Goal: Task Accomplishment & Management: Manage account settings

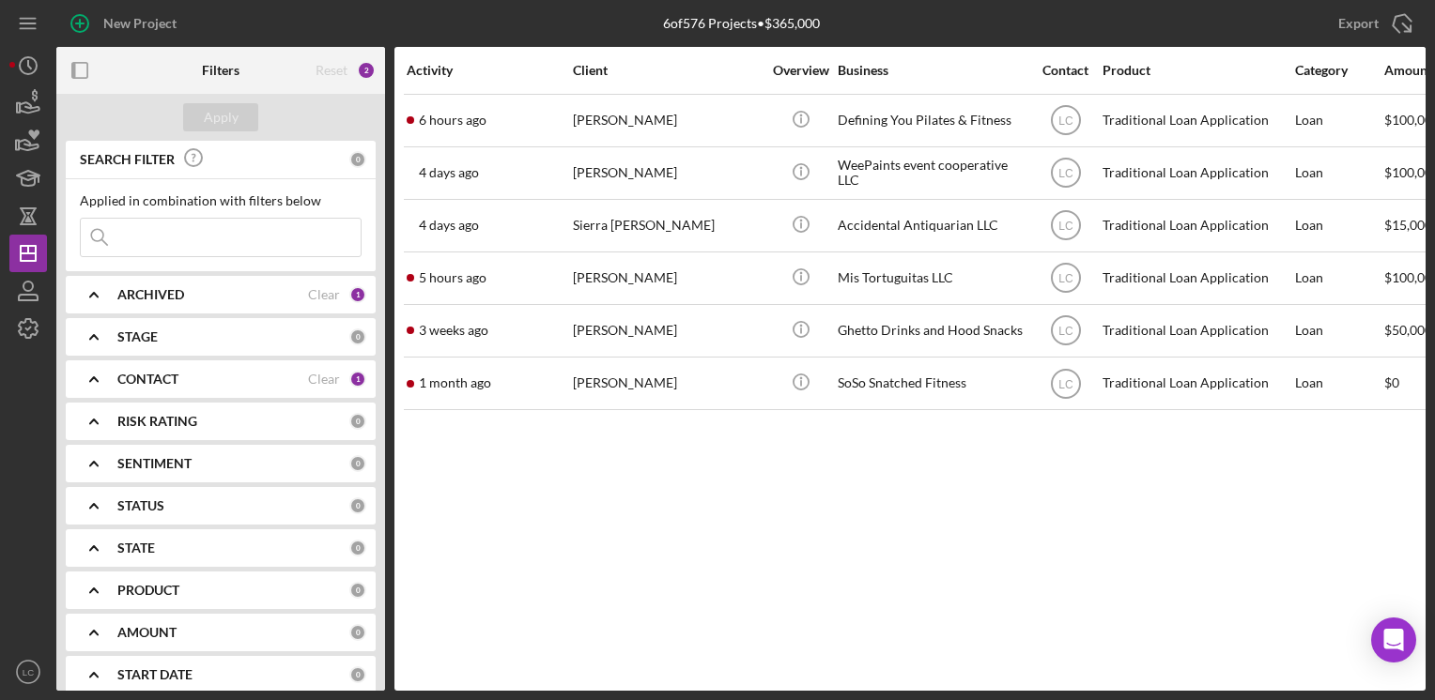
click at [146, 376] on b "CONTACT" at bounding box center [147, 379] width 61 height 15
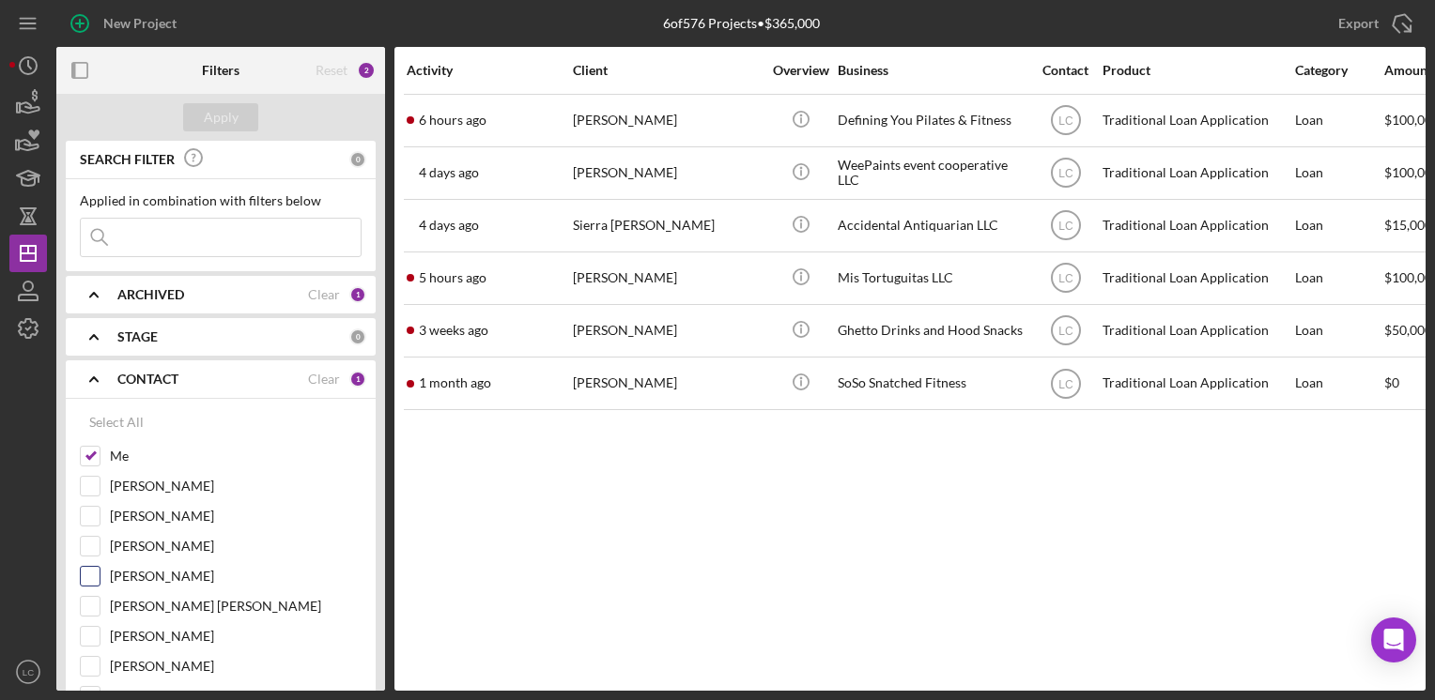
click at [89, 569] on input "[PERSON_NAME]" at bounding box center [90, 576] width 19 height 19
checkbox input "true"
click at [208, 110] on div "Apply" at bounding box center [221, 117] width 35 height 28
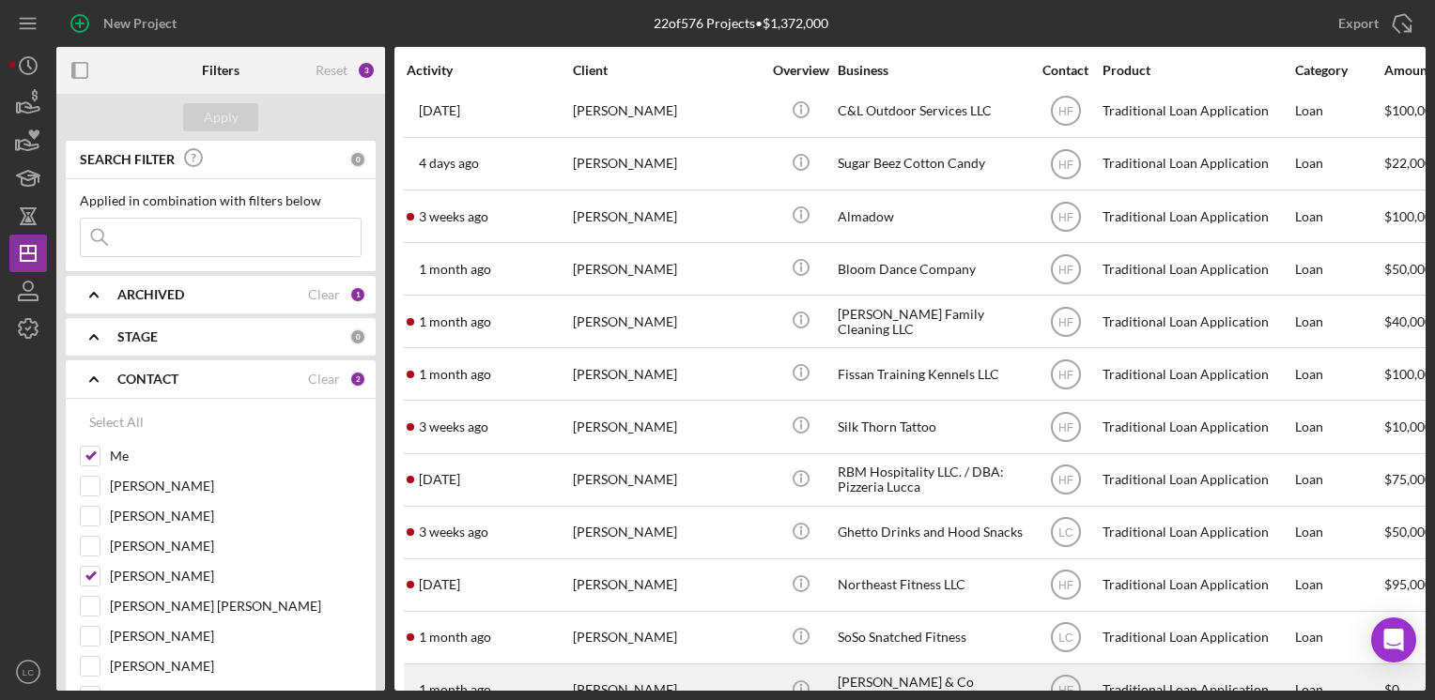
scroll to position [209, 0]
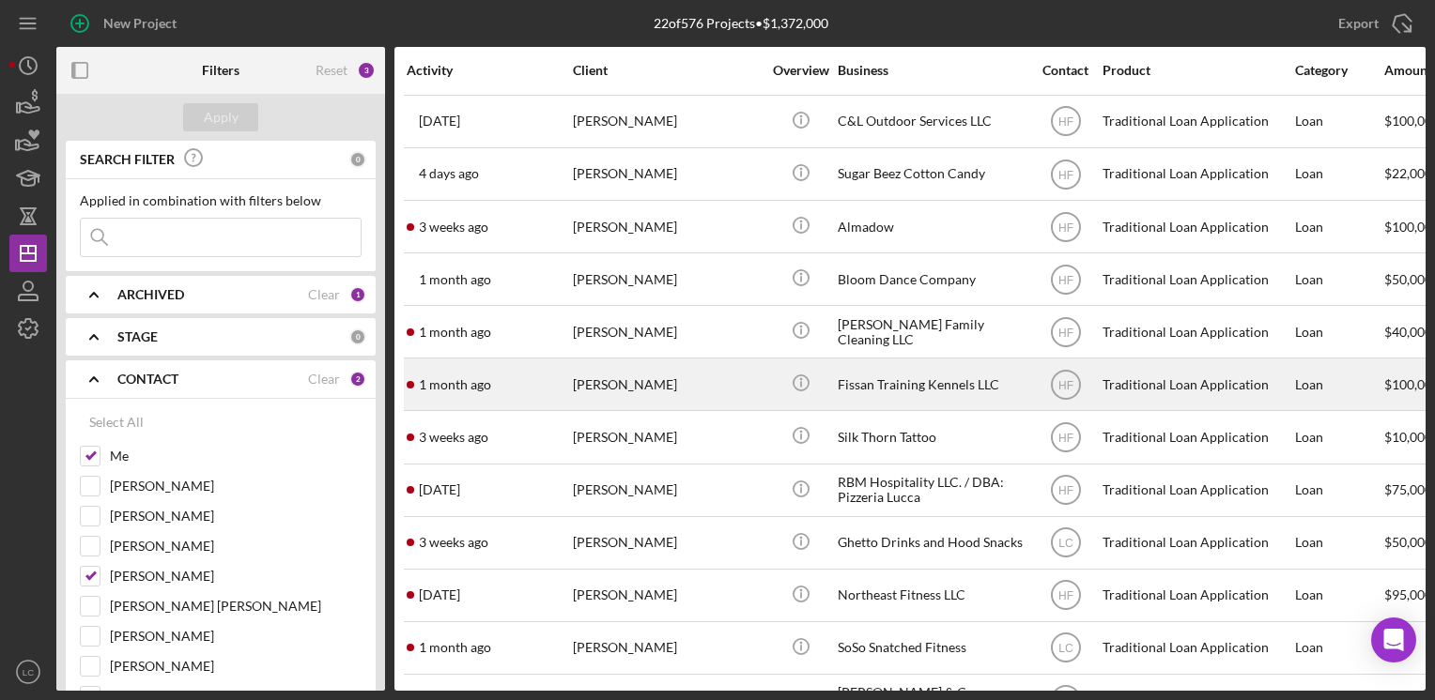
click at [890, 392] on div "Fissan Training Kennels LLC" at bounding box center [931, 385] width 188 height 50
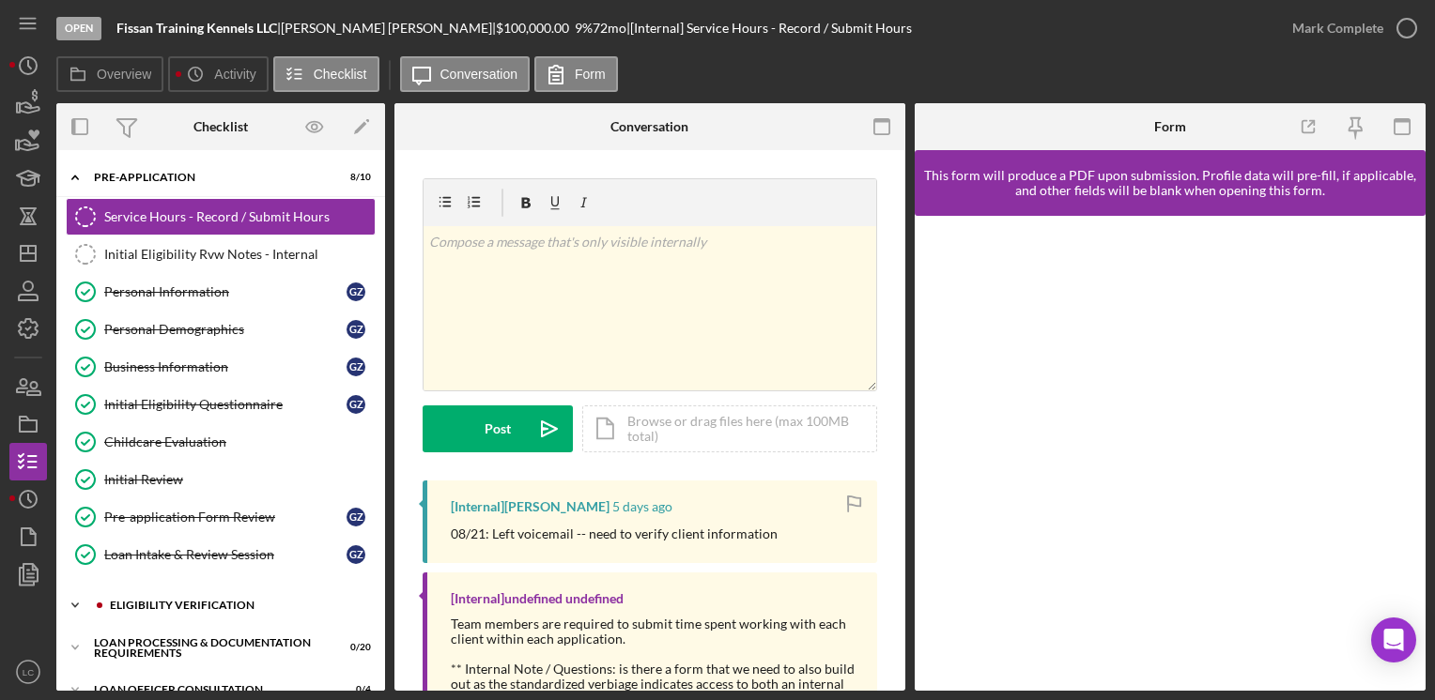
click at [69, 599] on icon "Icon/Expander" at bounding box center [75, 606] width 38 height 38
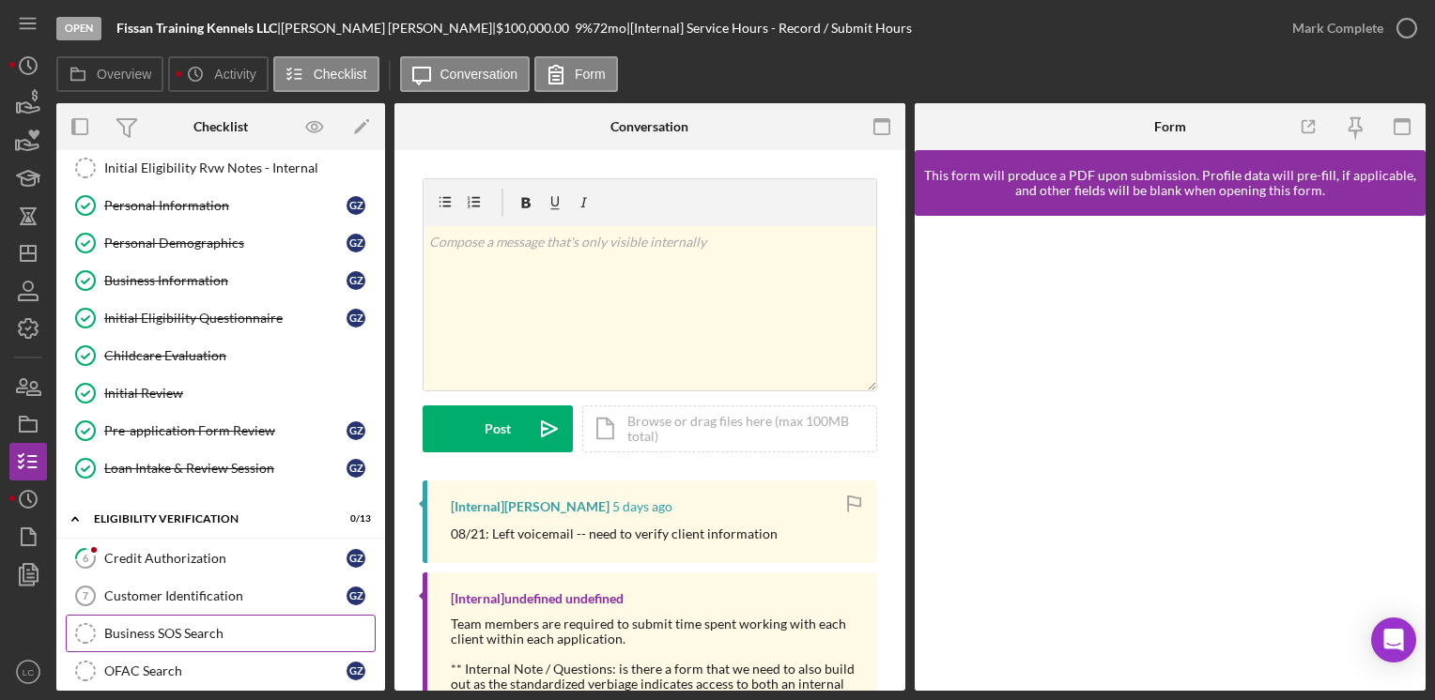
scroll to position [188, 0]
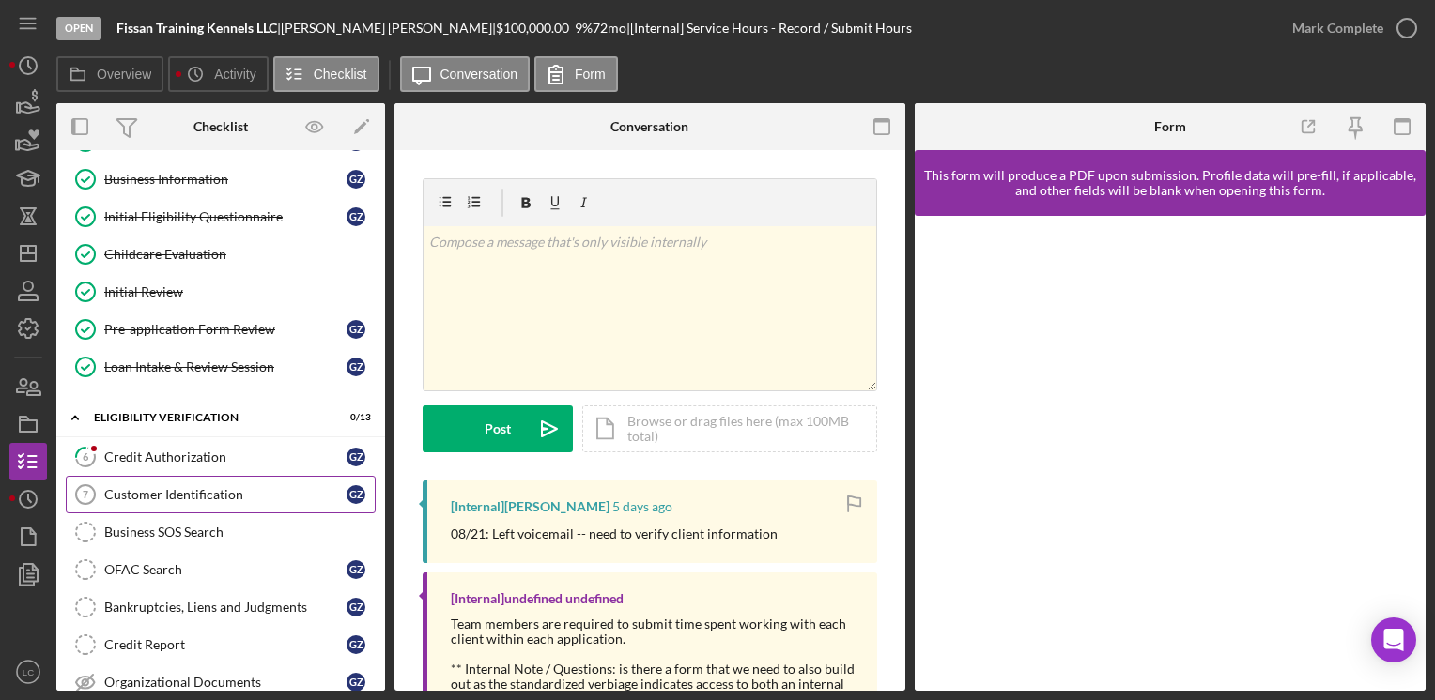
click at [158, 500] on link "Customer Identification 7 Customer Identification G Z" at bounding box center [221, 495] width 310 height 38
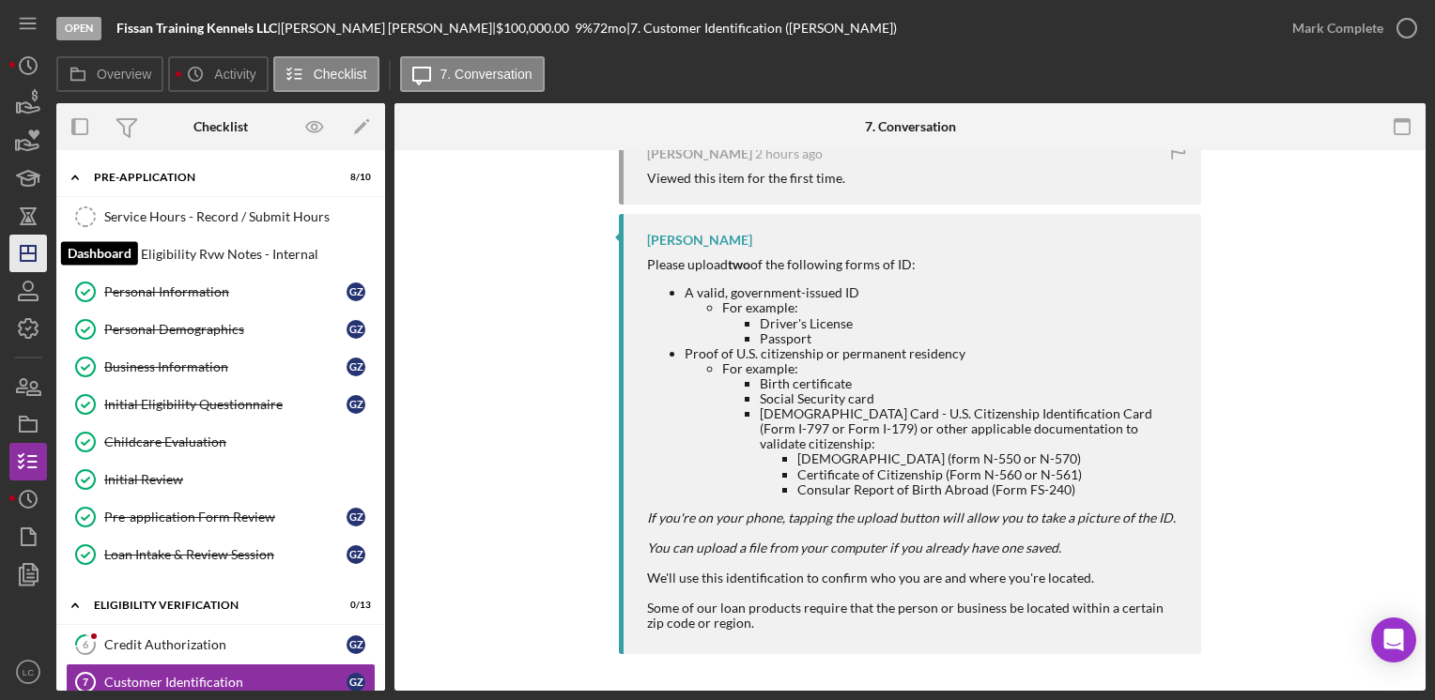
click at [37, 248] on icon "Icon/Dashboard" at bounding box center [28, 253] width 47 height 47
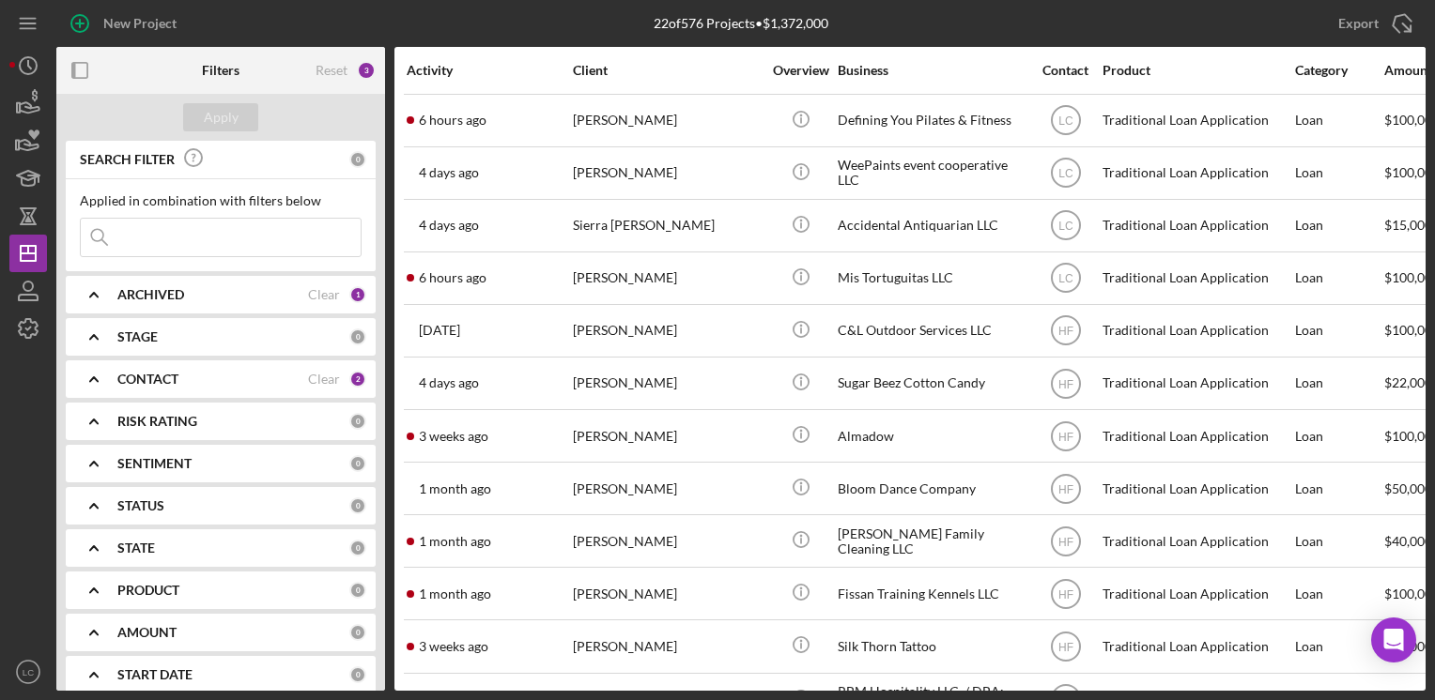
click at [105, 372] on icon "Icon/Expander" at bounding box center [93, 379] width 47 height 47
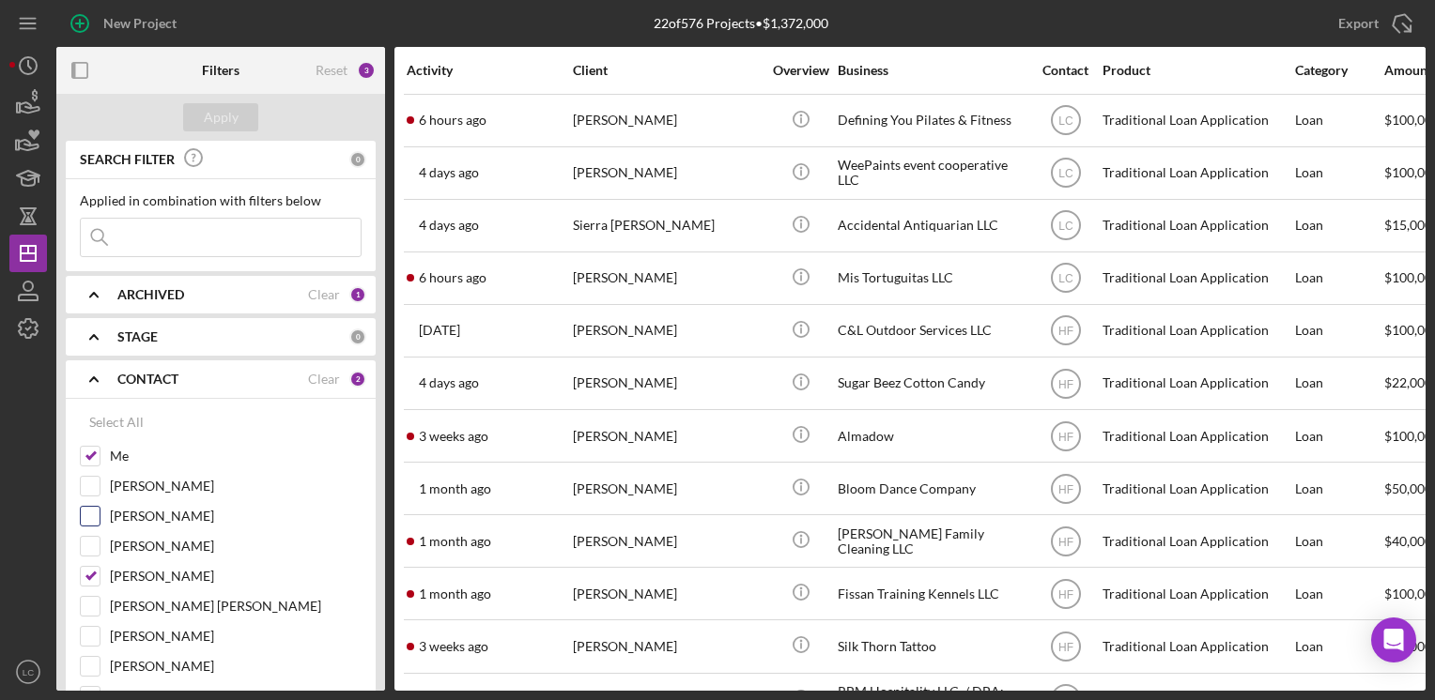
click at [94, 514] on input "[PERSON_NAME]" at bounding box center [90, 516] width 19 height 19
checkbox input "true"
click at [198, 104] on button "Apply" at bounding box center [220, 117] width 75 height 28
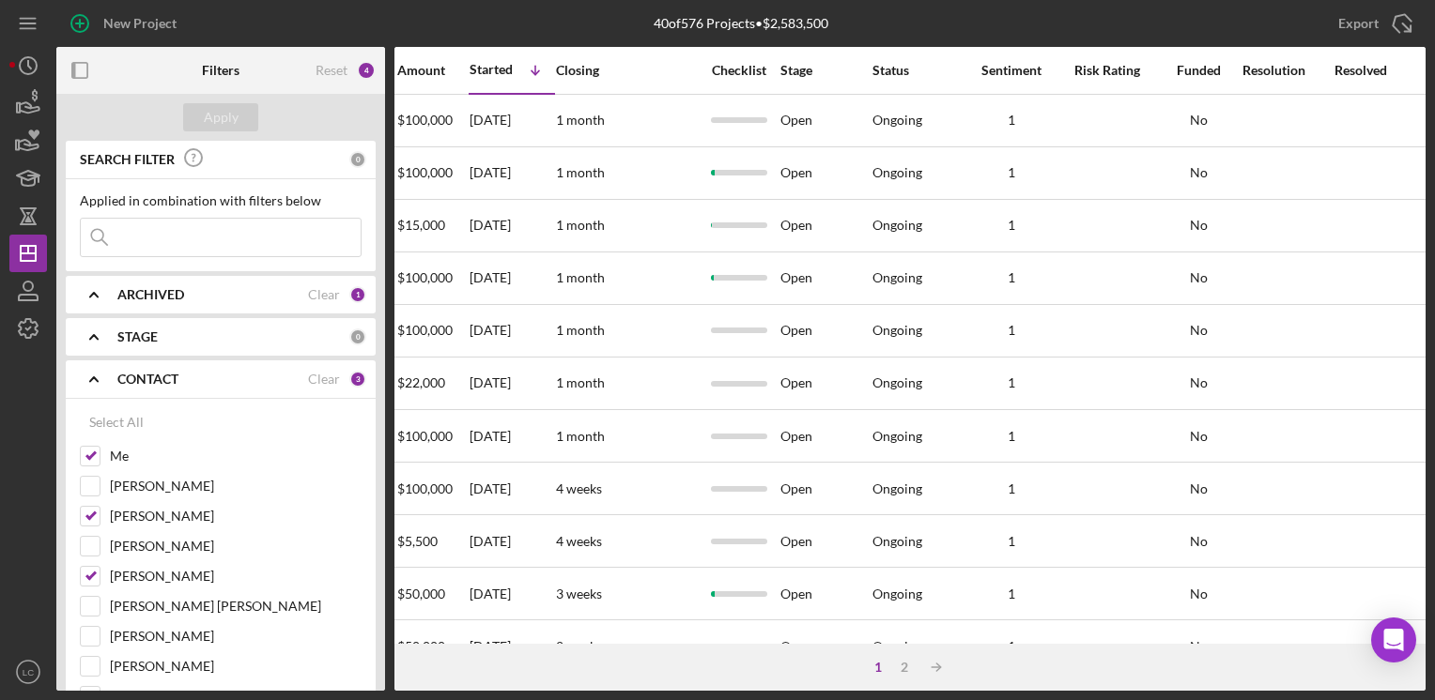
scroll to position [0, 991]
click at [466, 62] on div "Started" at bounding box center [486, 69] width 43 height 15
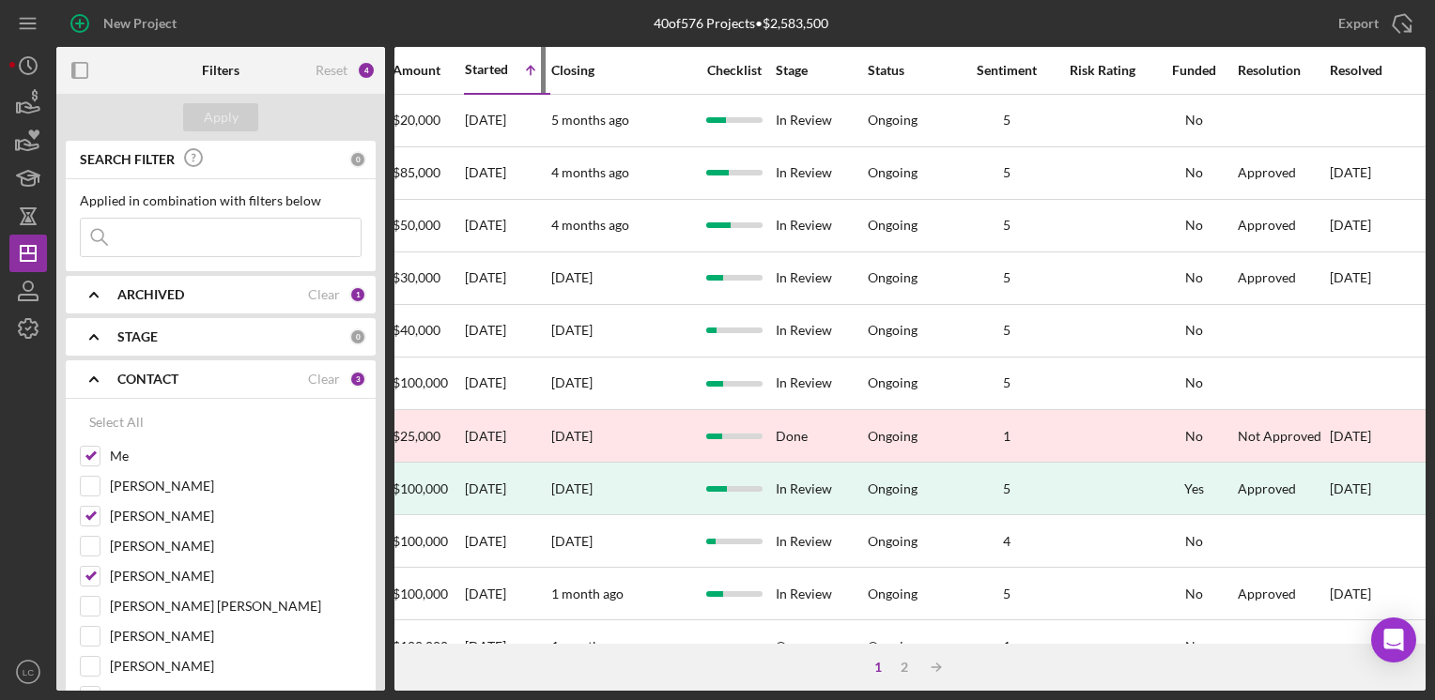
click at [466, 62] on div "Started" at bounding box center [486, 69] width 43 height 15
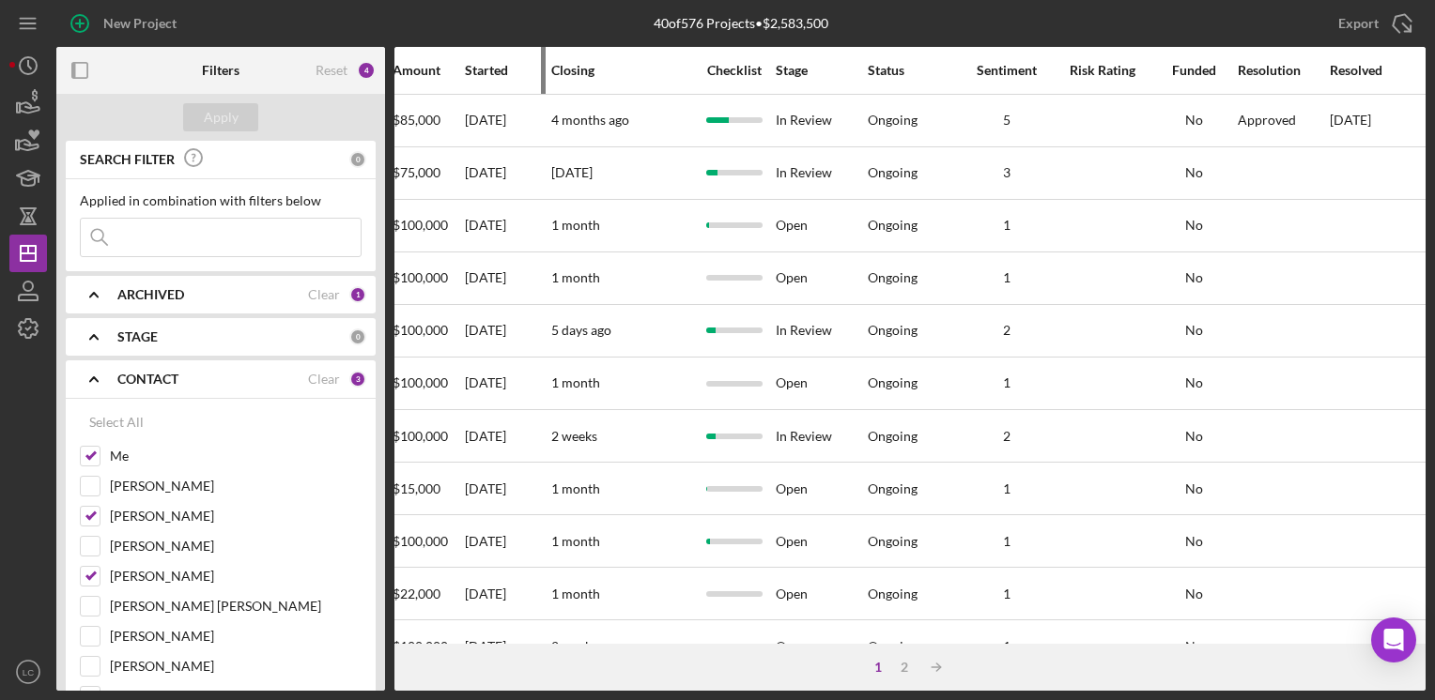
click at [466, 63] on div "Started" at bounding box center [507, 70] width 85 height 15
click at [466, 62] on div "Started" at bounding box center [486, 69] width 43 height 15
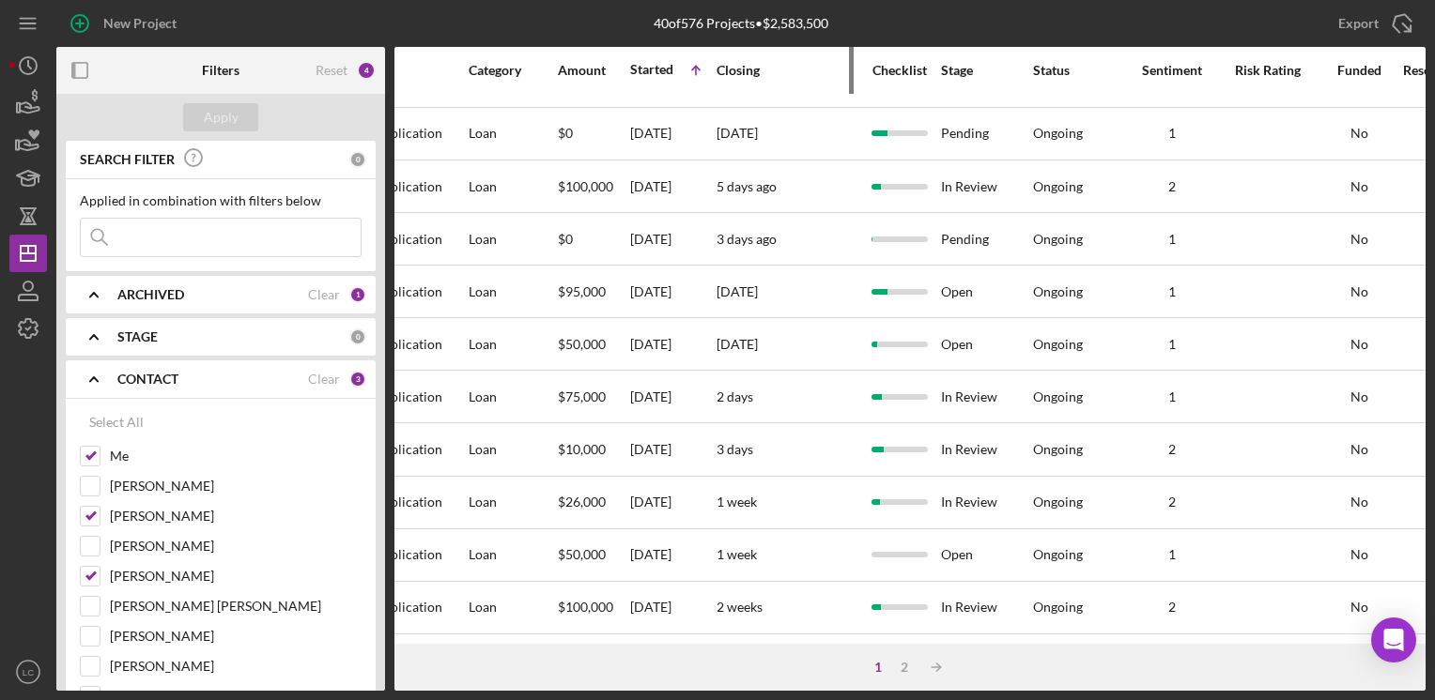
scroll to position [790, 807]
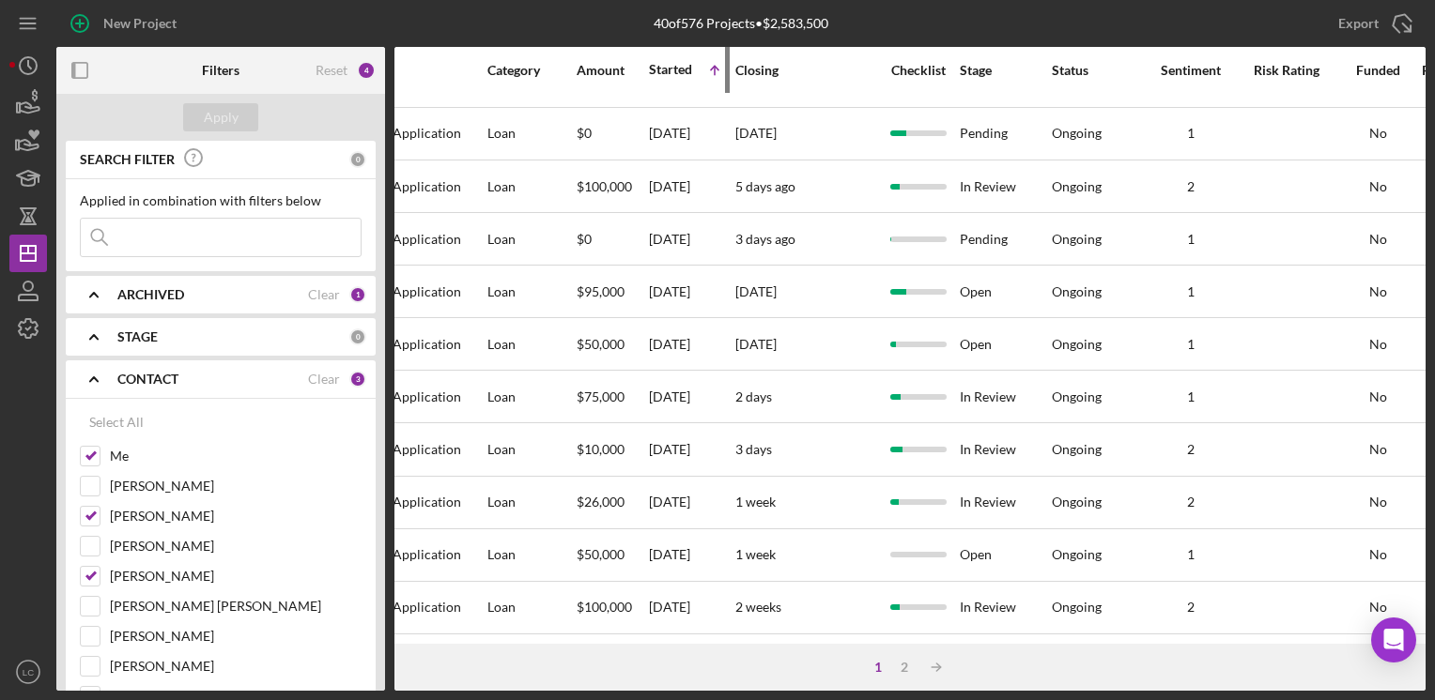
click at [664, 66] on div "Started" at bounding box center [670, 69] width 43 height 15
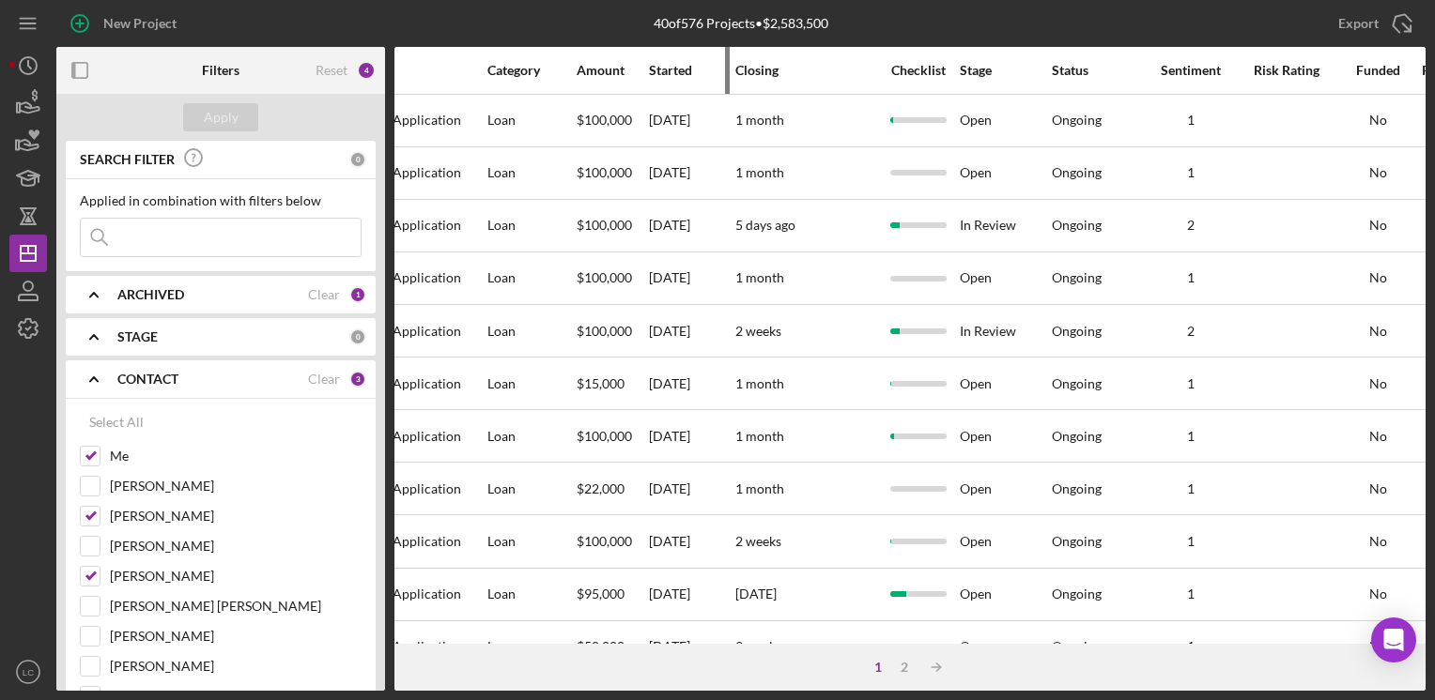
click at [662, 59] on div "Started" at bounding box center [691, 70] width 85 height 45
click at [662, 69] on div "Started" at bounding box center [691, 70] width 85 height 15
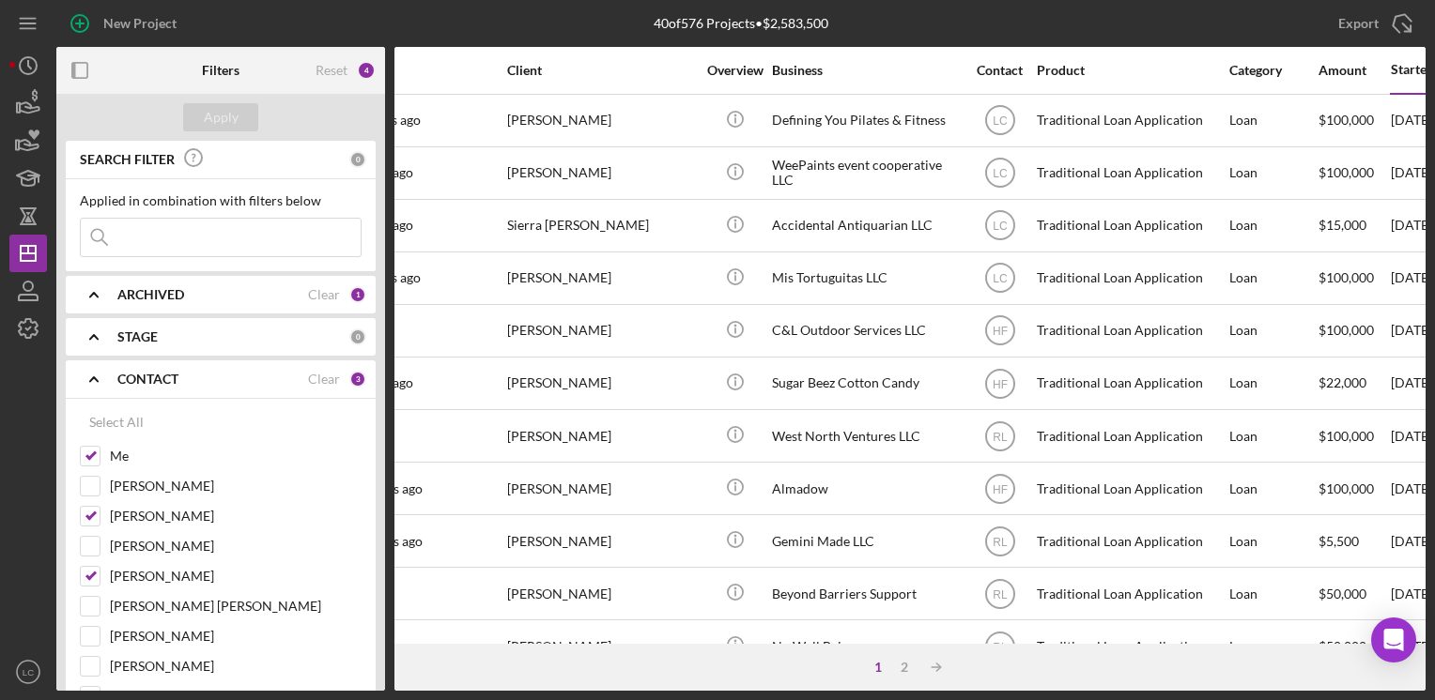
scroll to position [0, 0]
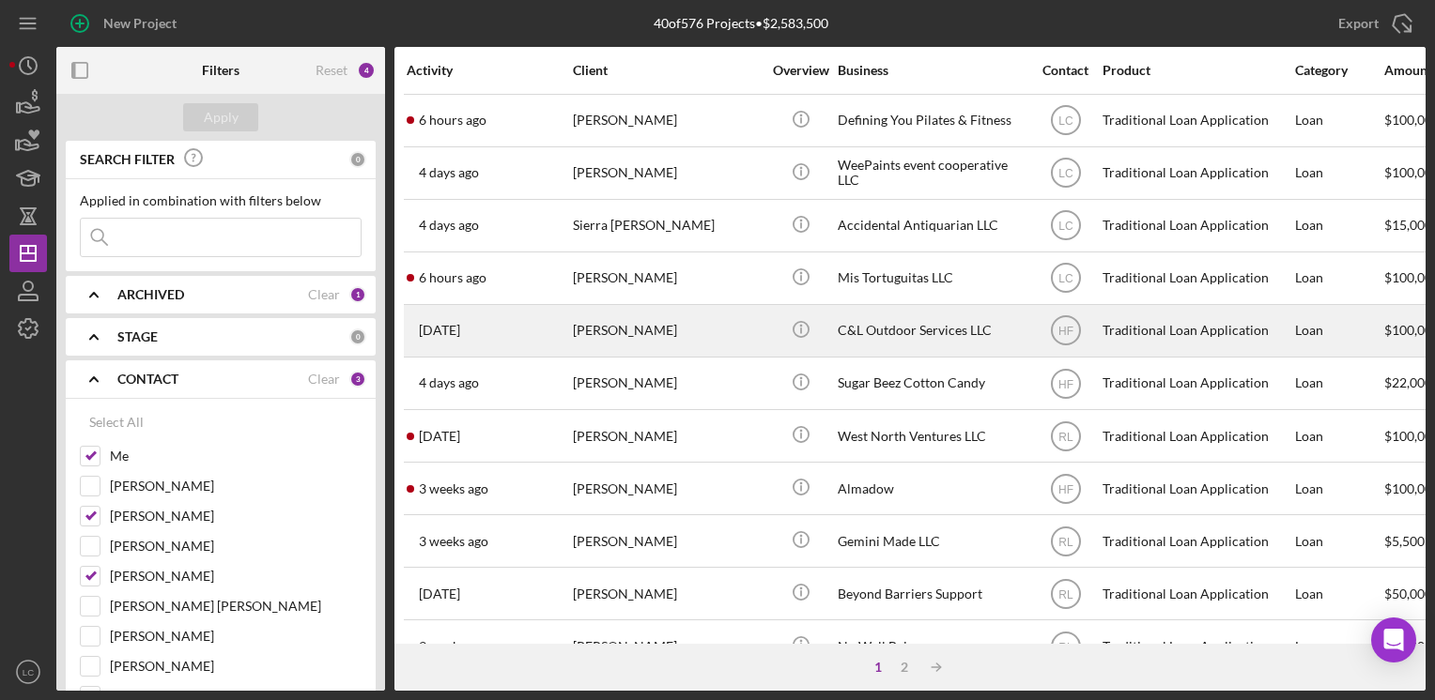
click at [886, 318] on div "C&L Outdoor Services LLC" at bounding box center [931, 331] width 188 height 50
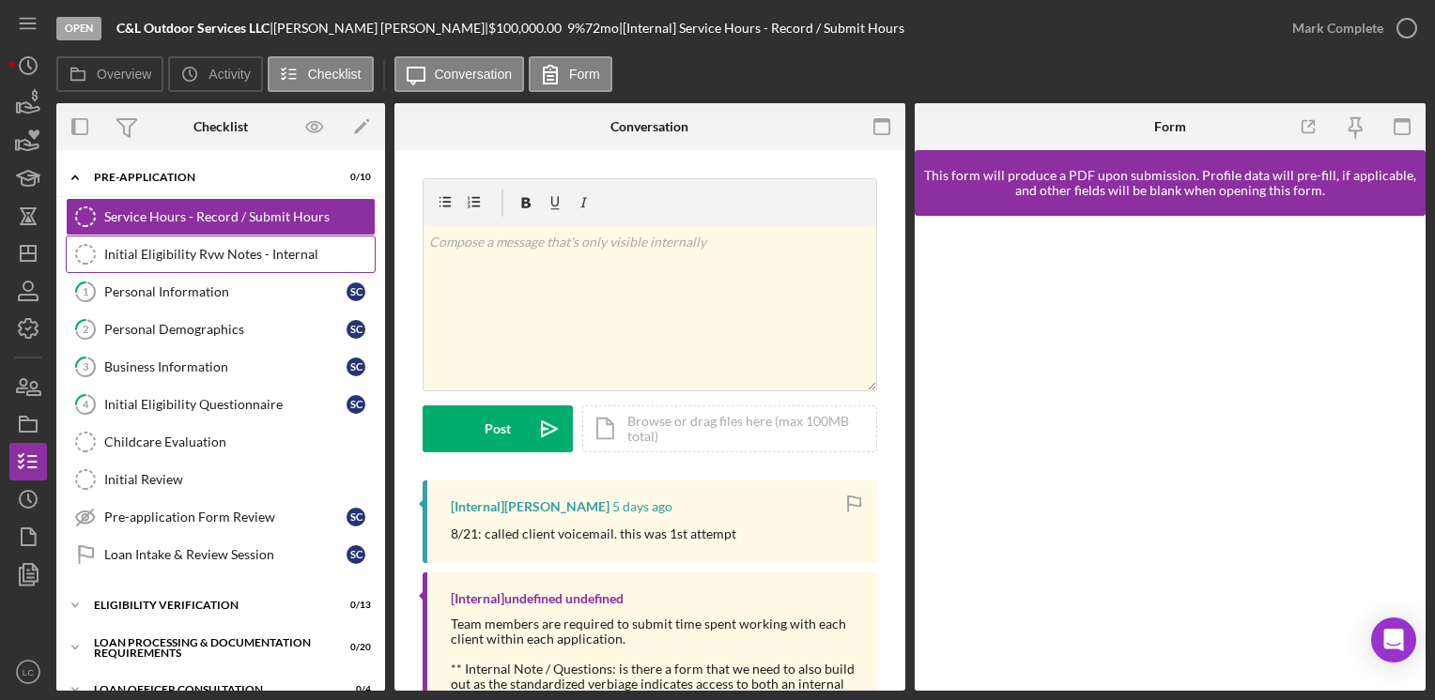
click at [243, 247] on div "Initial Eligibility Rvw Notes - Internal" at bounding box center [239, 254] width 270 height 15
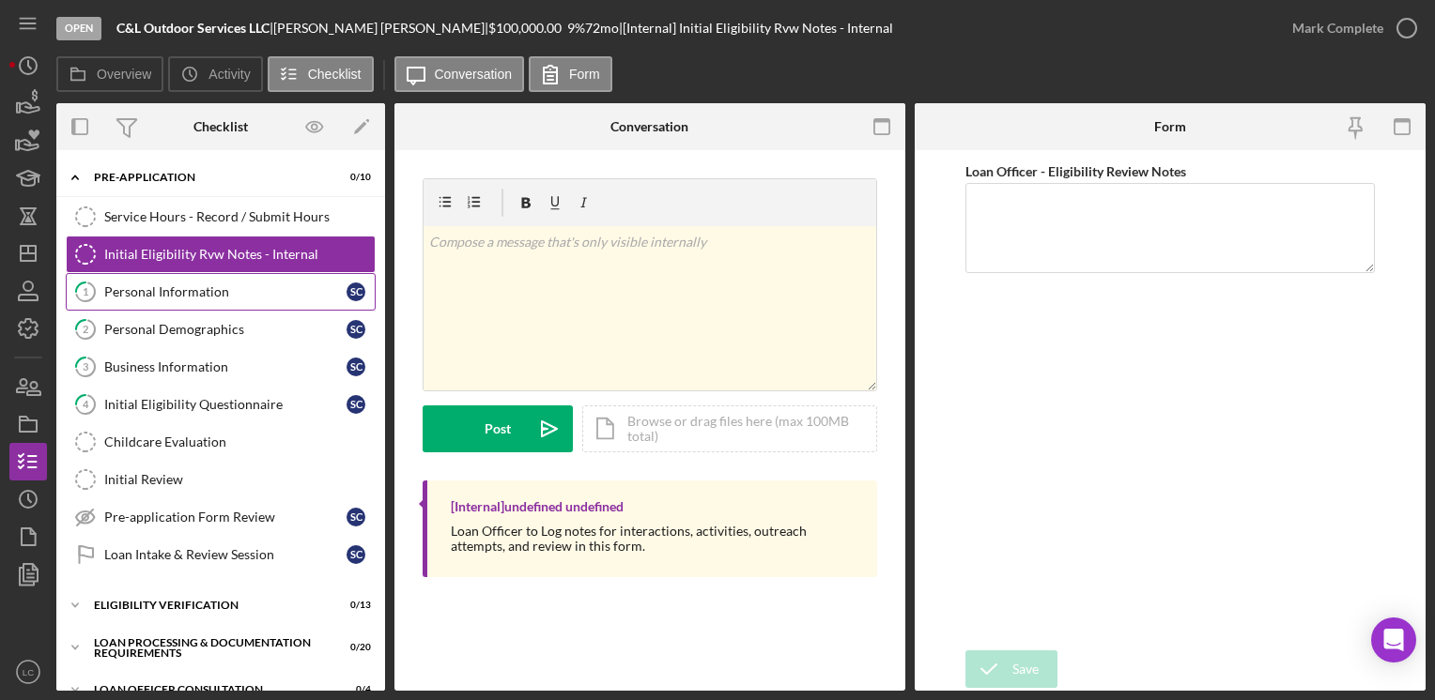
click at [206, 299] on link "1 Personal Information S C" at bounding box center [221, 292] width 310 height 38
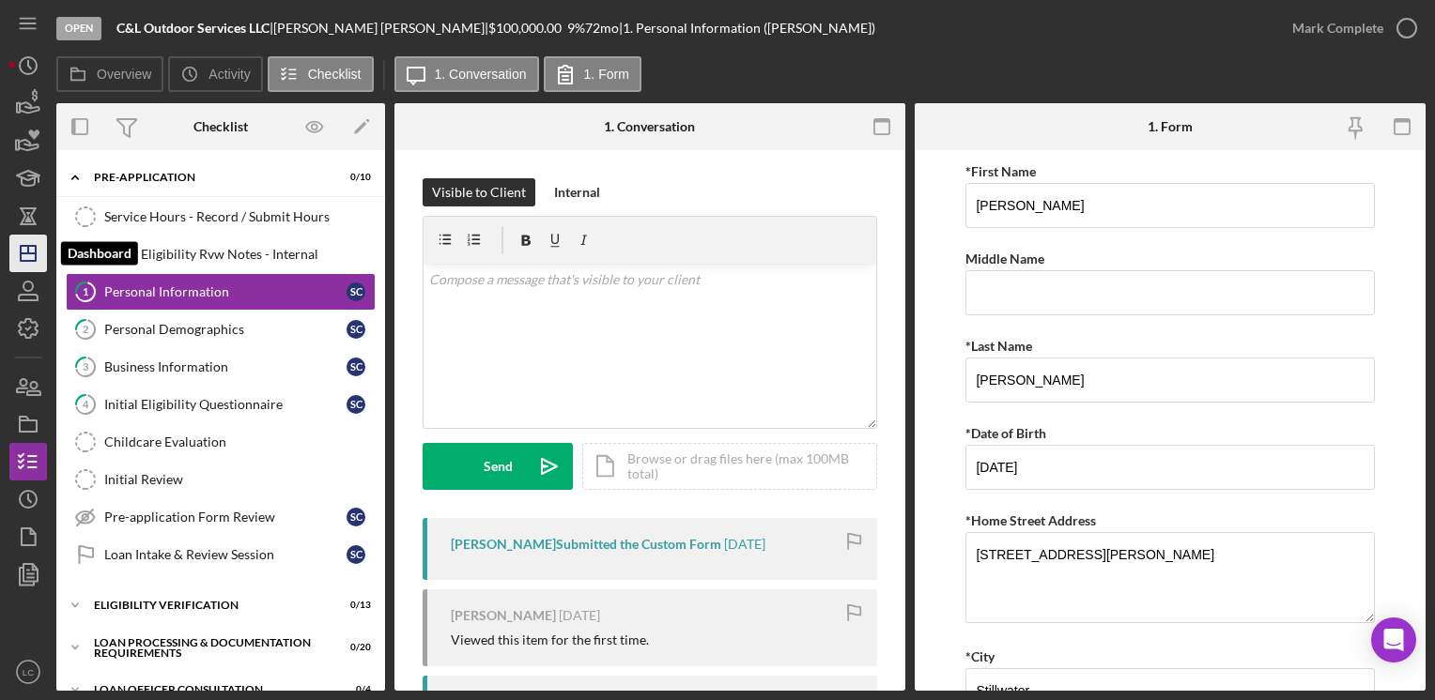
click at [34, 250] on icon "Icon/Dashboard" at bounding box center [28, 253] width 47 height 47
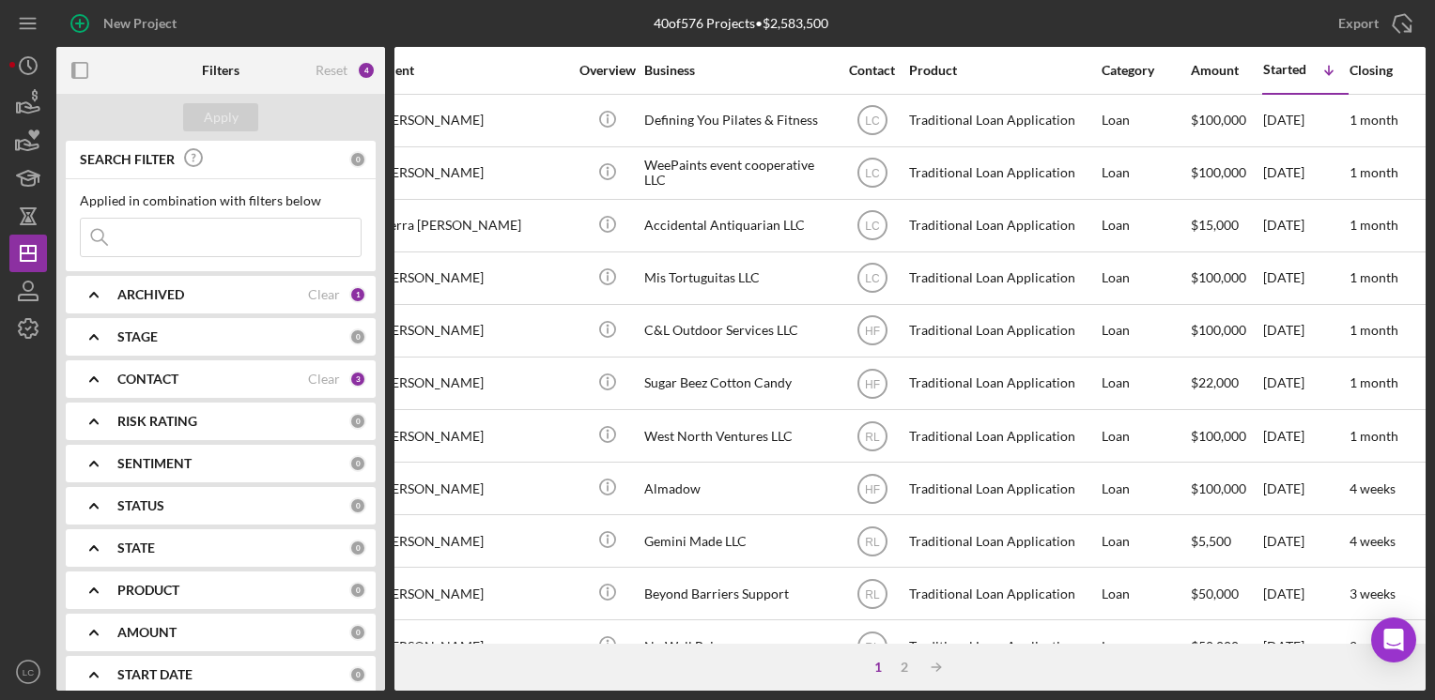
scroll to position [0, 218]
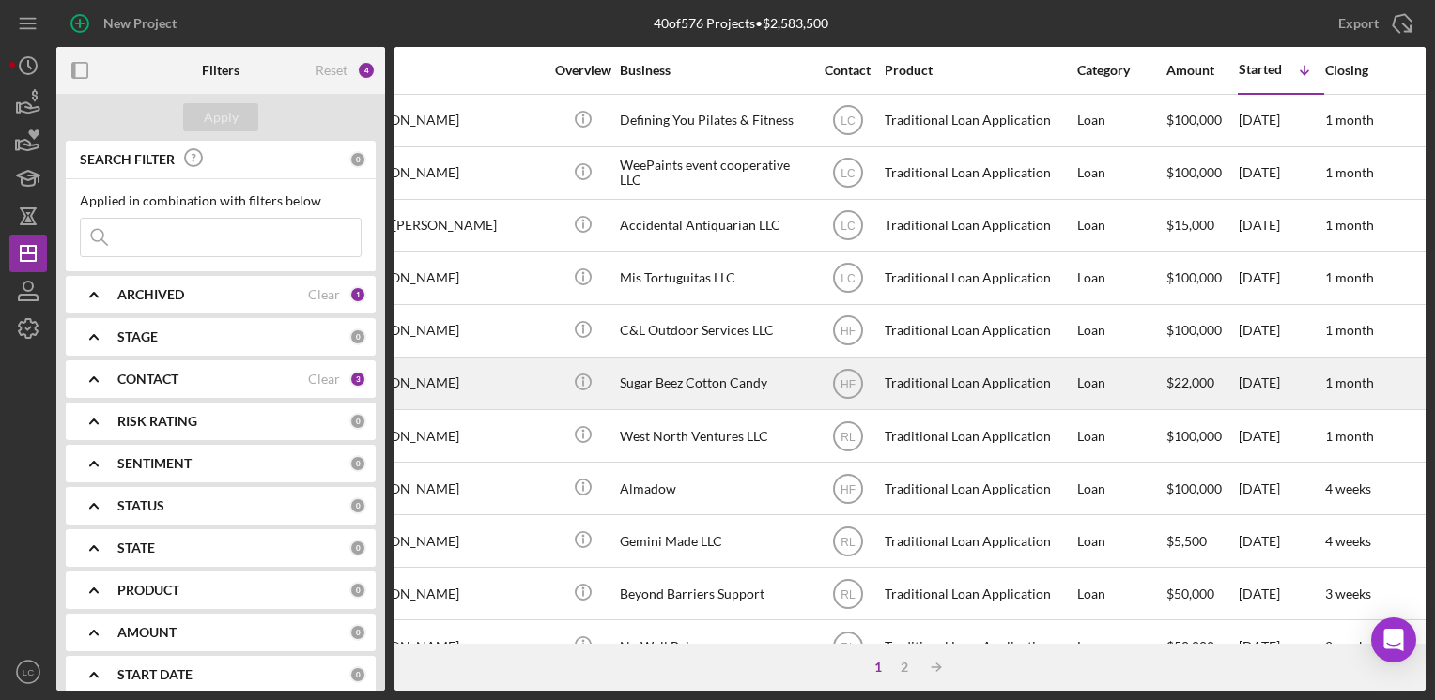
click at [682, 391] on div "Sugar Beez Cotton Candy" at bounding box center [714, 384] width 188 height 50
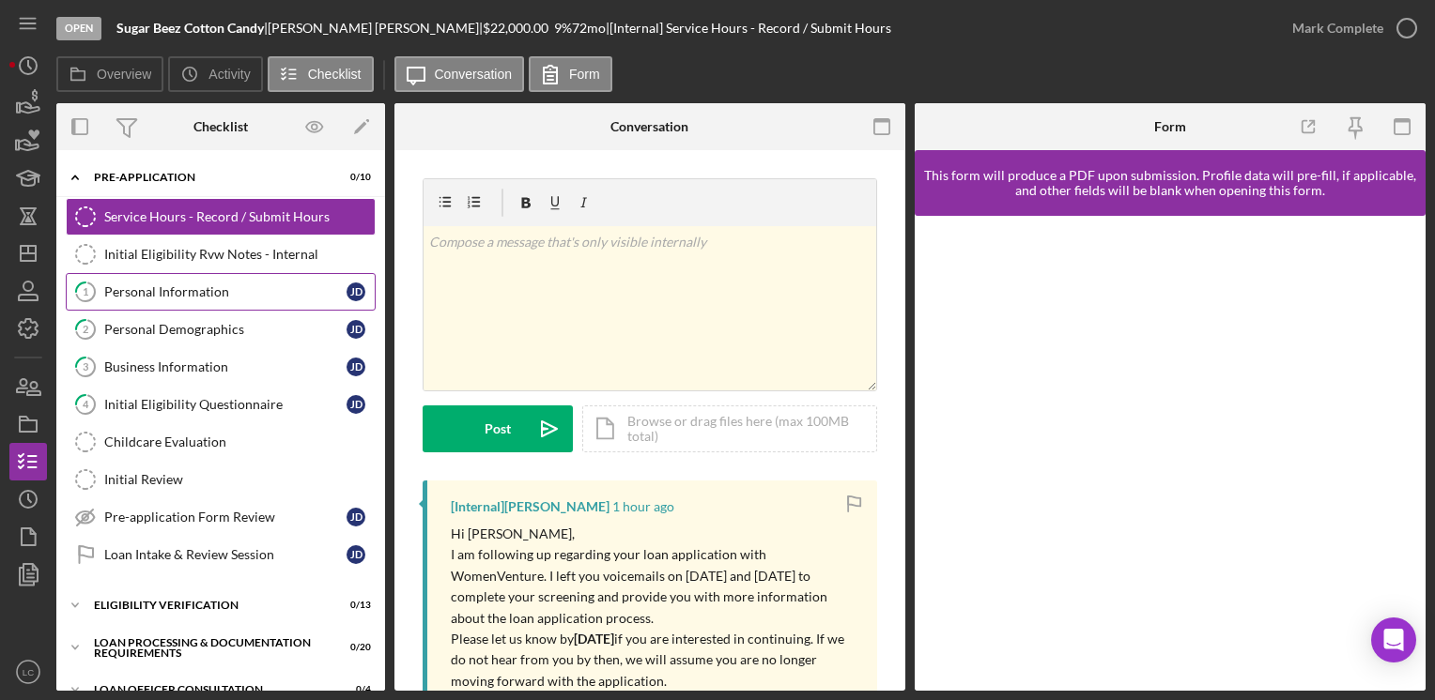
click at [116, 290] on div "Personal Information" at bounding box center [225, 291] width 242 height 15
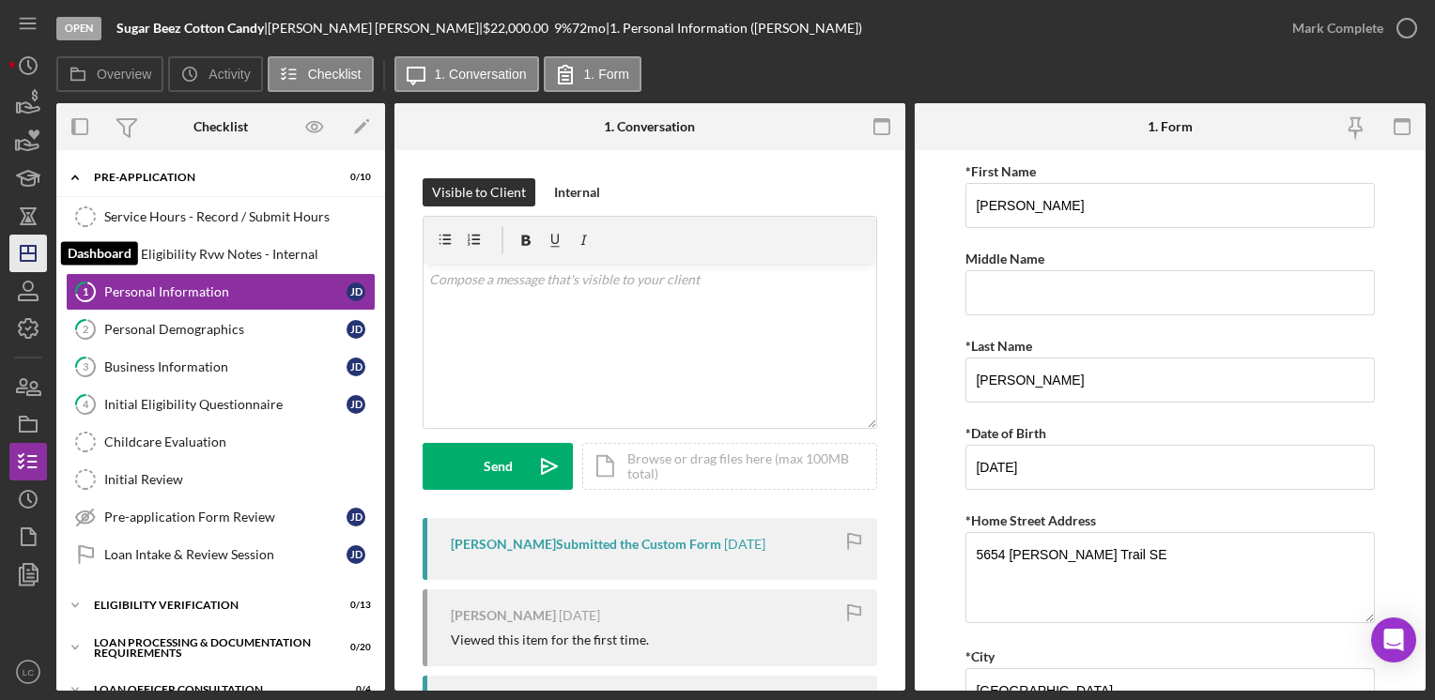
click at [24, 264] on icon "Icon/Dashboard" at bounding box center [28, 253] width 47 height 47
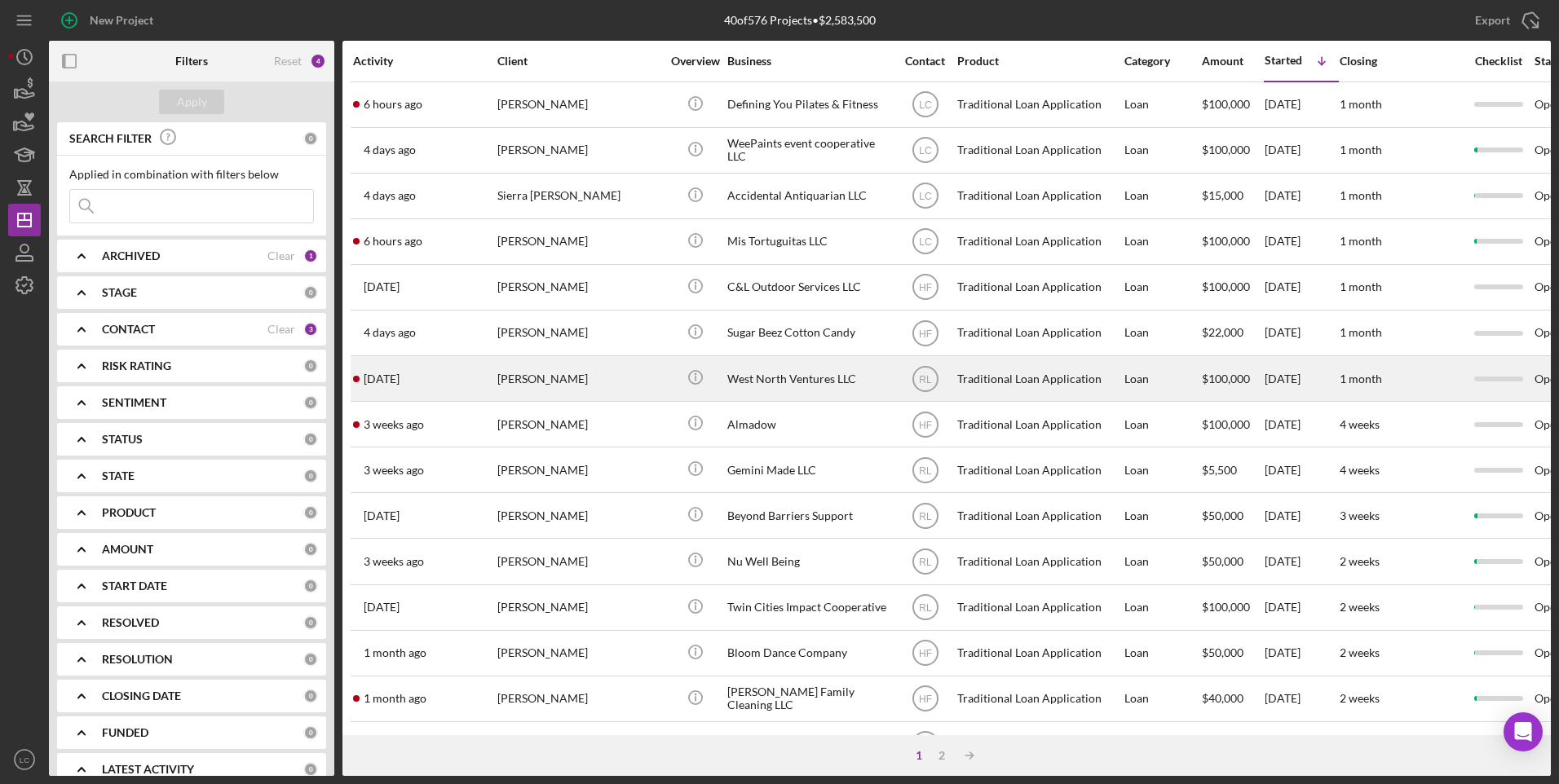
click at [861, 382] on div "West North Ventures LLC" at bounding box center [809, 379] width 163 height 43
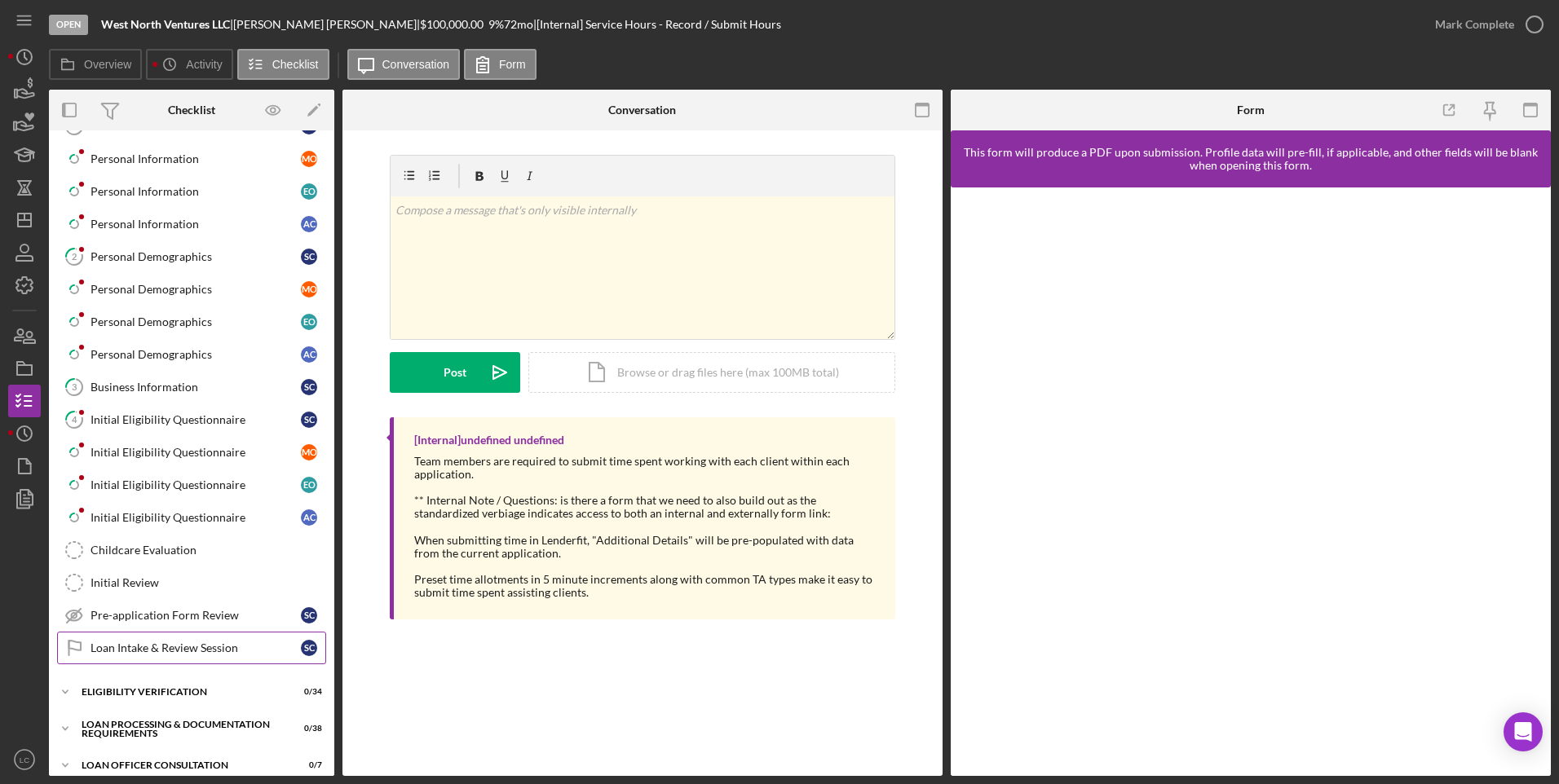
scroll to position [245, 0]
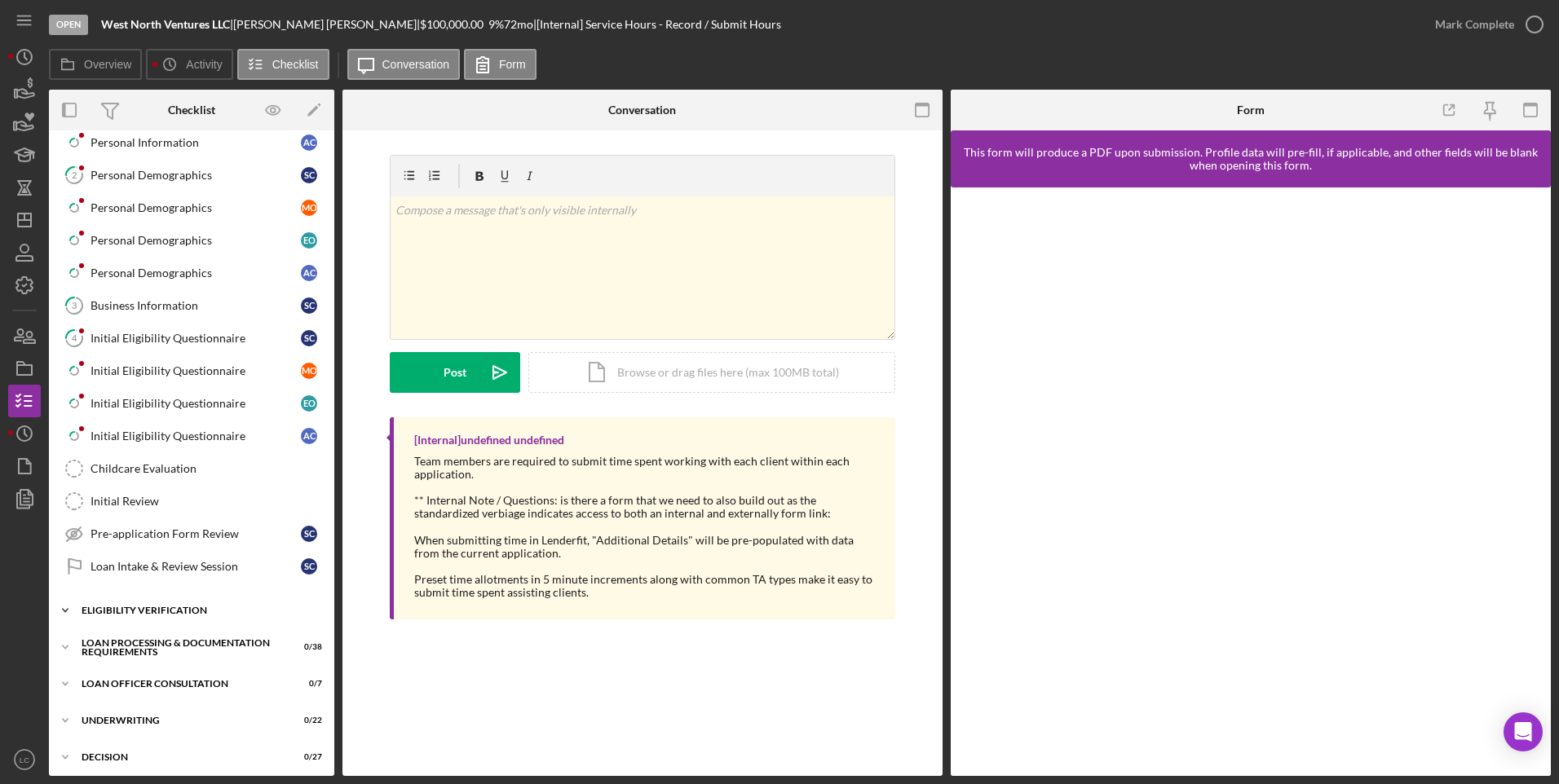
click at [66, 598] on icon "Icon/Expander" at bounding box center [65, 610] width 33 height 33
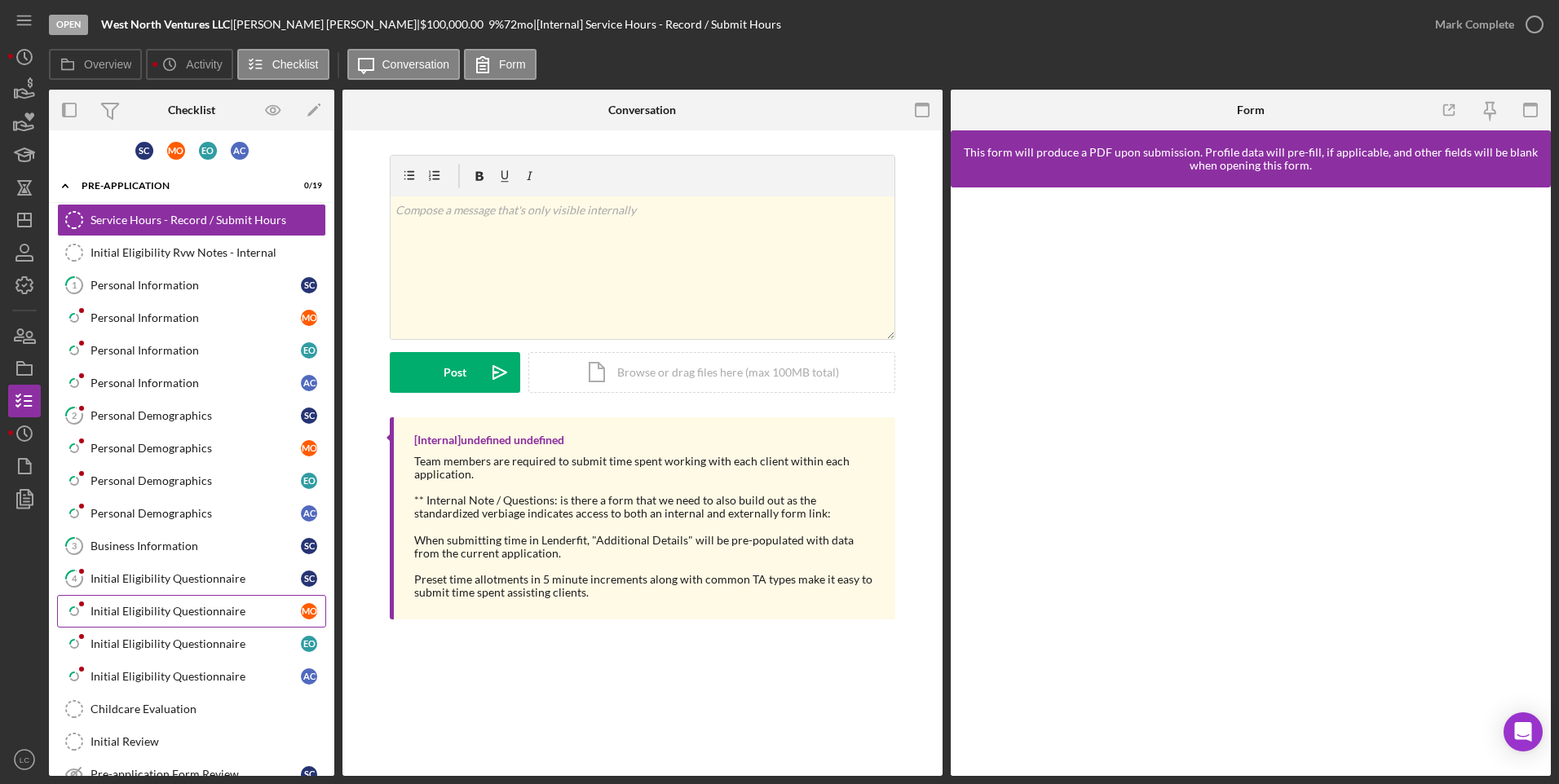
scroll to position [0, 0]
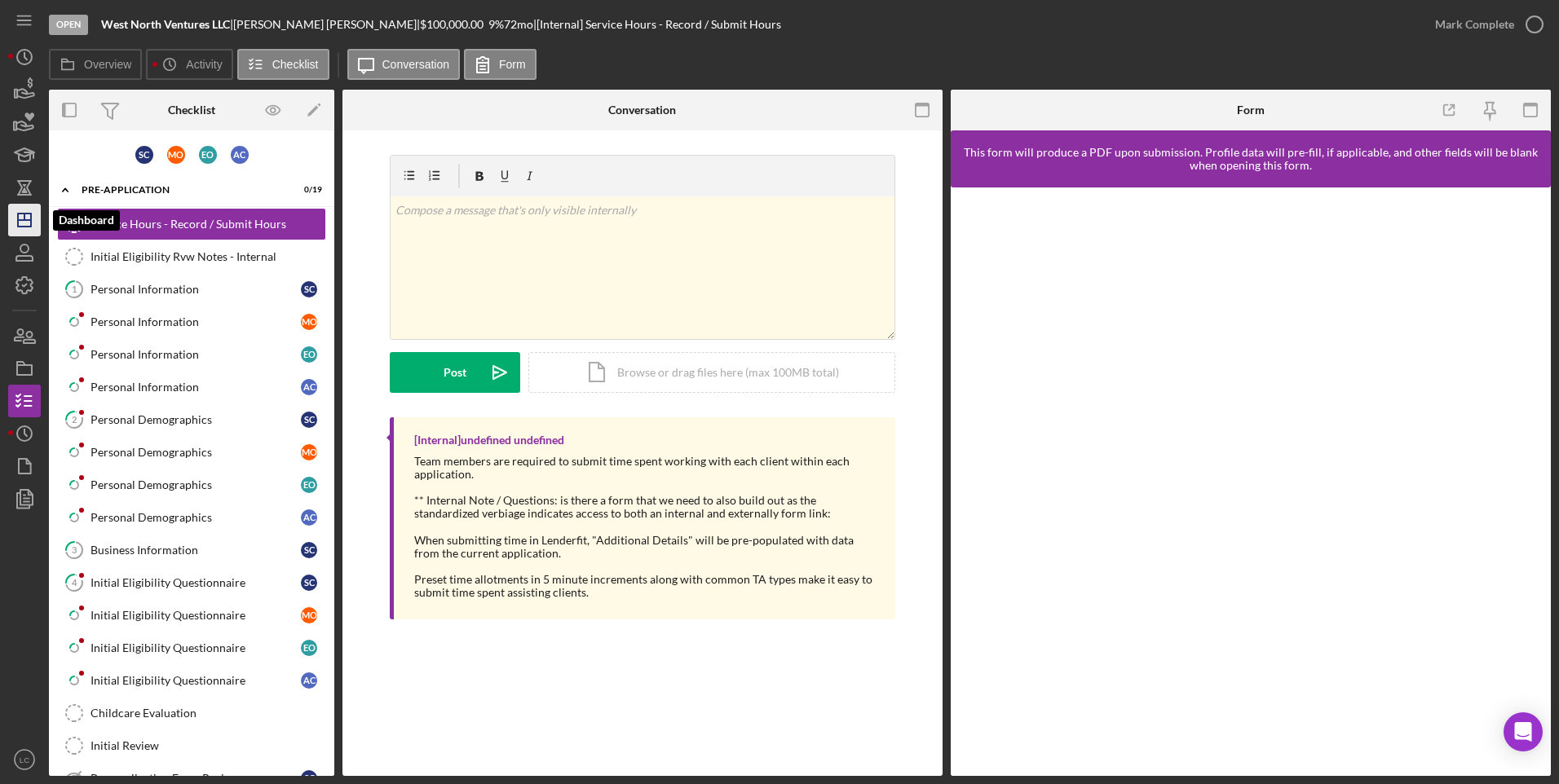
click at [20, 221] on line "button" at bounding box center [24, 221] width 13 height 0
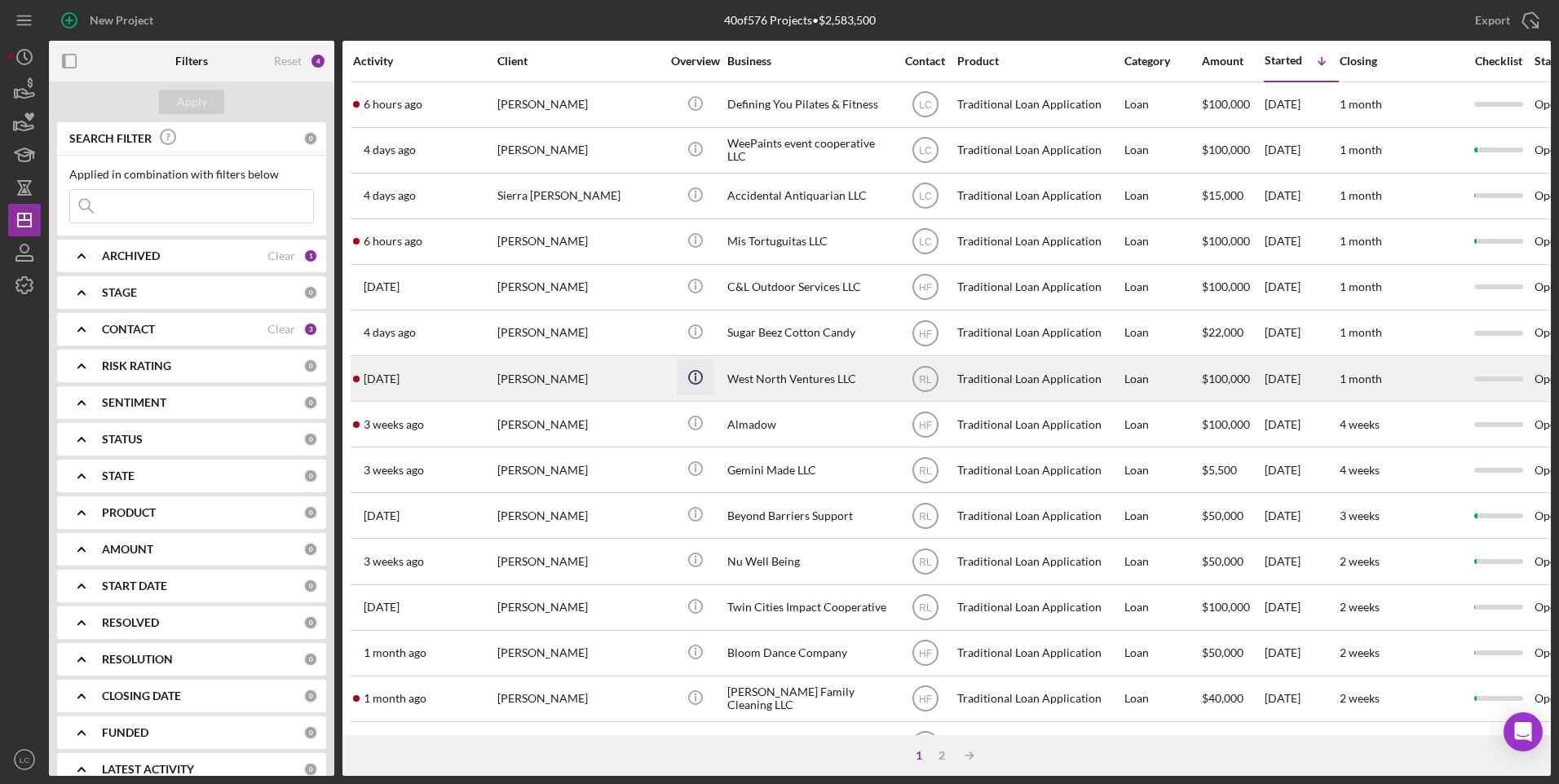
click at [712, 372] on icon "Icon/Info" at bounding box center [695, 378] width 36 height 36
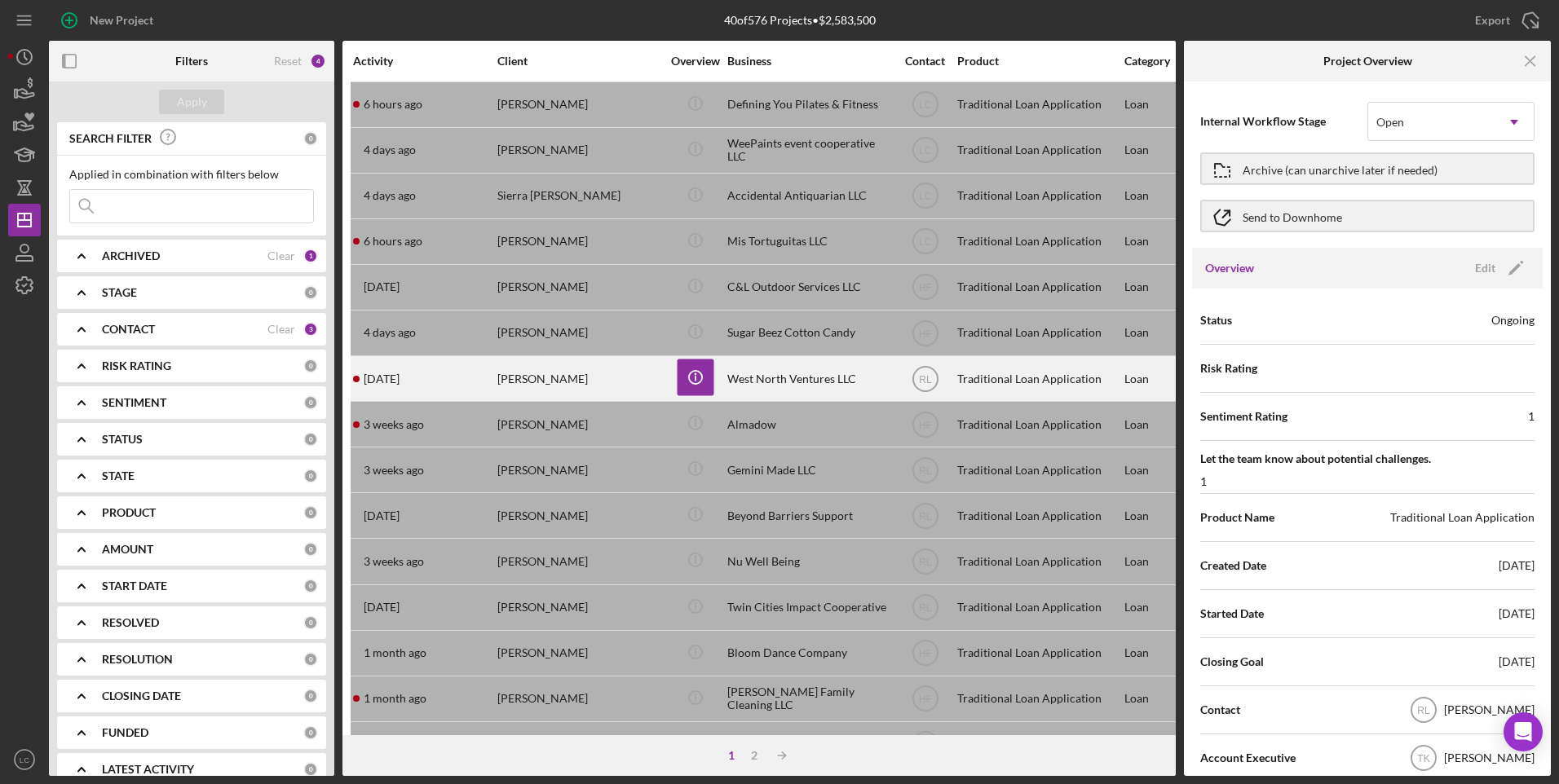
click at [597, 377] on div "[PERSON_NAME]" at bounding box center [579, 379] width 163 height 43
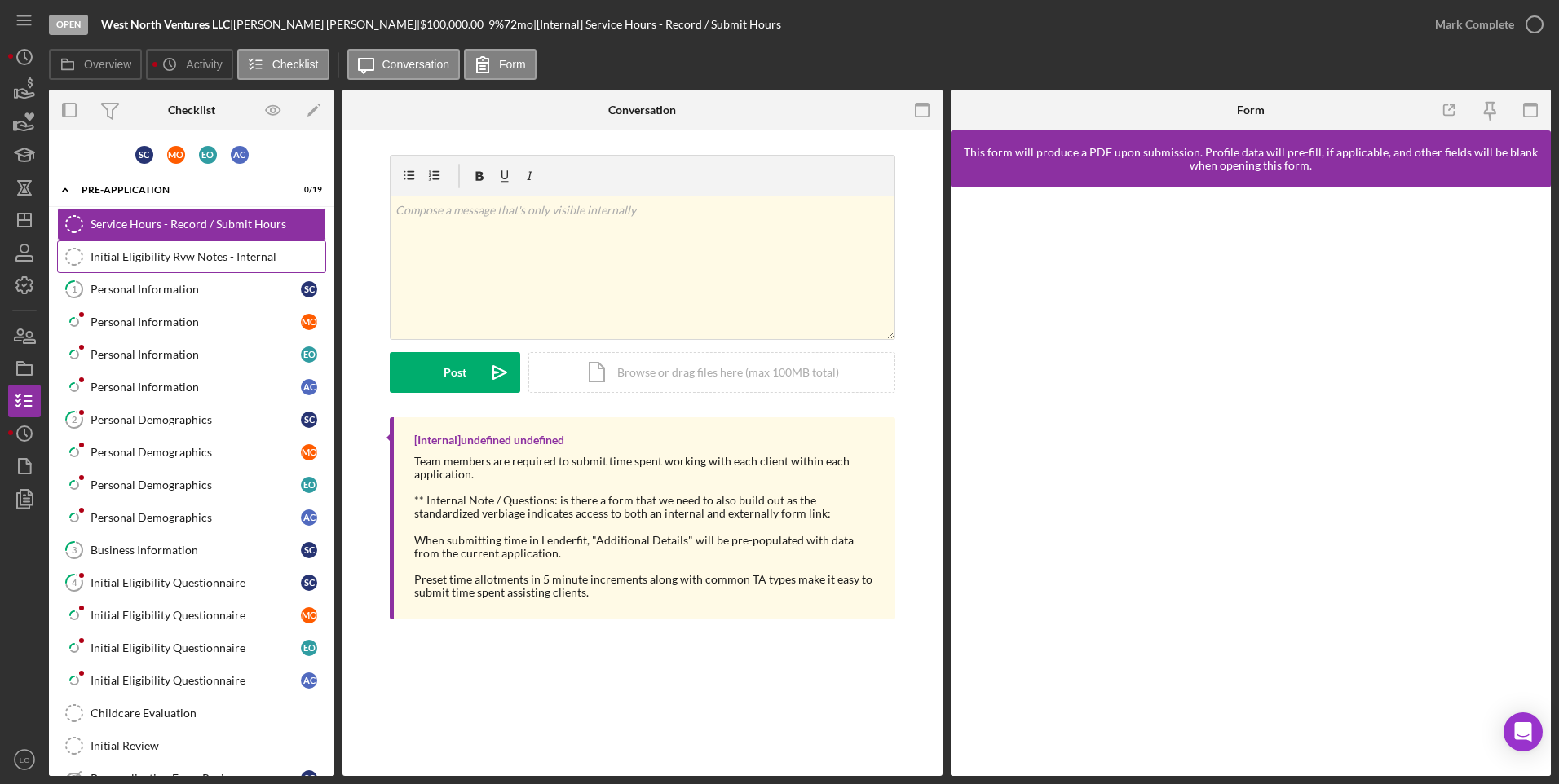
click at [156, 260] on div "Initial Eligibility Rvw Notes - Internal" at bounding box center [208, 256] width 235 height 13
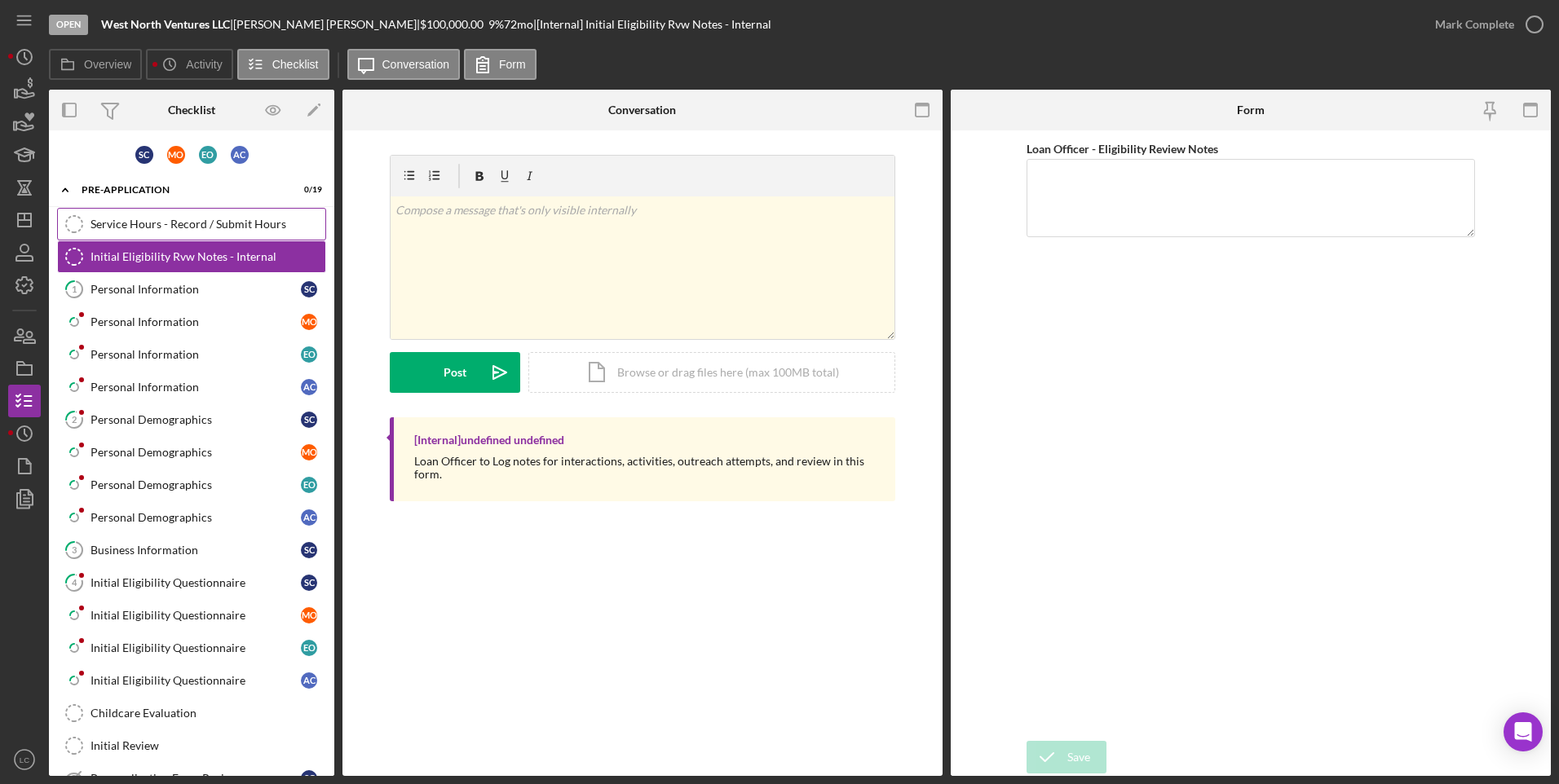
click at [162, 221] on div "Service Hours - Record / Submit Hours" at bounding box center [208, 224] width 235 height 13
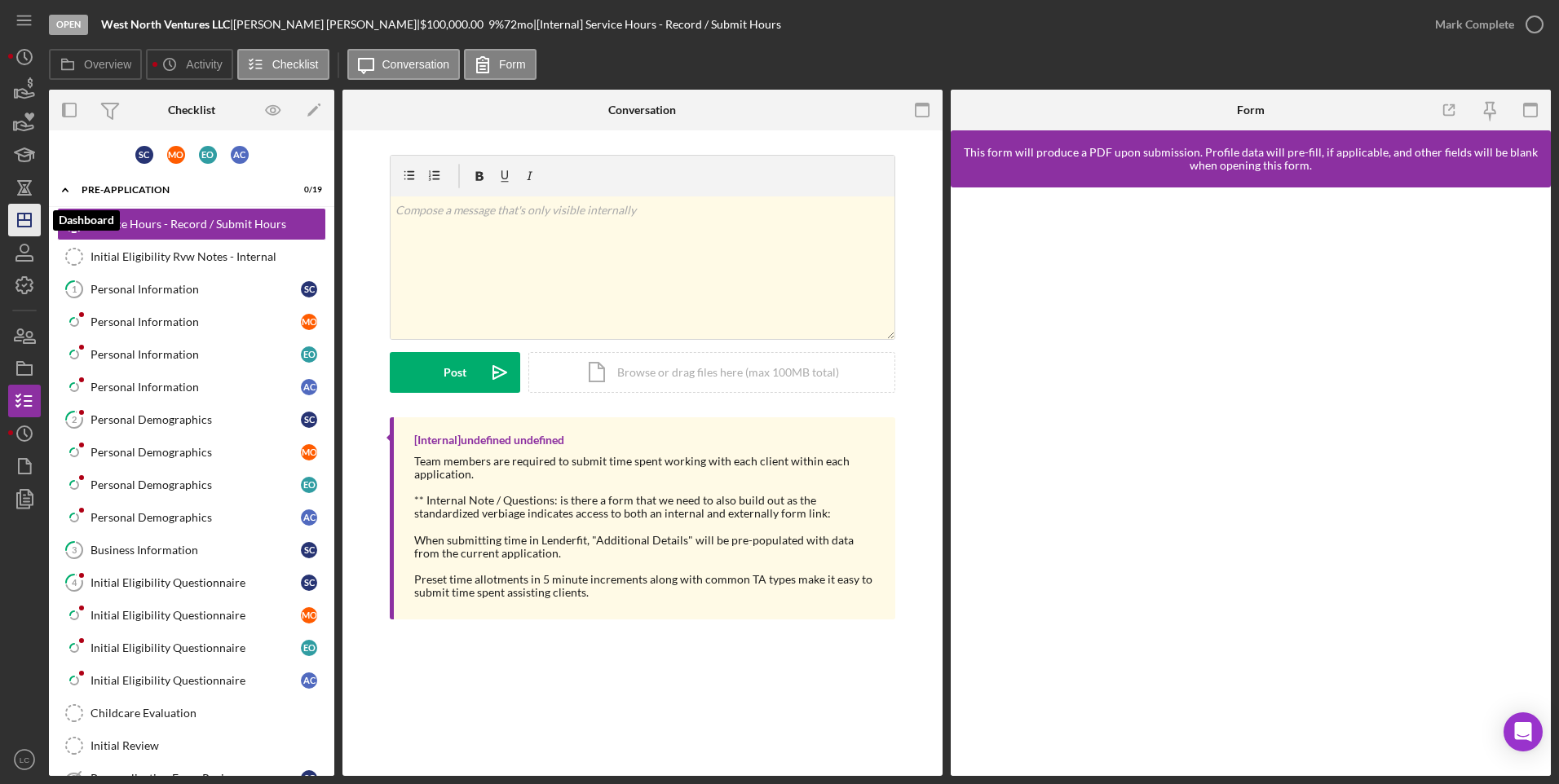
click at [30, 216] on icon "Icon/Dashboard" at bounding box center [24, 220] width 41 height 41
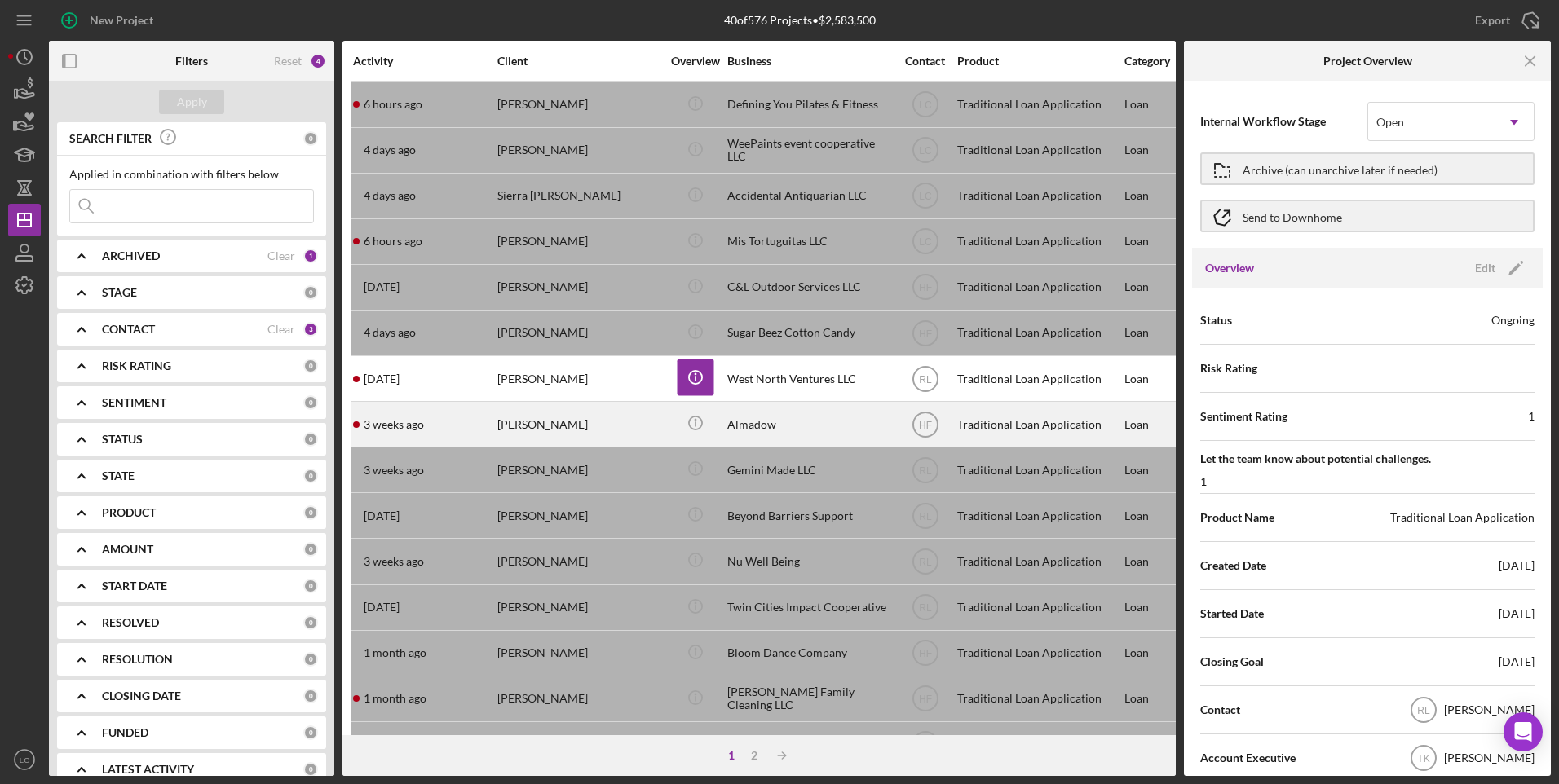
click at [787, 415] on div "Almadow" at bounding box center [809, 425] width 163 height 43
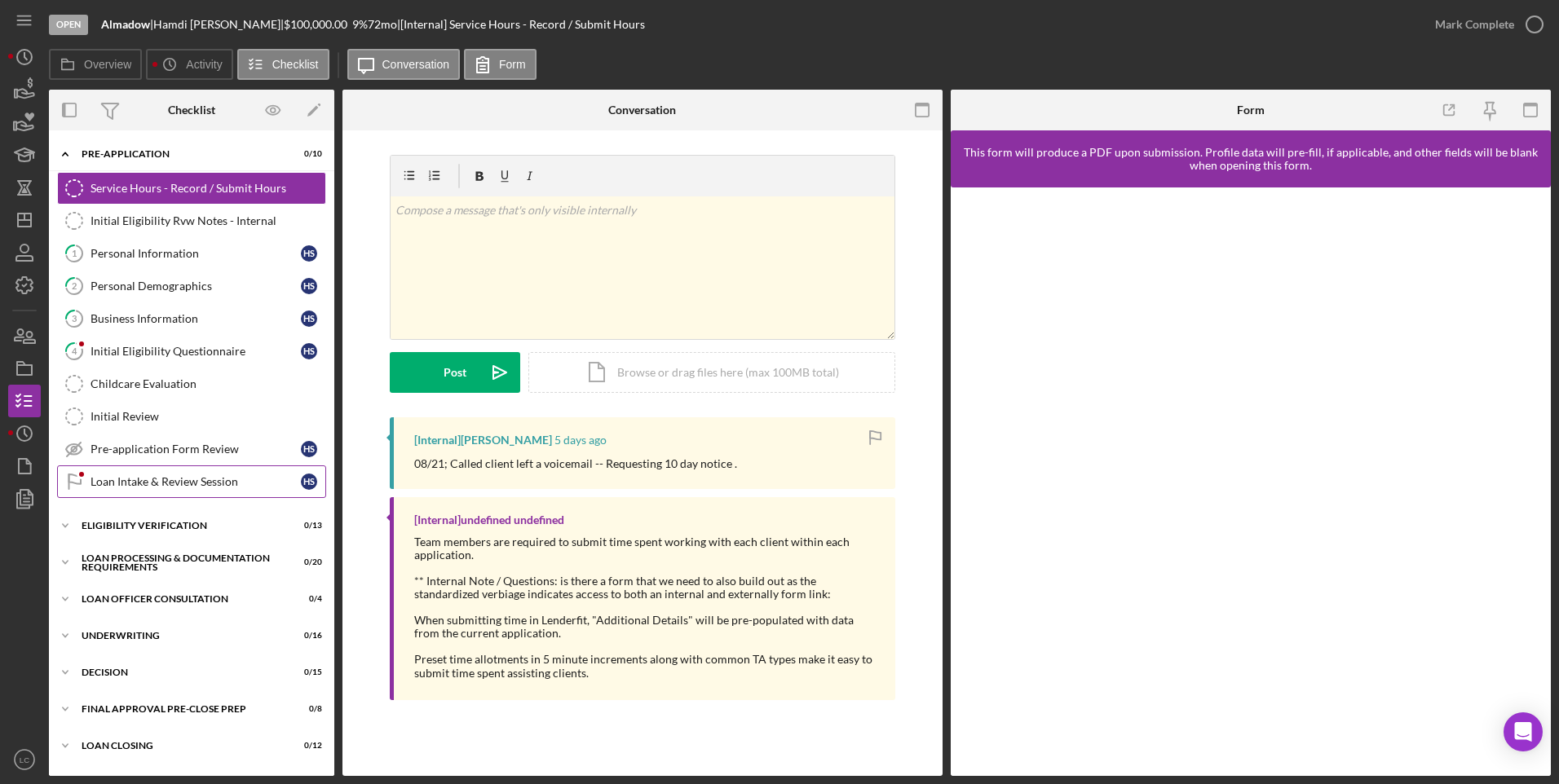
click at [131, 473] on link "Loan Intake & Review Session Loan Intake & Review Session H S" at bounding box center [192, 482] width 269 height 33
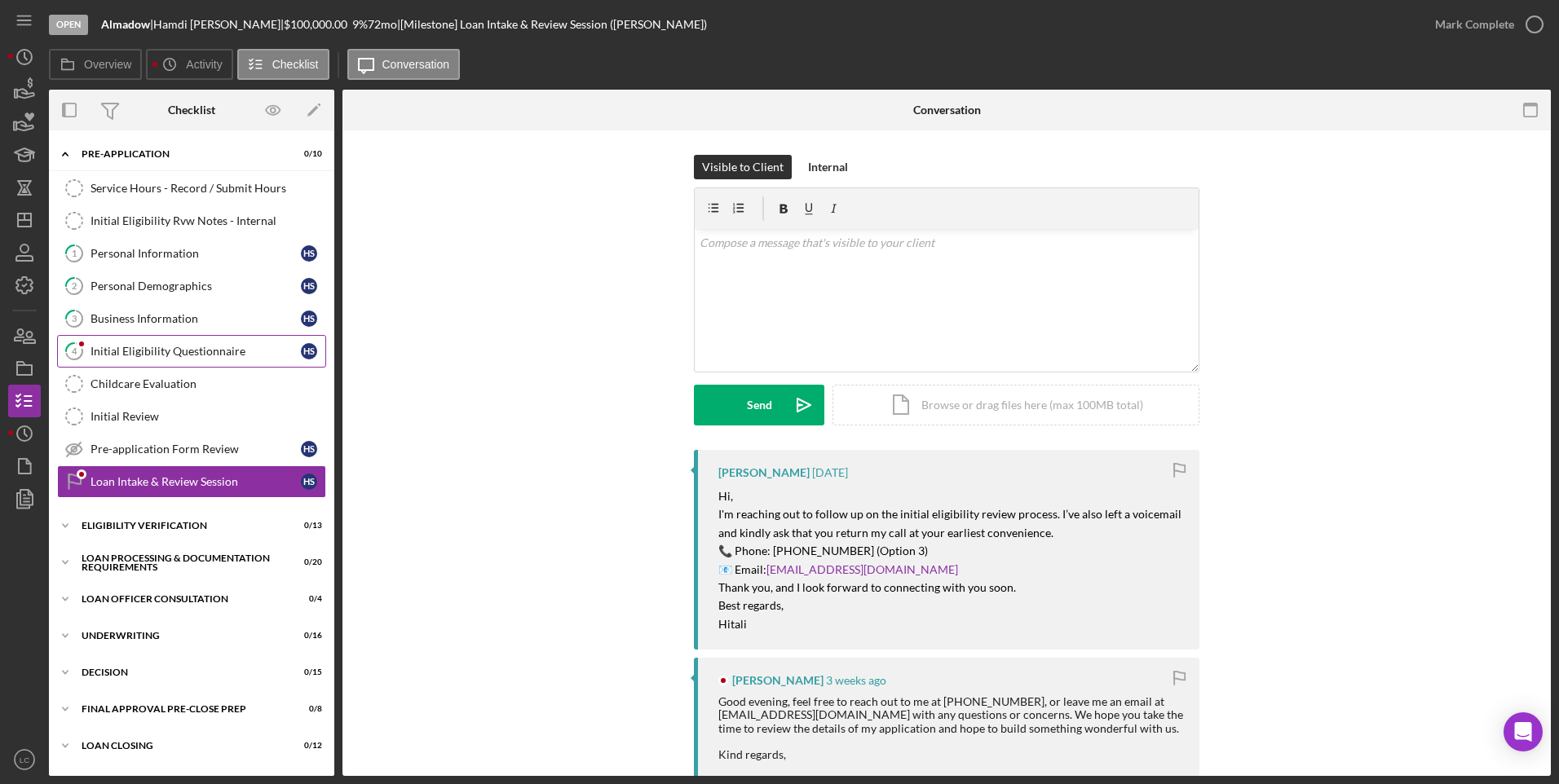
click at [110, 353] on div "Initial Eligibility Questionnaire" at bounding box center [195, 351] width 210 height 13
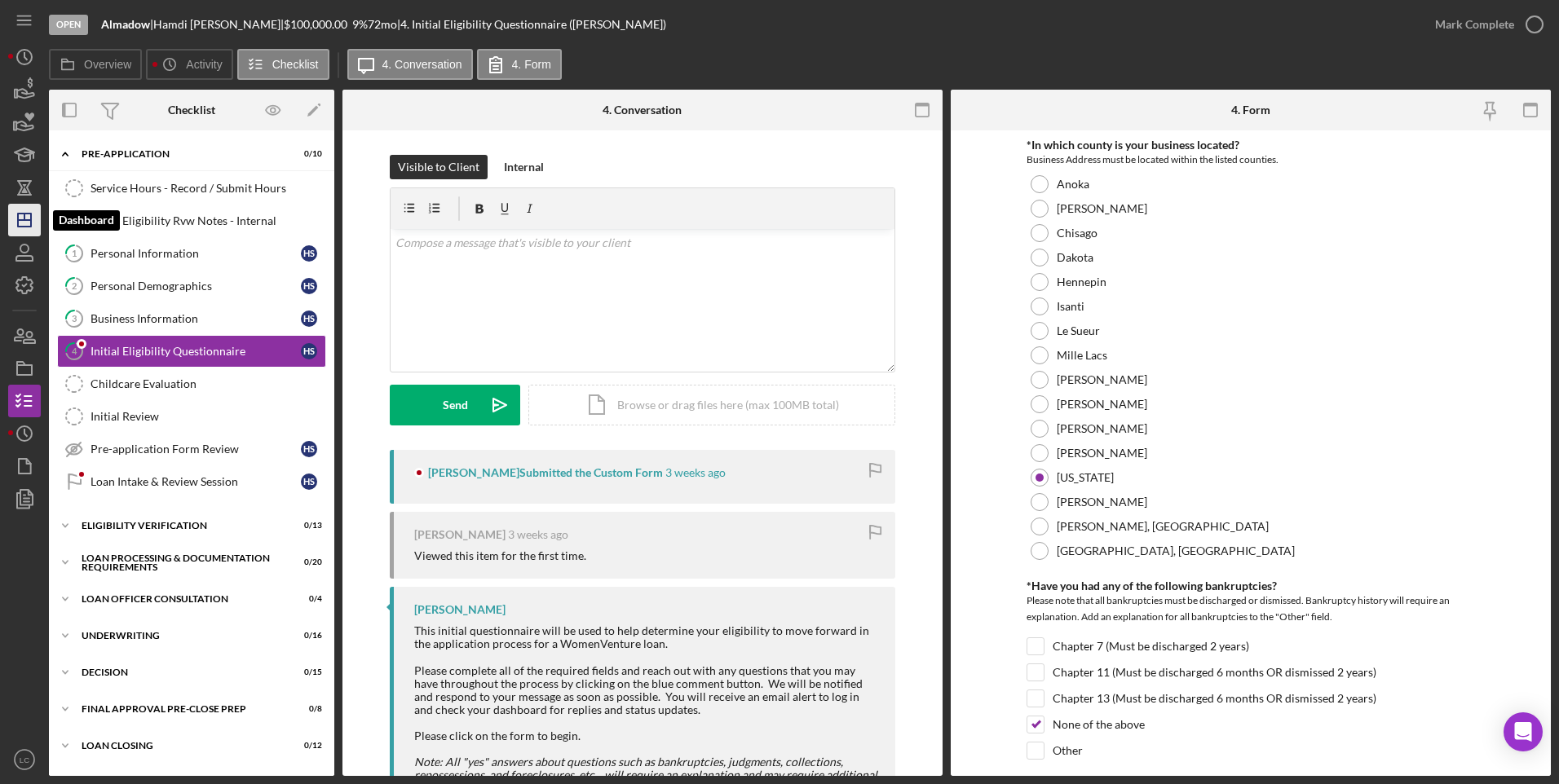
click at [18, 220] on polygon "button" at bounding box center [24, 220] width 13 height 13
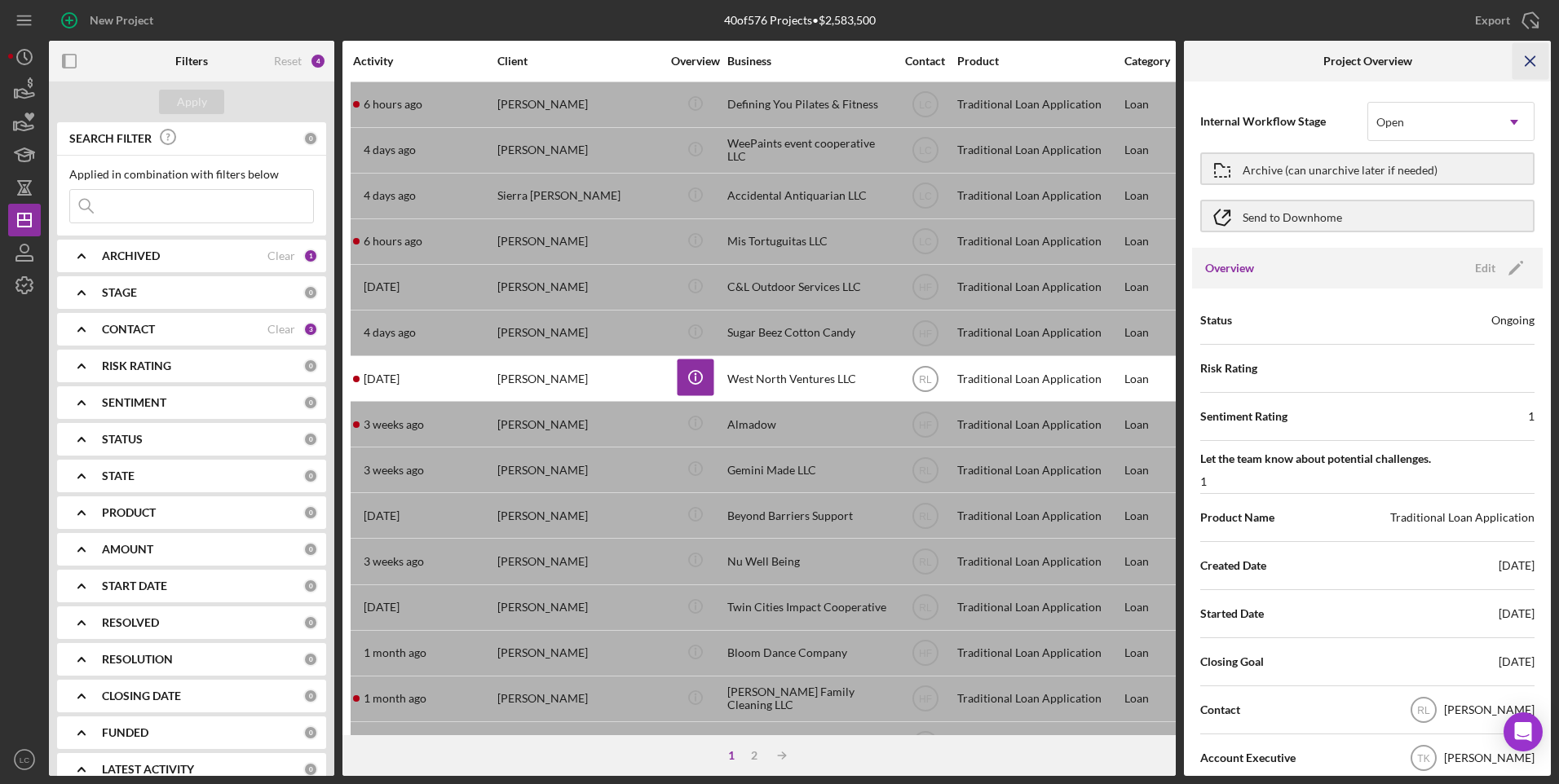
click at [1245, 59] on icon "Icon/Menu Close" at bounding box center [1531, 62] width 36 height 36
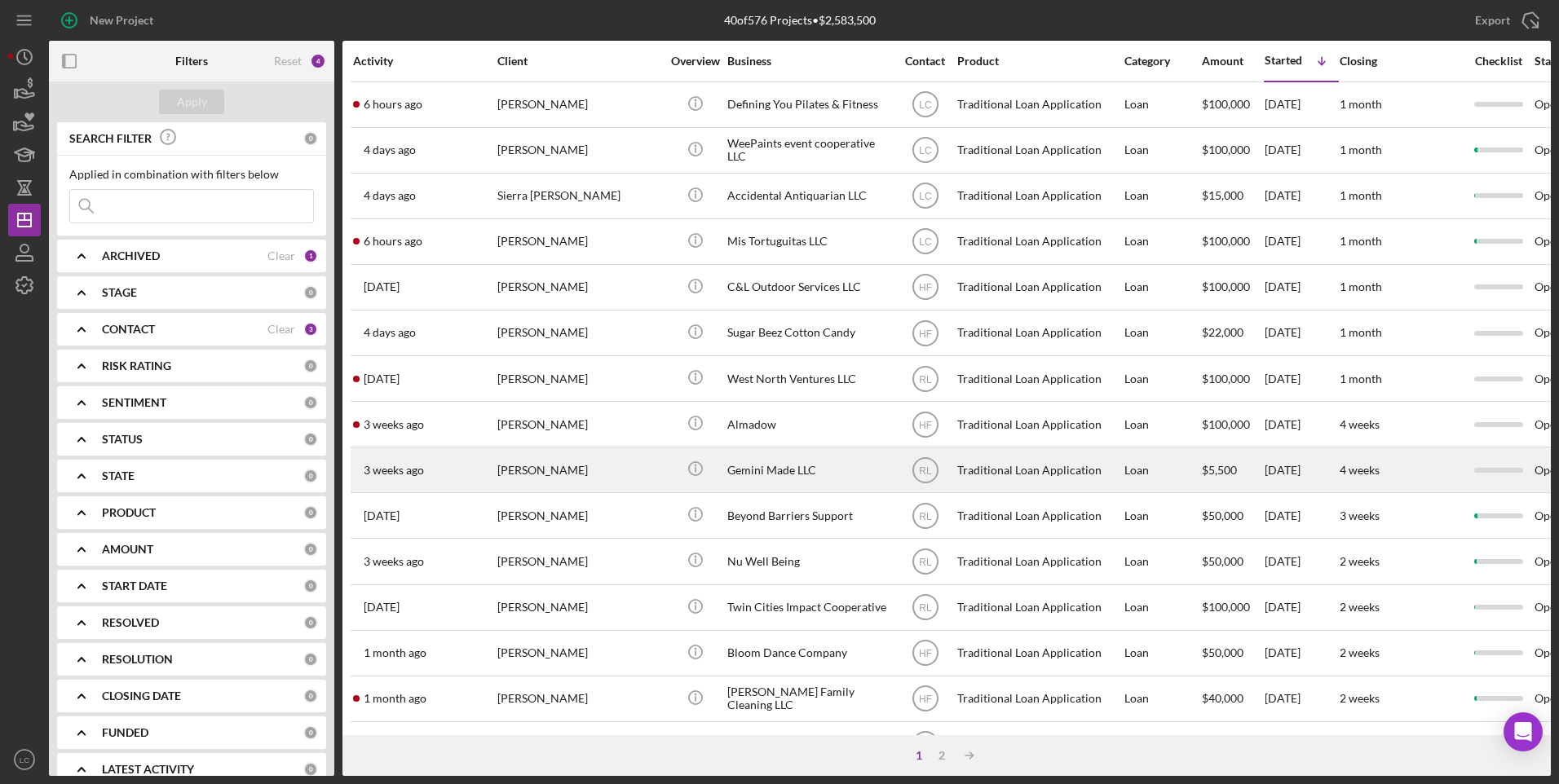
click at [888, 466] on div "Gemini Made LLC" at bounding box center [809, 470] width 163 height 43
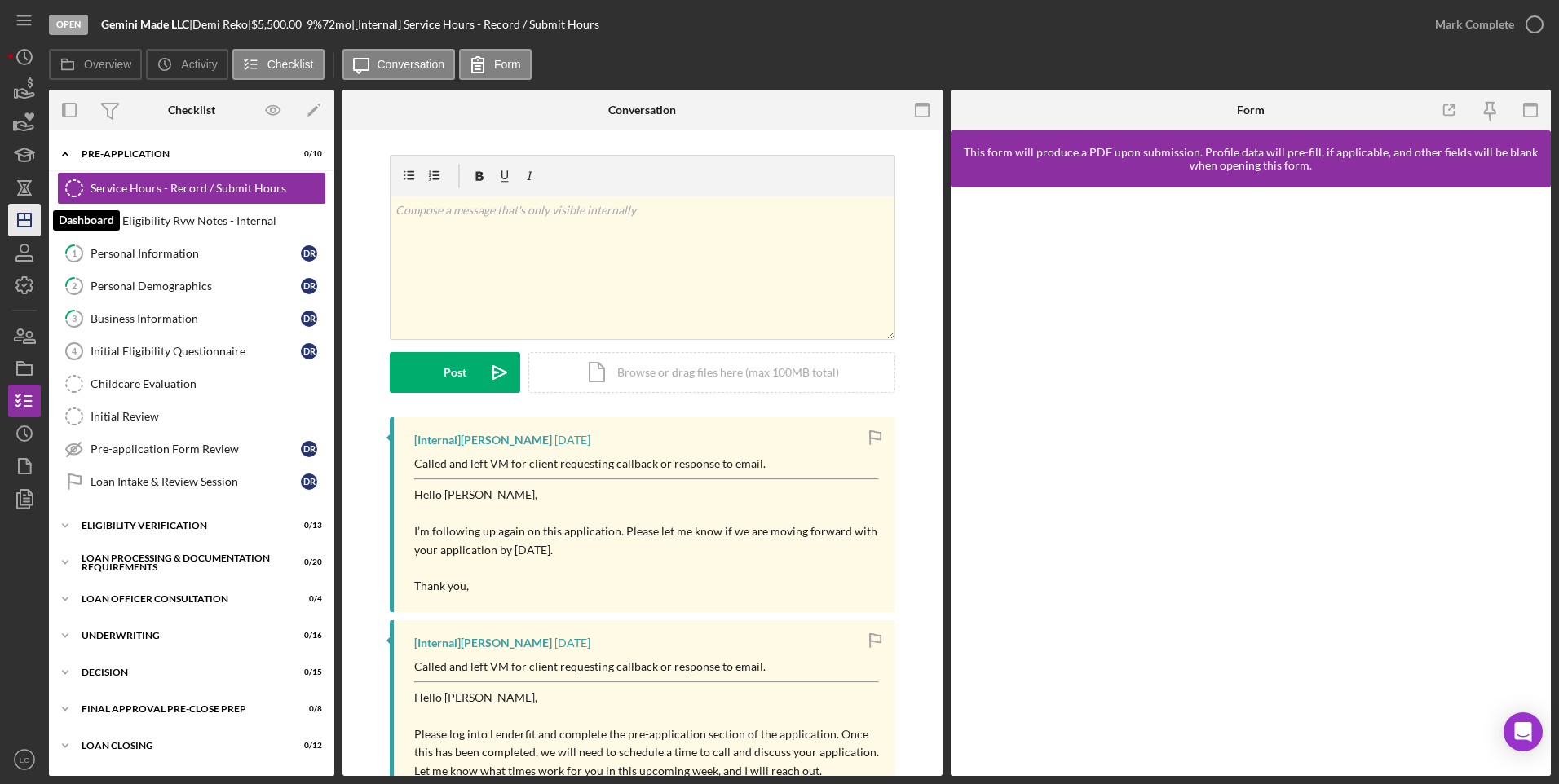
click at [33, 214] on icon "Icon/Dashboard" at bounding box center [24, 220] width 41 height 41
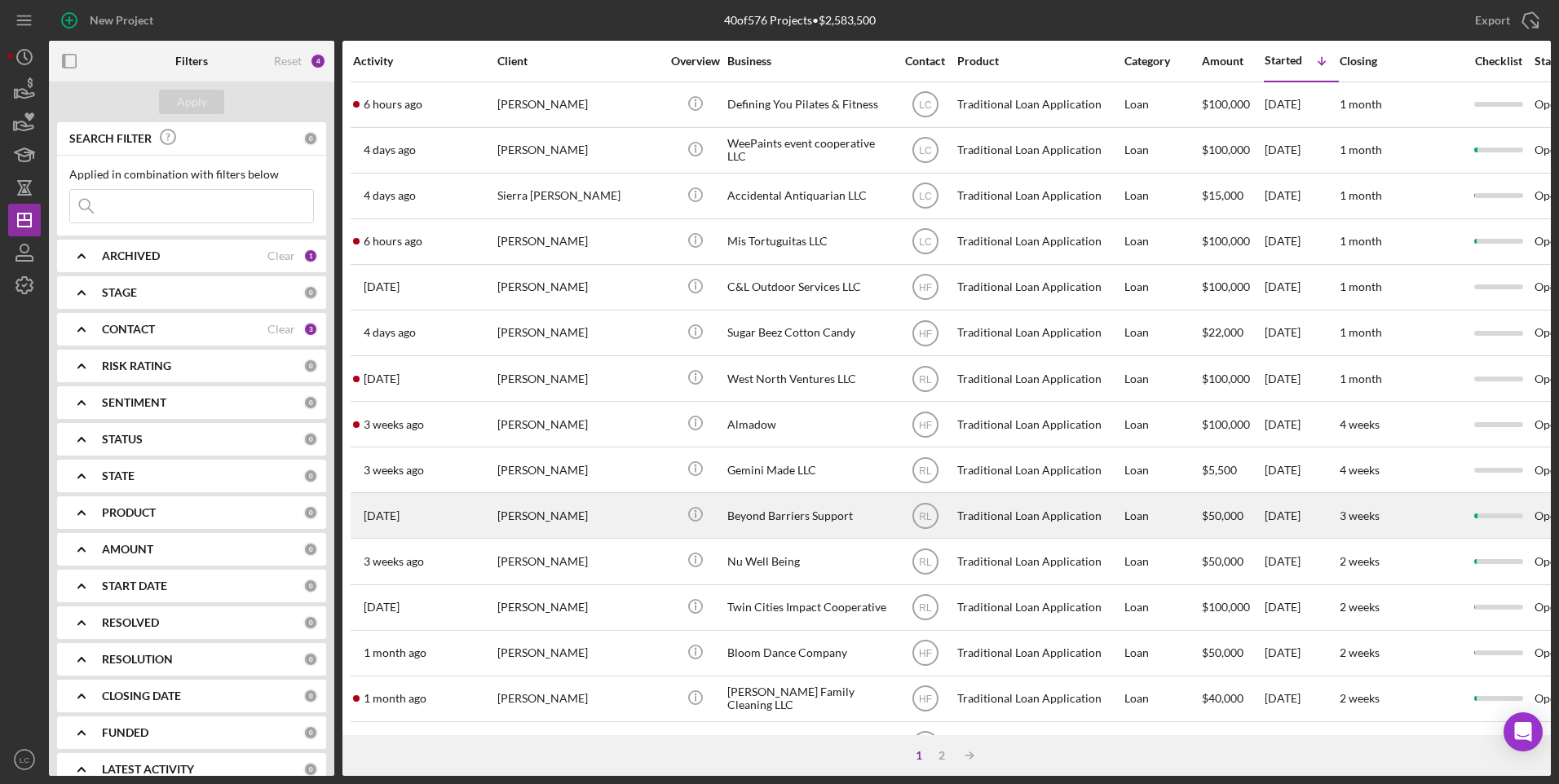
click at [851, 524] on div "Beyond Barriers Support" at bounding box center [809, 516] width 163 height 43
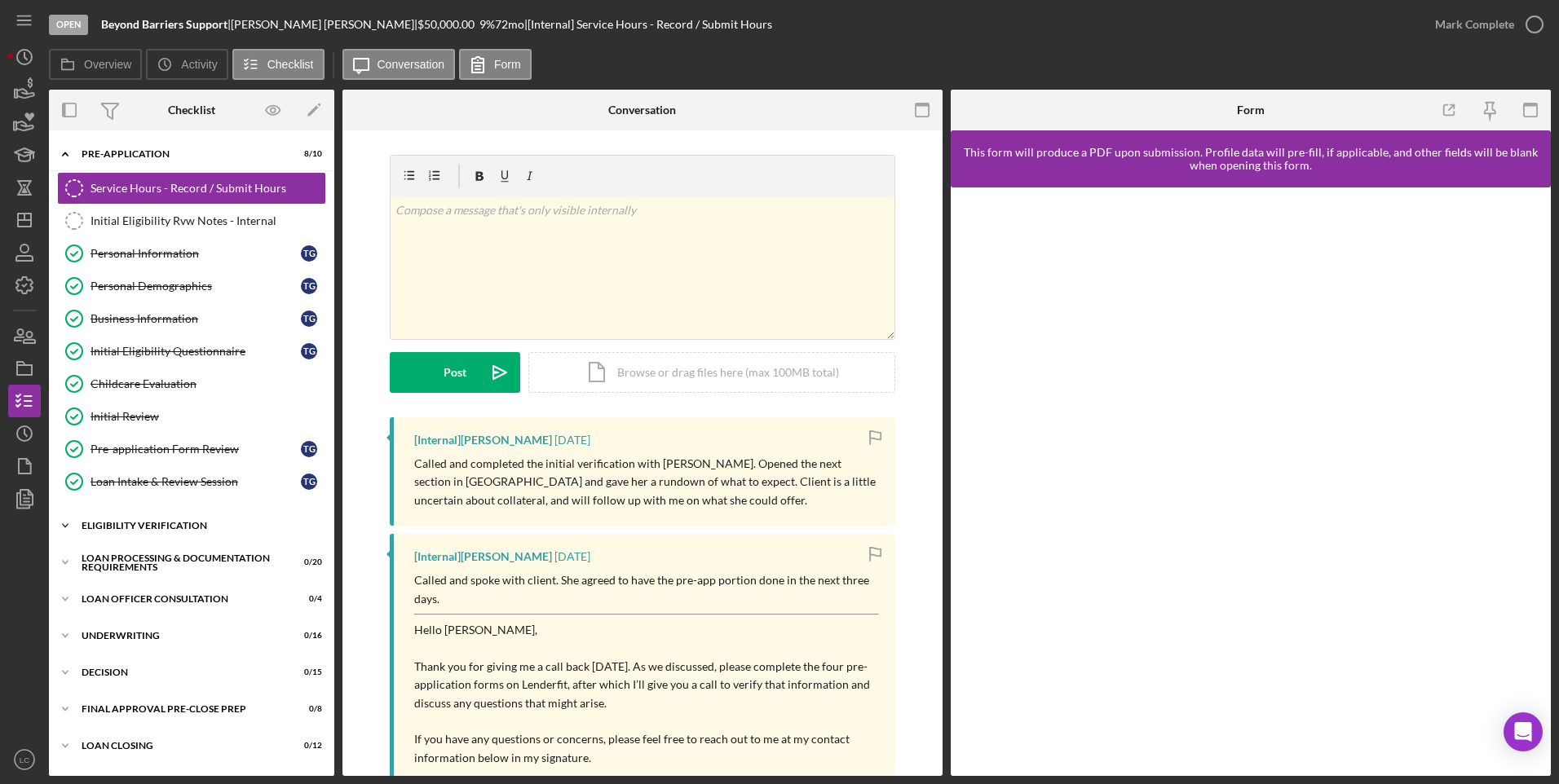
click at [68, 523] on icon "Icon/Expander" at bounding box center [65, 526] width 33 height 33
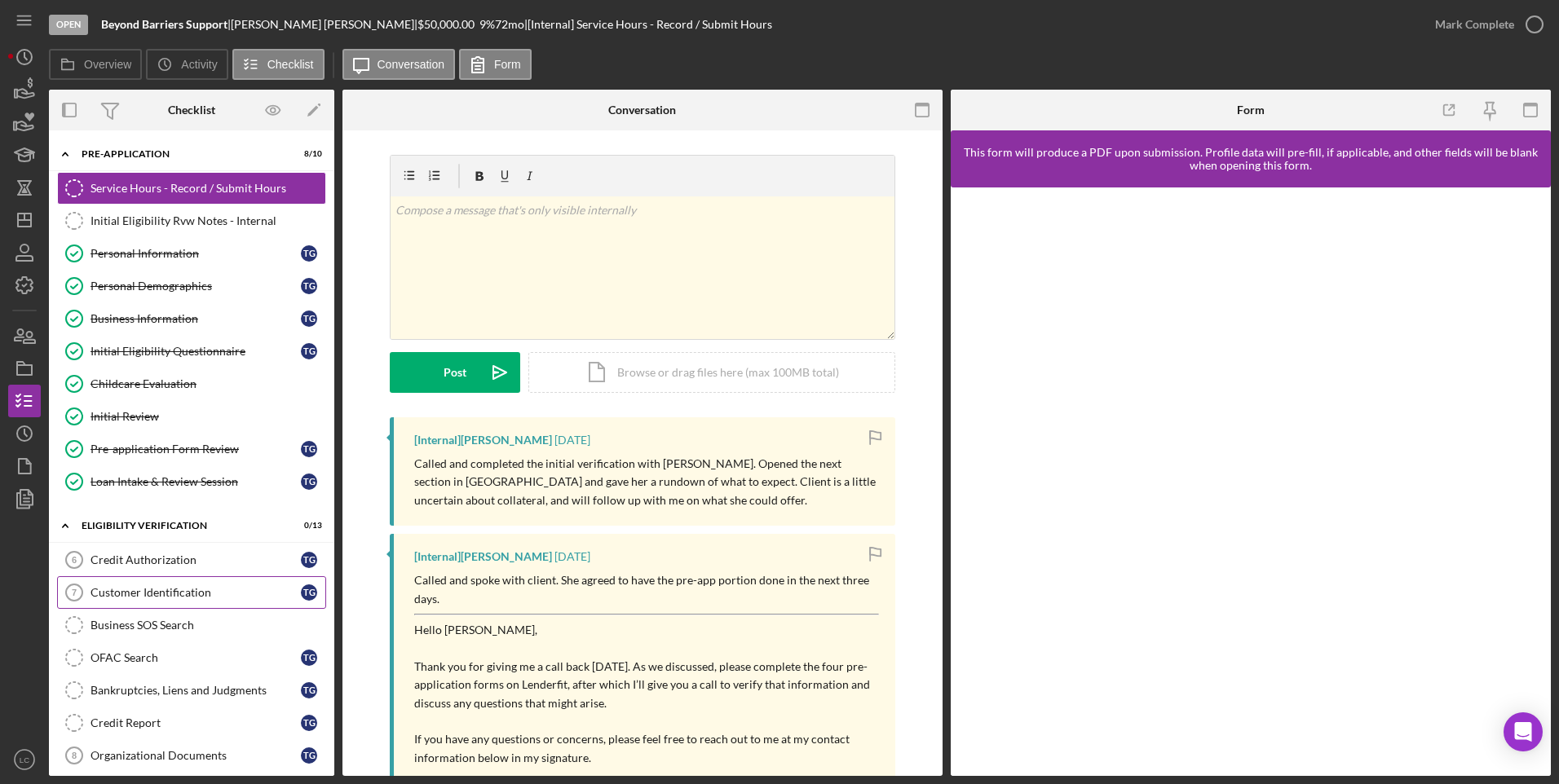
click at [106, 598] on div "Customer Identification" at bounding box center [195, 592] width 210 height 13
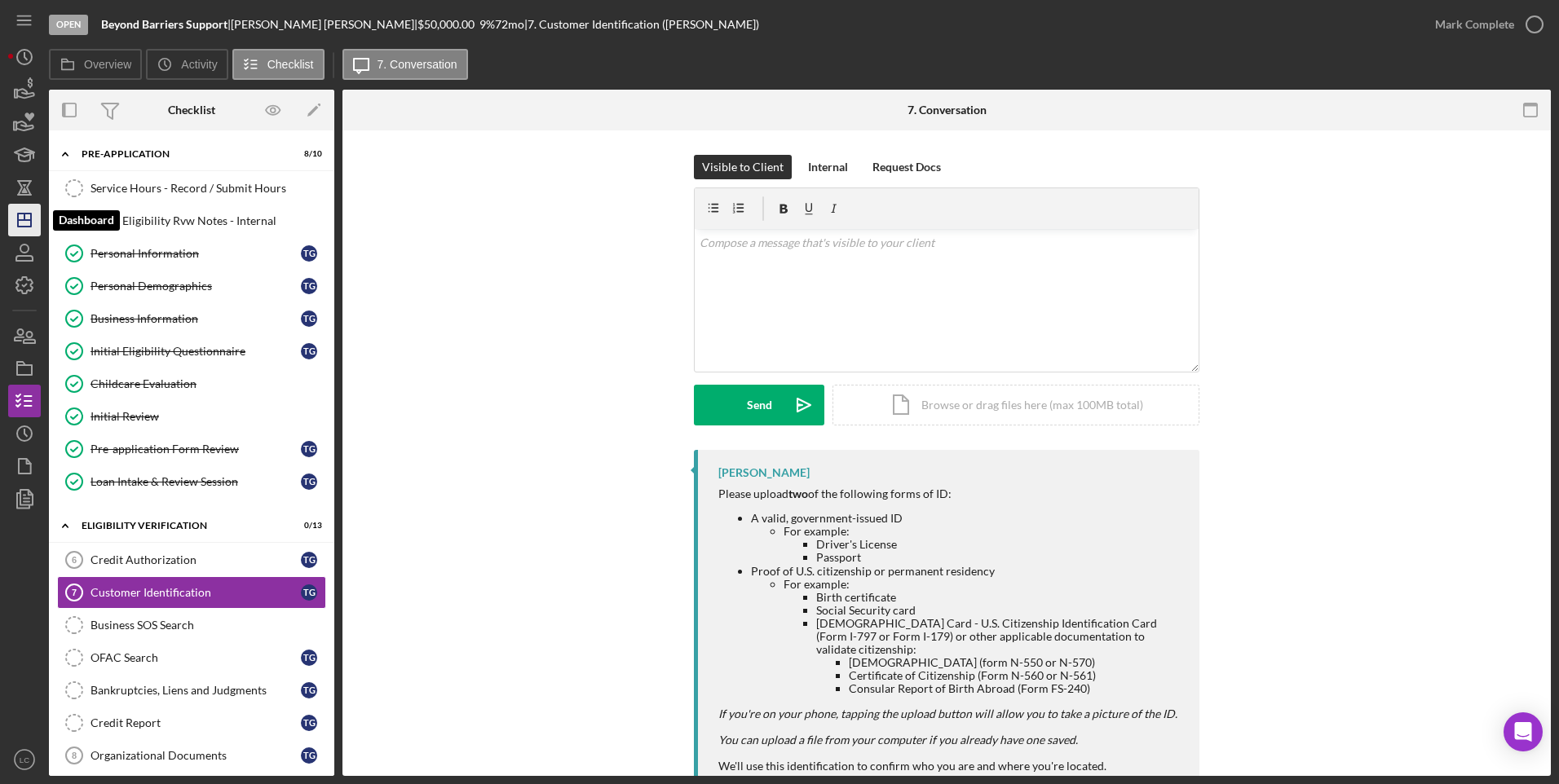
click at [17, 218] on icon "Icon/Dashboard" at bounding box center [24, 220] width 41 height 41
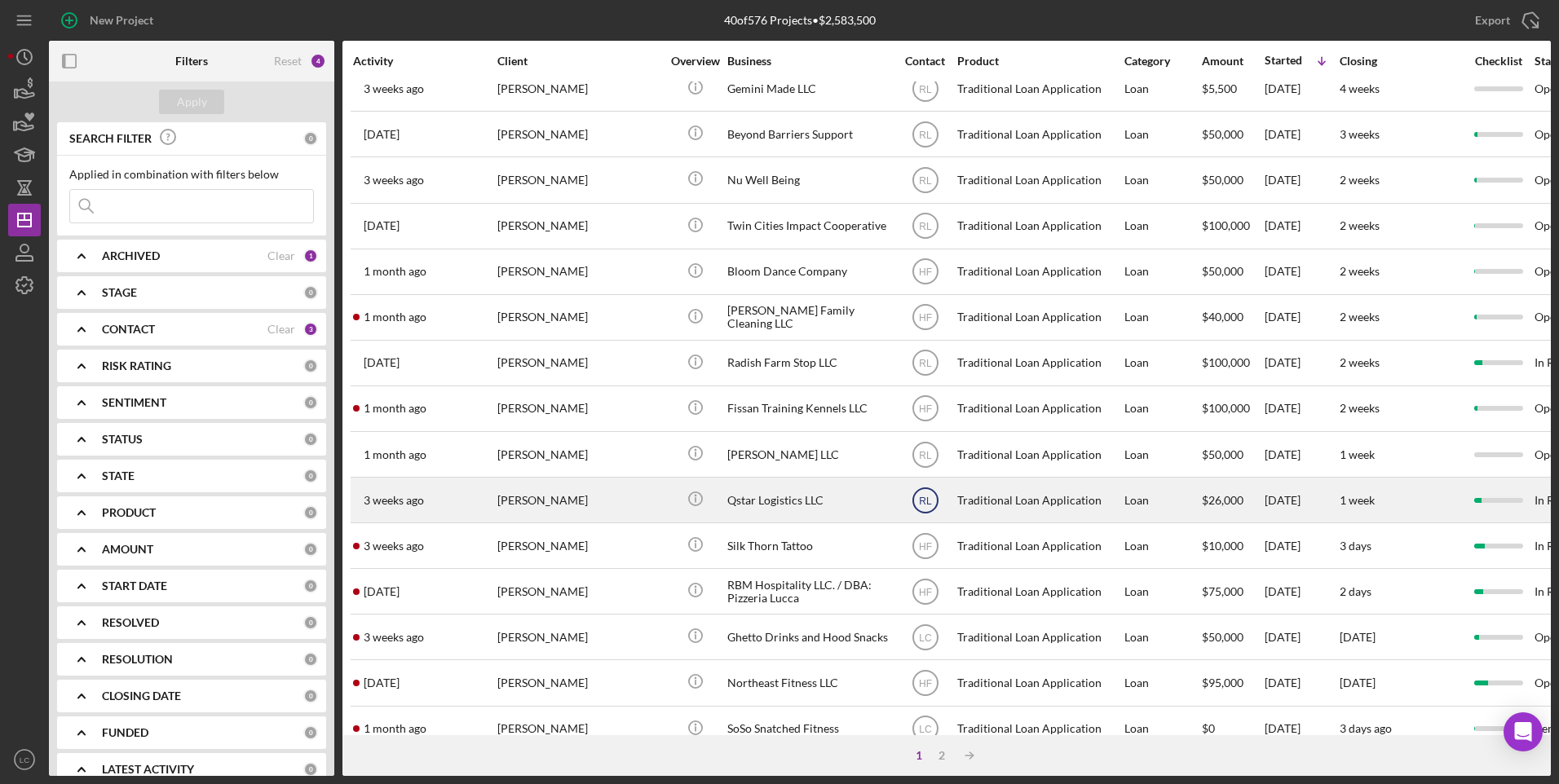
scroll to position [407, 0]
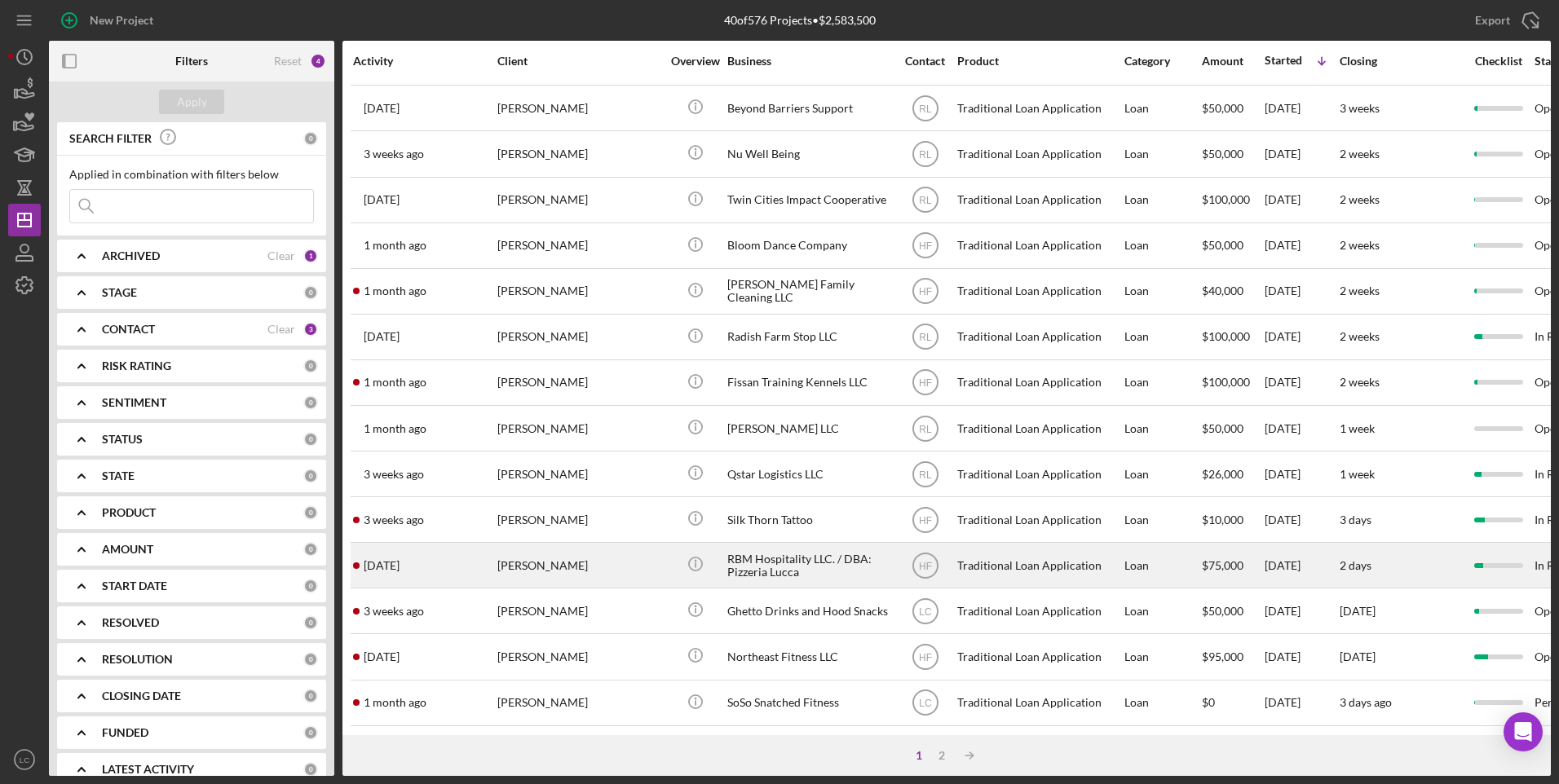
click at [845, 565] on div "RBM Hospitality LLC. / DBA: Pizzeria Lucca" at bounding box center [809, 565] width 163 height 43
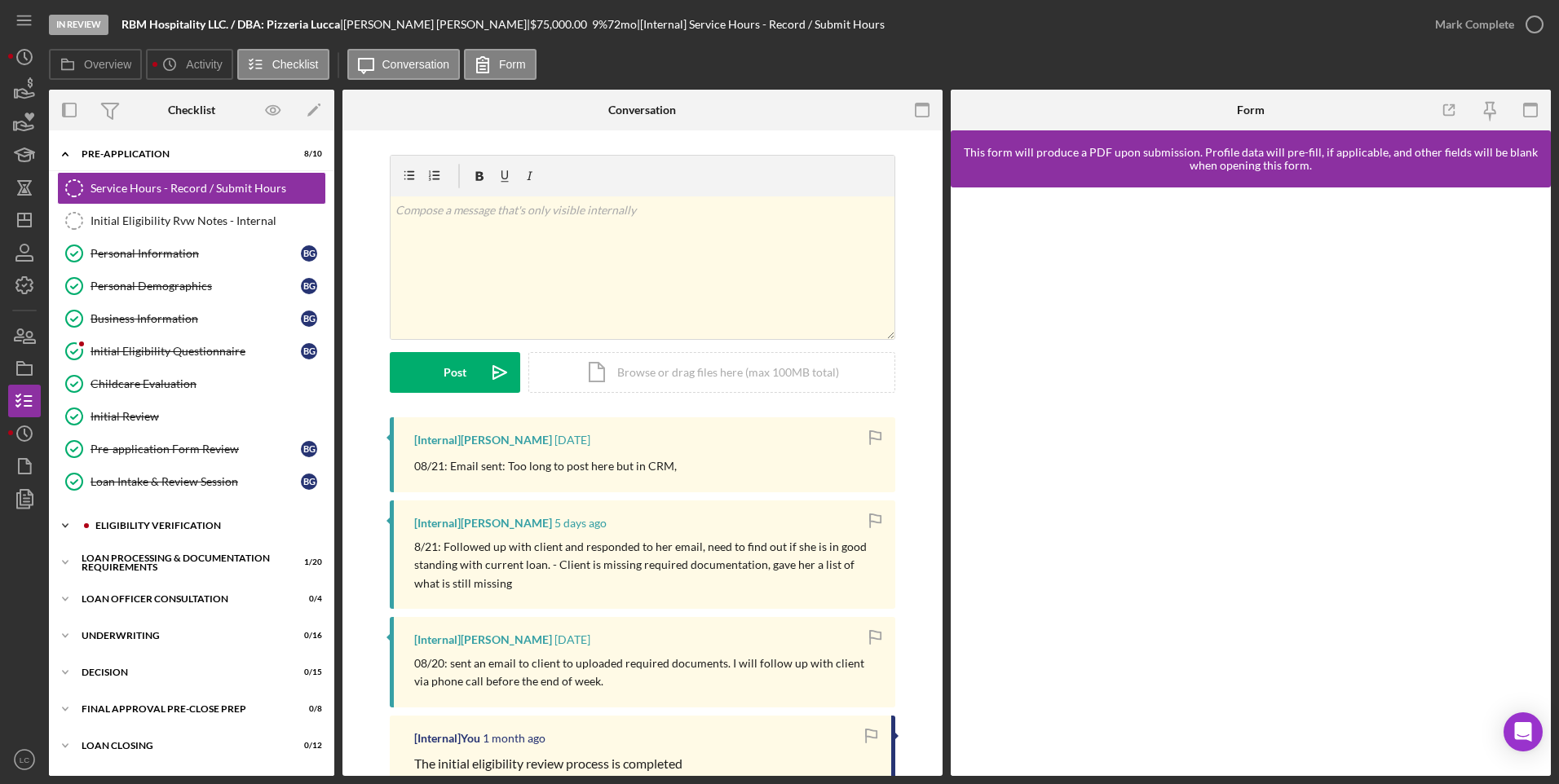
click at [69, 519] on icon "Icon/Expander" at bounding box center [65, 526] width 33 height 33
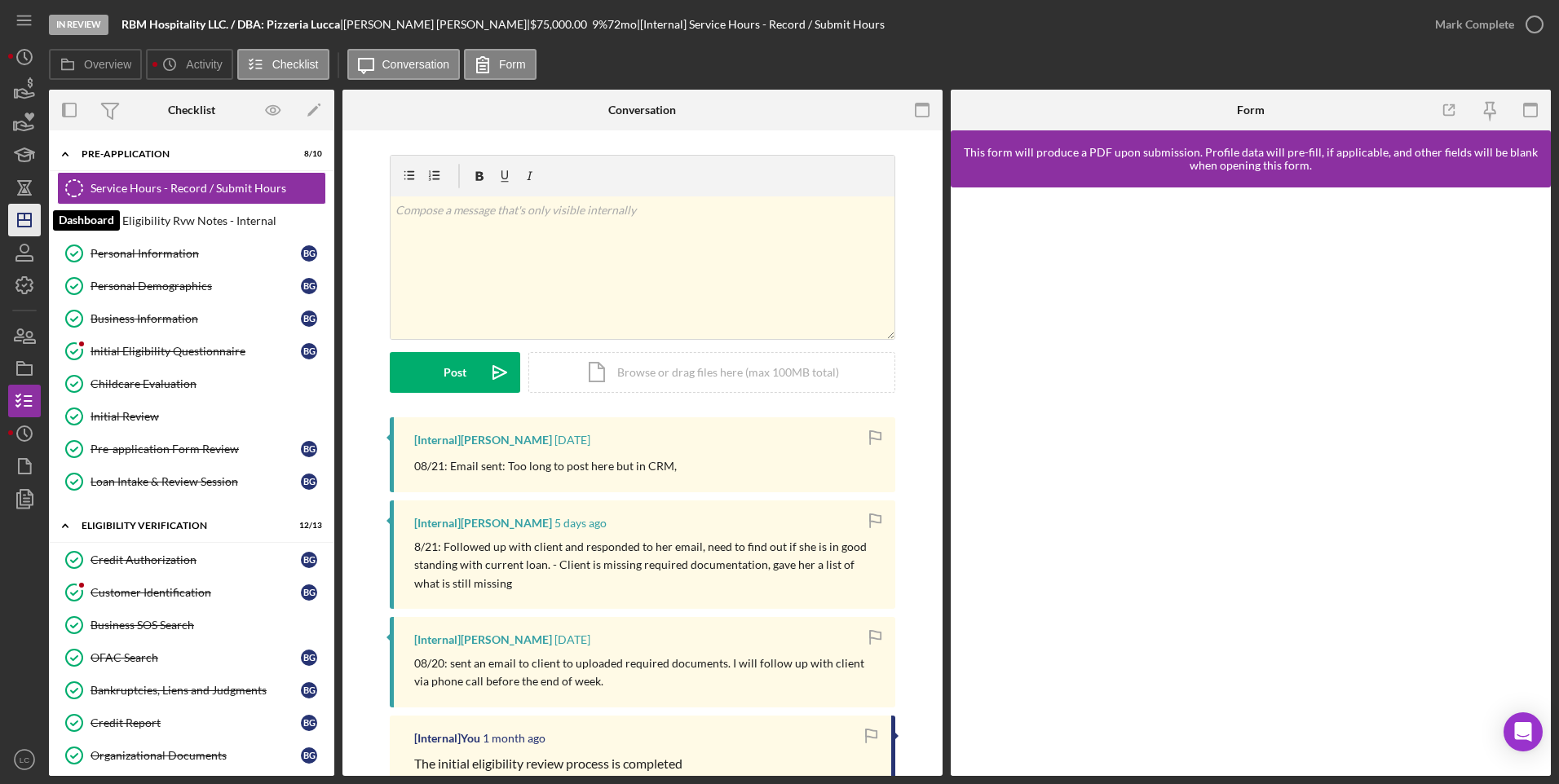
click at [31, 217] on polygon "button" at bounding box center [24, 220] width 13 height 13
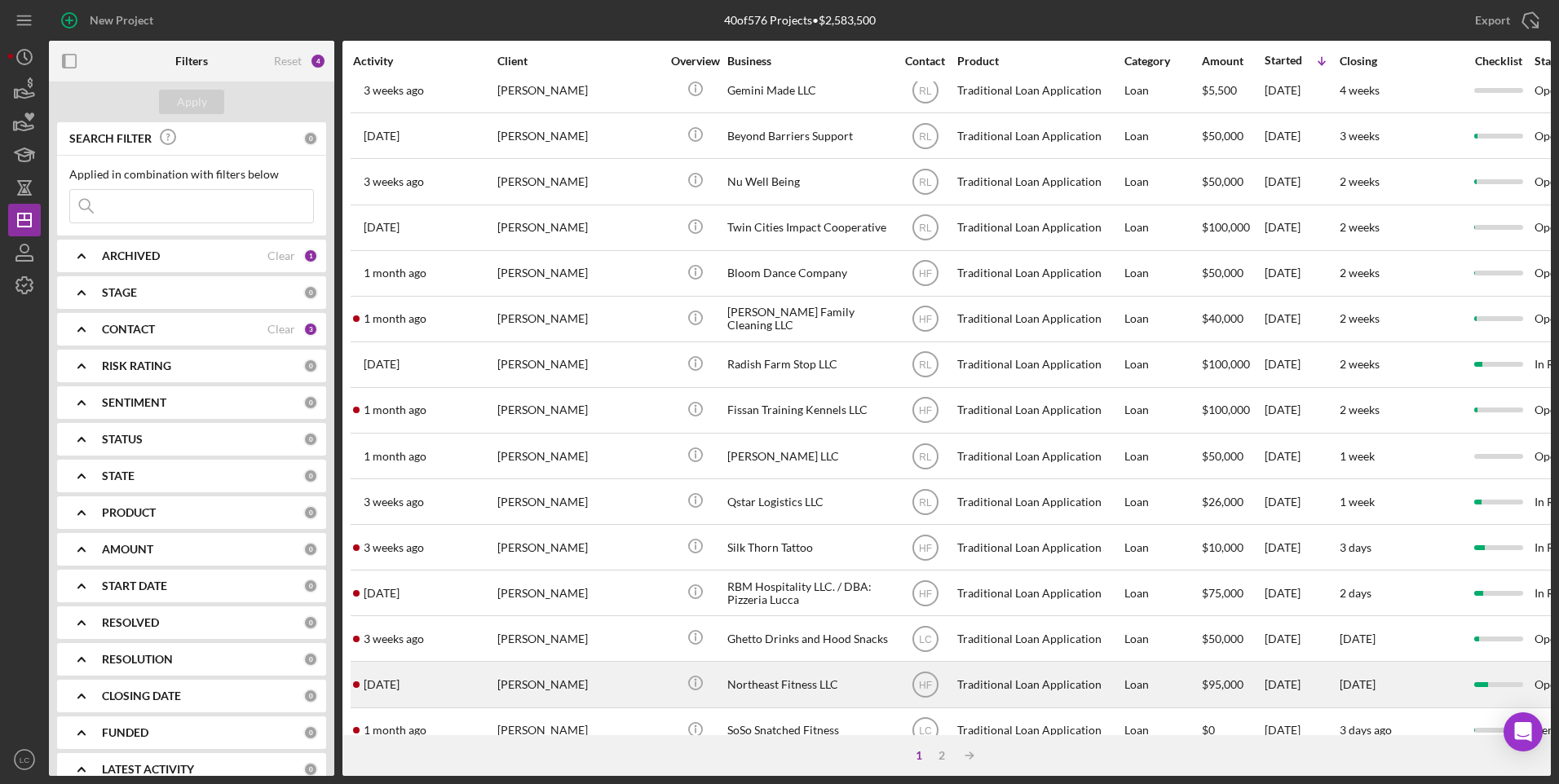
scroll to position [407, 0]
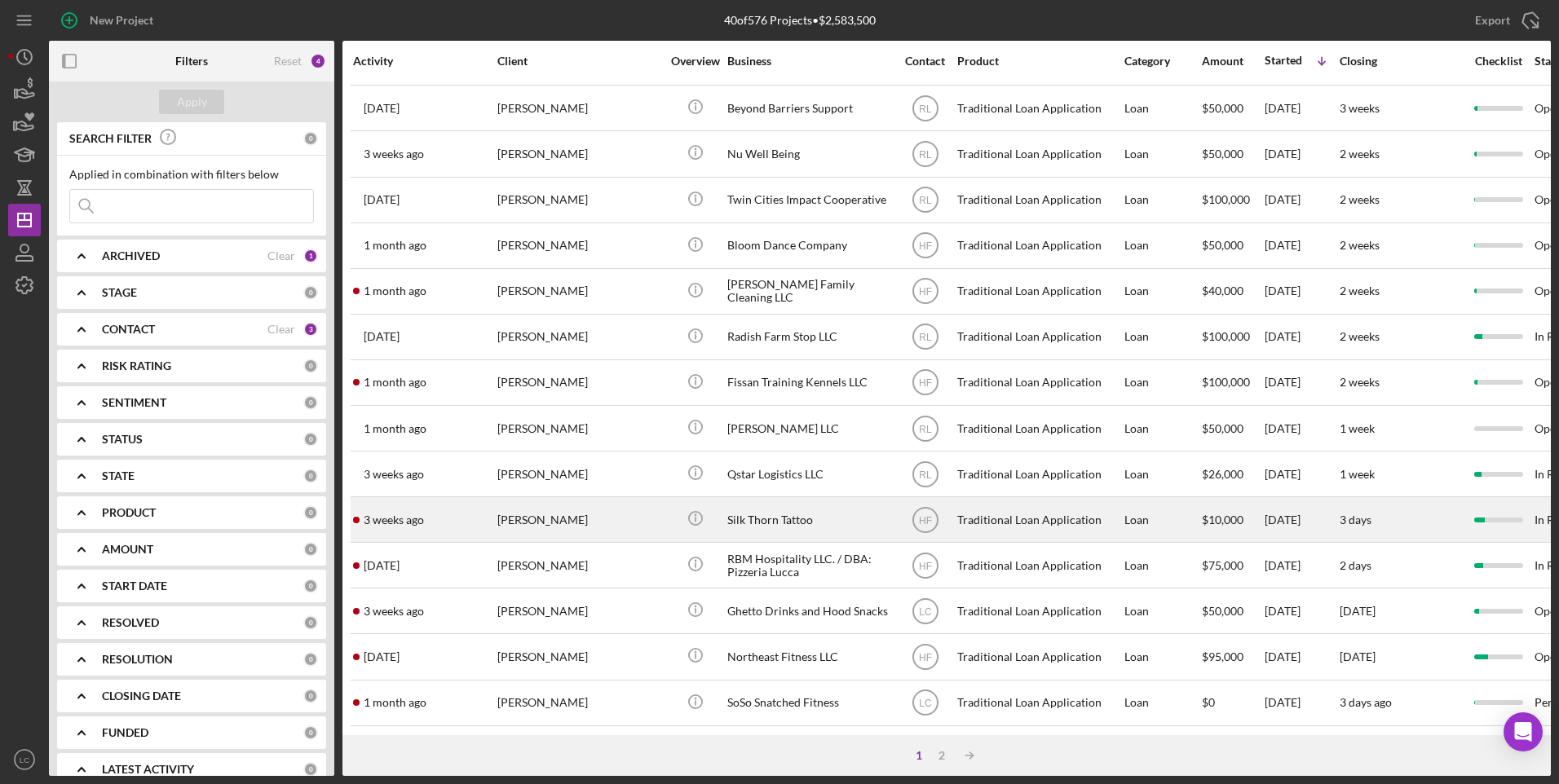
click at [827, 527] on div "Silk Thorn Tattoo" at bounding box center [809, 520] width 163 height 43
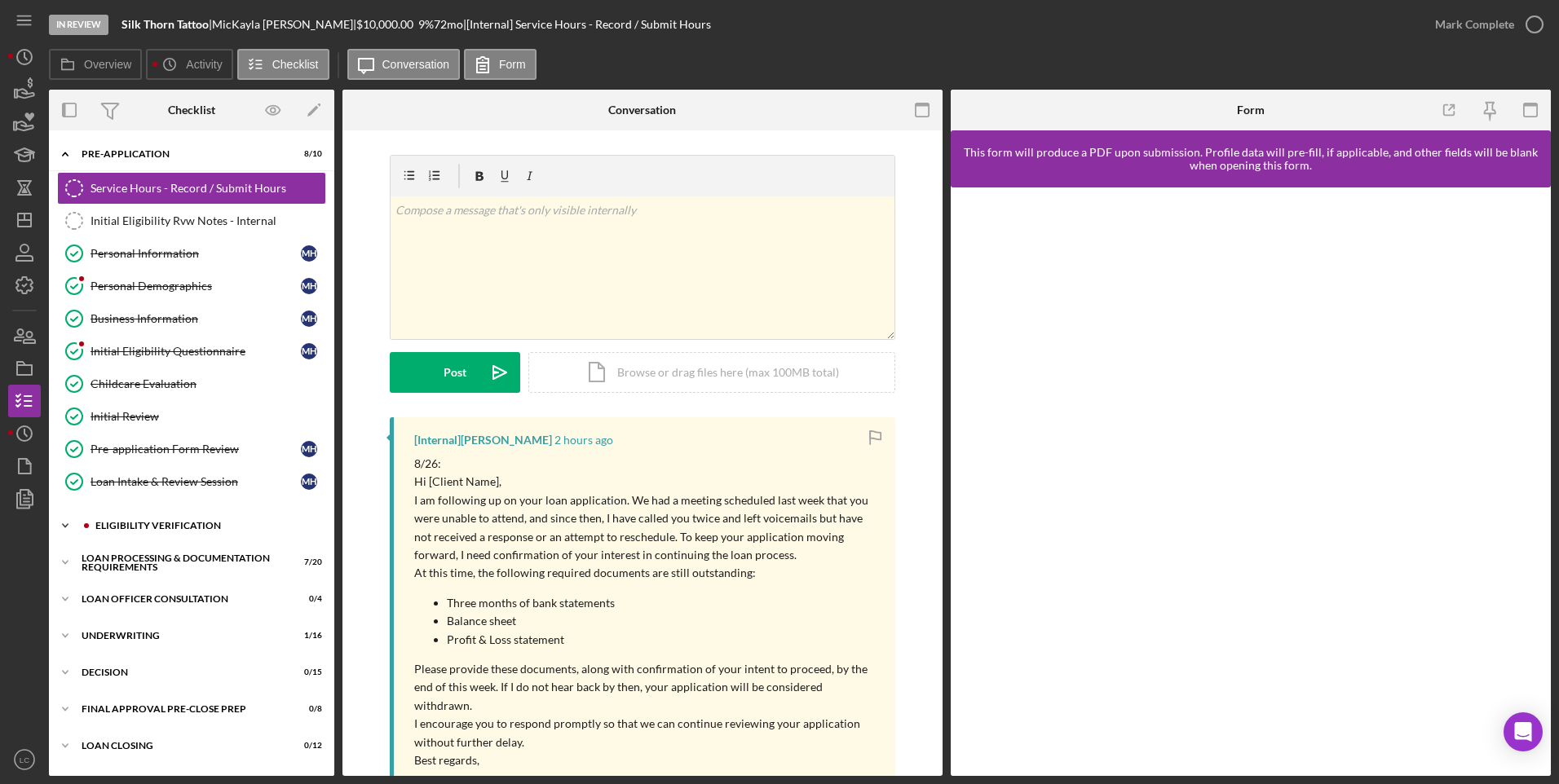
click at [63, 530] on icon "Icon/Expander" at bounding box center [65, 526] width 33 height 33
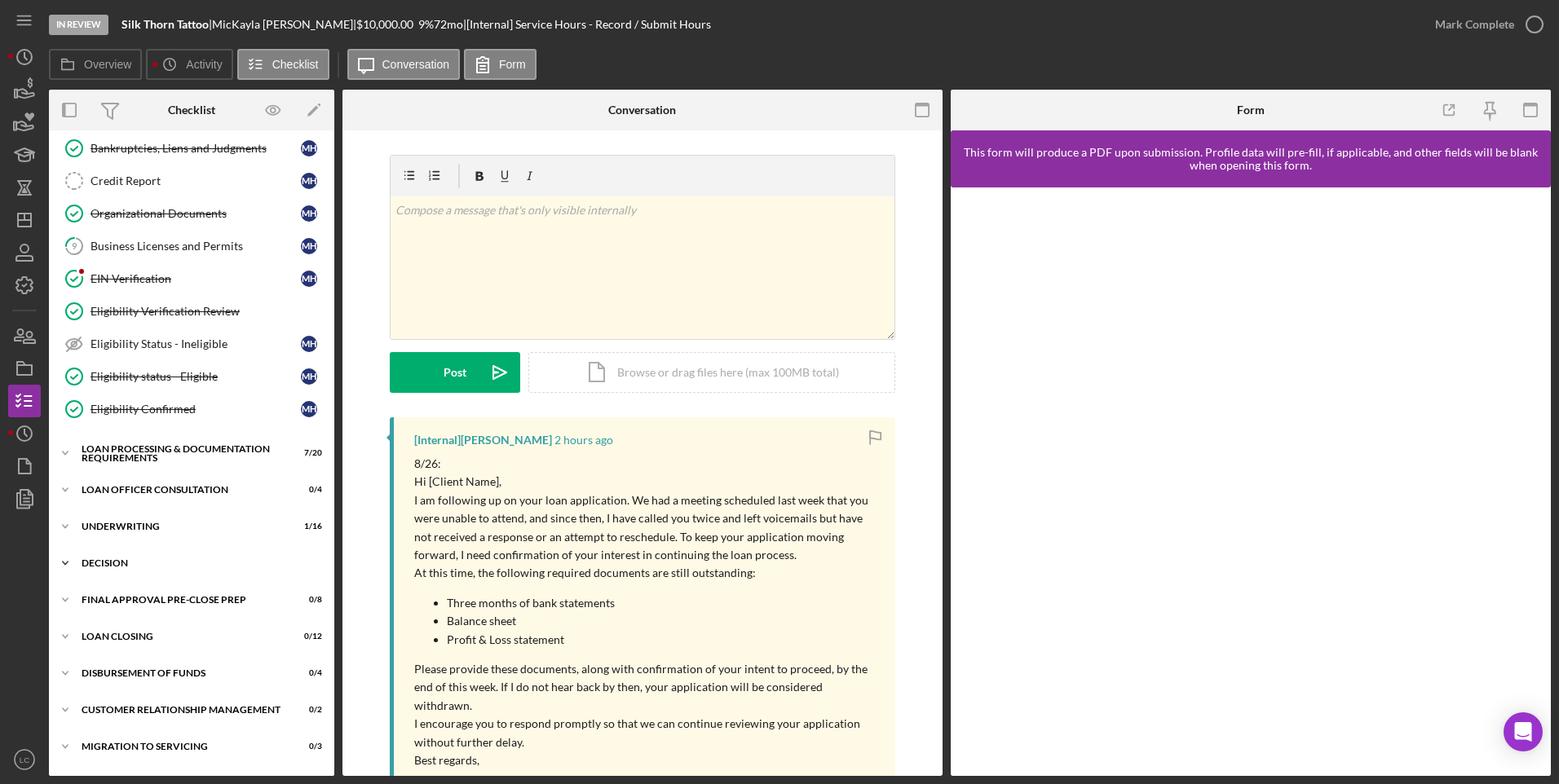
scroll to position [570, 0]
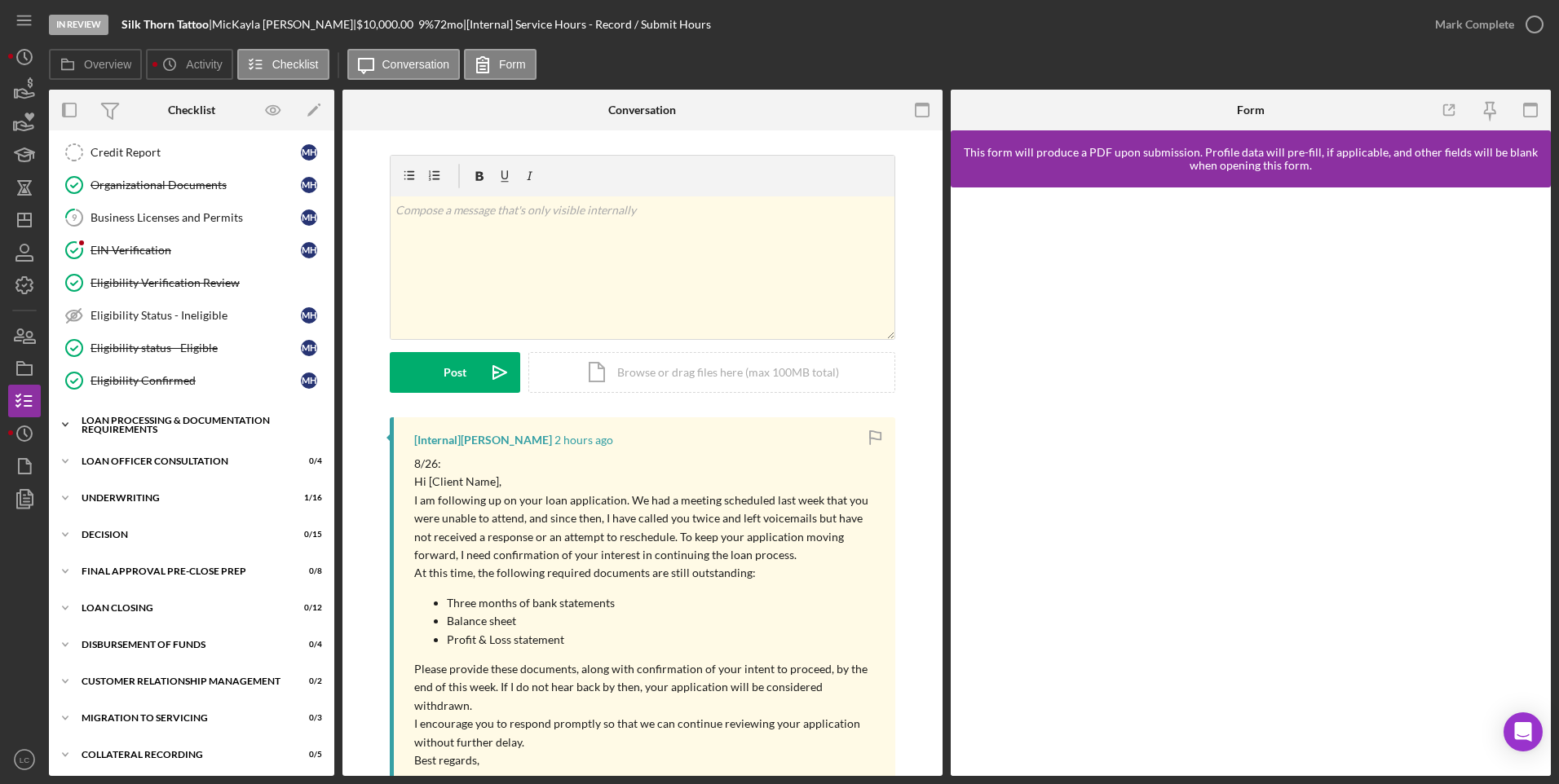
click at [69, 420] on icon "Icon/Expander" at bounding box center [65, 425] width 33 height 33
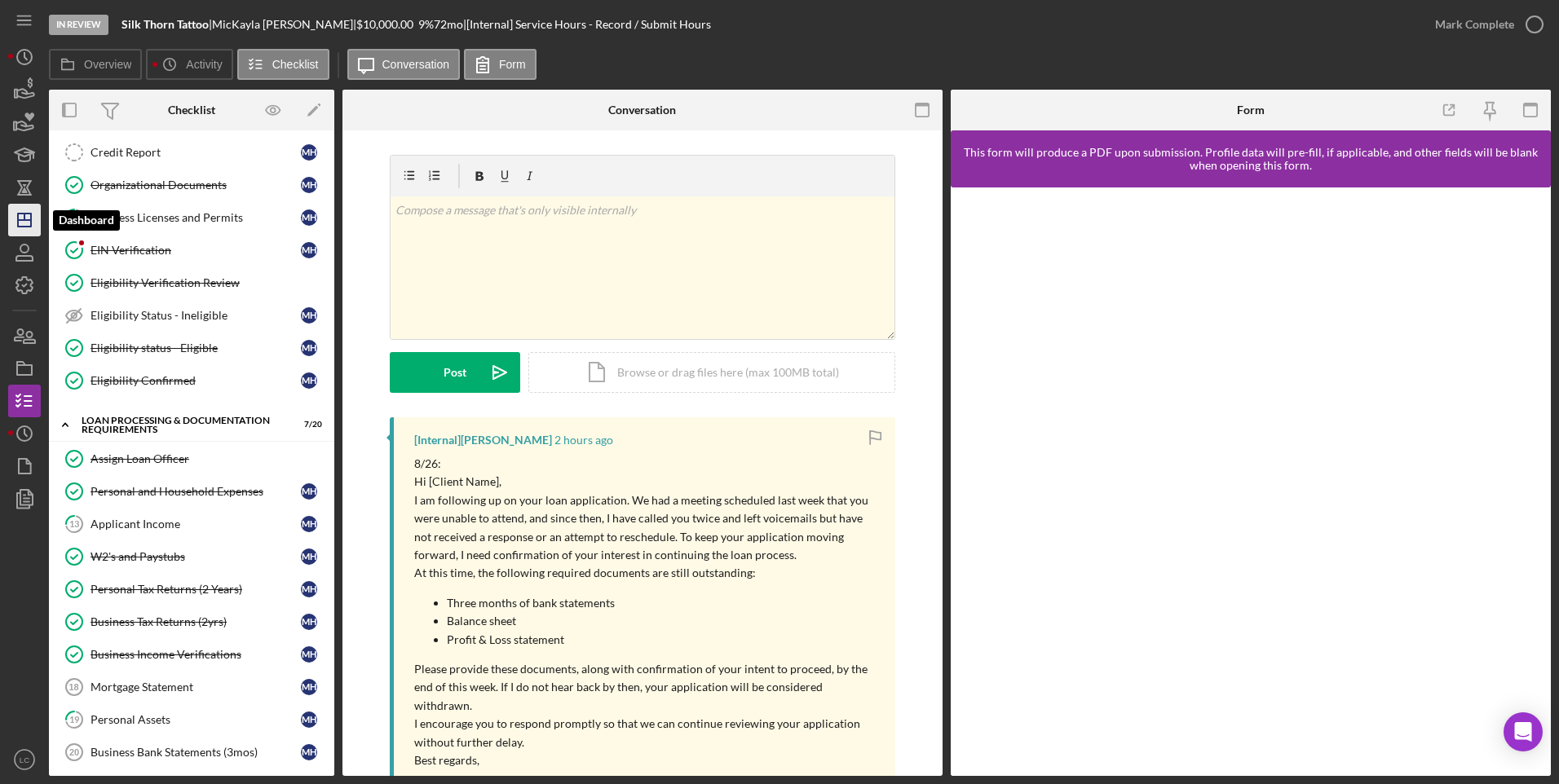
click at [15, 216] on icon "Icon/Dashboard" at bounding box center [24, 220] width 41 height 41
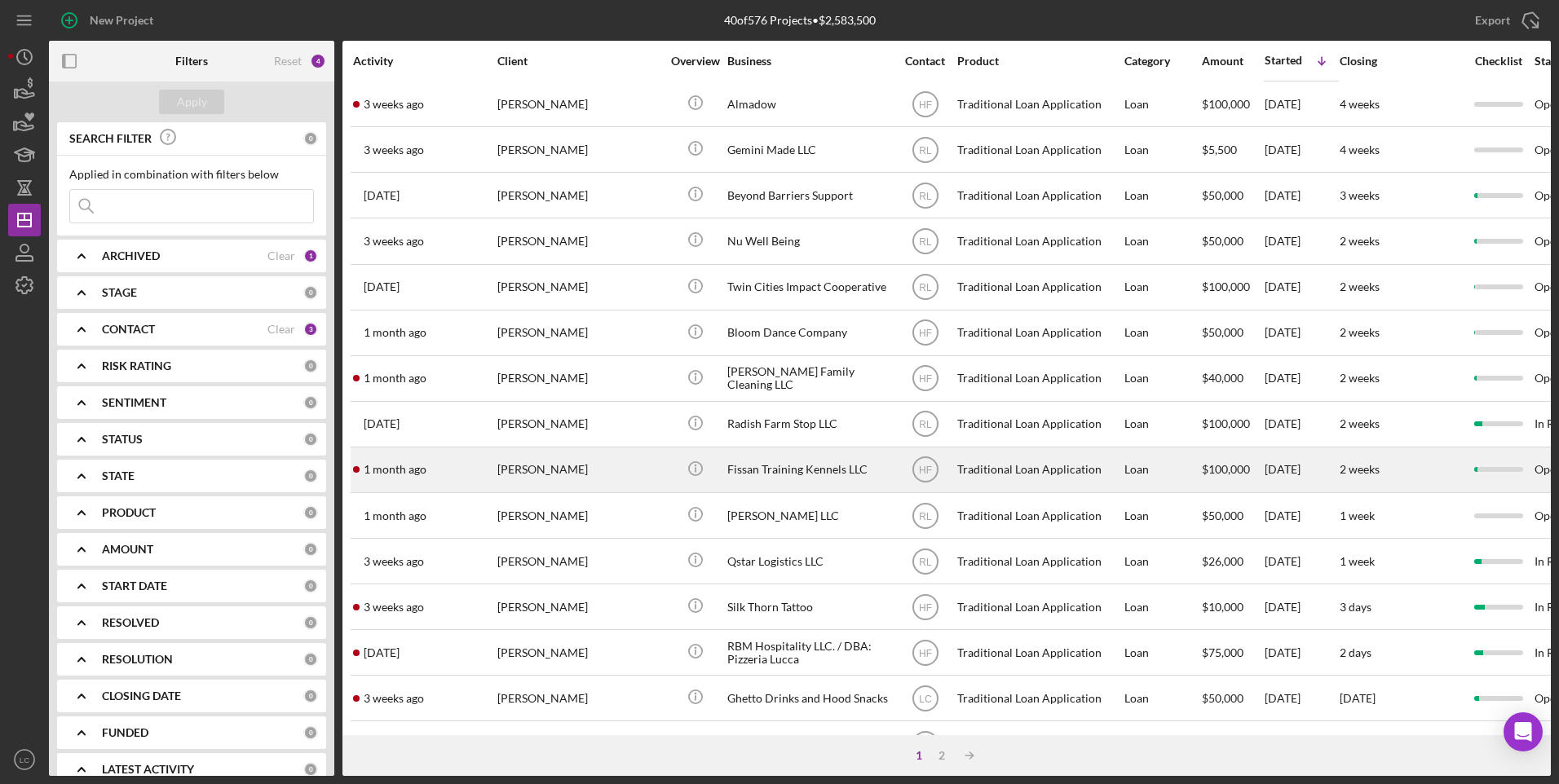
scroll to position [326, 0]
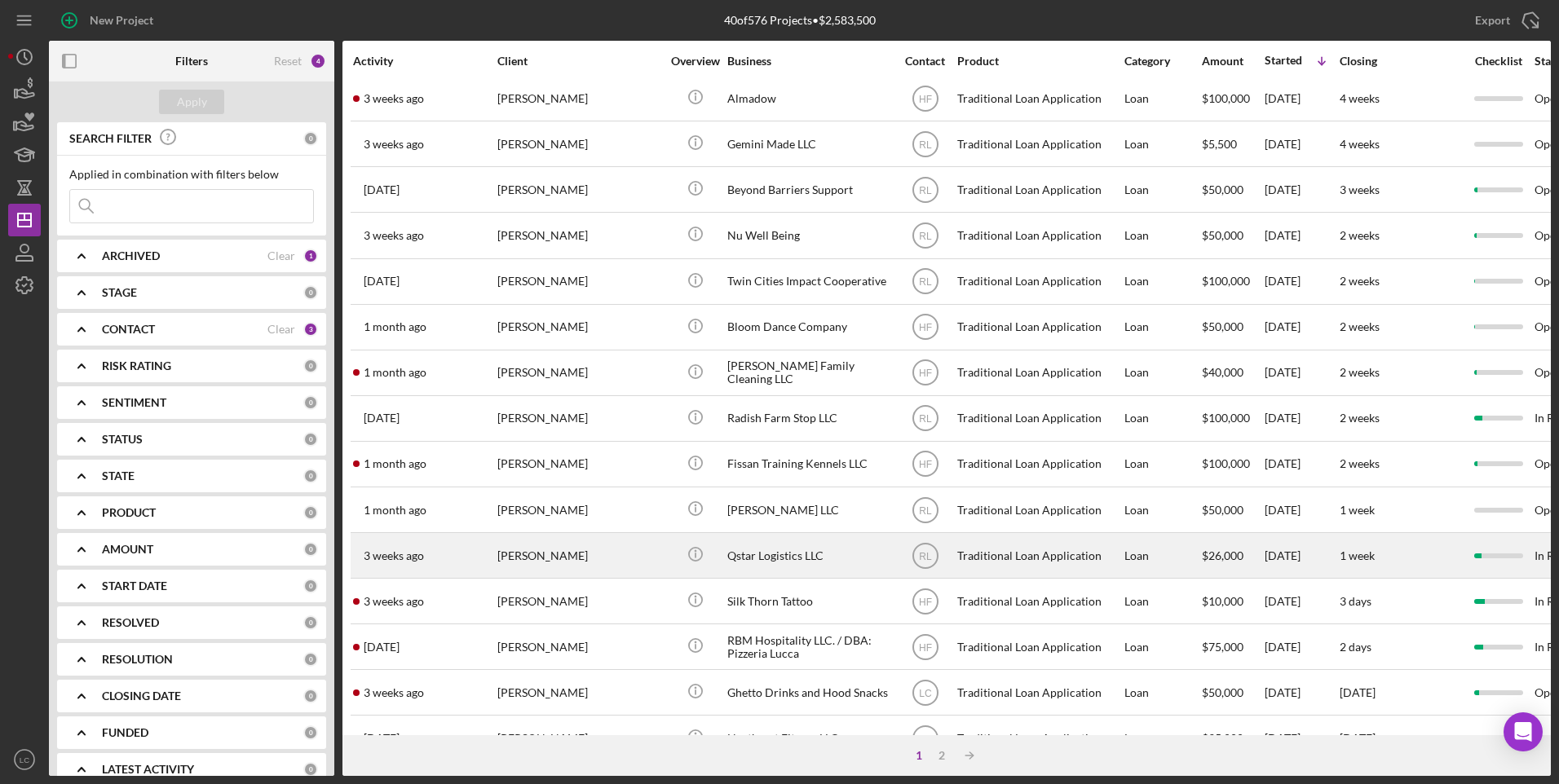
click at [810, 563] on div "Qstar Logistics LLC" at bounding box center [809, 556] width 163 height 43
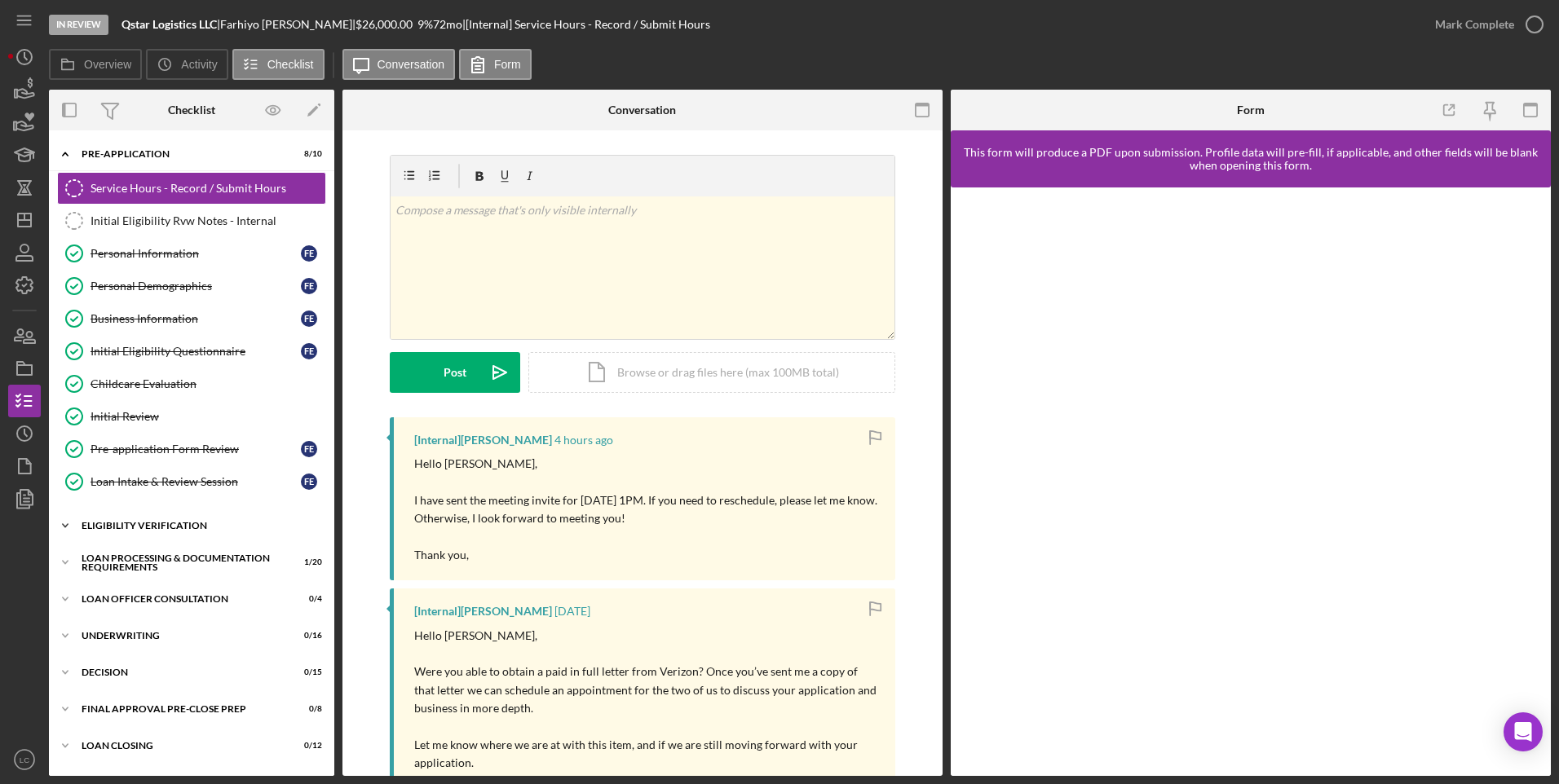
click at [74, 524] on icon "Icon/Expander" at bounding box center [65, 526] width 33 height 33
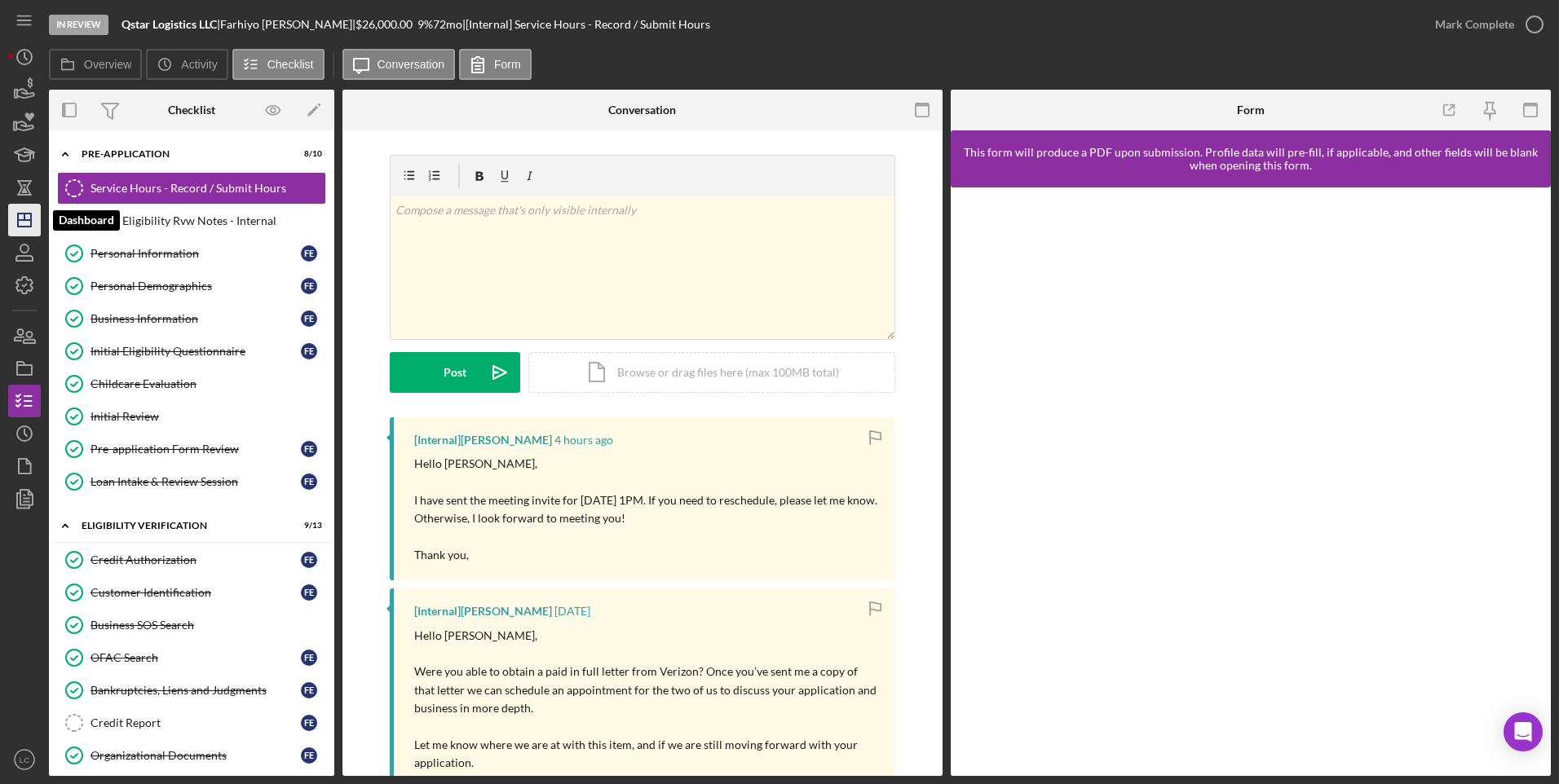
click at [33, 214] on icon "Icon/Dashboard" at bounding box center [24, 220] width 41 height 41
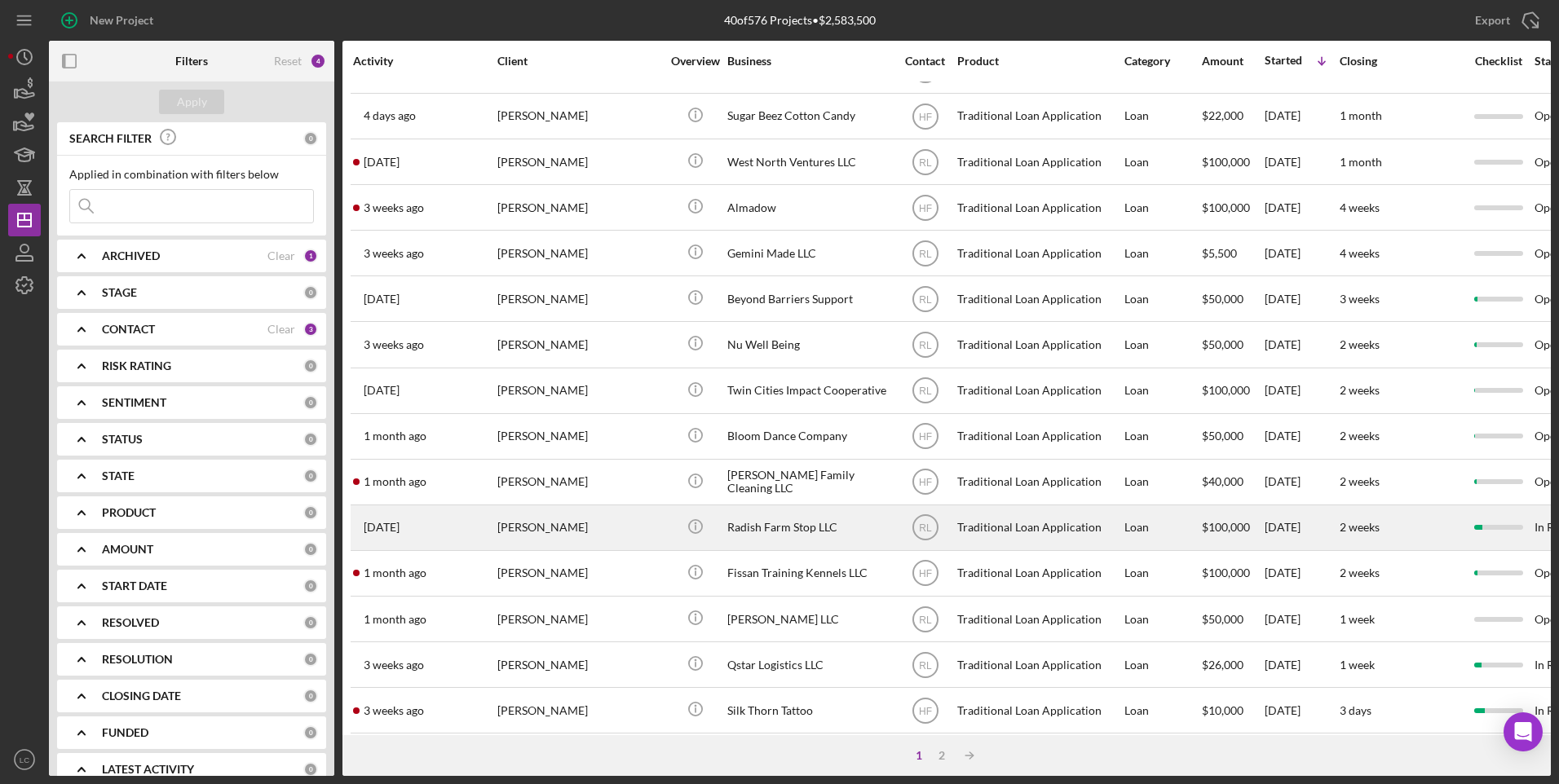
scroll to position [245, 0]
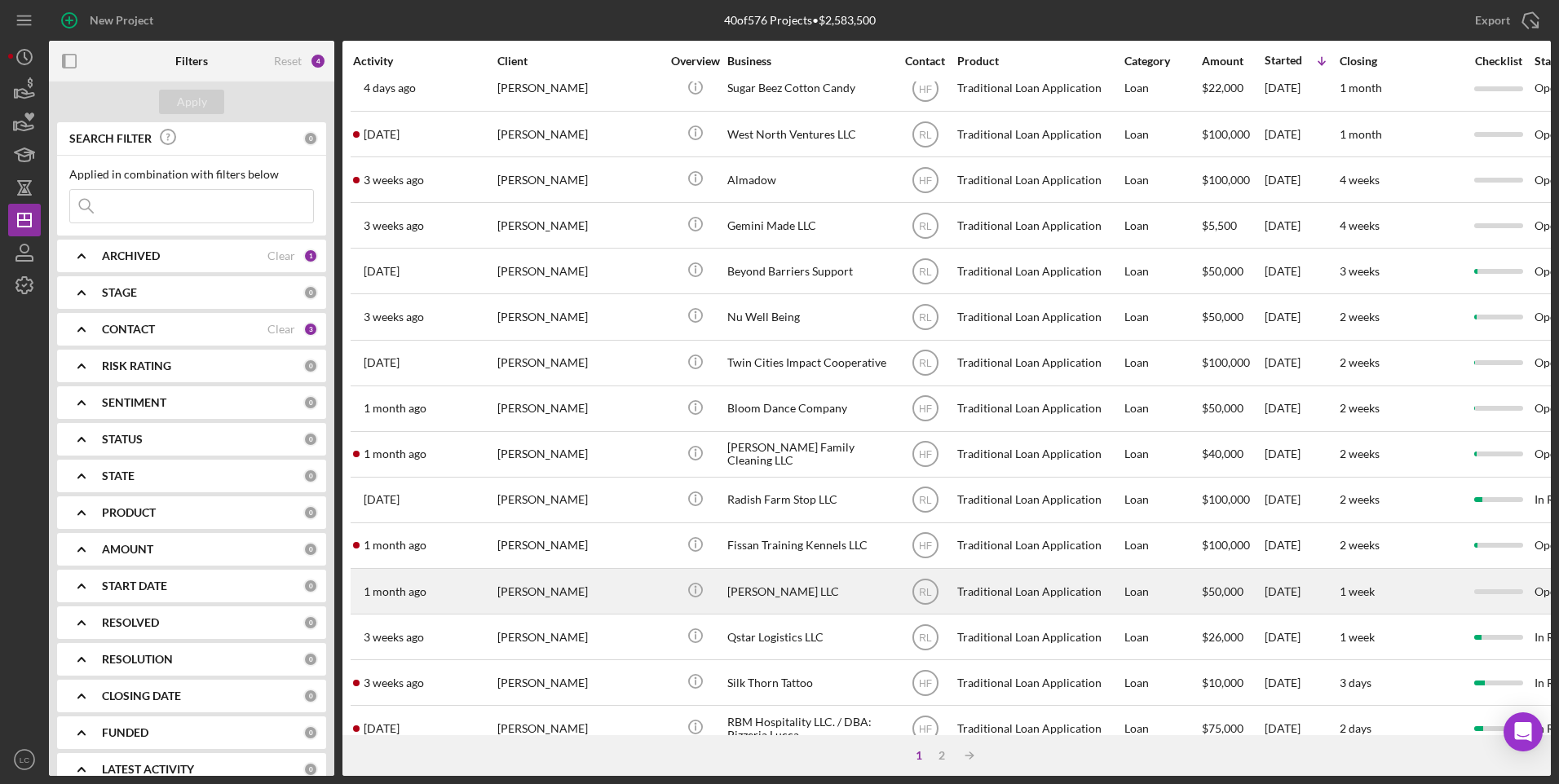
click at [827, 592] on div "[PERSON_NAME] LLC" at bounding box center [809, 591] width 163 height 43
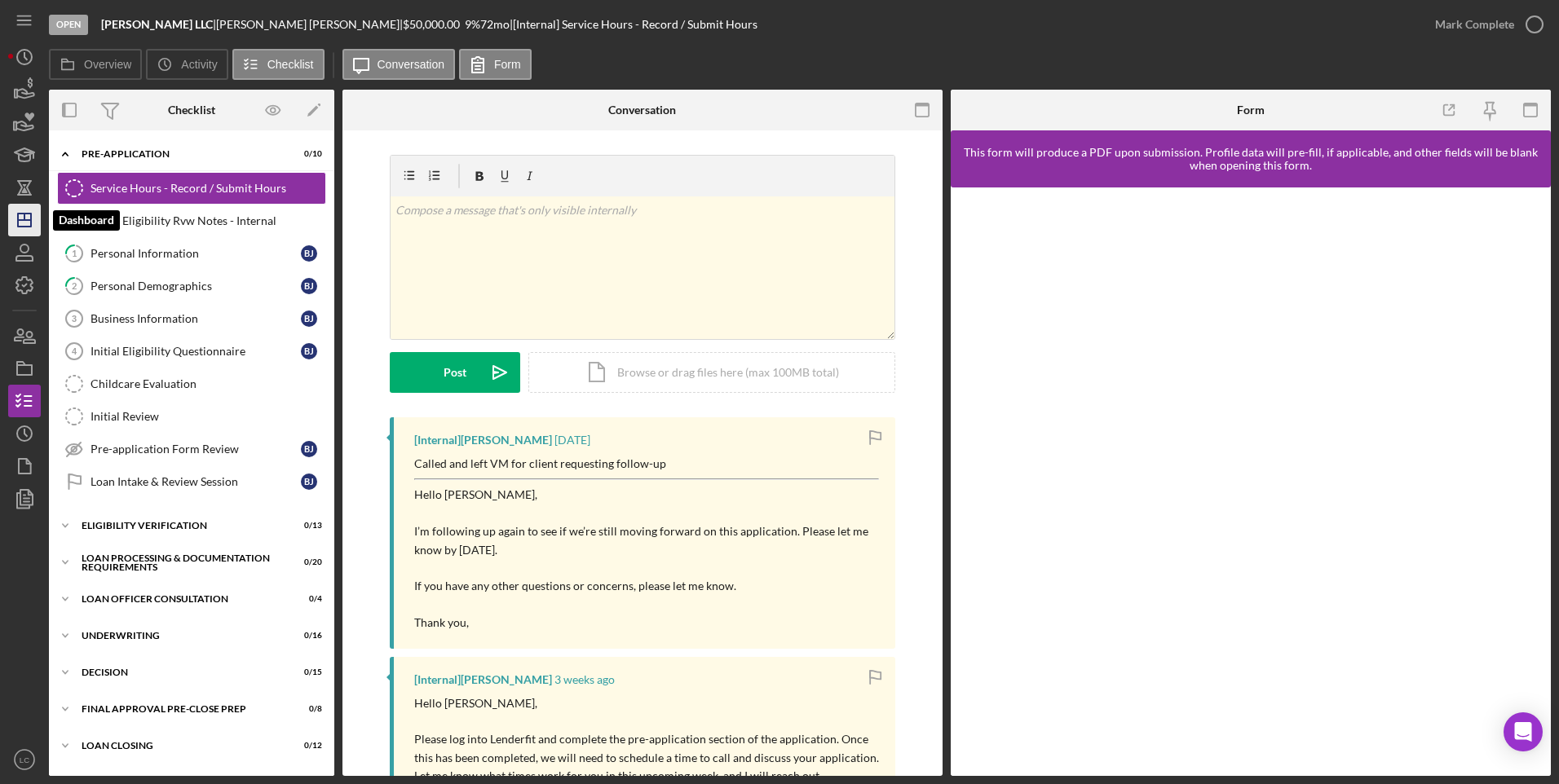
click at [20, 221] on icon "Icon/Dashboard" at bounding box center [24, 220] width 41 height 41
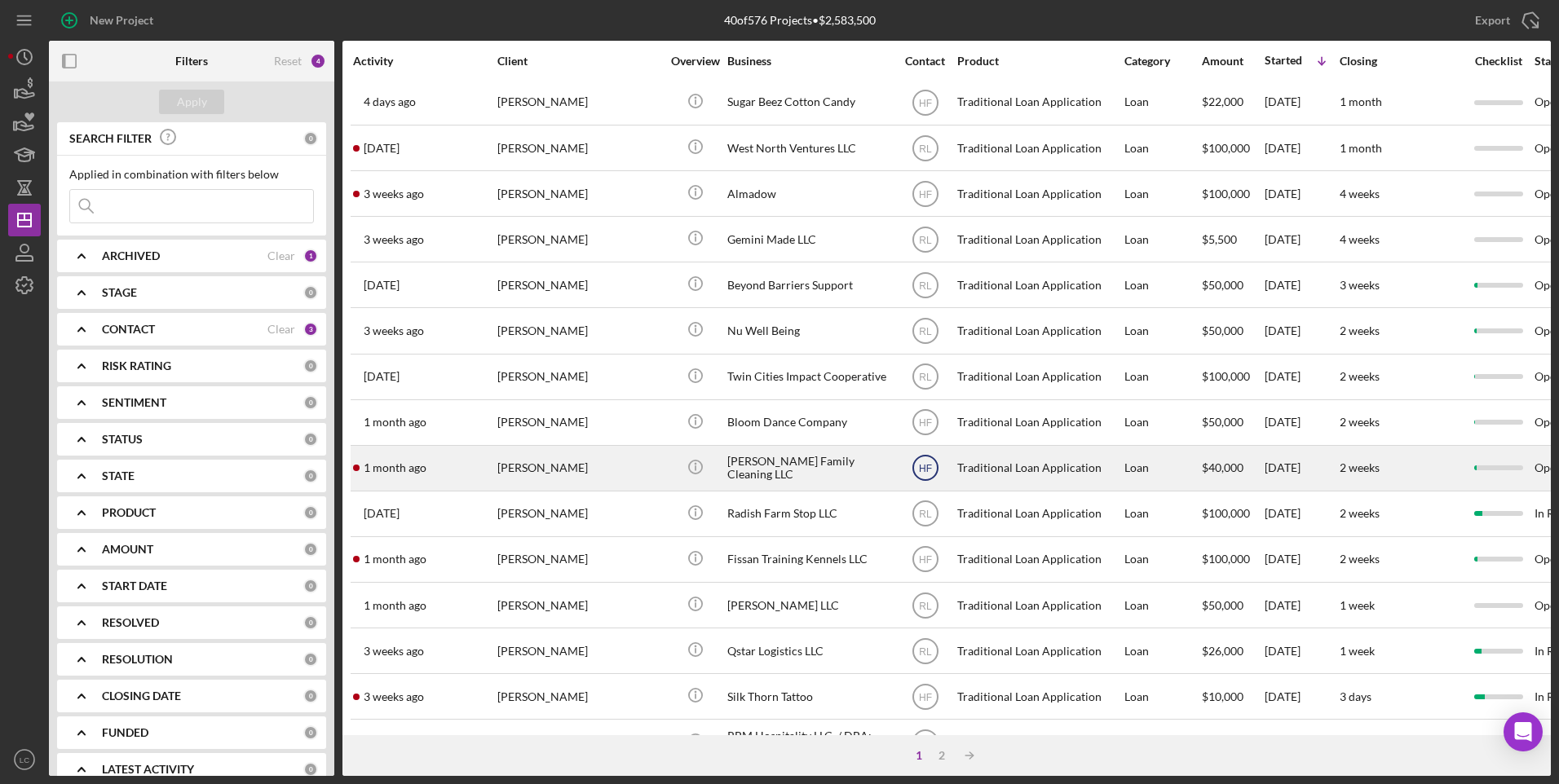
scroll to position [245, 0]
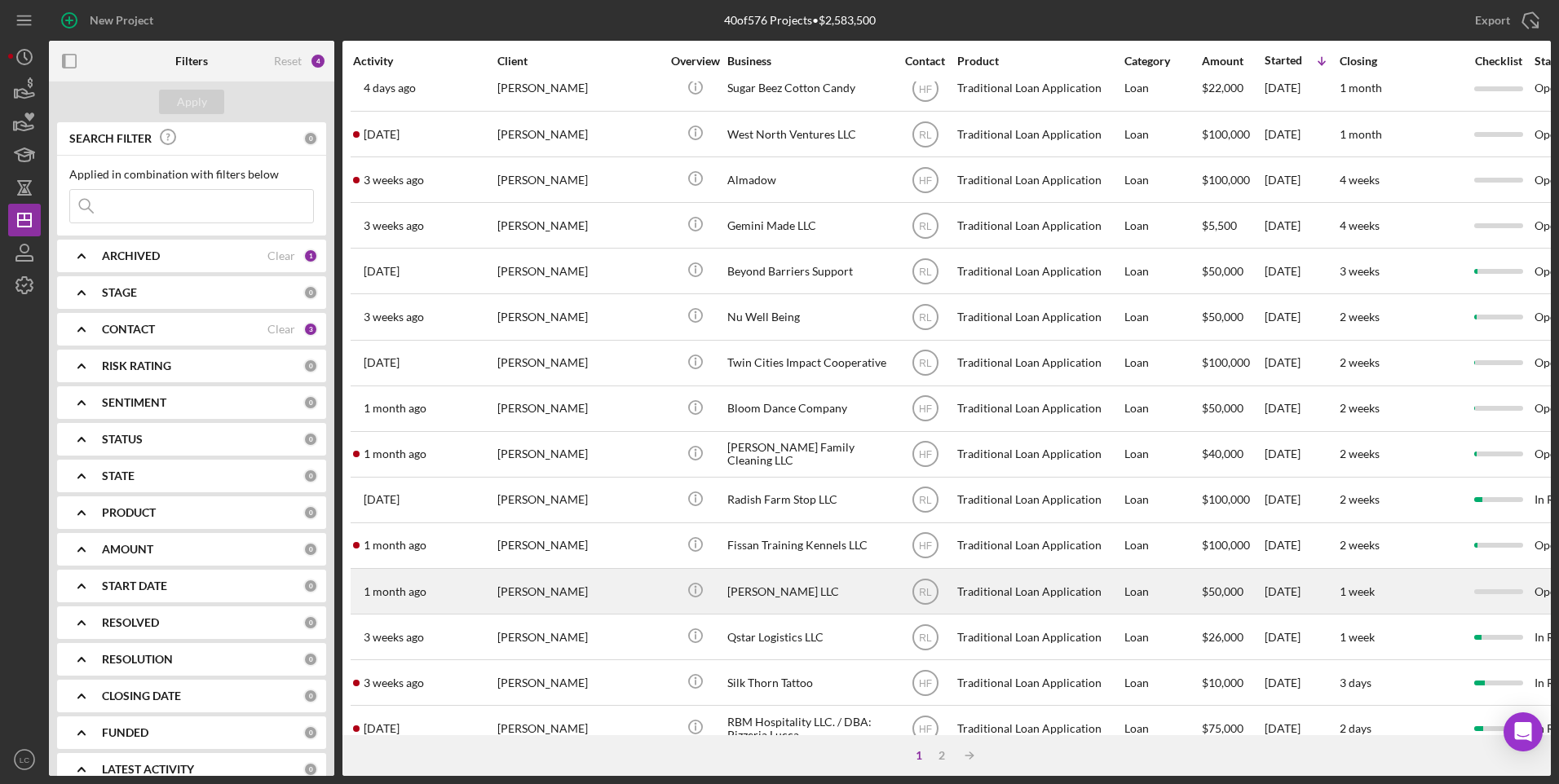
click at [806, 596] on div "[PERSON_NAME] LLC" at bounding box center [809, 591] width 163 height 43
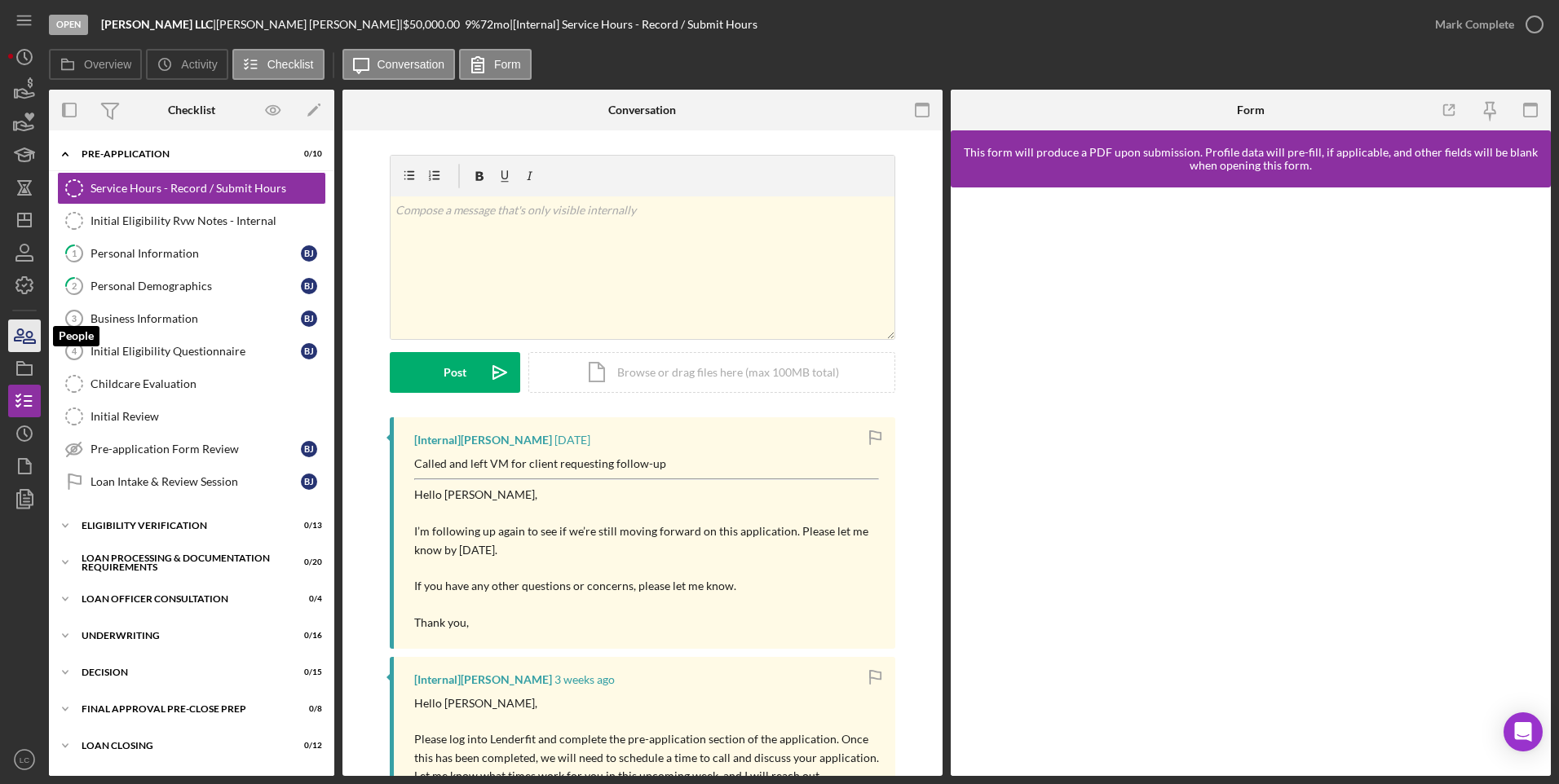
click at [26, 334] on icon "button" at bounding box center [29, 337] width 11 height 11
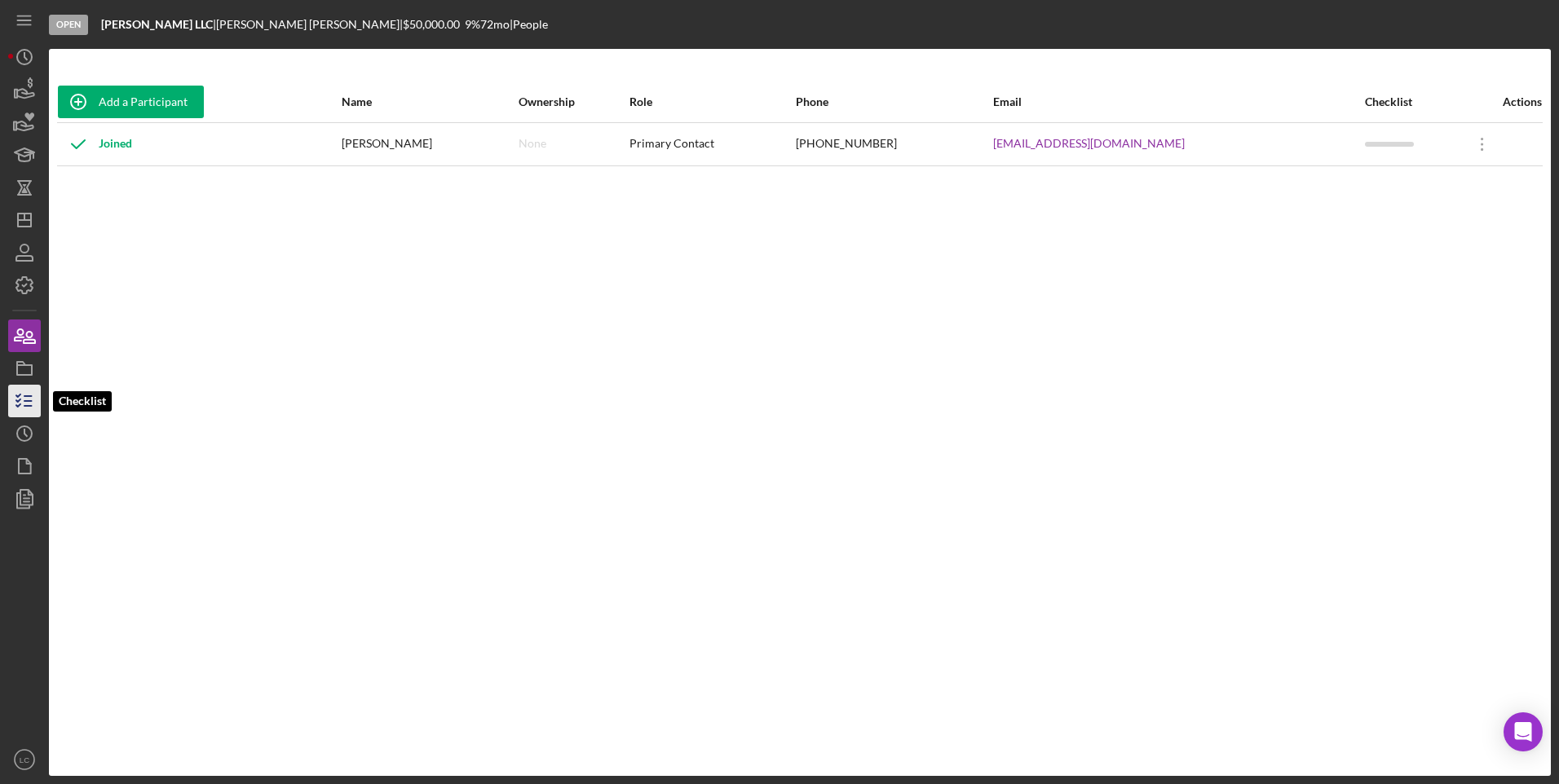
click at [25, 406] on line "button" at bounding box center [28, 406] width 7 height 0
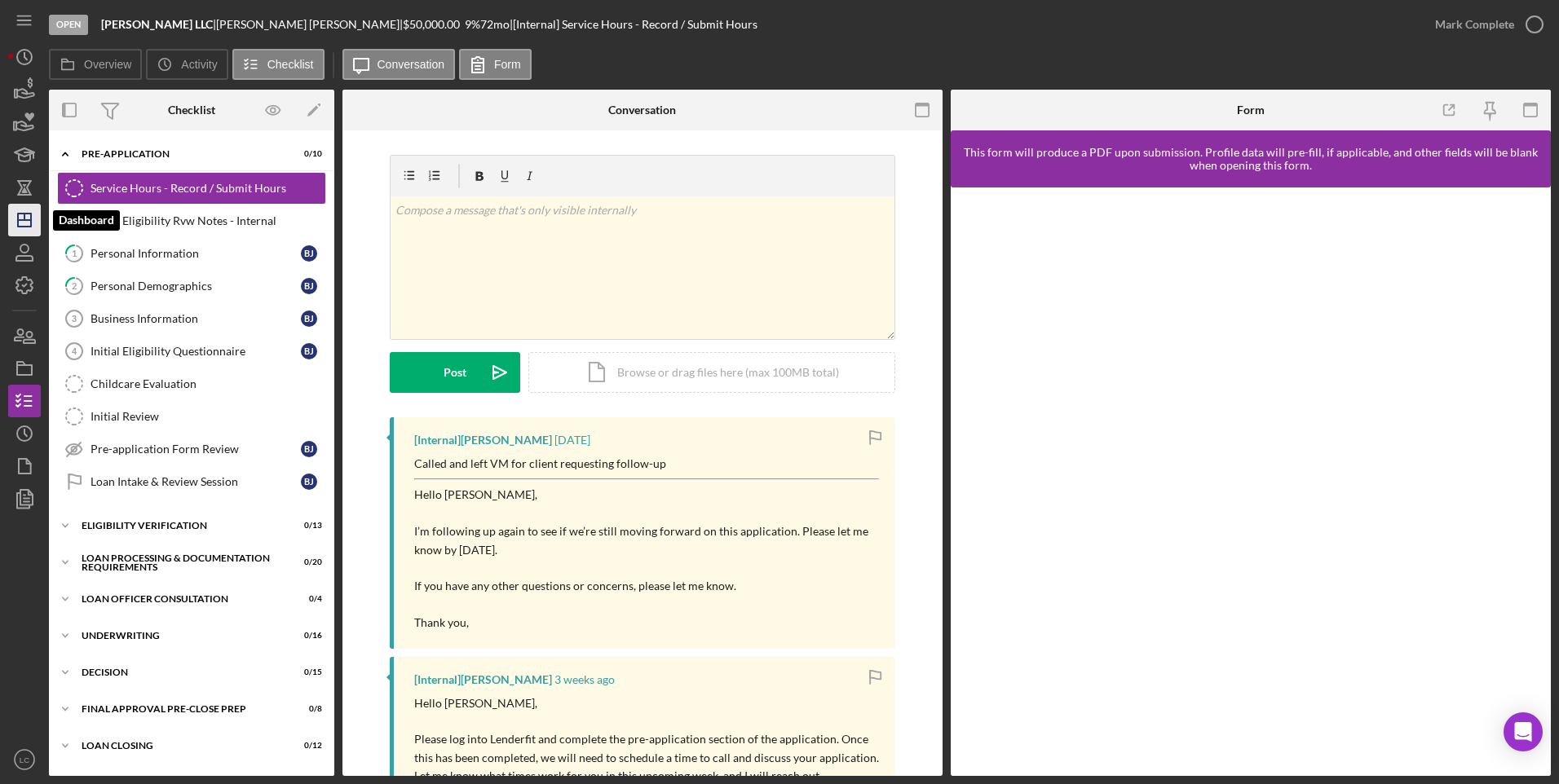
click at [20, 211] on icon "Icon/Dashboard" at bounding box center [24, 220] width 41 height 41
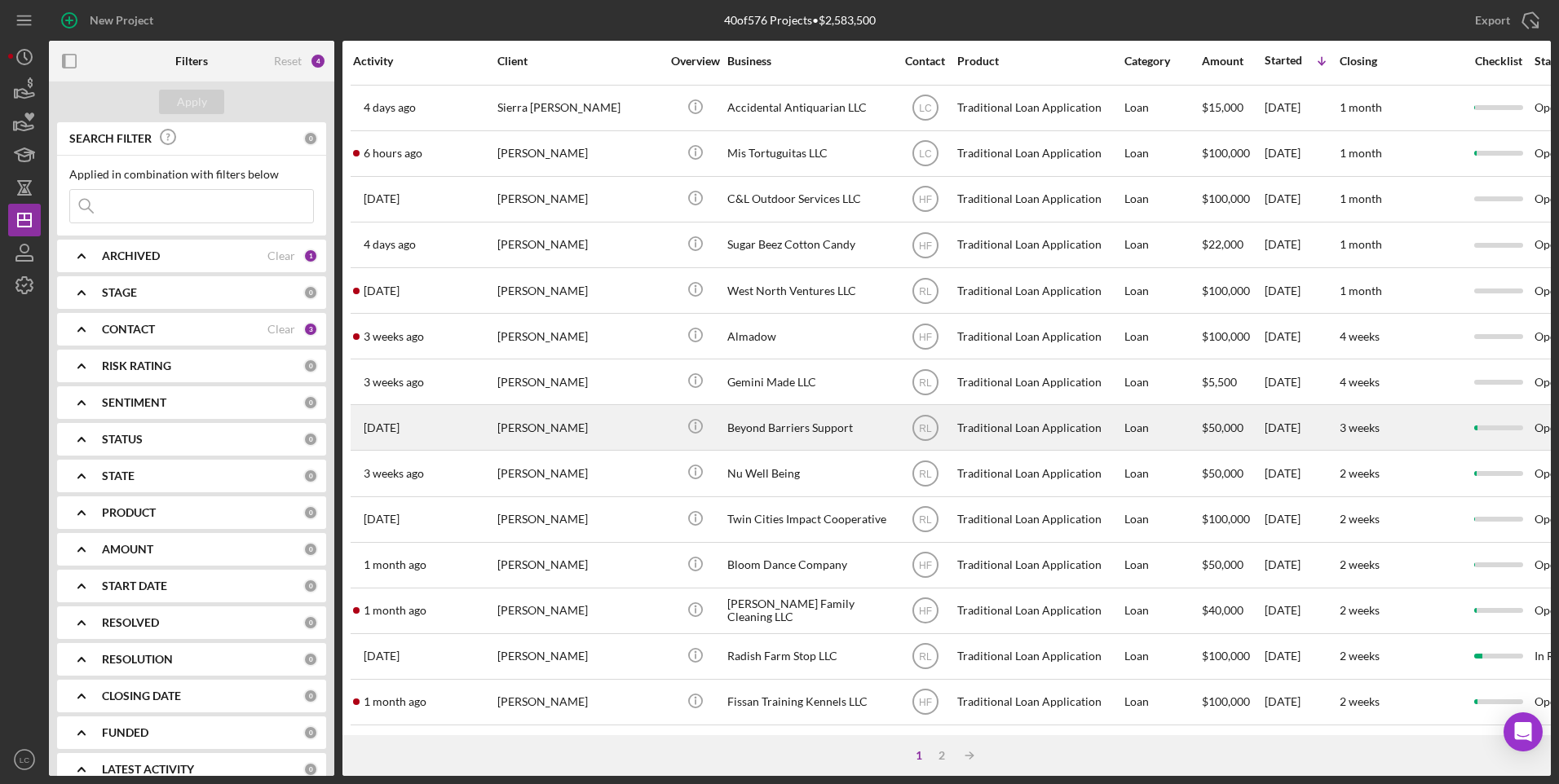
scroll to position [163, 0]
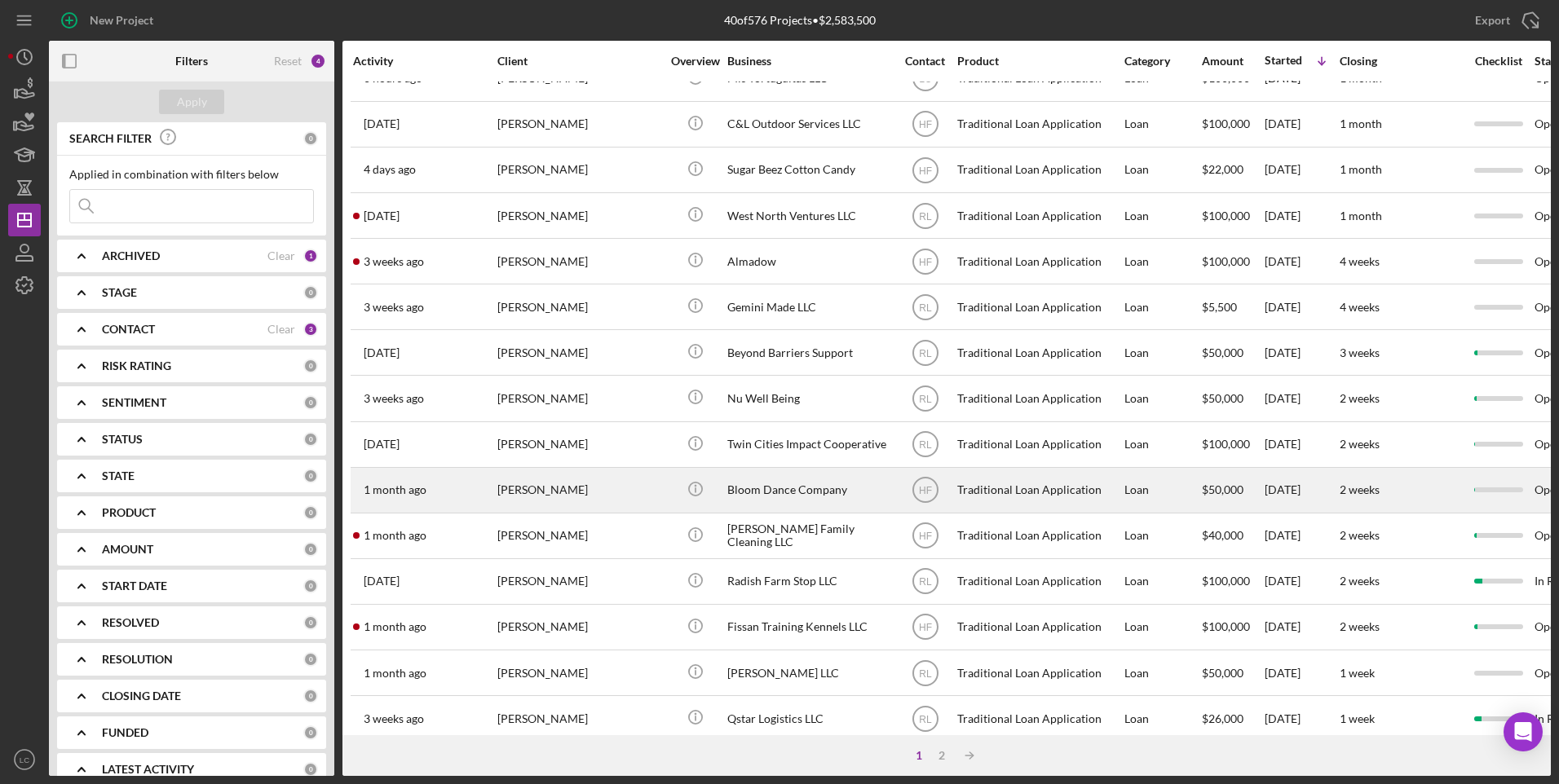
click at [768, 497] on div "Bloom Dance Company" at bounding box center [809, 491] width 163 height 43
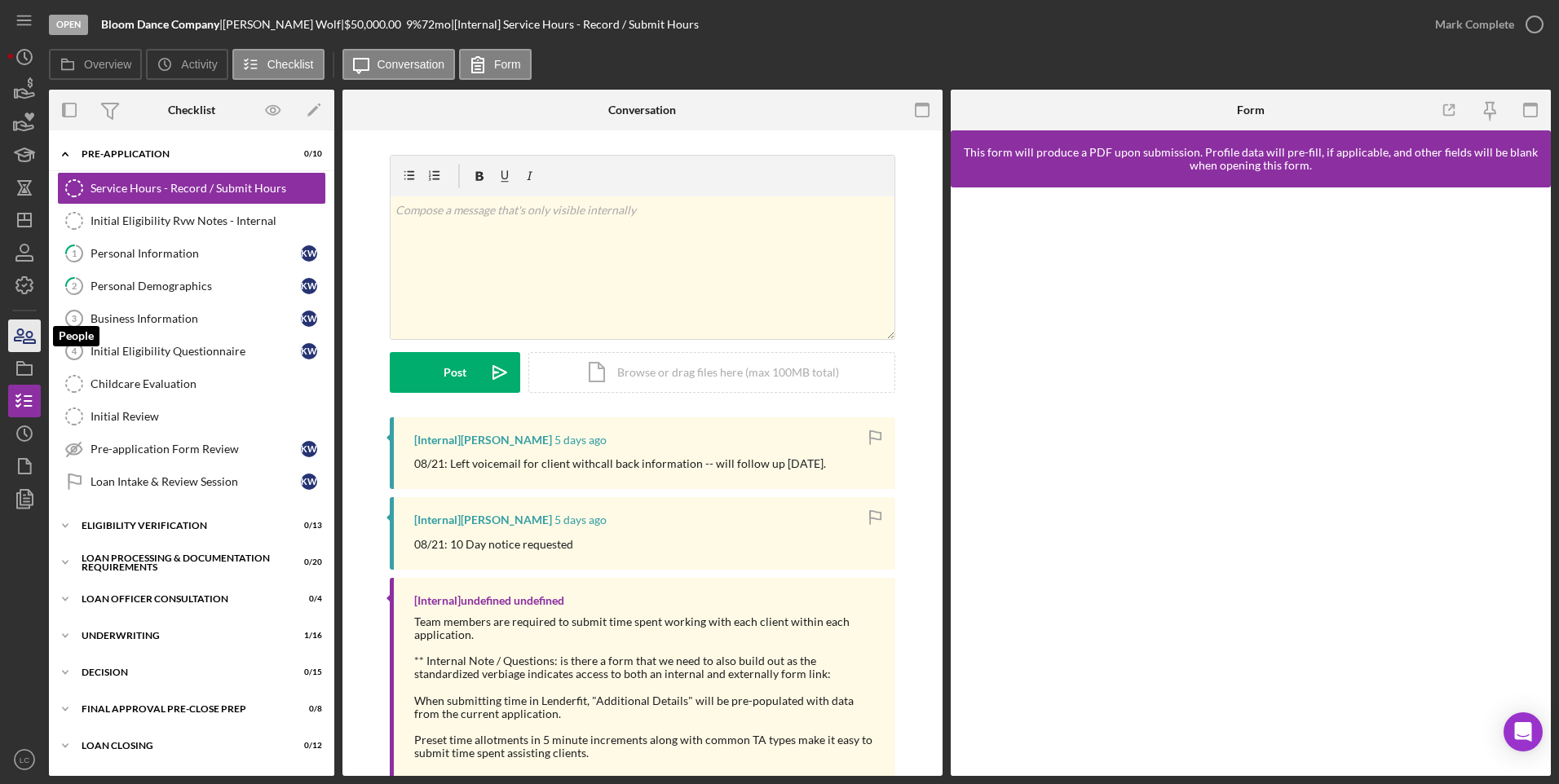
click at [24, 343] on icon "button" at bounding box center [29, 337] width 11 height 11
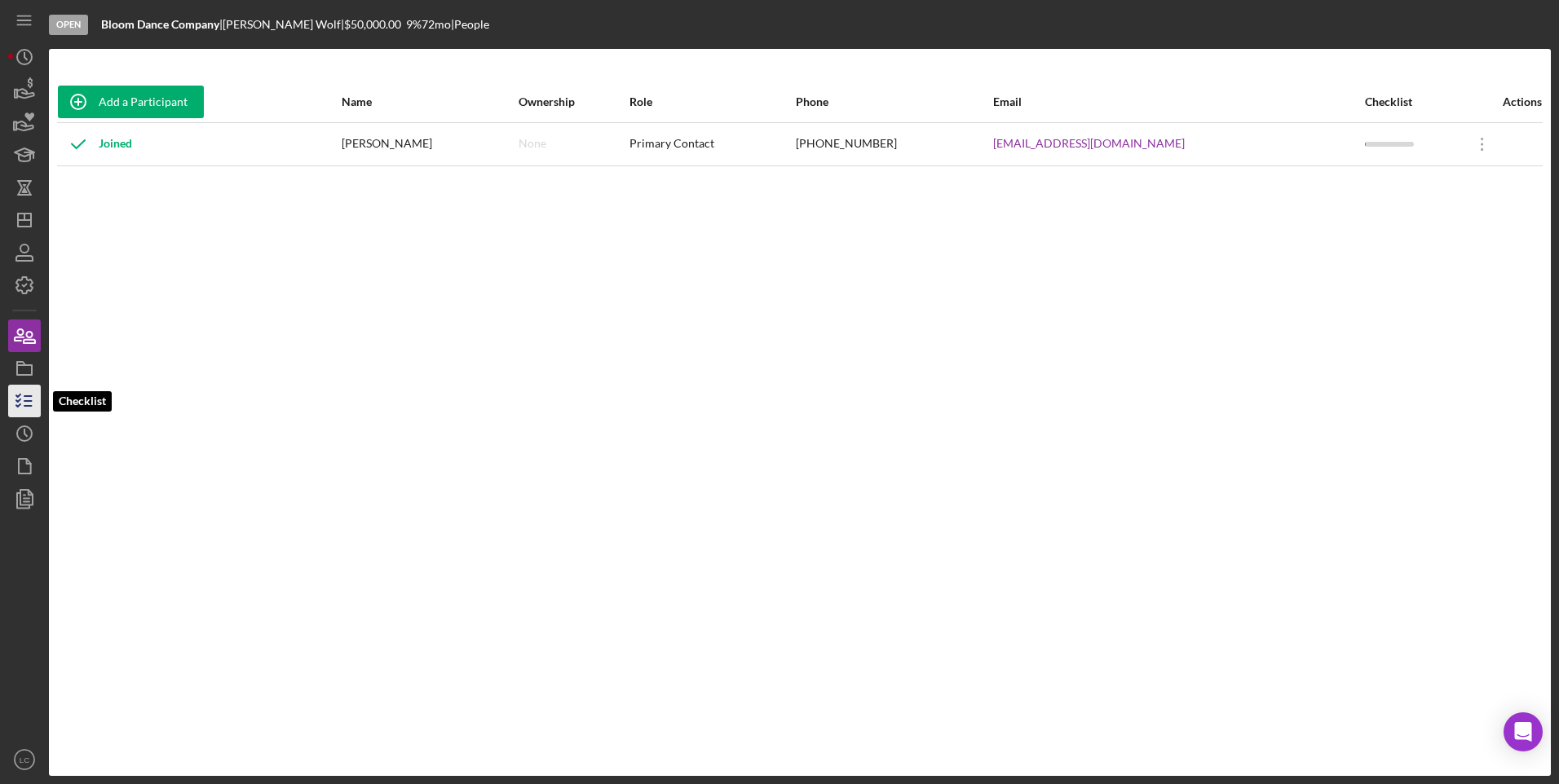
click at [10, 411] on icon "button" at bounding box center [24, 400] width 41 height 41
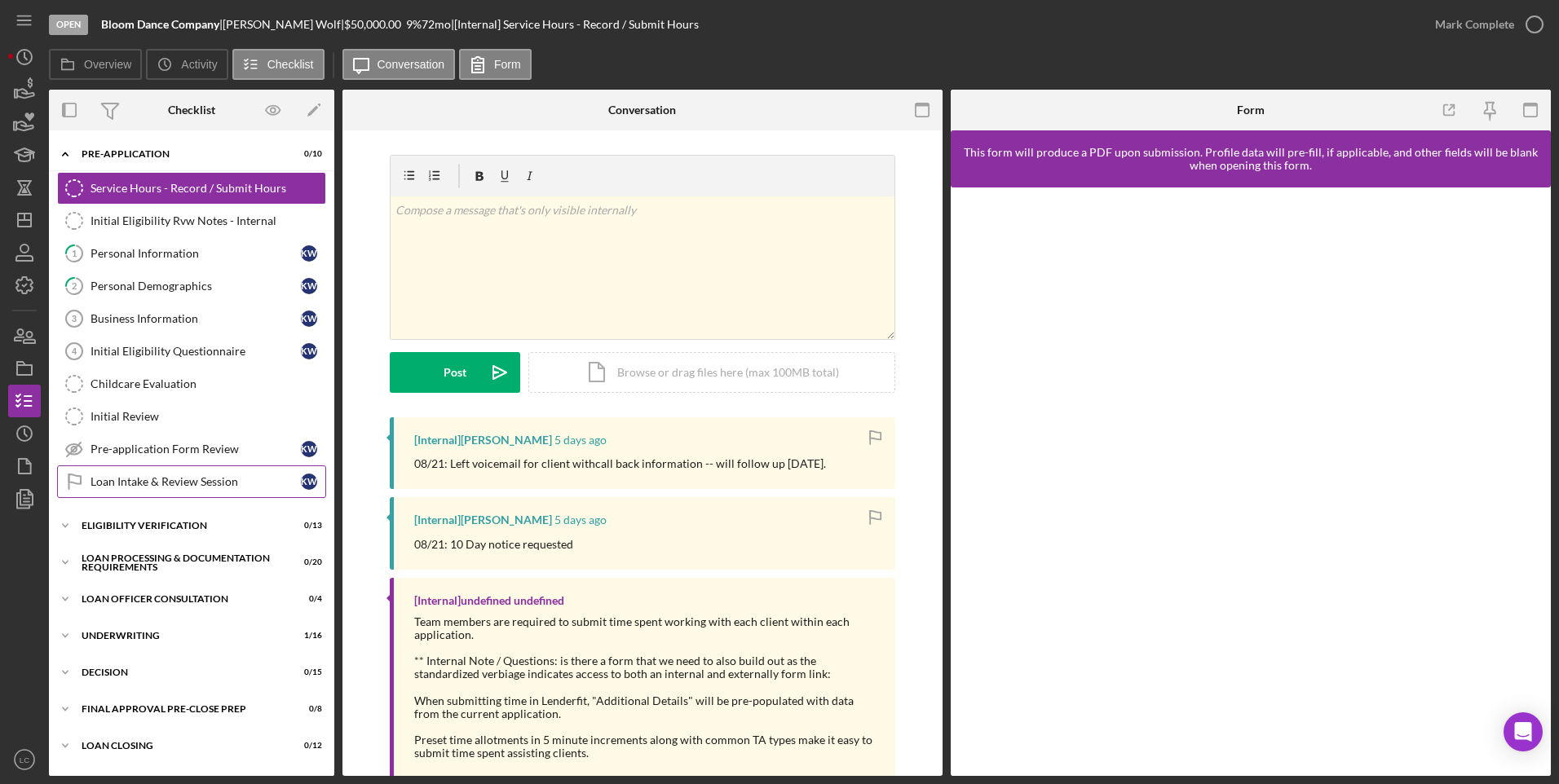
click at [138, 478] on div "Loan Intake & Review Session" at bounding box center [195, 481] width 210 height 13
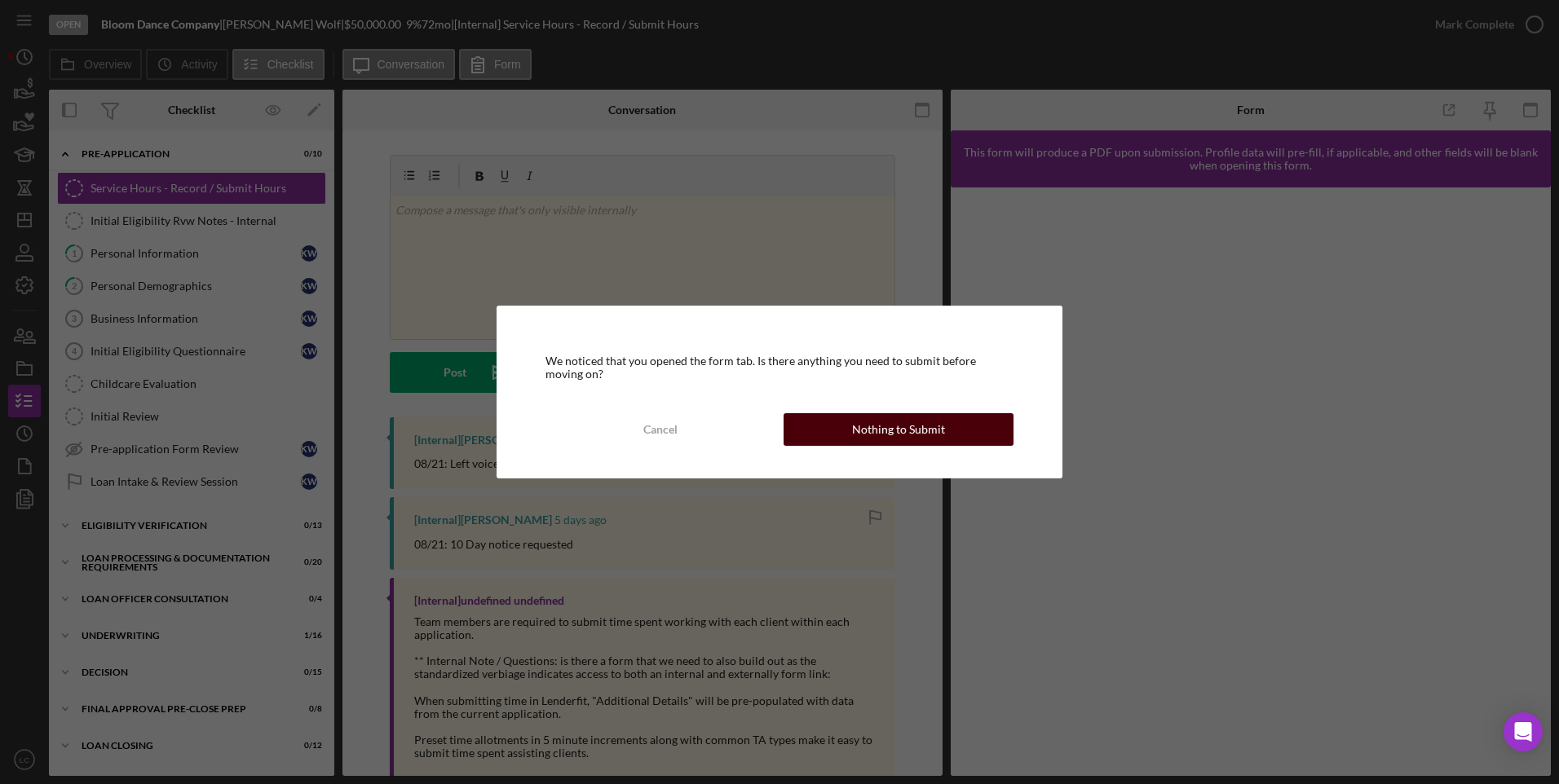
click at [904, 431] on div "Nothing to Submit" at bounding box center [898, 430] width 93 height 33
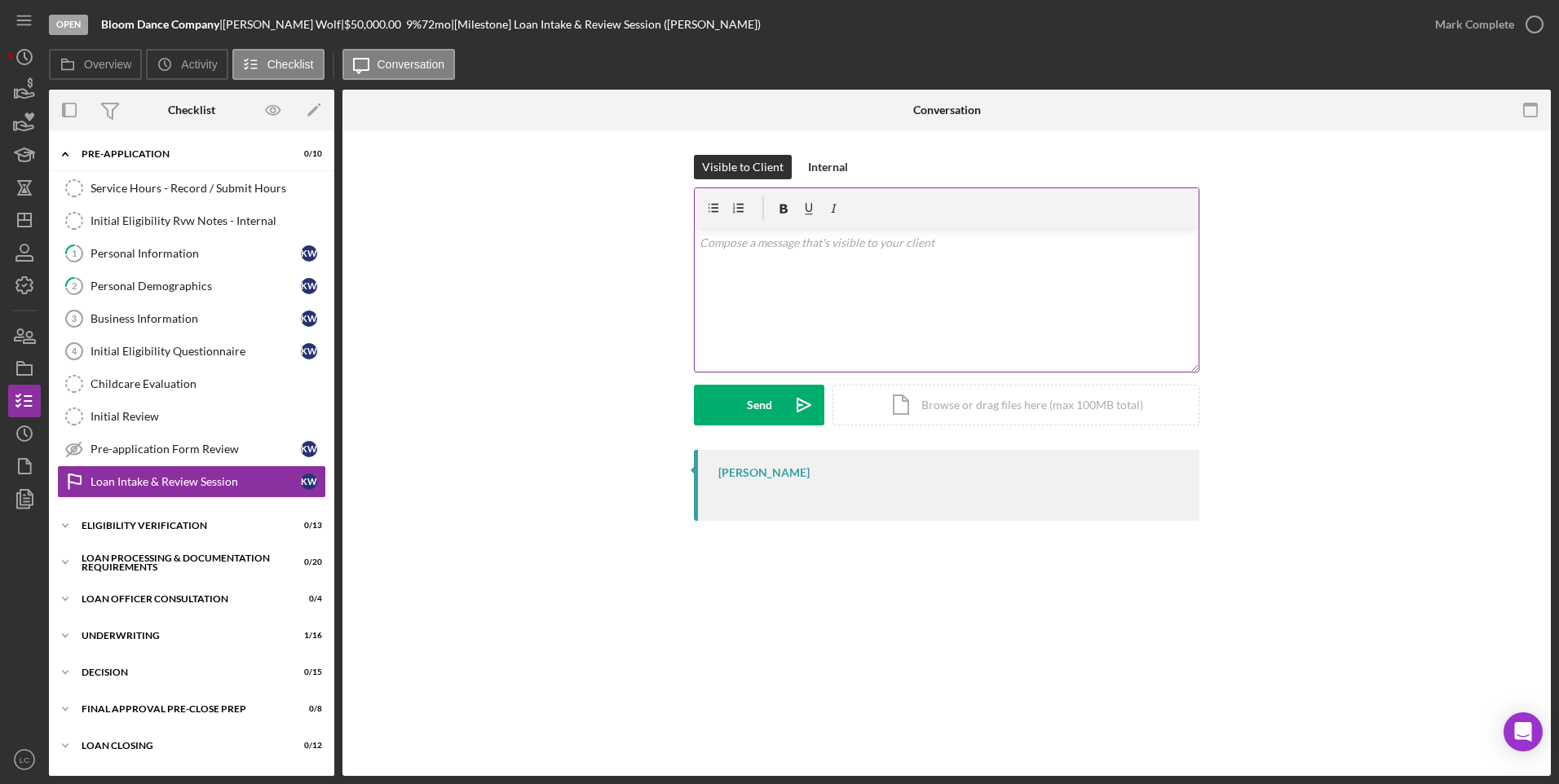
click at [774, 305] on div "v Color teal Color pink Remove color Add row above Add row below Add column bef…" at bounding box center [947, 300] width 504 height 142
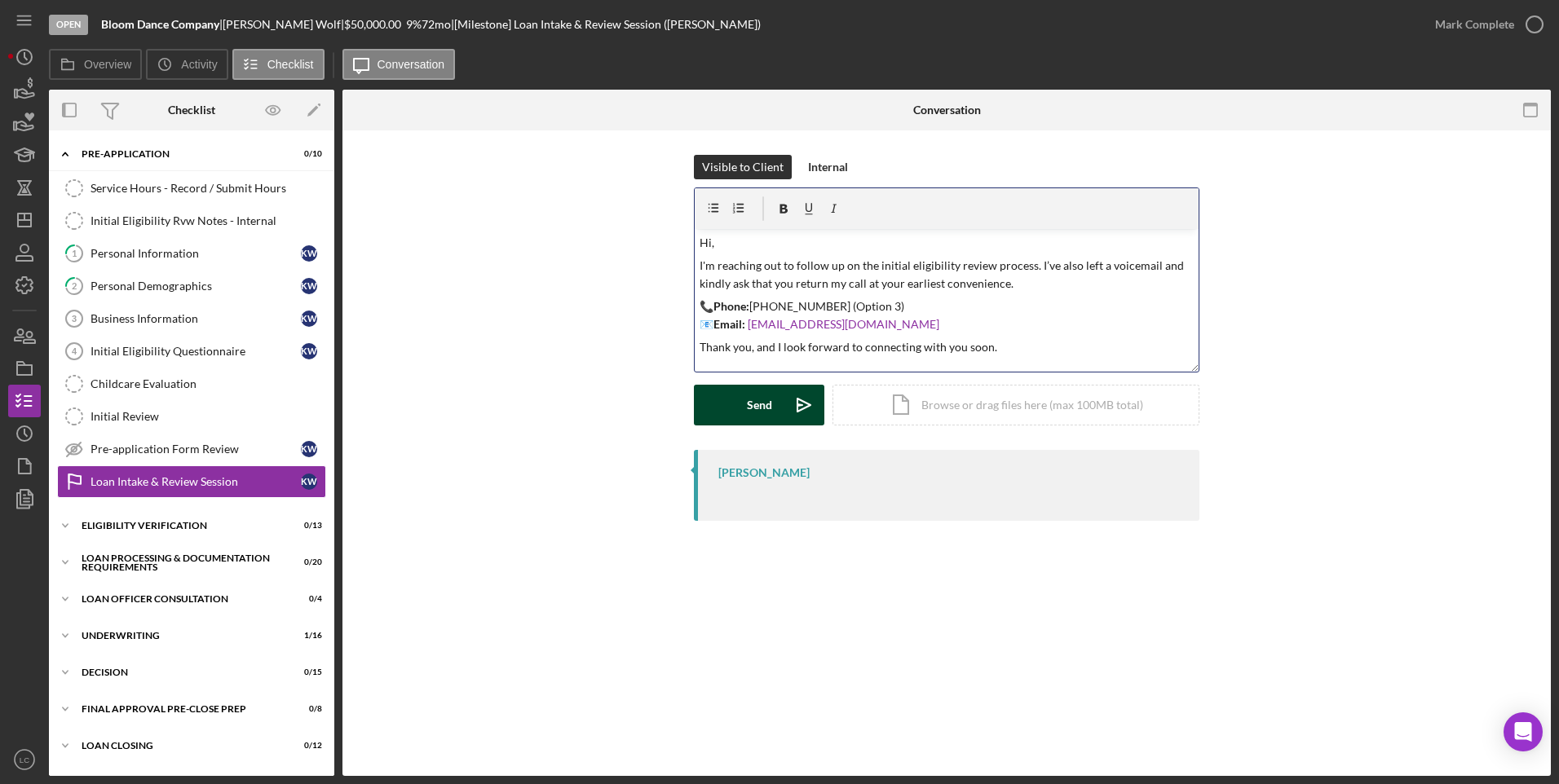
click at [773, 405] on button "Send Icon/icon-invite-send" at bounding box center [759, 405] width 130 height 41
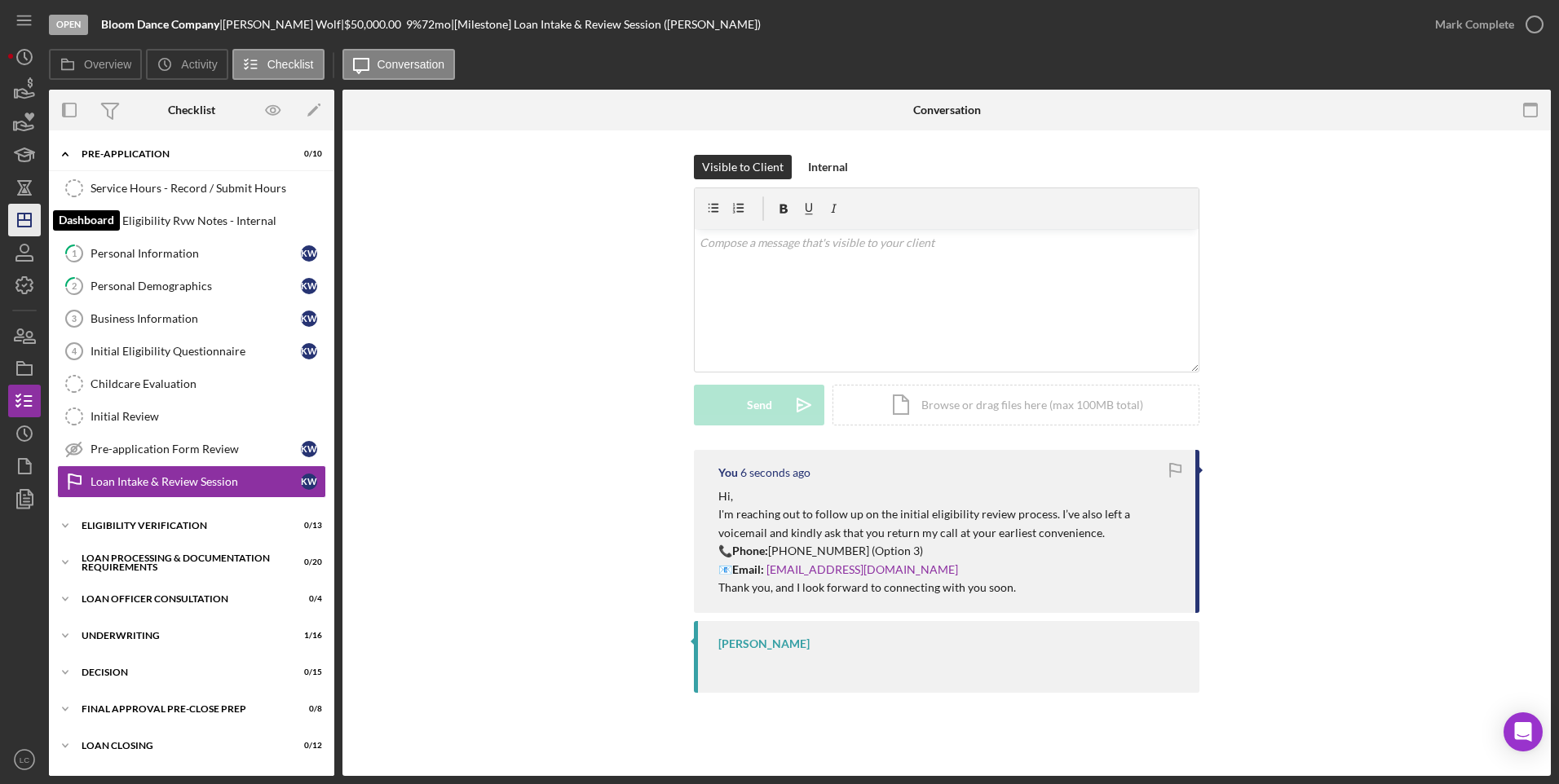
click at [14, 212] on icon "Icon/Dashboard" at bounding box center [24, 220] width 41 height 41
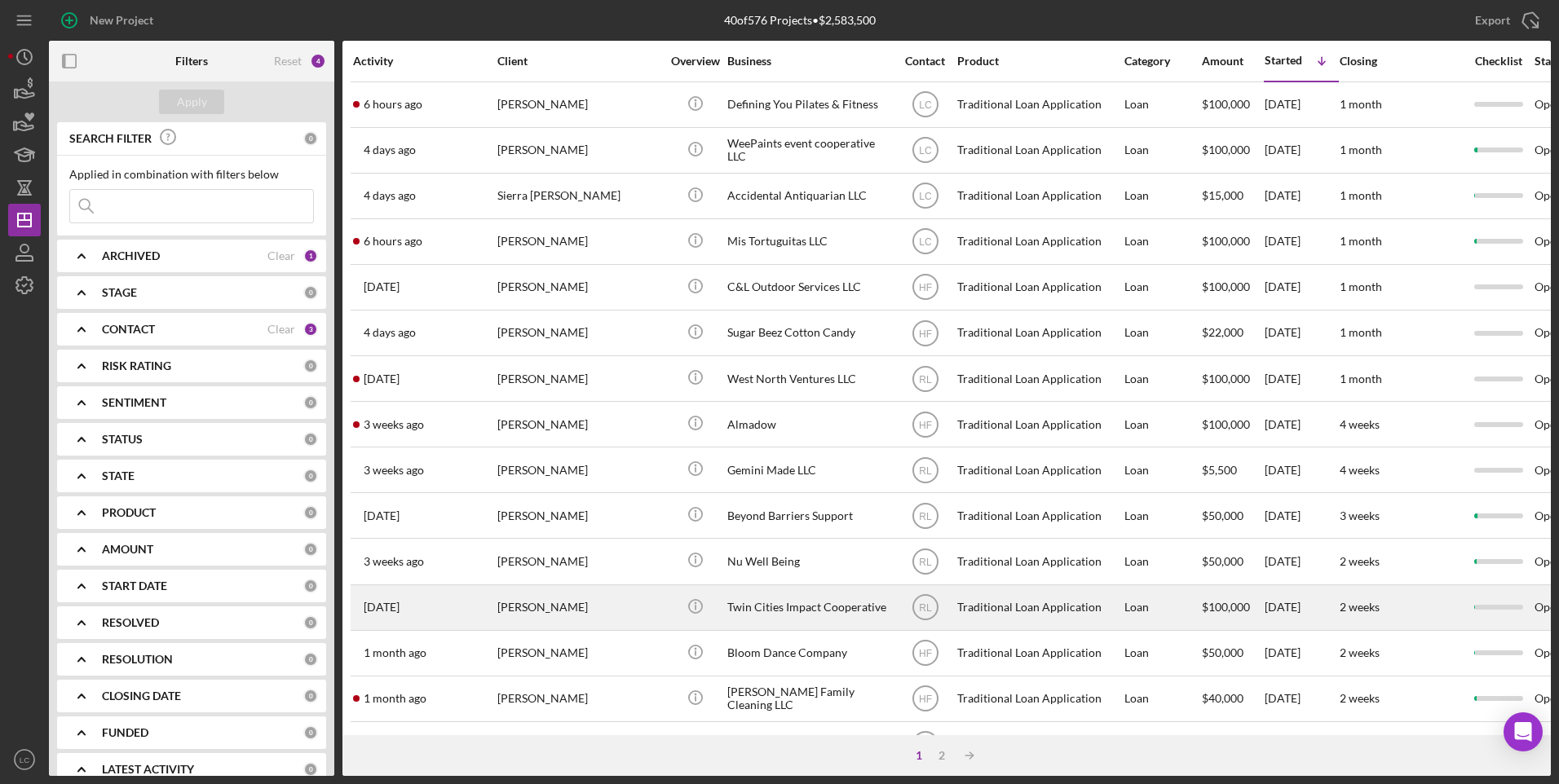
click at [671, 596] on div "Icon/Info" at bounding box center [695, 608] width 61 height 43
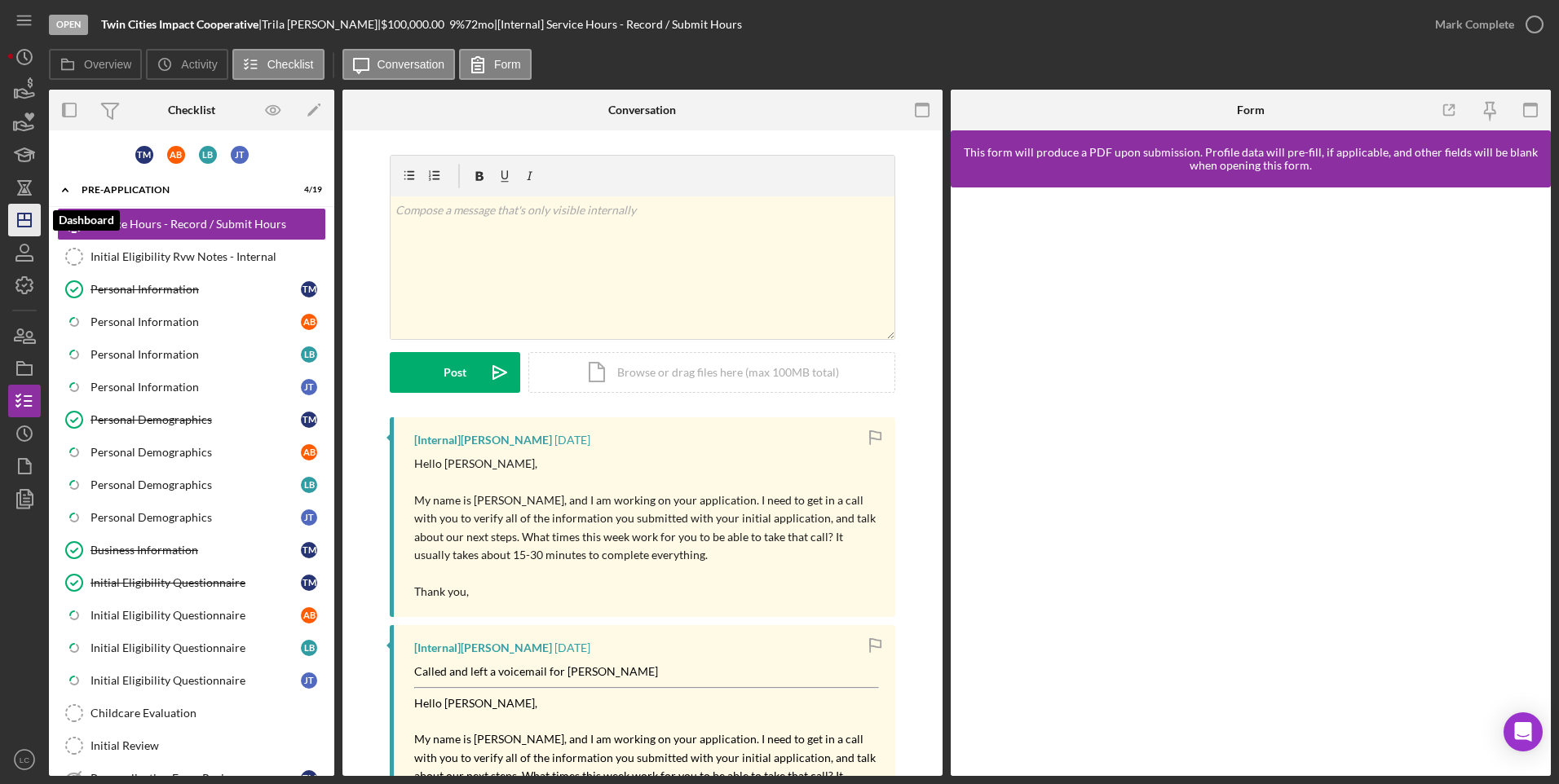
click at [26, 214] on polygon "button" at bounding box center [24, 220] width 13 height 13
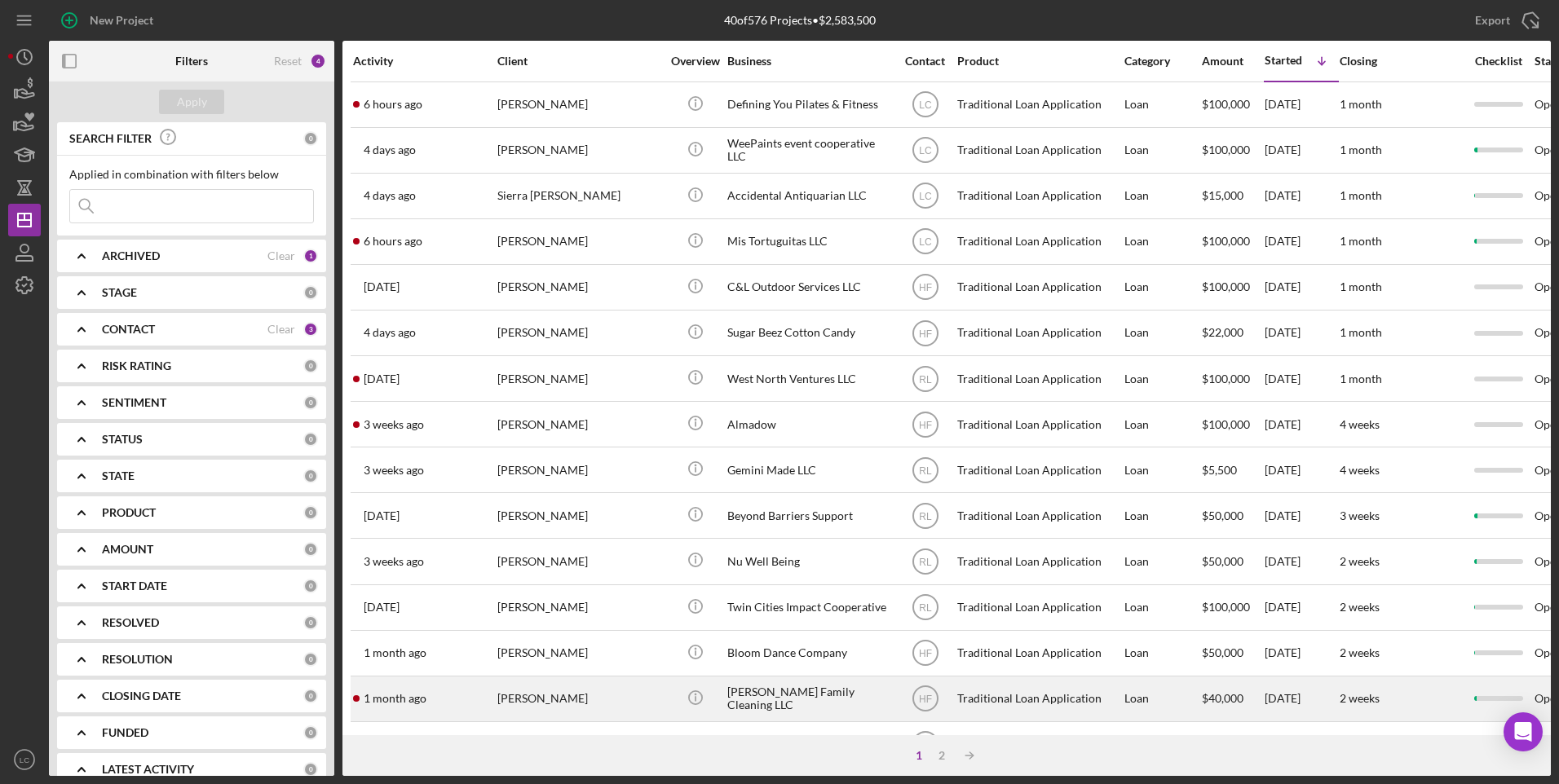
click at [656, 607] on div "[PERSON_NAME]" at bounding box center [579, 699] width 163 height 43
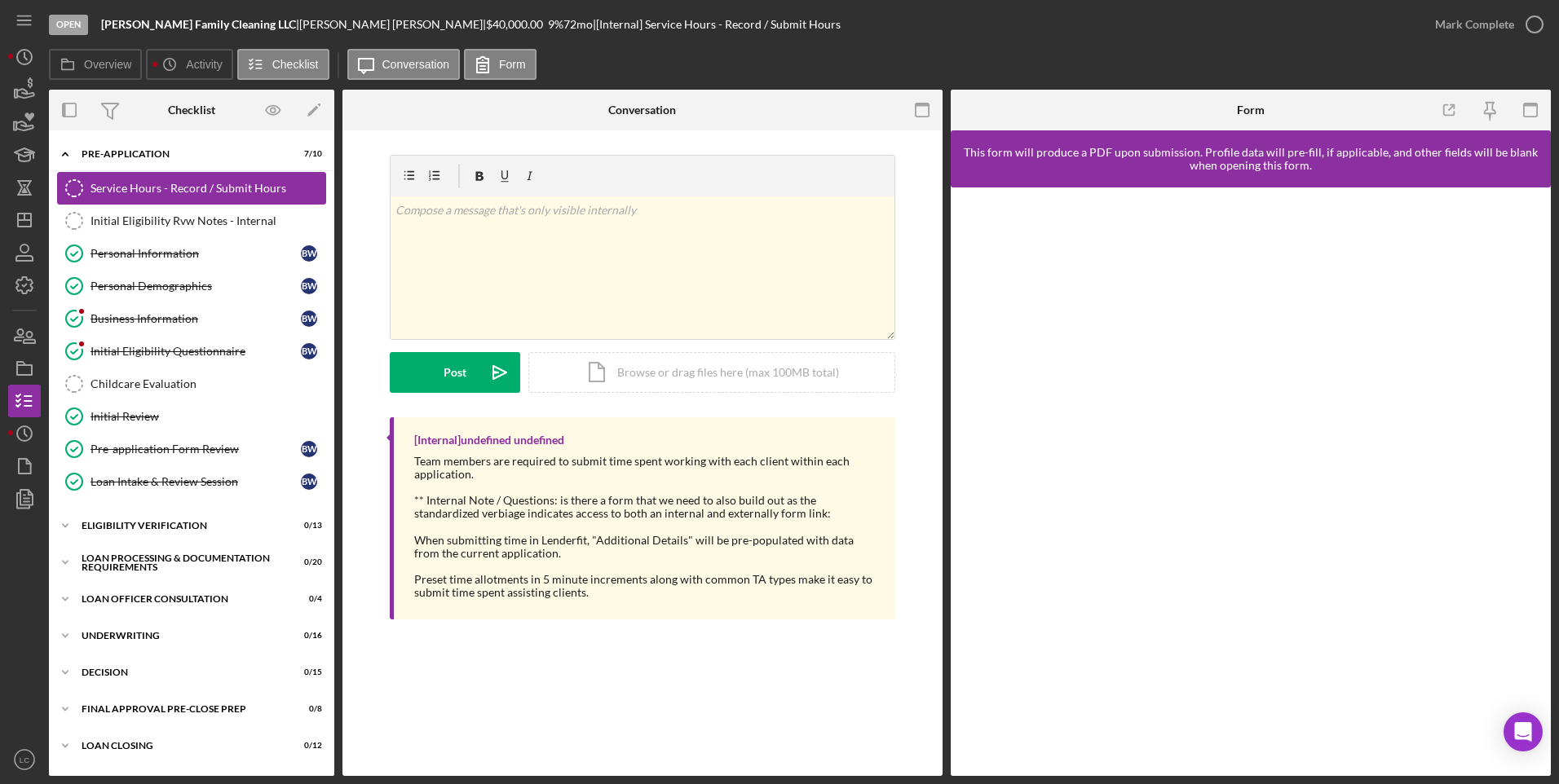
click at [149, 188] on div "Service Hours - Record / Submit Hours" at bounding box center [208, 188] width 235 height 13
click at [149, 219] on div "Initial Eligibility Rvw Notes - Internal" at bounding box center [208, 221] width 235 height 13
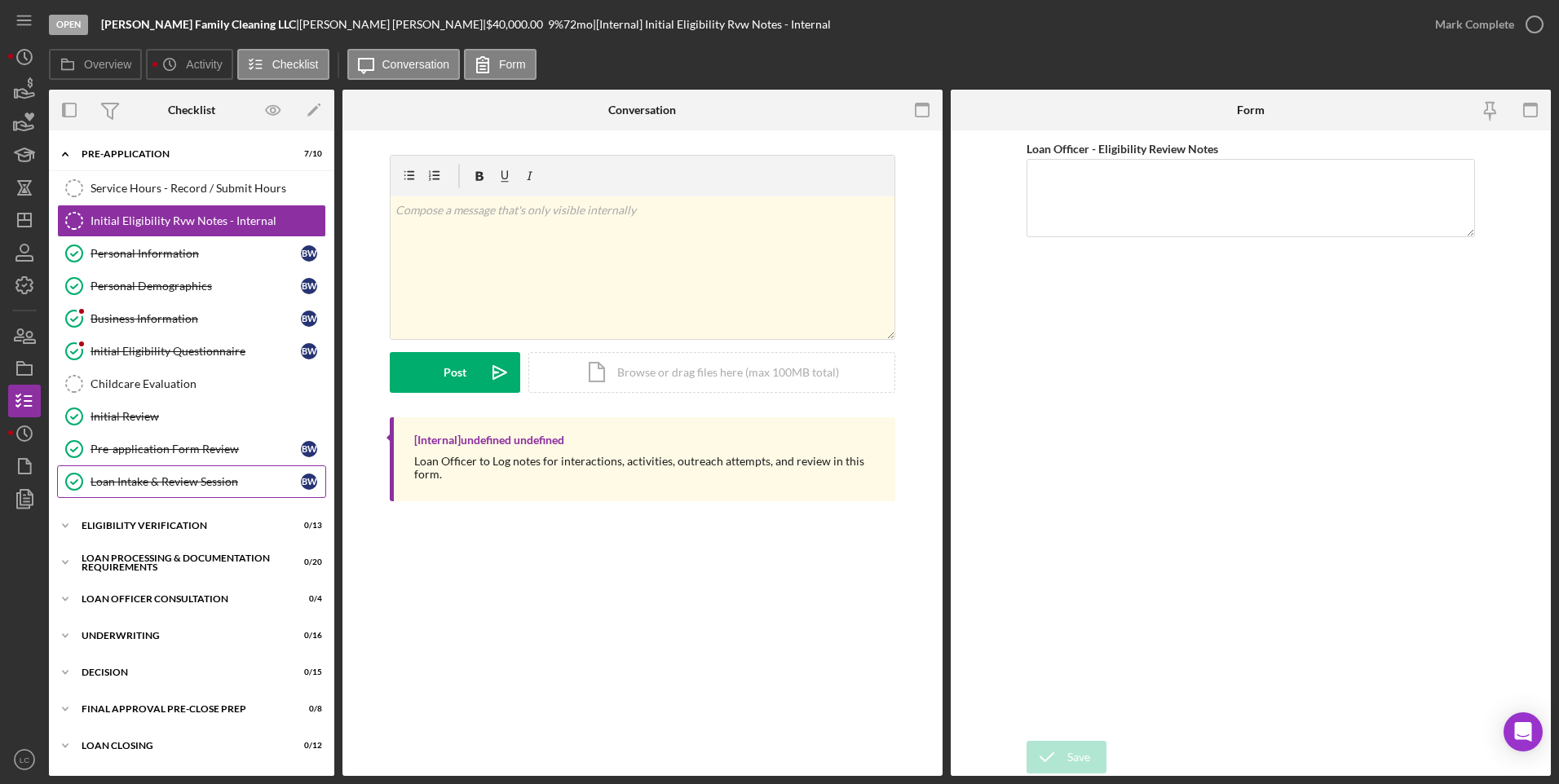
click at [162, 484] on div "Loan Intake & Review Session" at bounding box center [195, 481] width 210 height 13
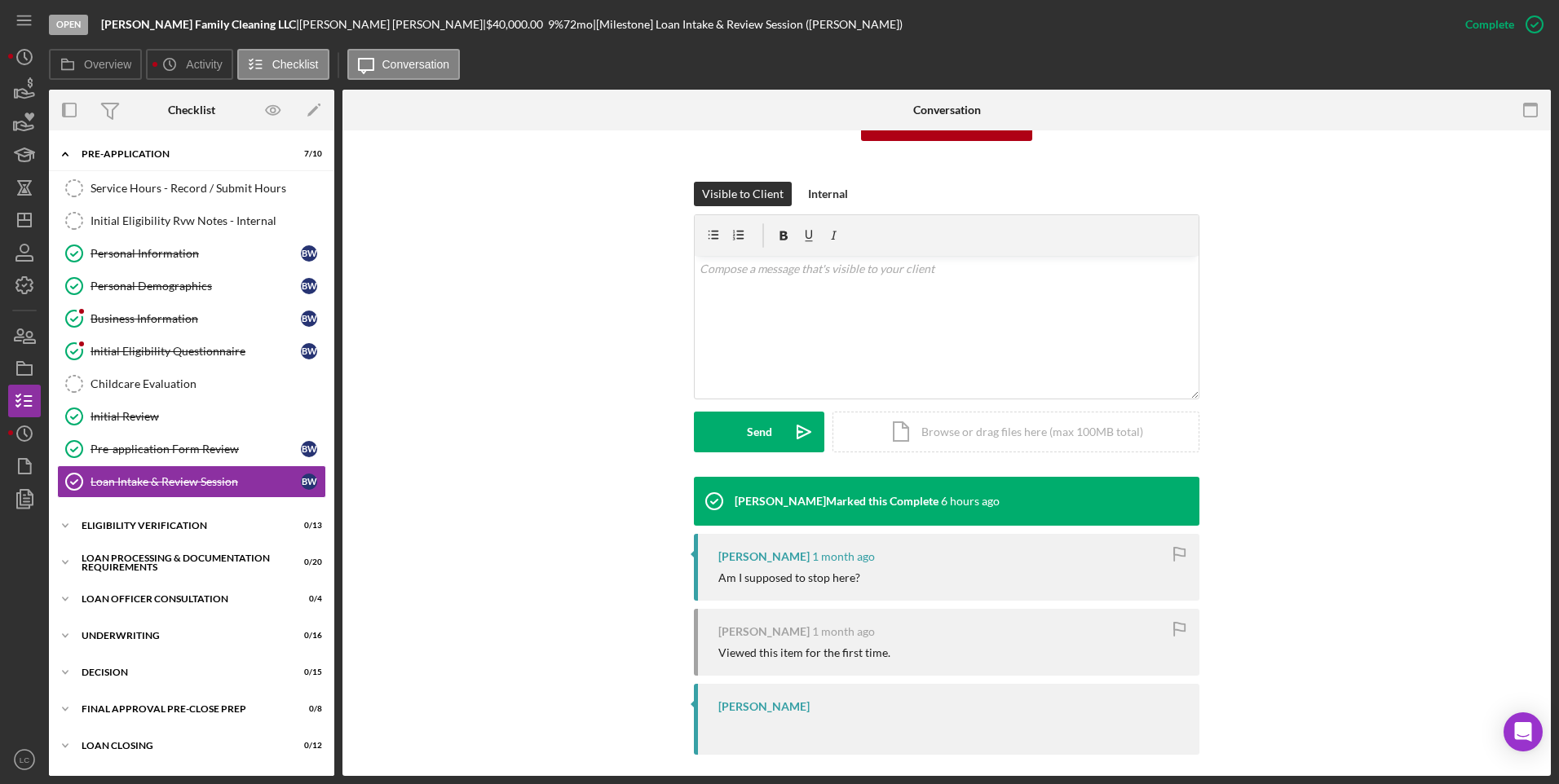
scroll to position [208, 0]
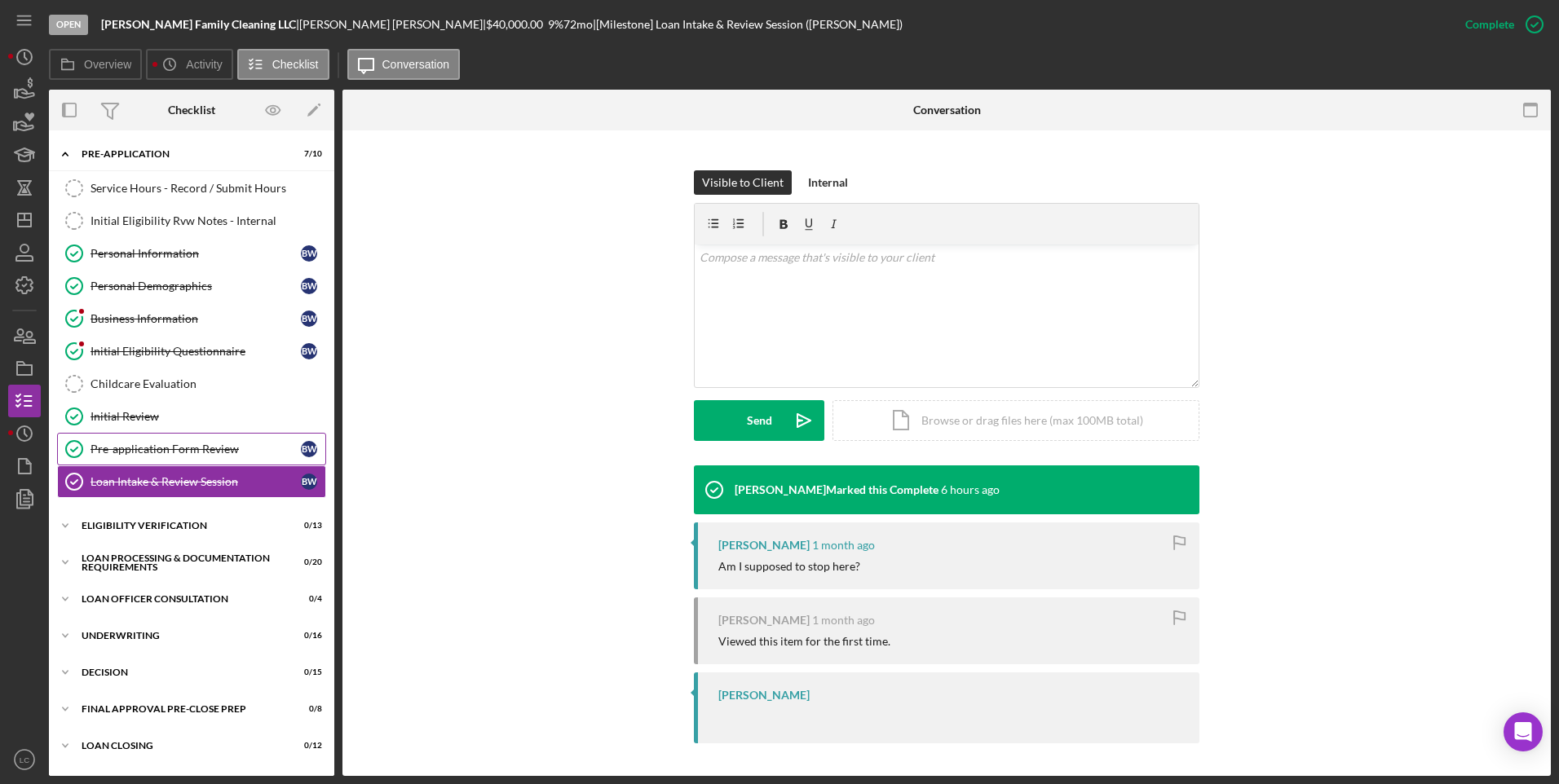
click at [207, 447] on div "Pre-application Form Review" at bounding box center [195, 449] width 210 height 13
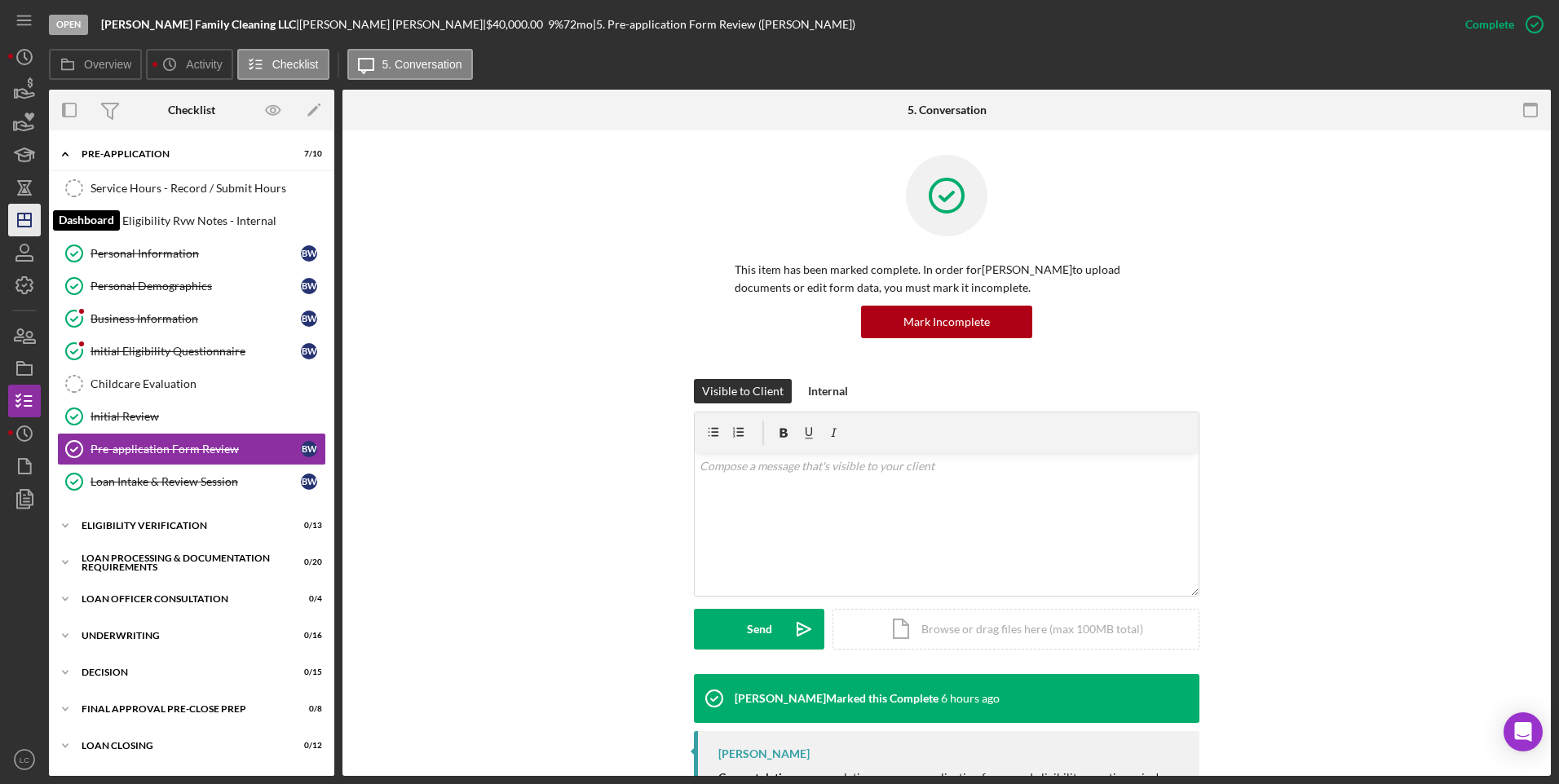
click at [17, 216] on icon "Icon/Dashboard" at bounding box center [24, 220] width 41 height 41
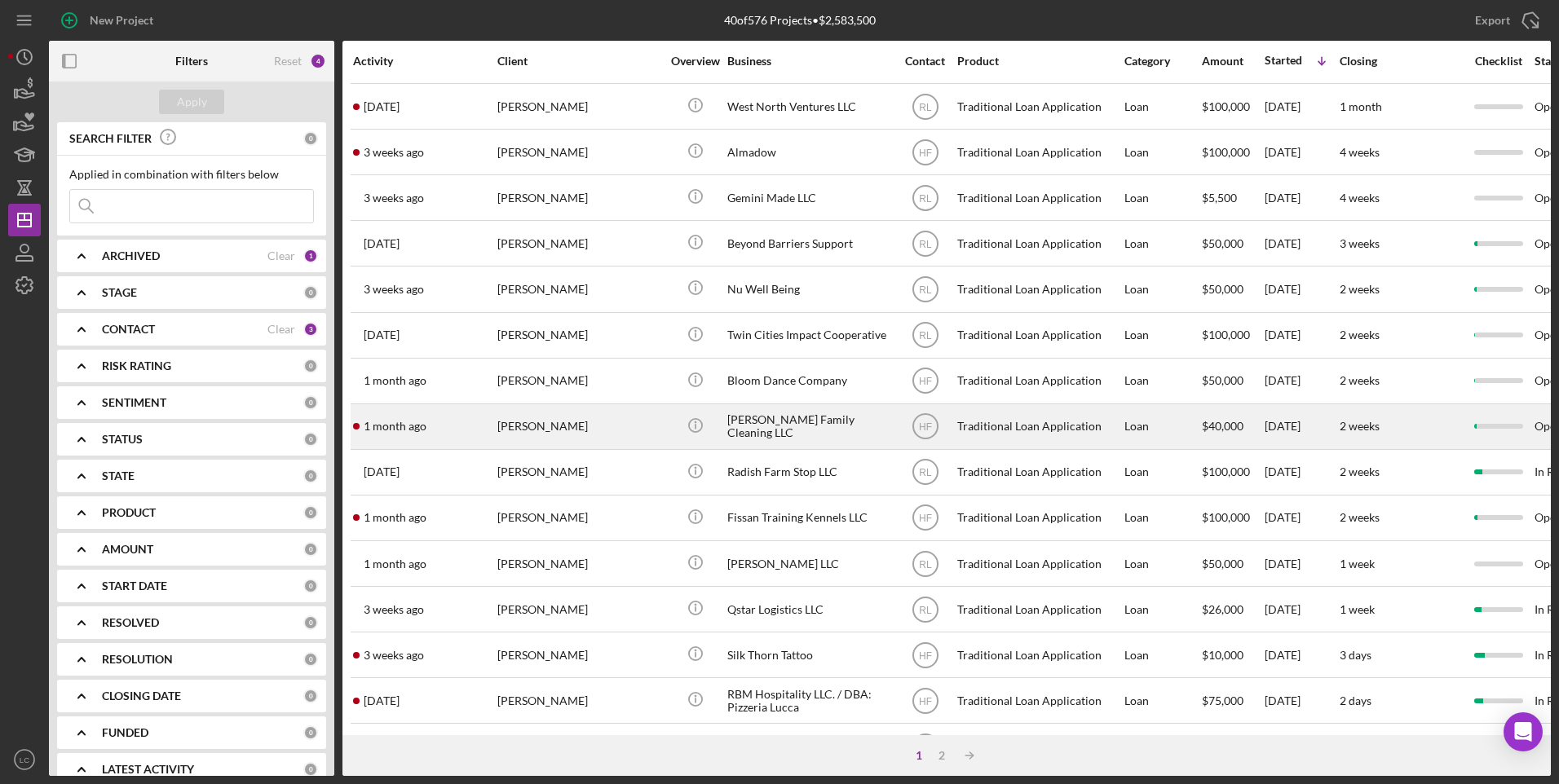
scroll to position [245, 0]
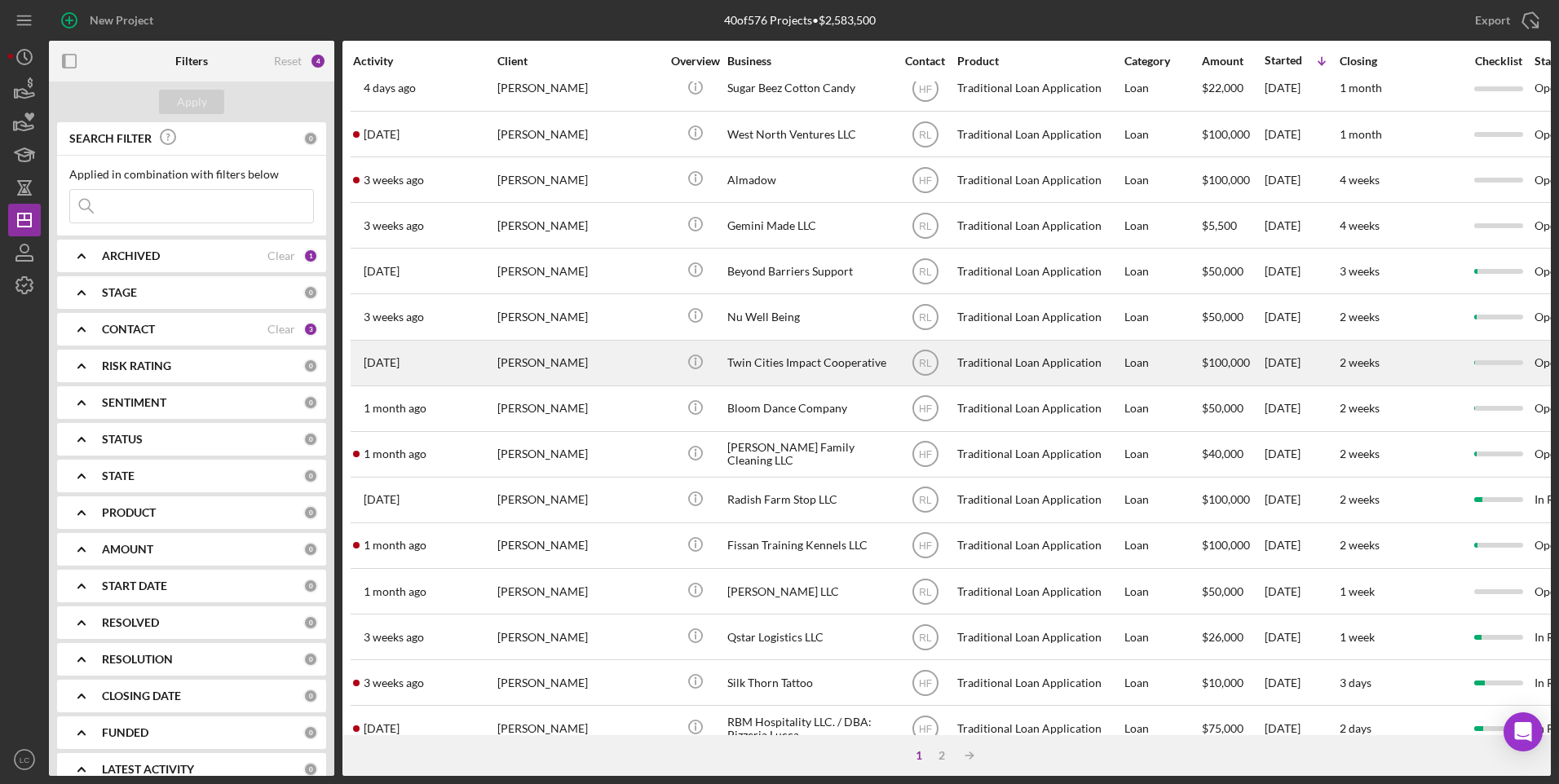
click at [822, 370] on div "Twin Cities Impact Cooperative" at bounding box center [809, 363] width 163 height 43
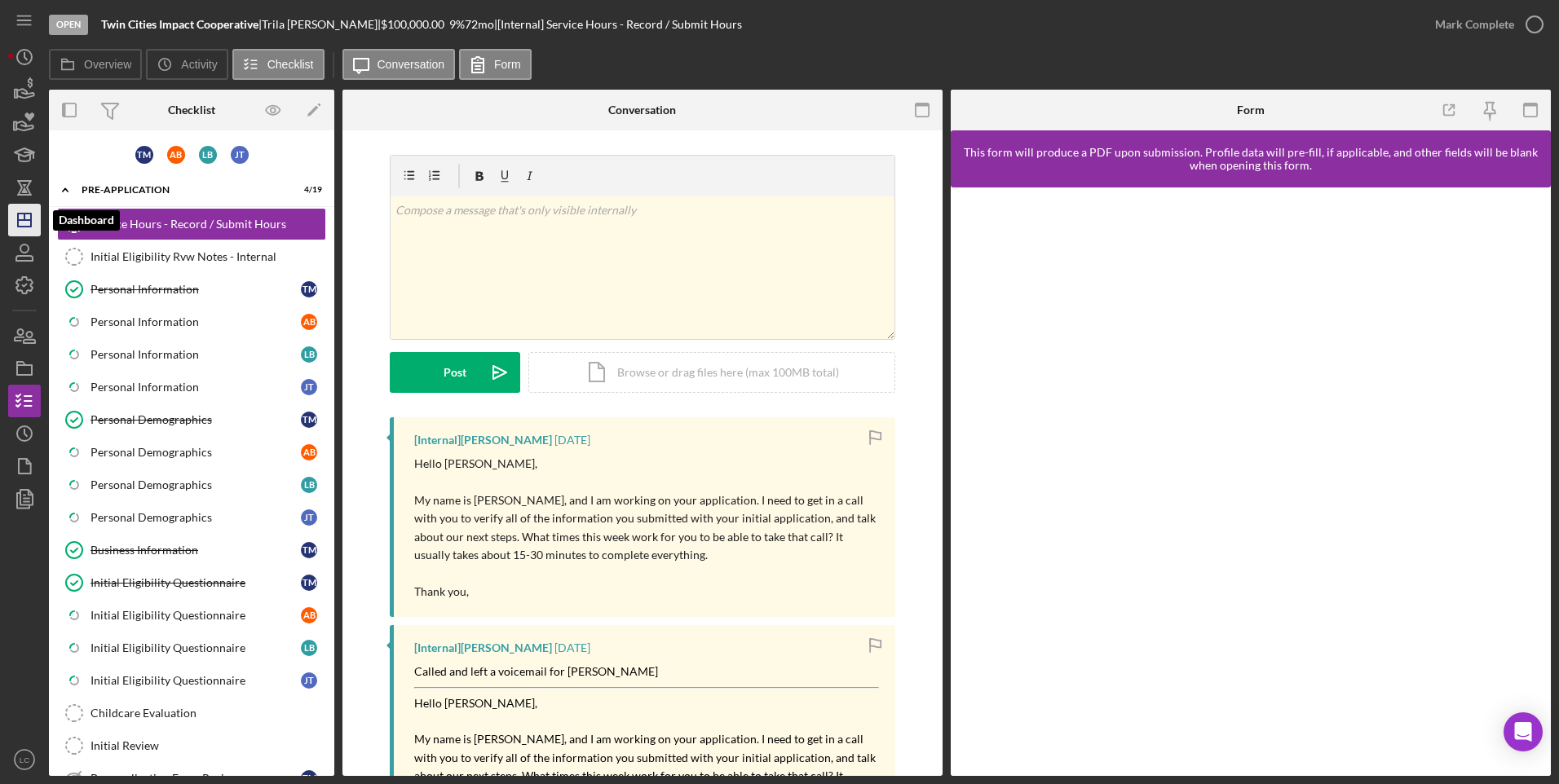
click at [13, 216] on icon "Icon/Dashboard" at bounding box center [24, 220] width 41 height 41
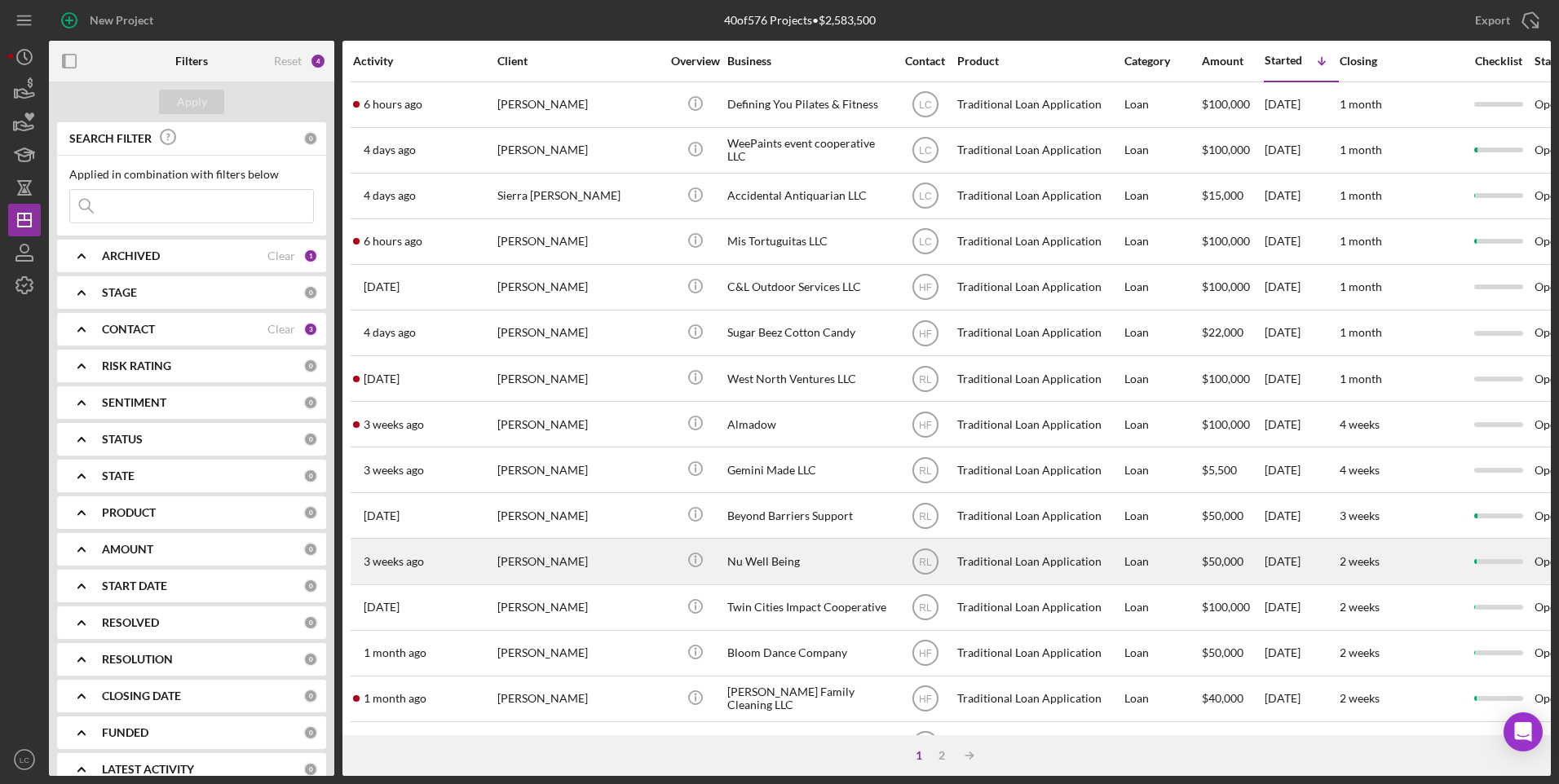
click at [875, 558] on div "Nu Well Being" at bounding box center [809, 562] width 163 height 43
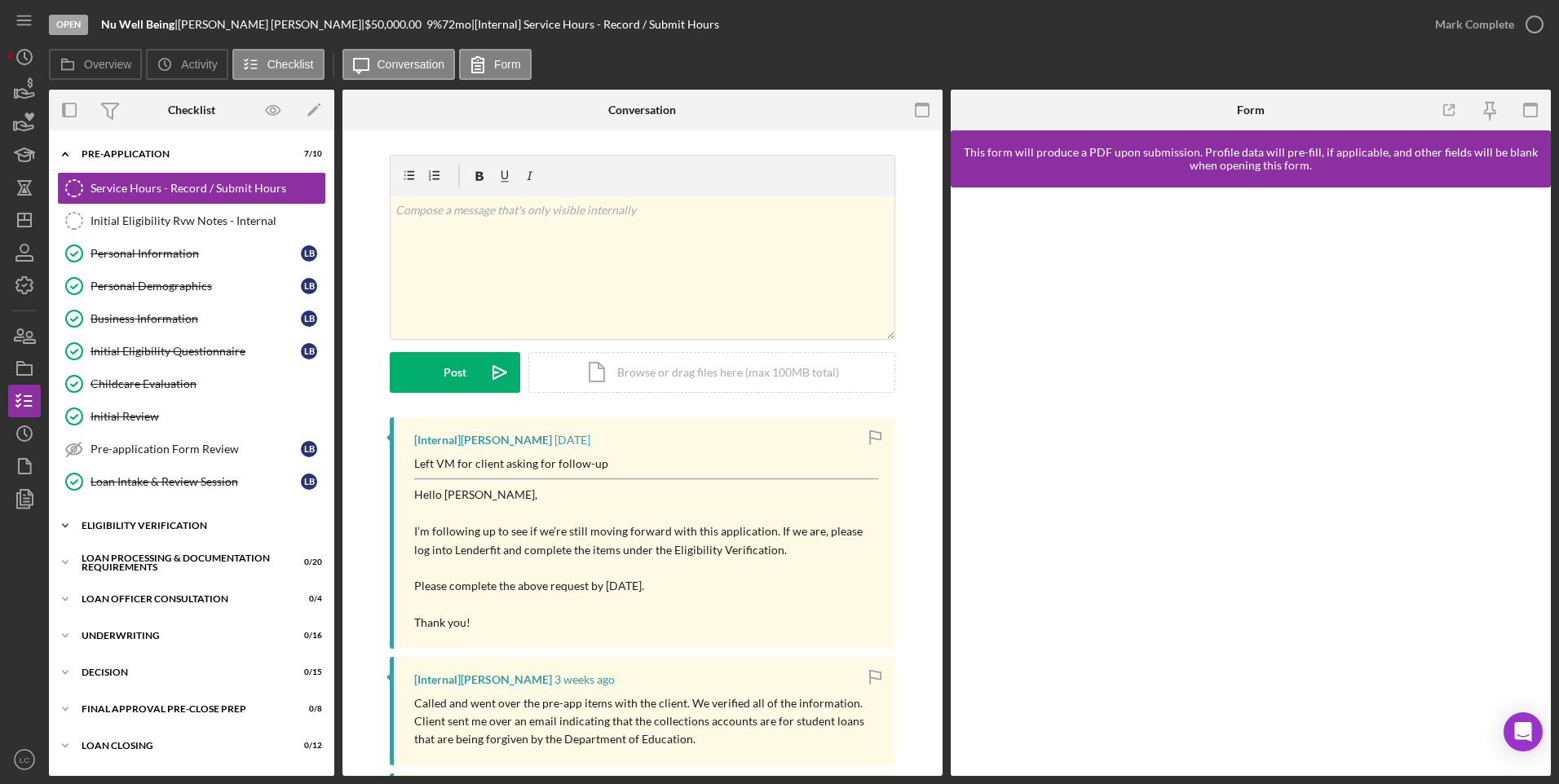
click at [66, 523] on icon "Icon/Expander" at bounding box center [65, 526] width 33 height 33
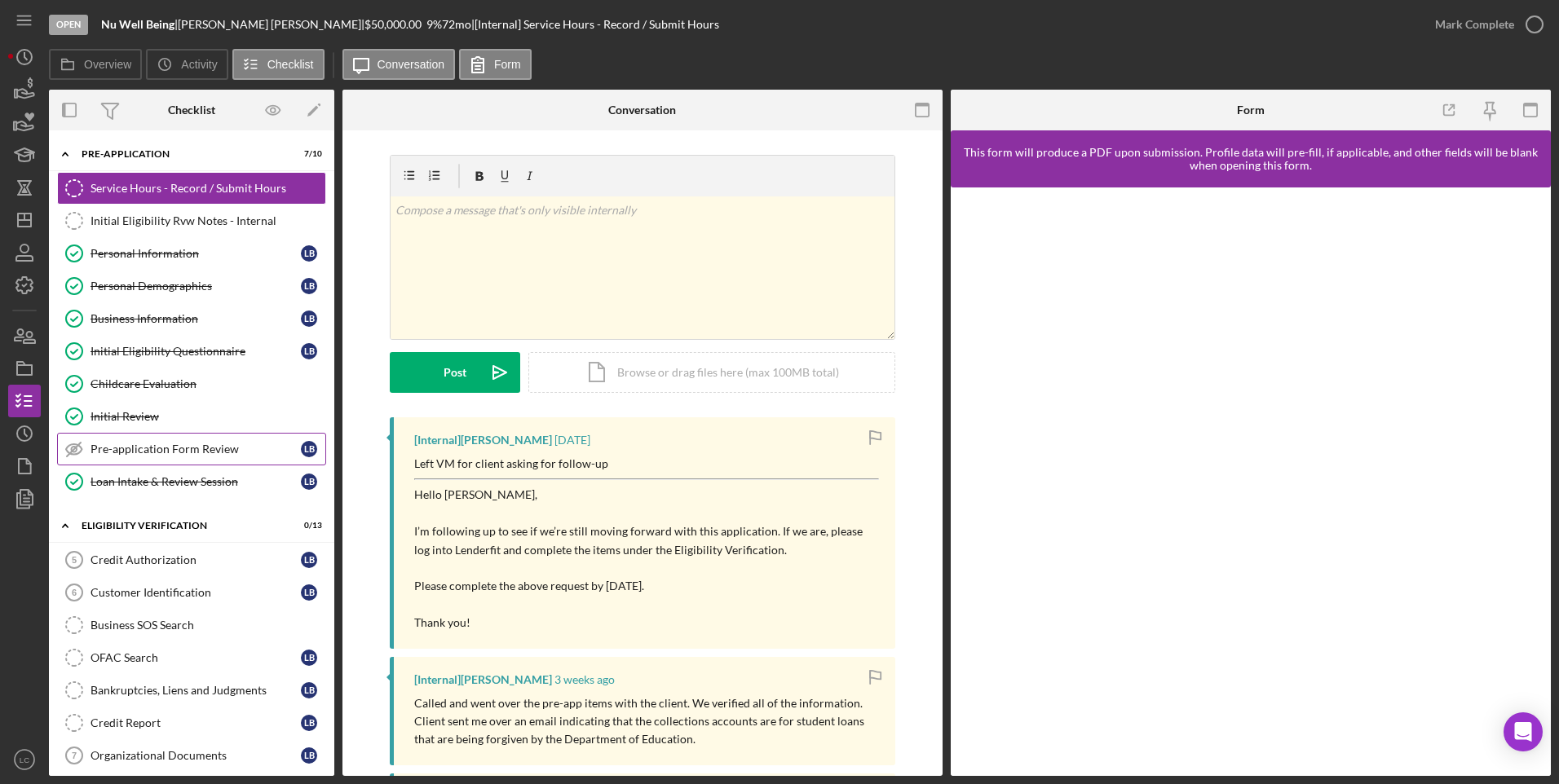
click at [152, 437] on link "Pre-application Form Review Pre-application Form Review L B" at bounding box center [192, 450] width 269 height 33
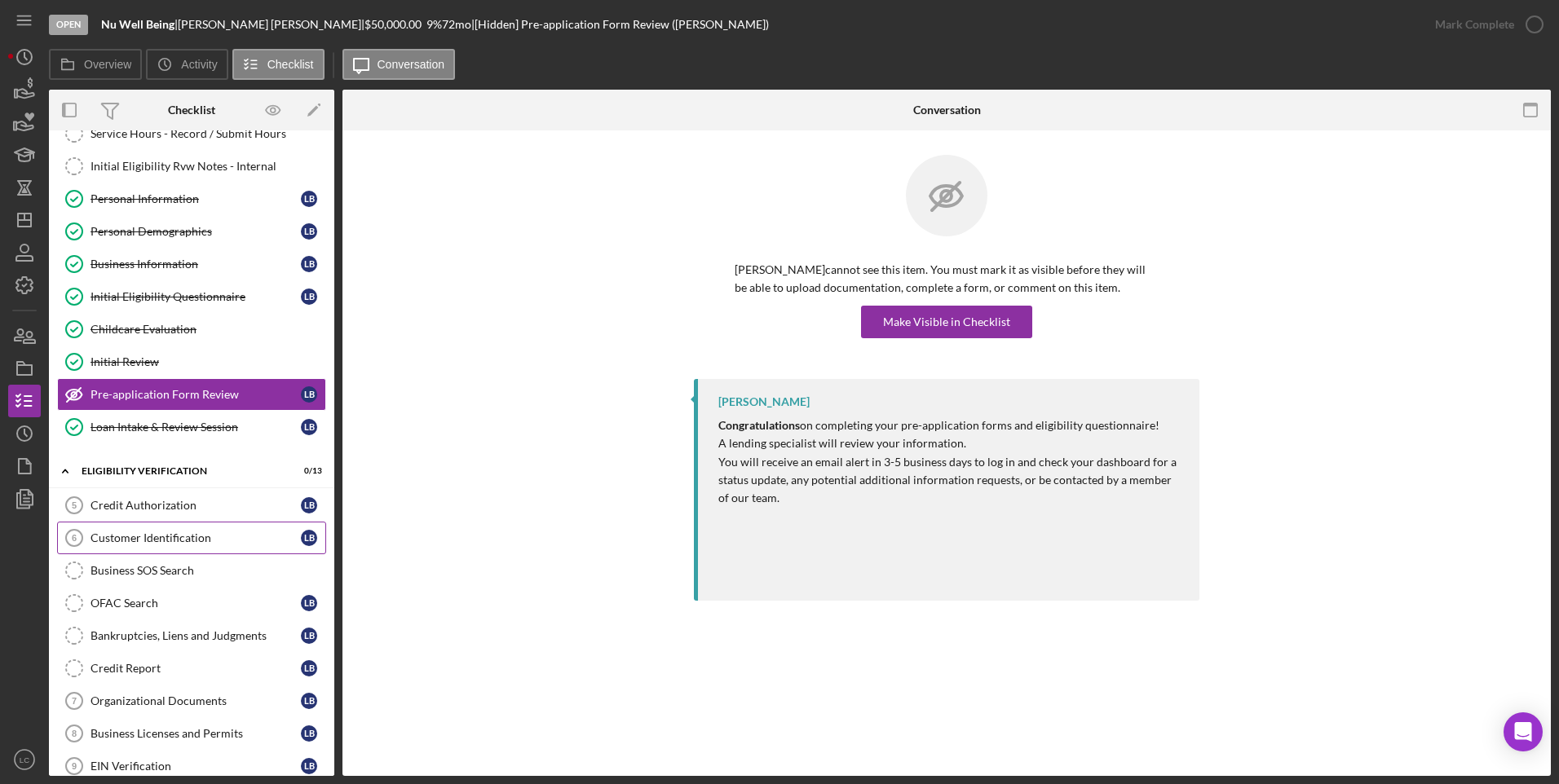
scroll to position [82, 0]
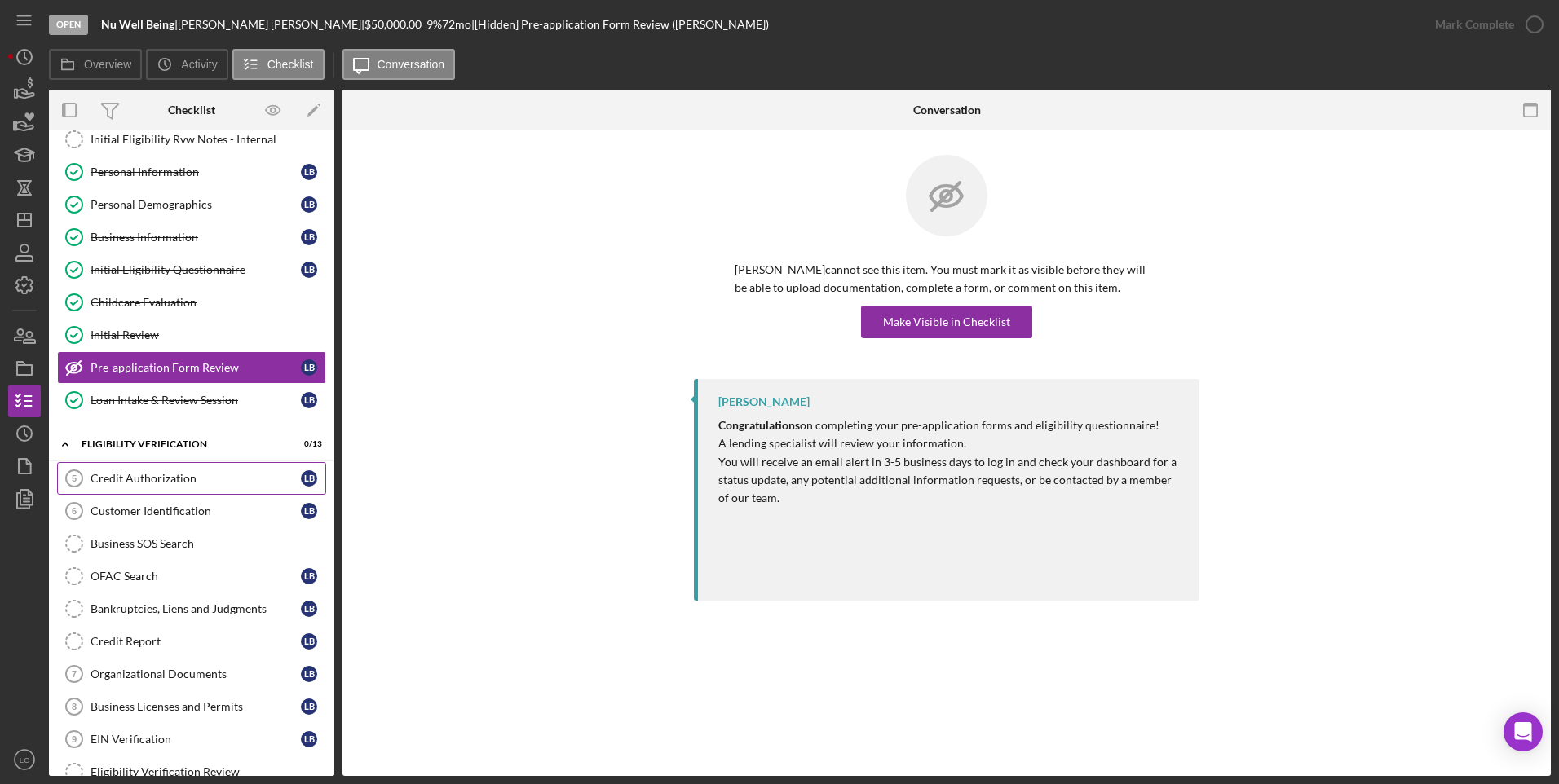
click at [214, 483] on div "Credit Authorization" at bounding box center [195, 478] width 210 height 13
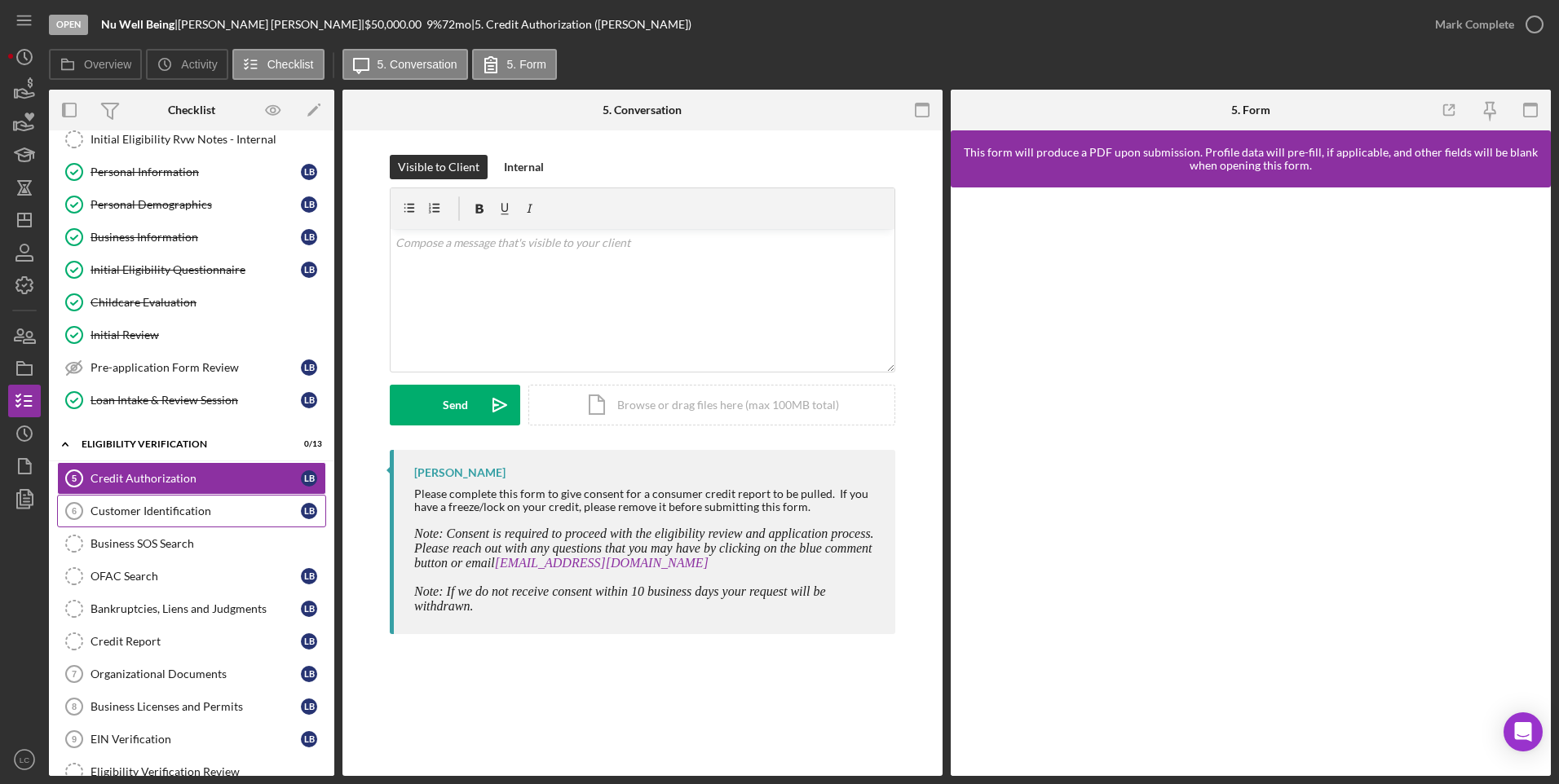
click at [213, 514] on div "Customer Identification" at bounding box center [195, 511] width 210 height 13
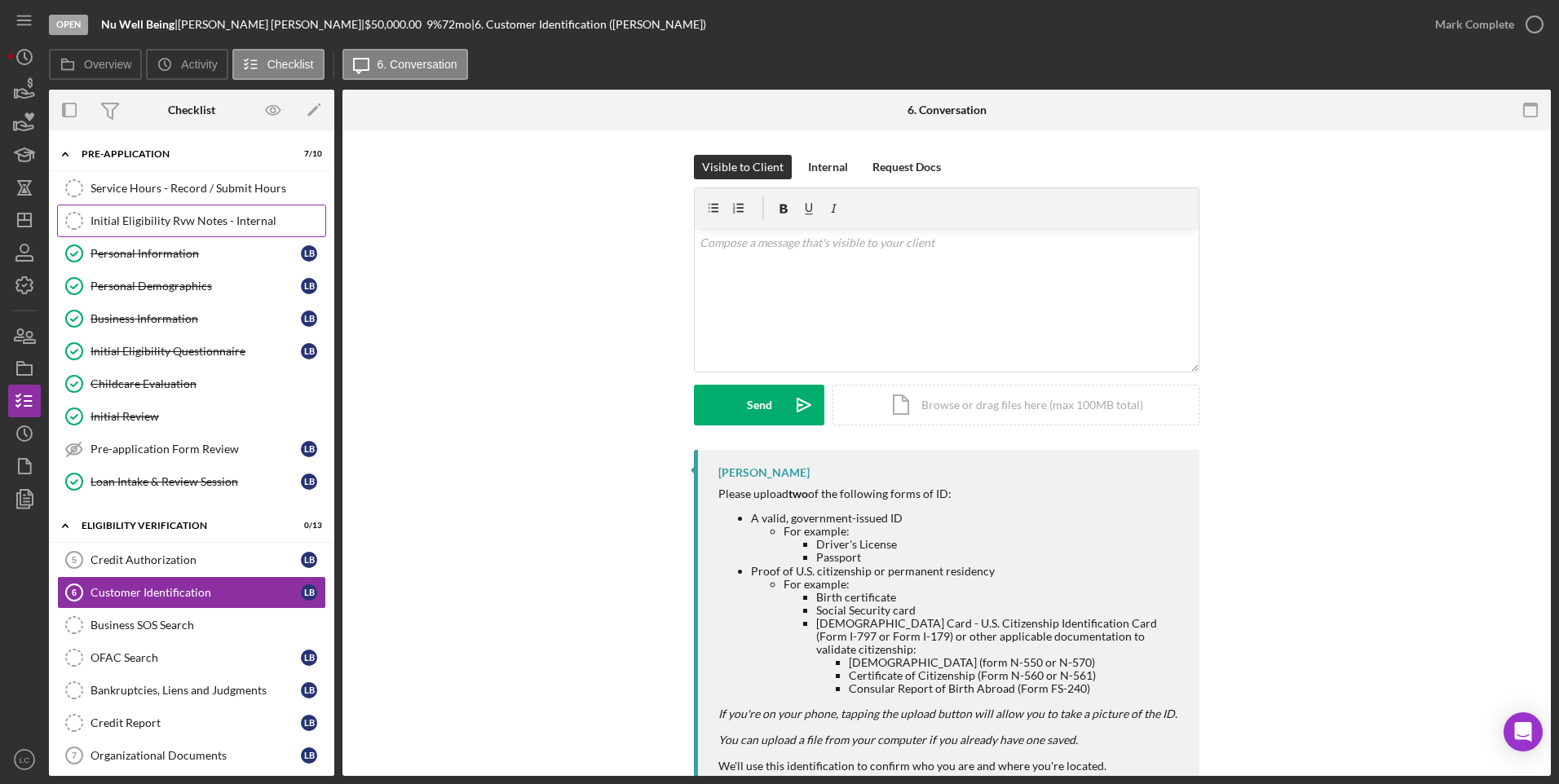
click at [146, 220] on div "Initial Eligibility Rvw Notes - Internal" at bounding box center [208, 221] width 235 height 13
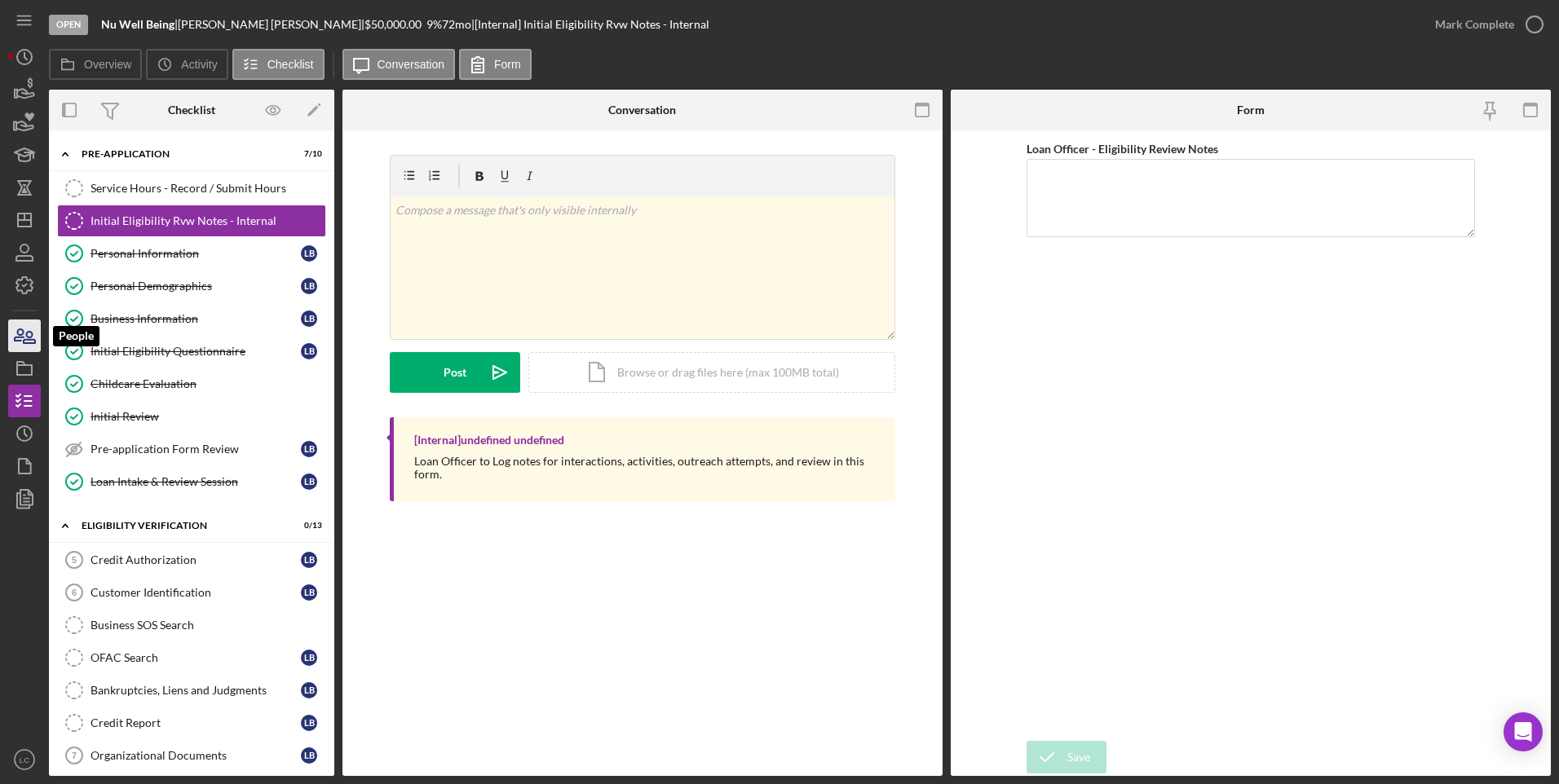
click at [21, 333] on icon "button" at bounding box center [24, 335] width 41 height 41
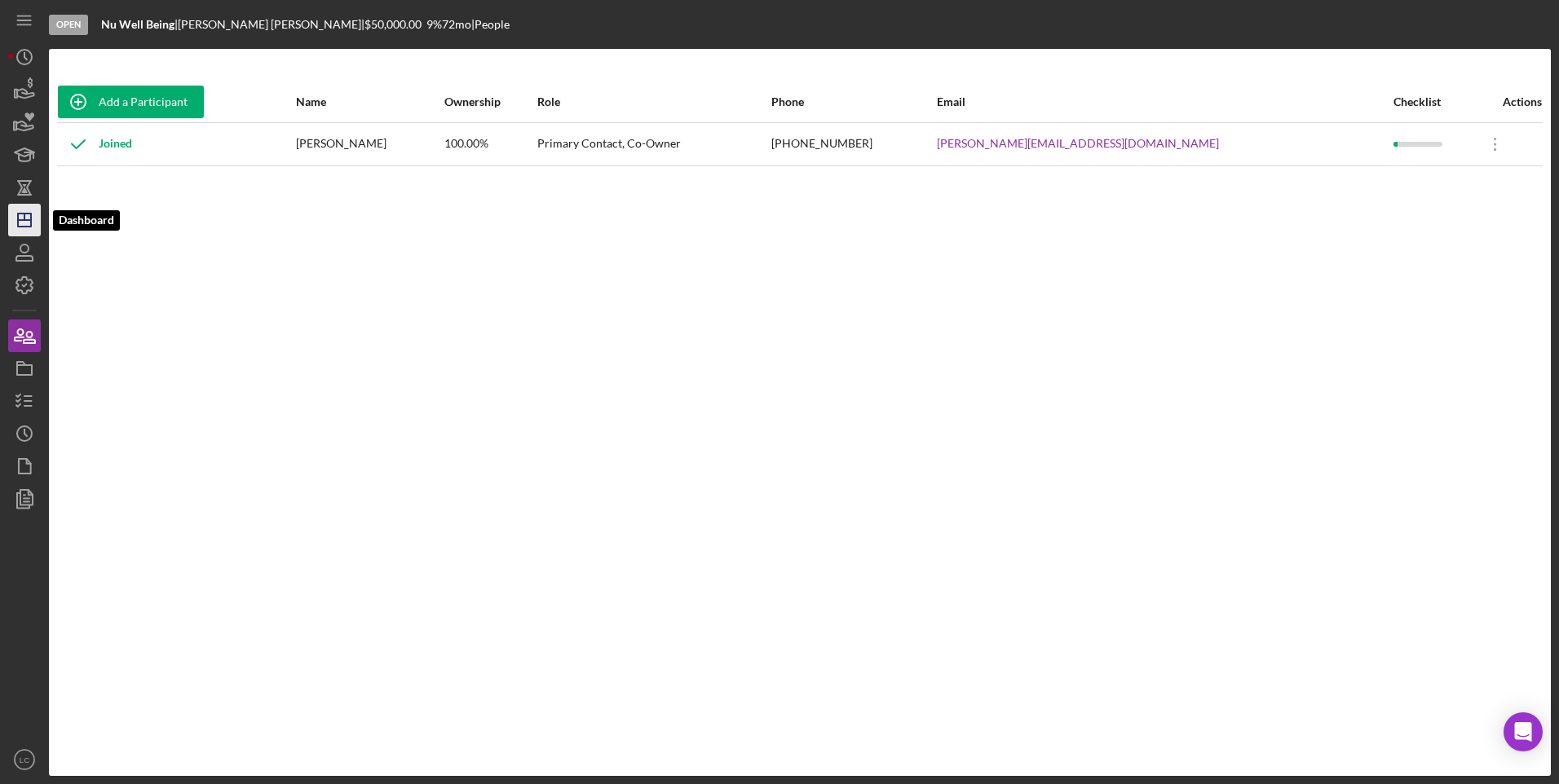
click at [21, 206] on icon "Icon/Dashboard" at bounding box center [24, 220] width 41 height 41
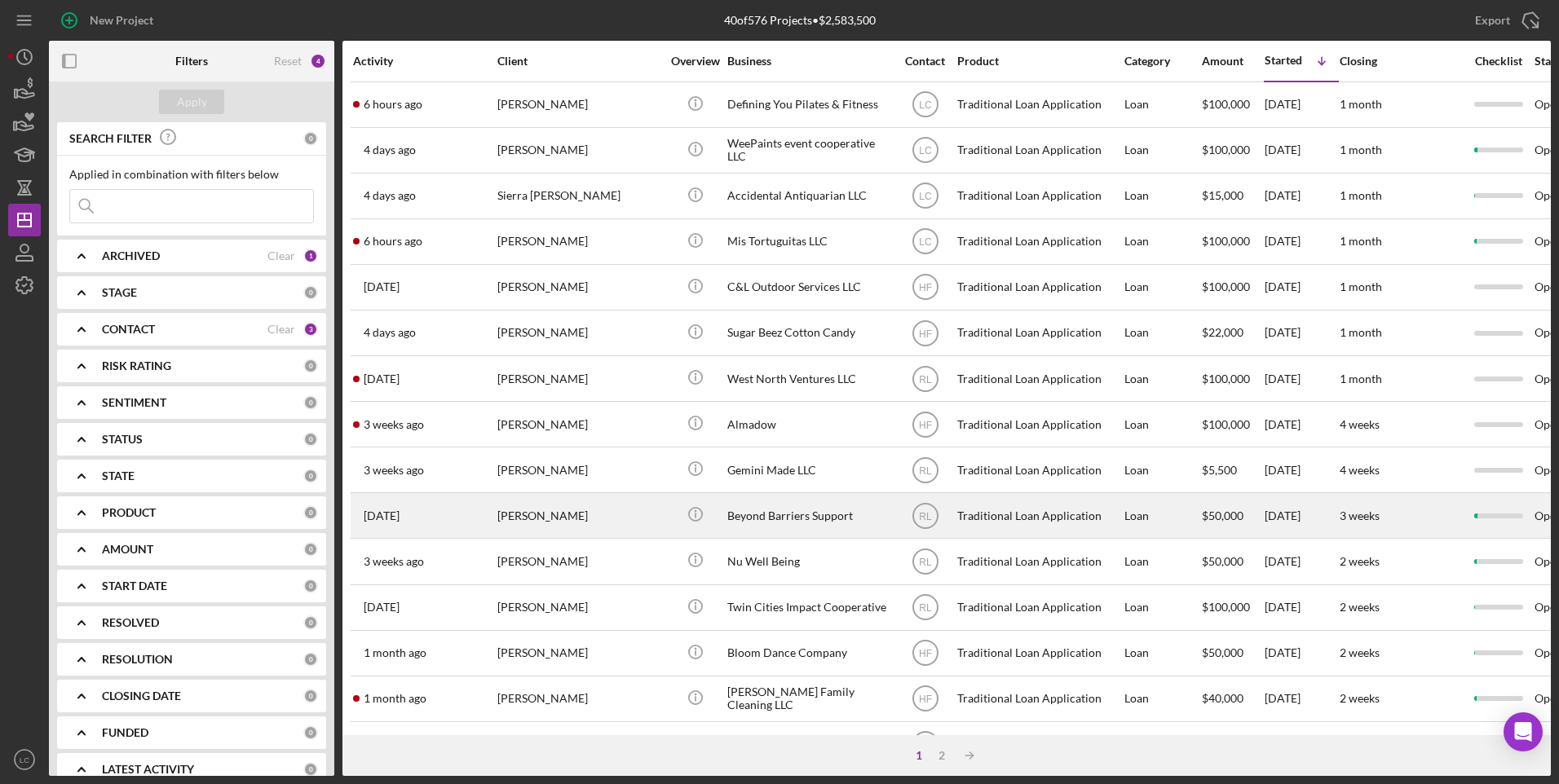
click at [776, 511] on div "Beyond Barriers Support" at bounding box center [809, 516] width 163 height 43
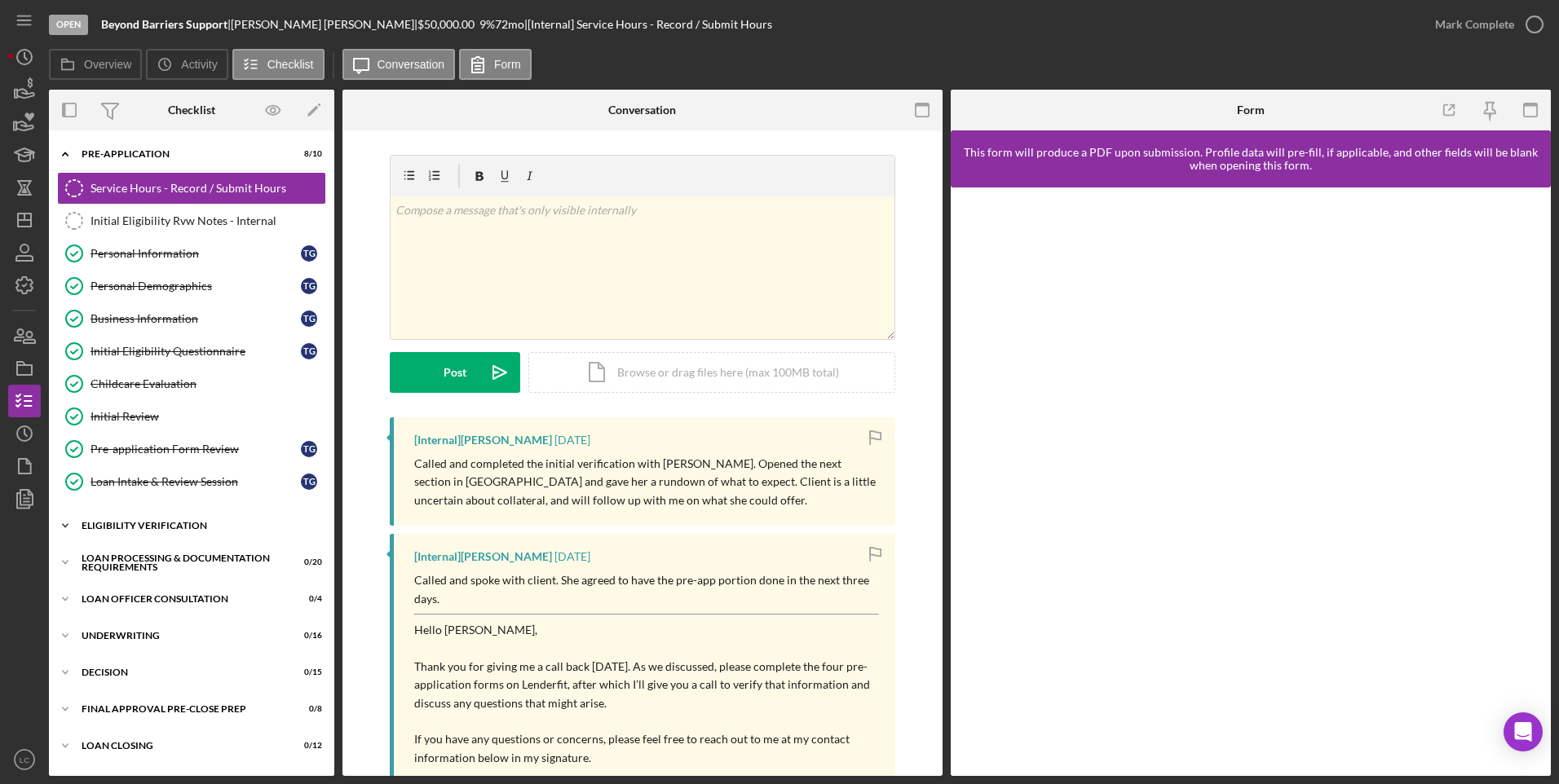
click at [60, 527] on icon "Icon/Expander" at bounding box center [65, 526] width 33 height 33
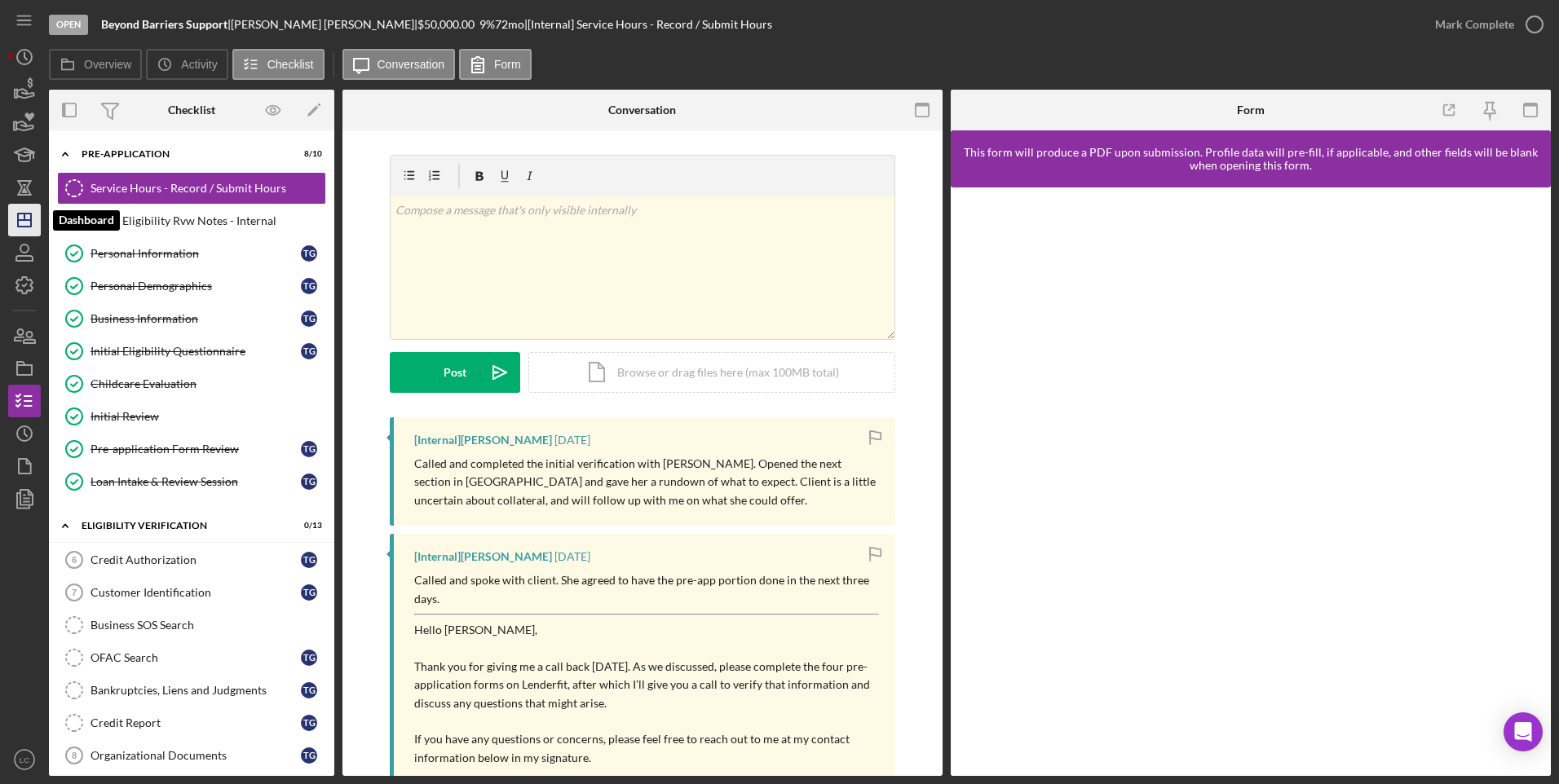
click at [17, 227] on icon "Icon/Dashboard" at bounding box center [24, 220] width 41 height 41
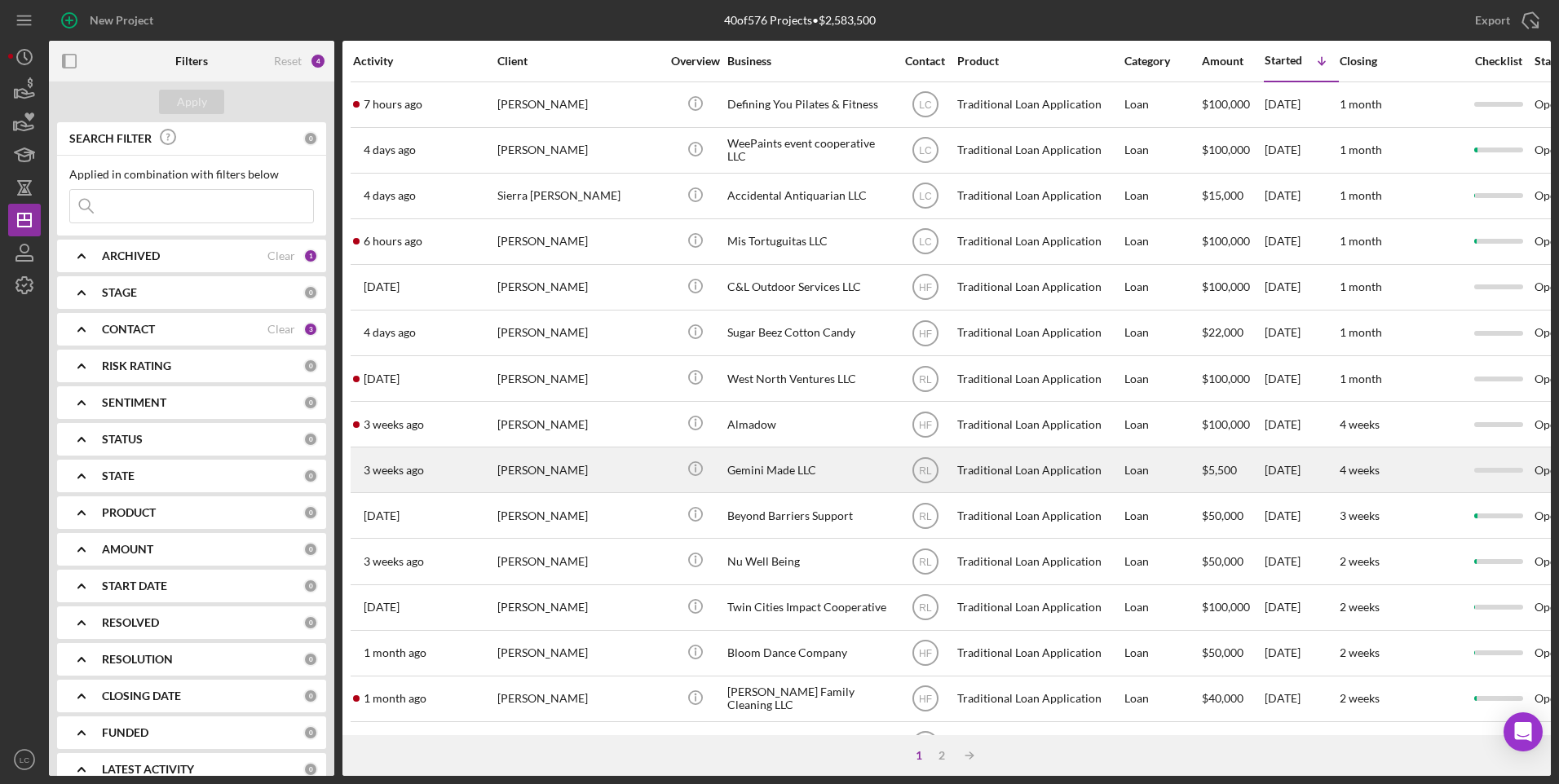
click at [771, 456] on div "Gemini Made LLC" at bounding box center [809, 470] width 163 height 43
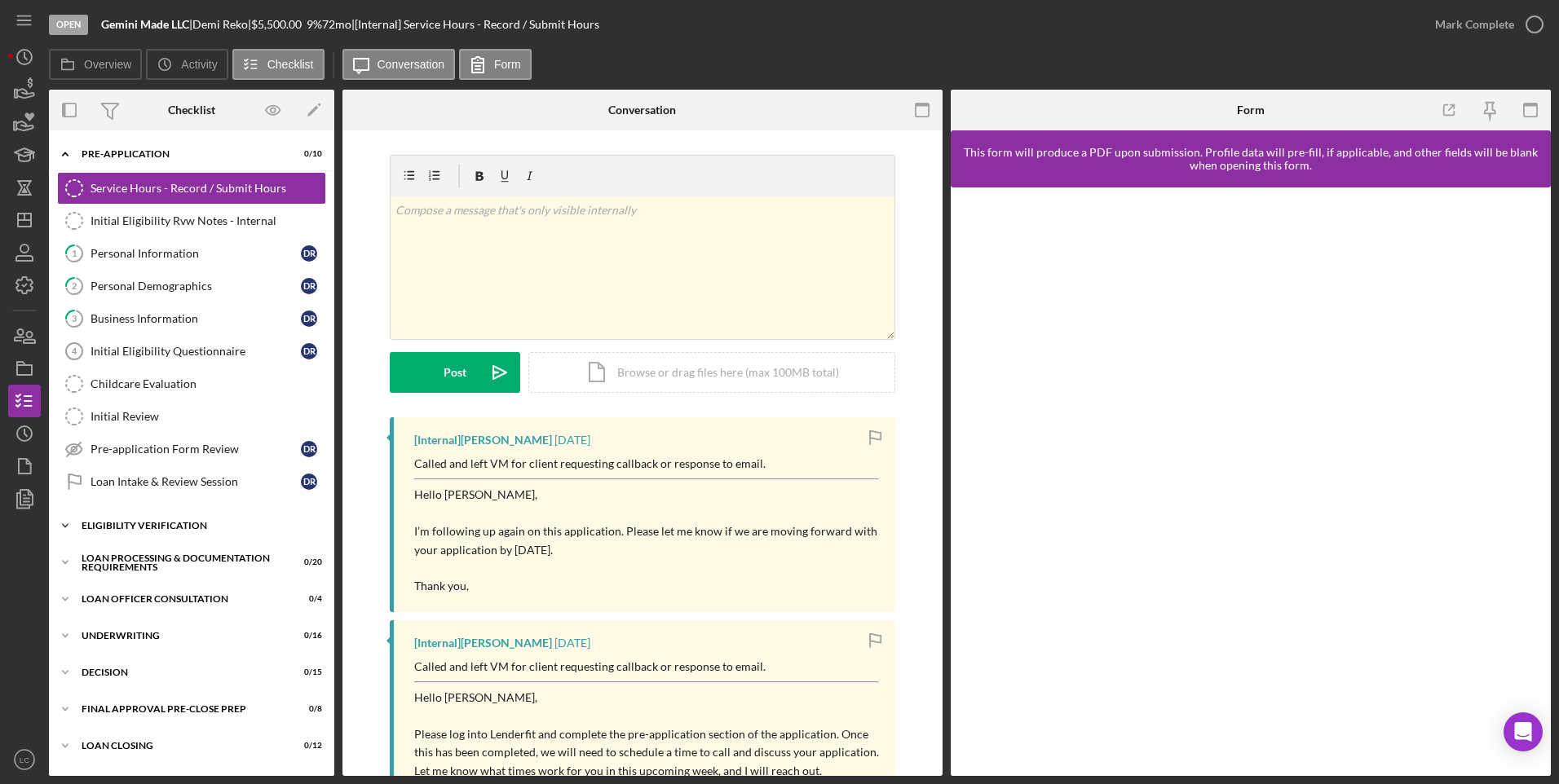
click at [58, 529] on icon "Icon/Expander" at bounding box center [65, 526] width 33 height 33
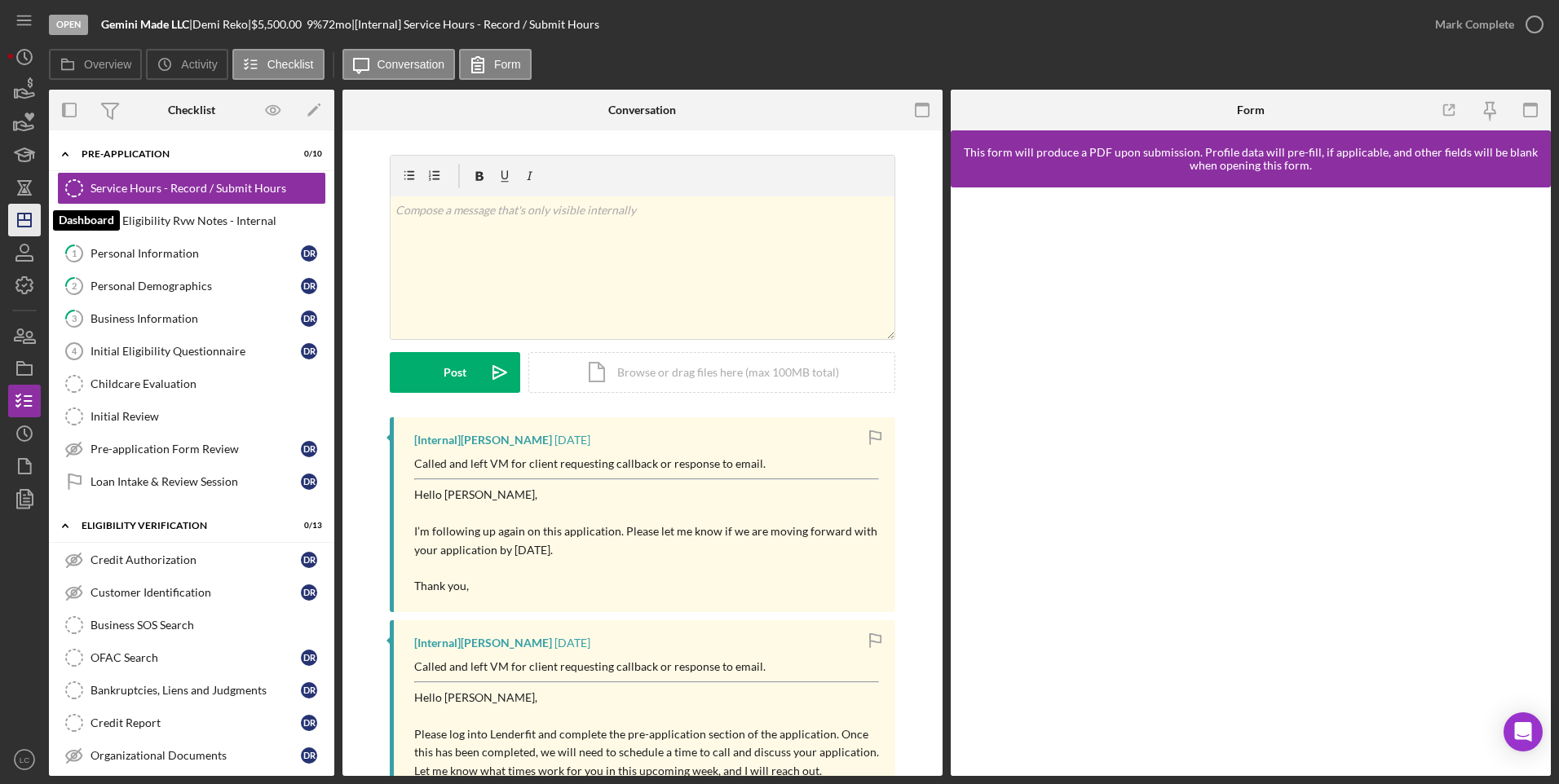
click at [23, 224] on icon "Icon/Dashboard" at bounding box center [24, 220] width 41 height 41
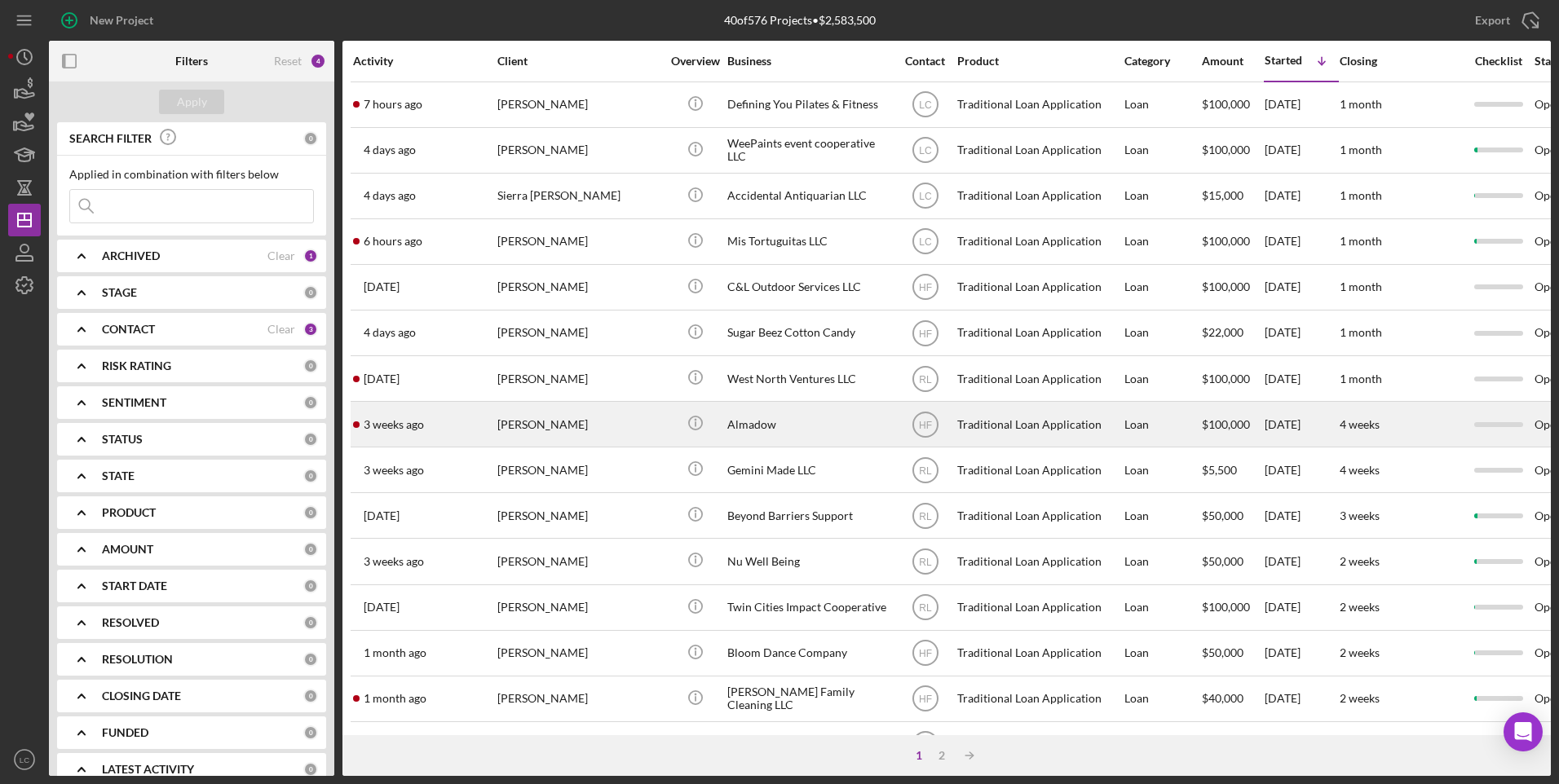
click at [765, 425] on div "Almadow" at bounding box center [809, 425] width 163 height 43
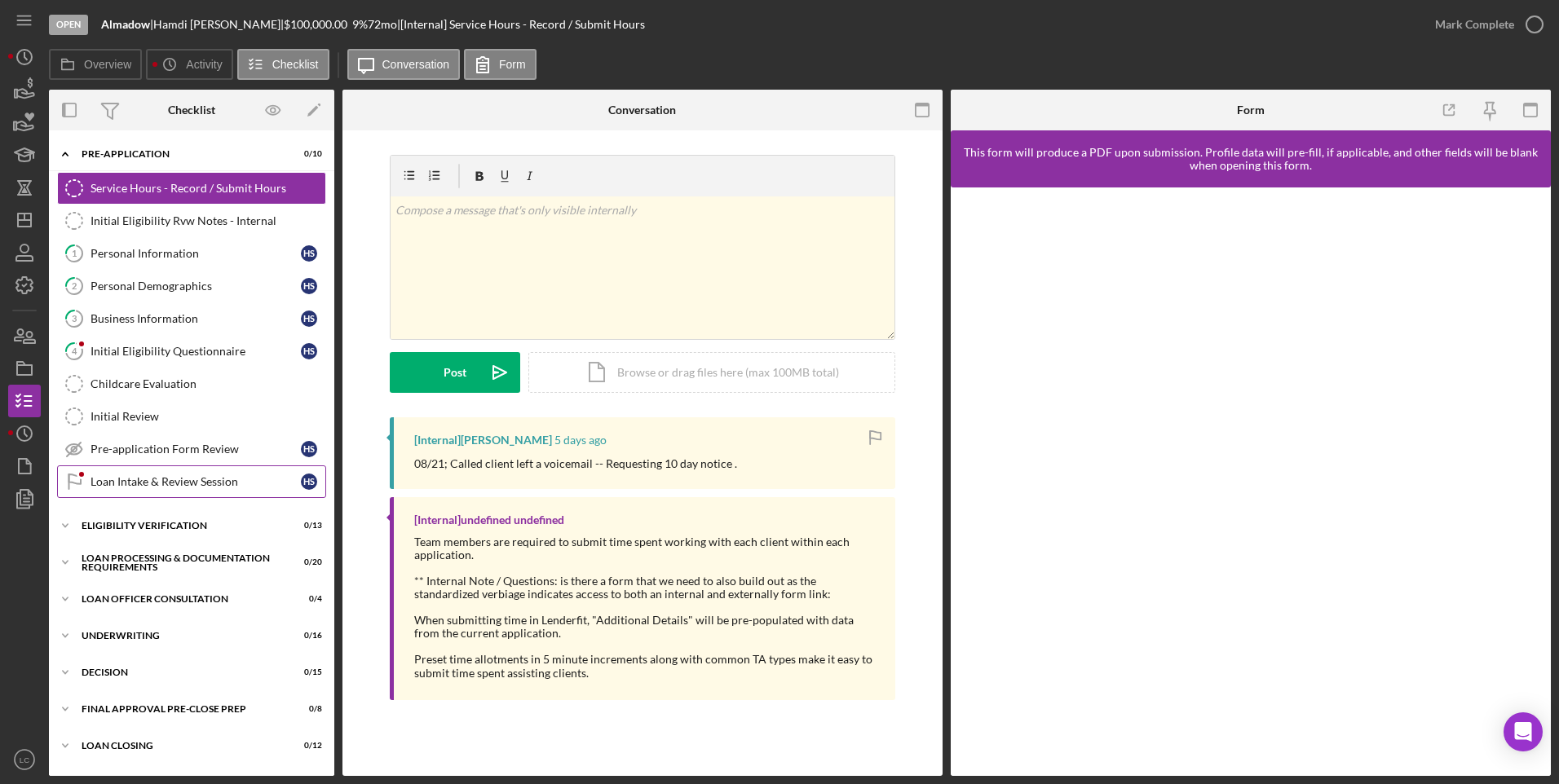
click at [88, 496] on icon "Loan Intake & Review Session" at bounding box center [74, 481] width 41 height 41
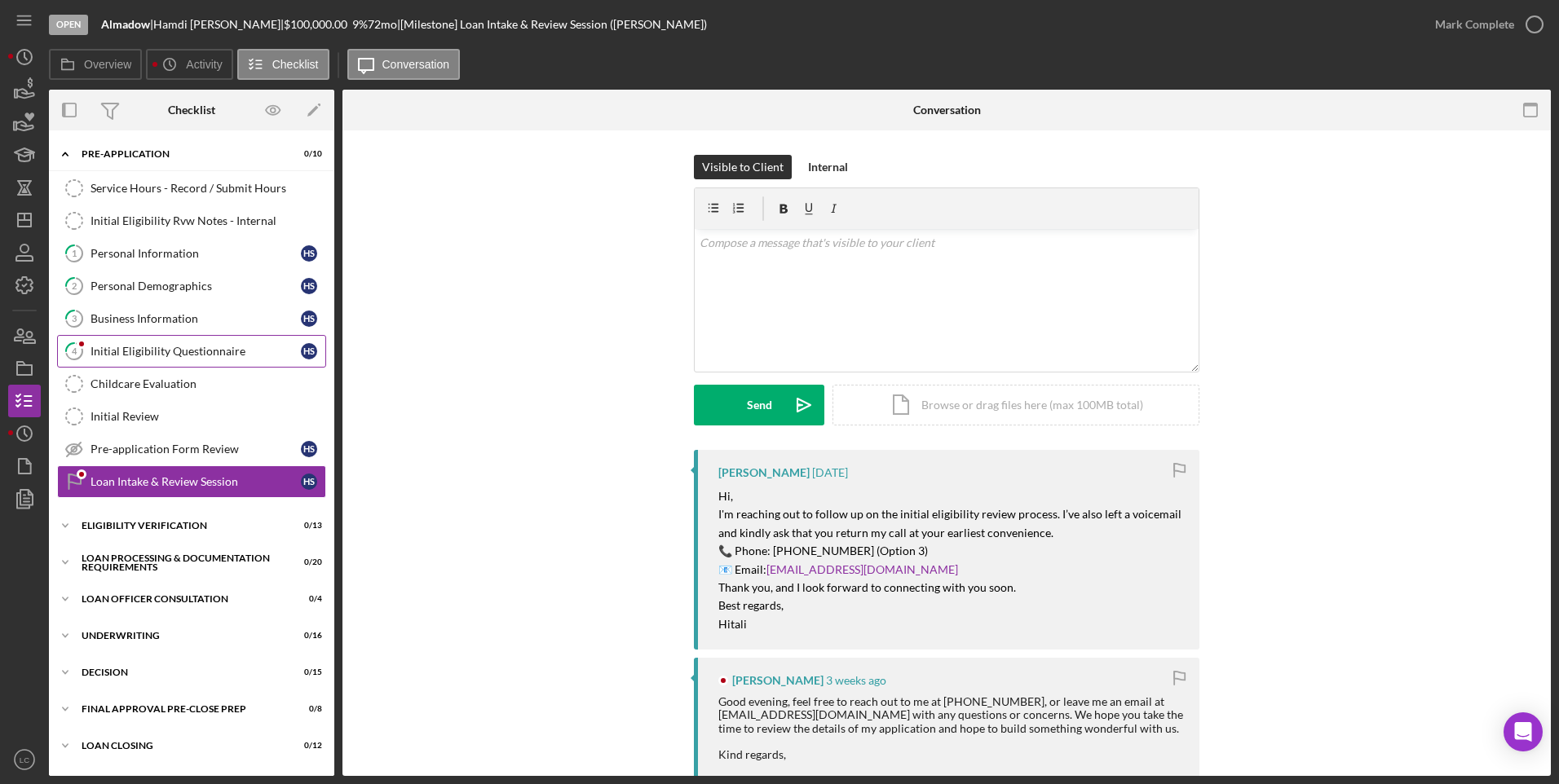
click at [88, 338] on icon "4" at bounding box center [74, 351] width 41 height 41
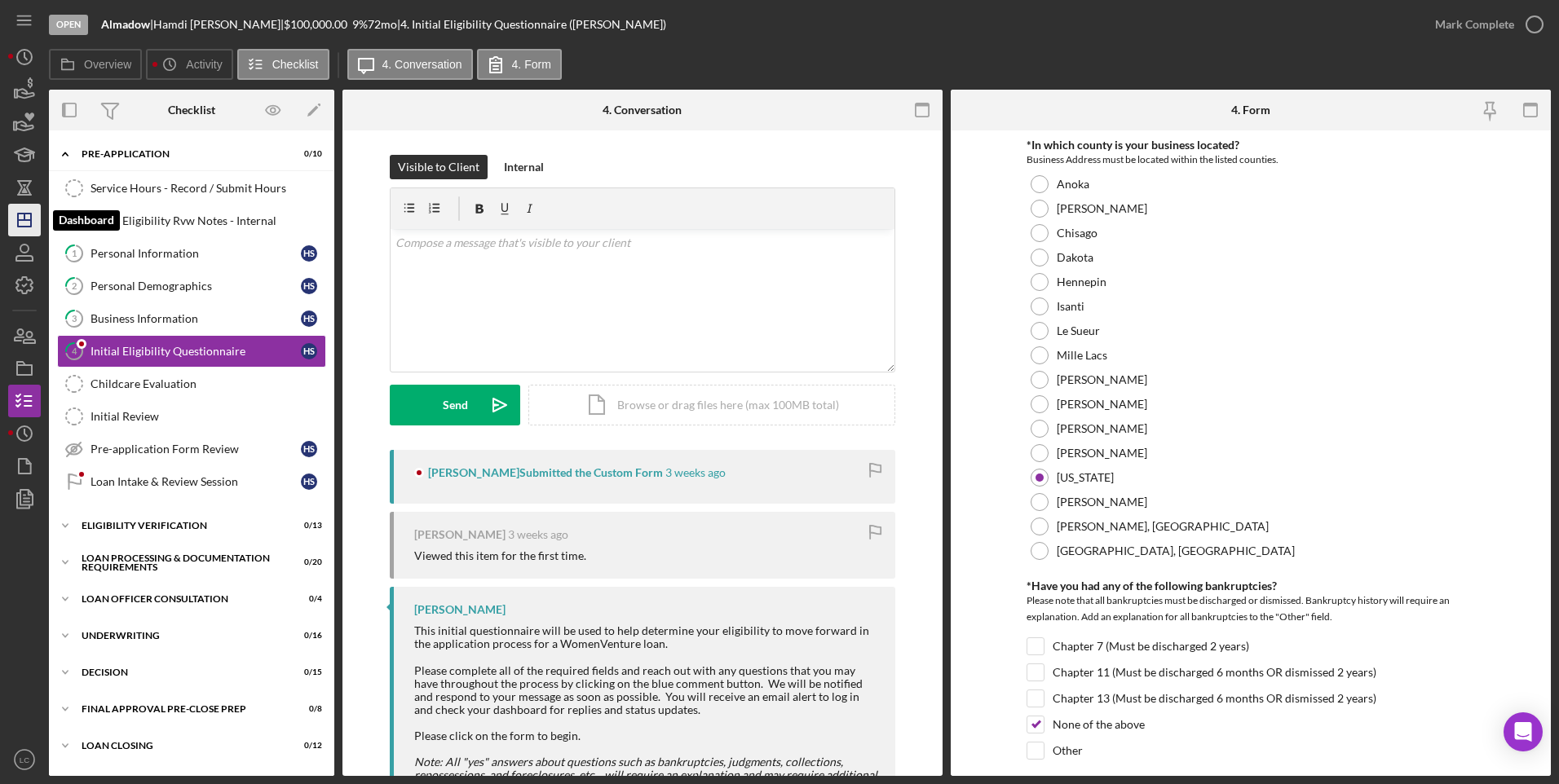
click at [21, 225] on icon "Icon/Dashboard" at bounding box center [24, 220] width 41 height 41
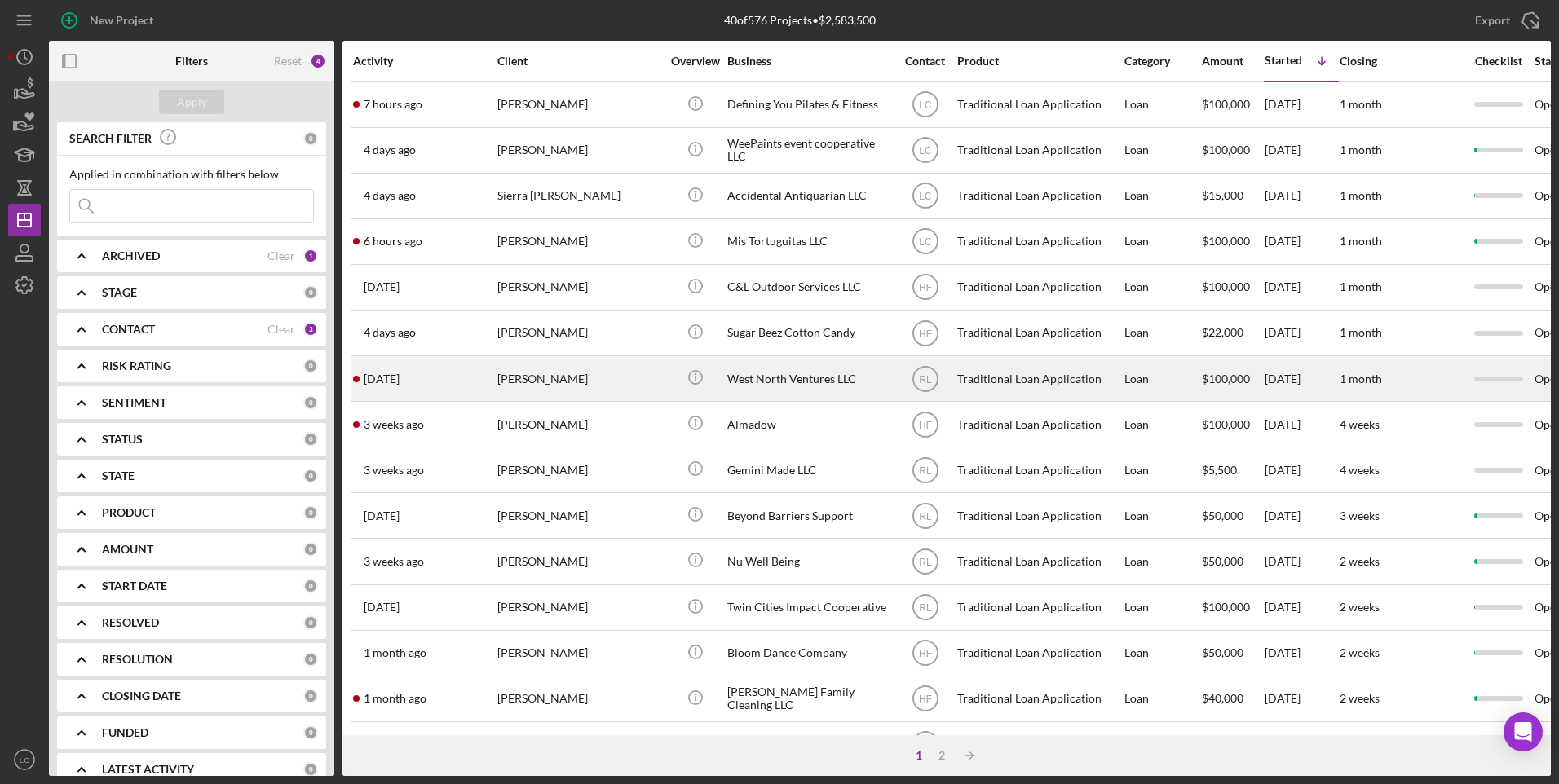
click at [850, 380] on div "West North Ventures LLC" at bounding box center [809, 379] width 163 height 43
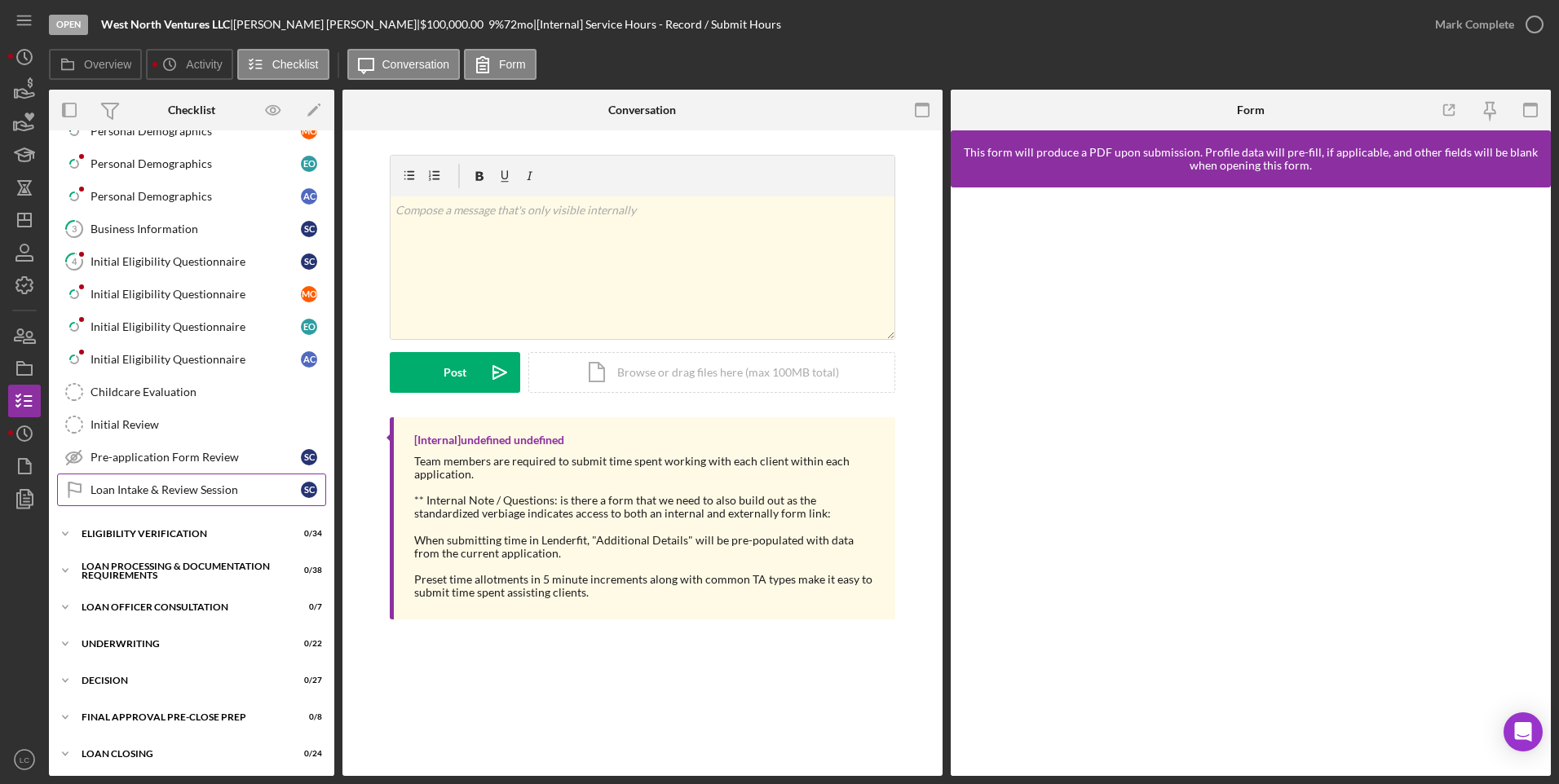
scroll to position [326, 0]
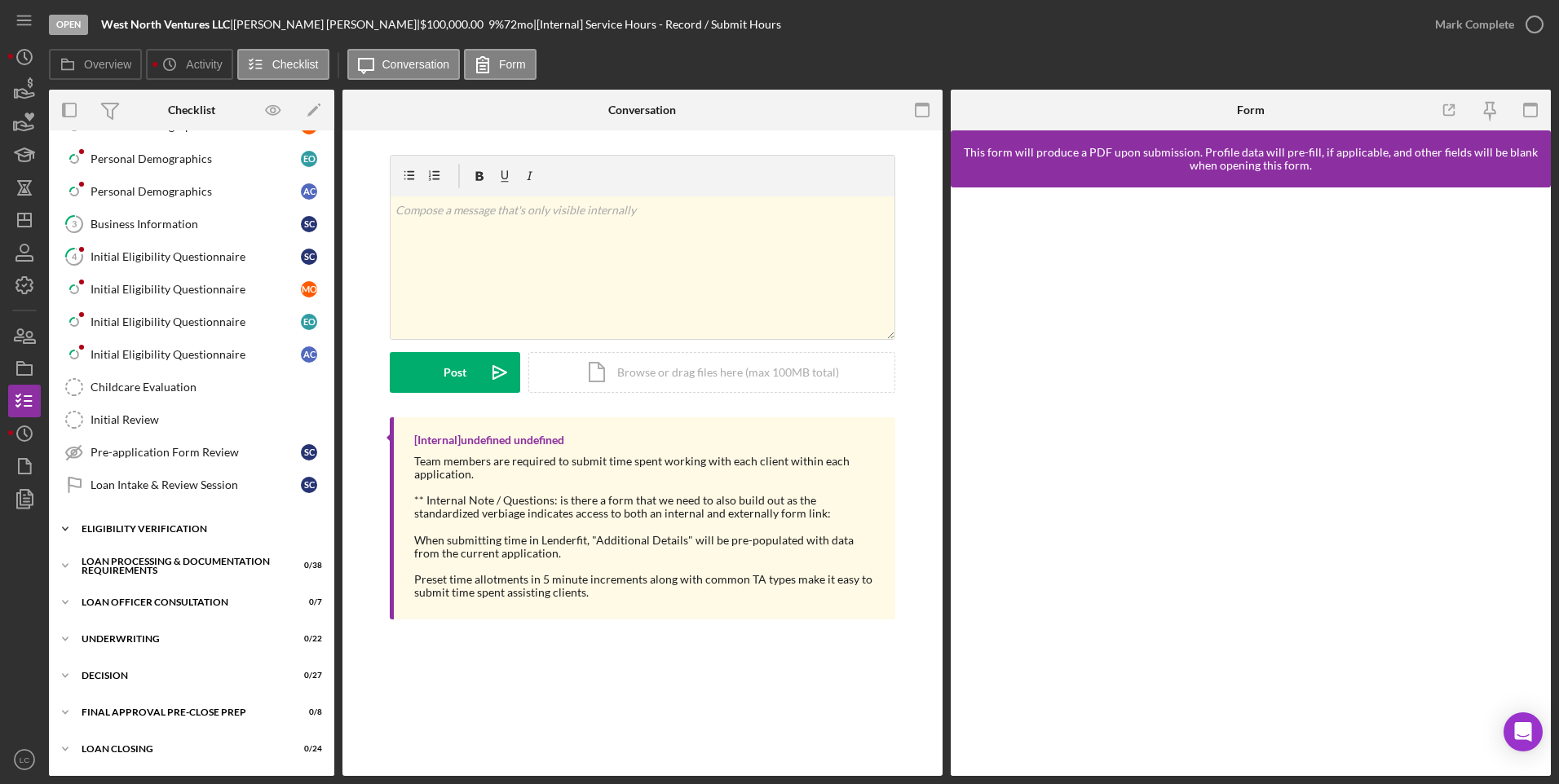
click at [65, 527] on icon "Icon/Expander" at bounding box center [65, 530] width 33 height 33
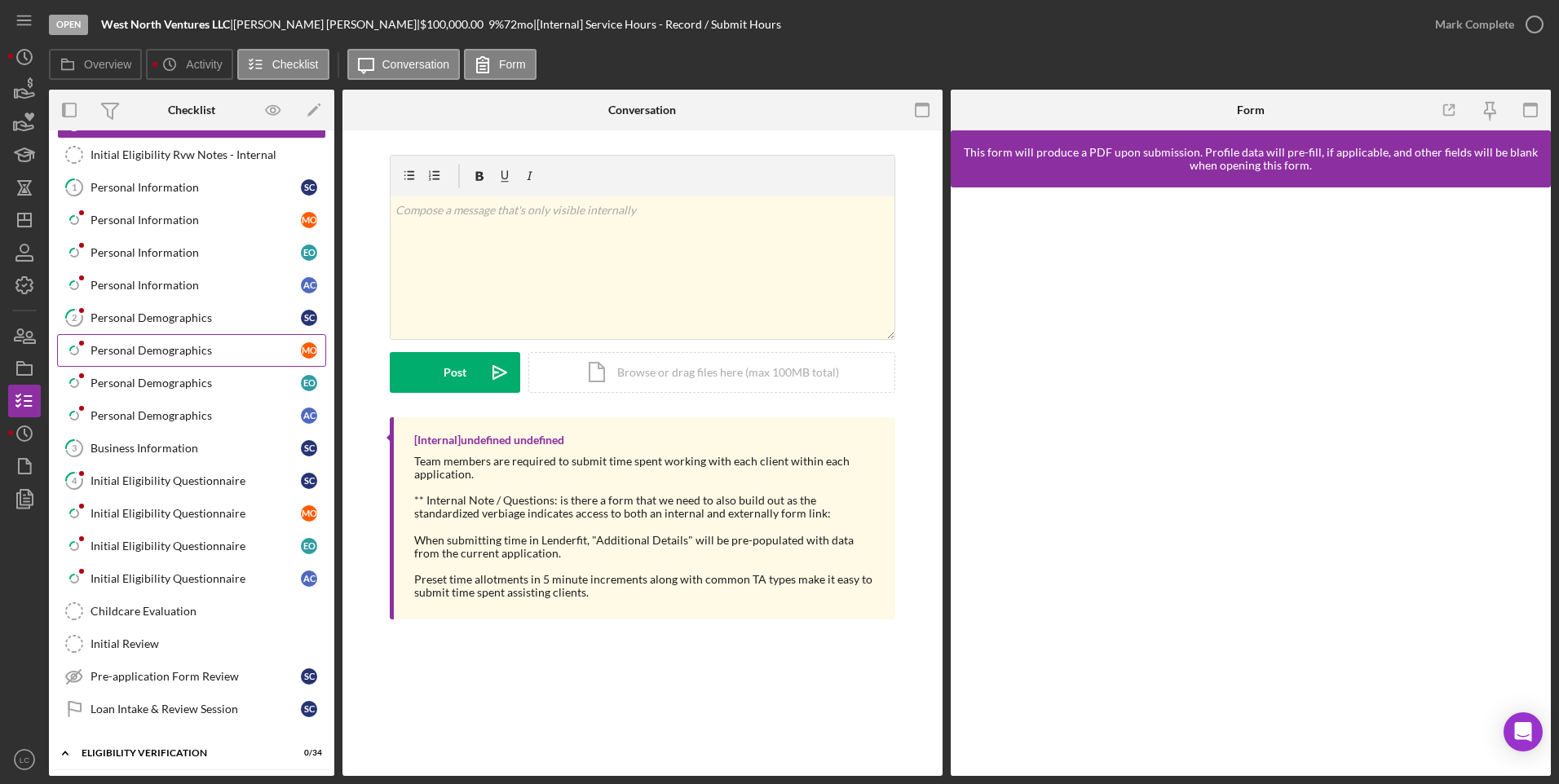
scroll to position [0, 0]
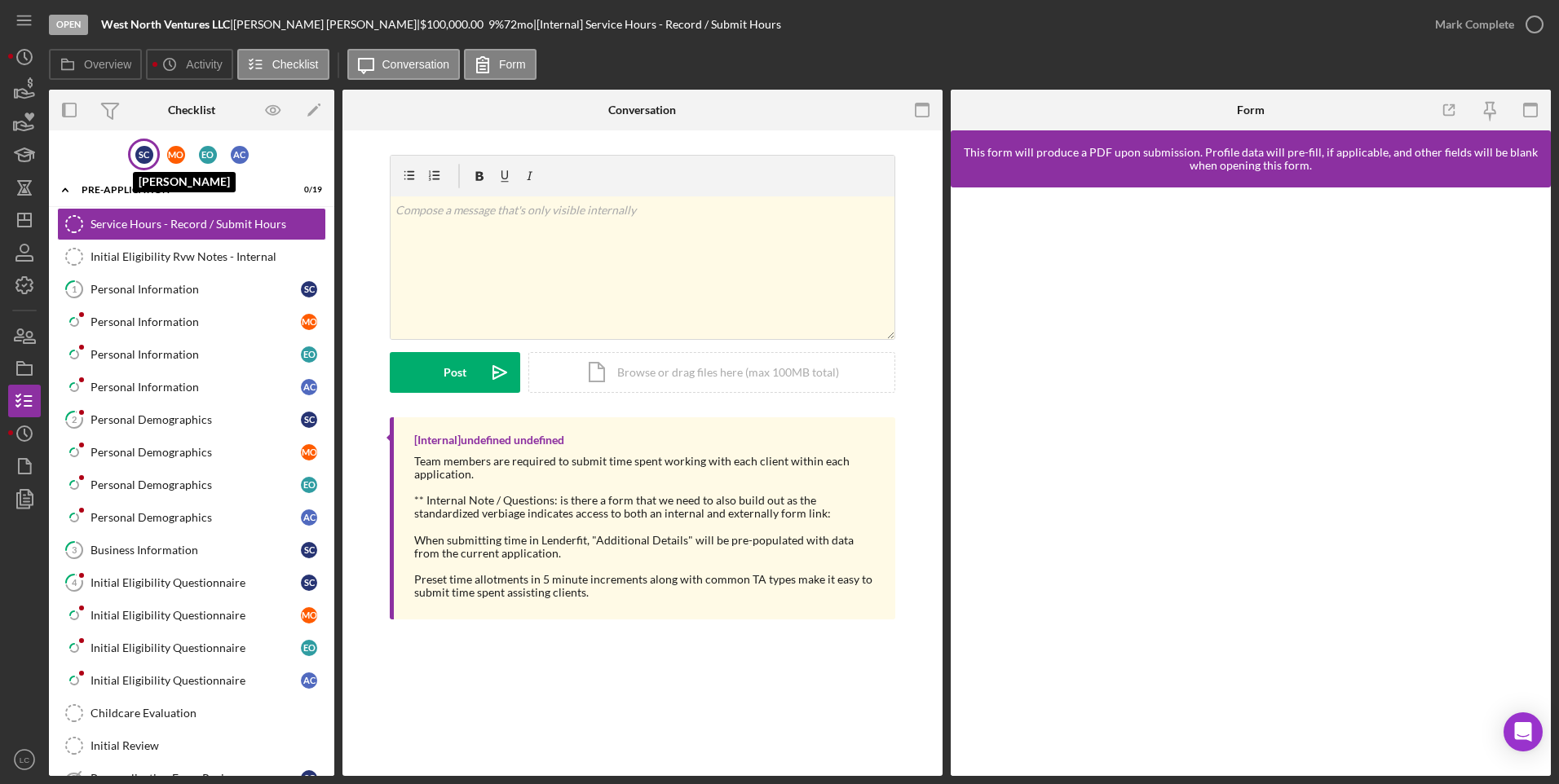
click at [135, 155] on div "S C" at bounding box center [144, 155] width 18 height 18
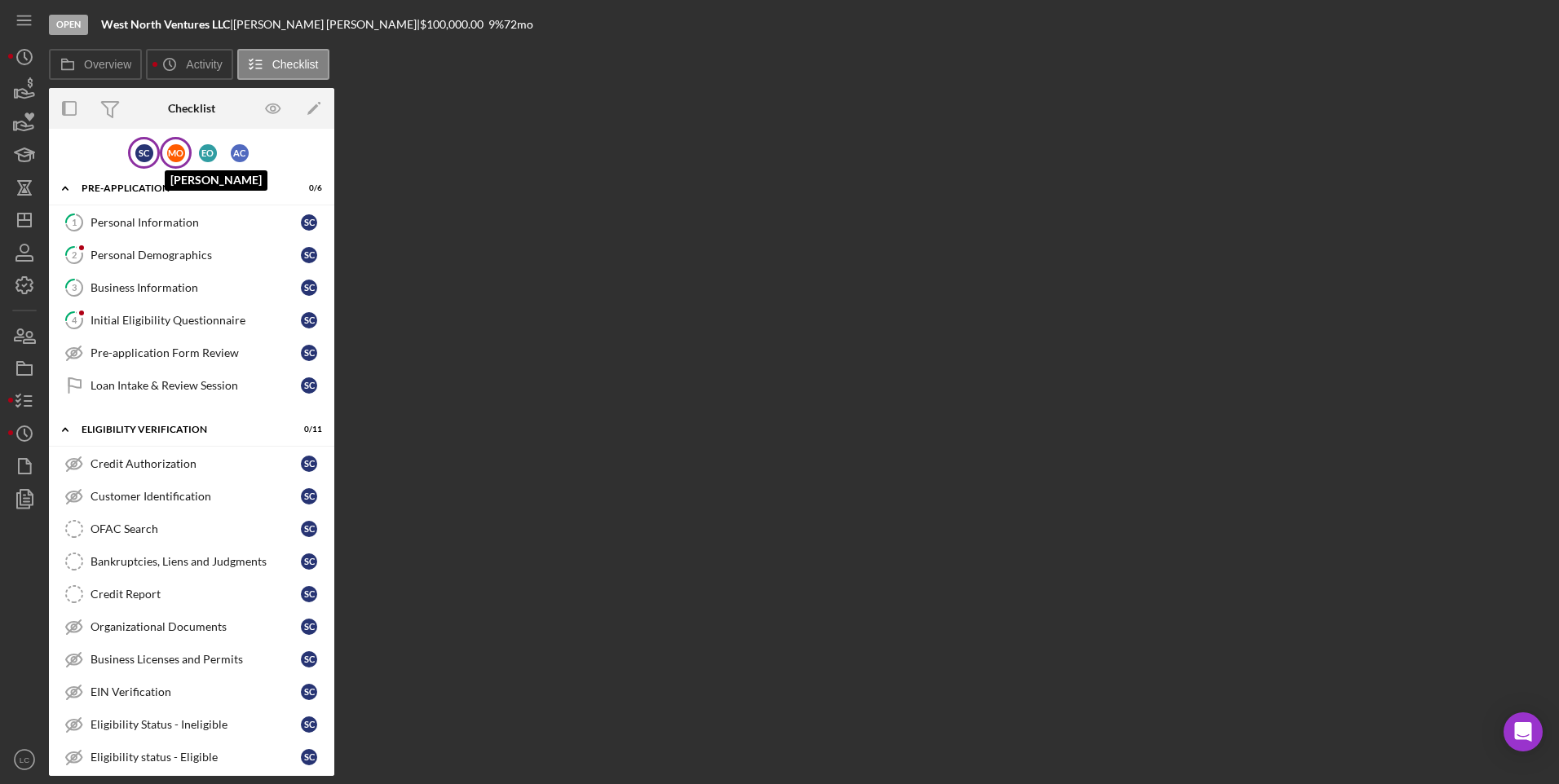
click at [164, 154] on div "M O [PERSON_NAME]" at bounding box center [175, 153] width 32 height 32
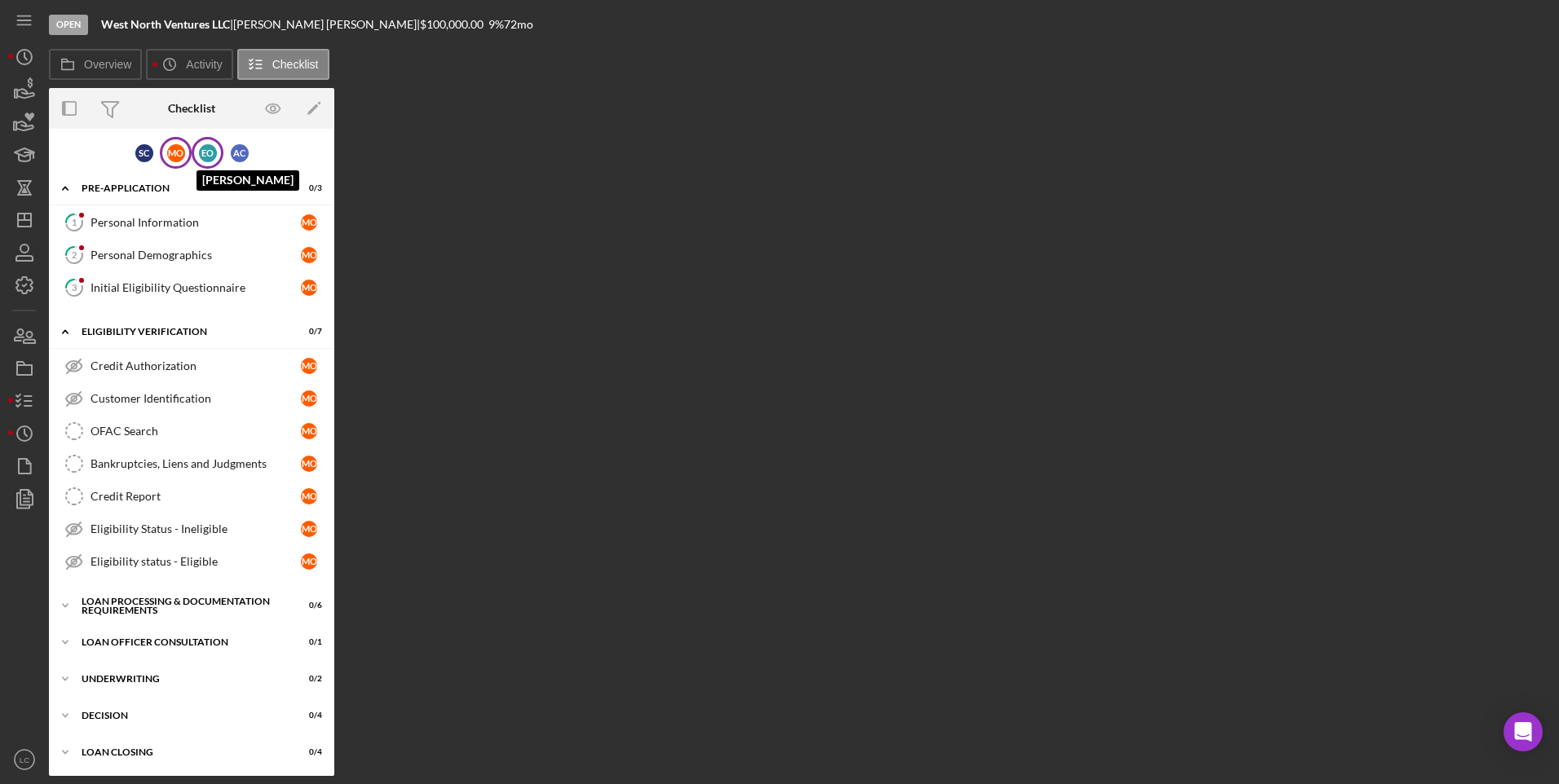
click at [201, 154] on div "E O" at bounding box center [208, 153] width 18 height 18
click at [234, 154] on div "A C" at bounding box center [240, 153] width 18 height 18
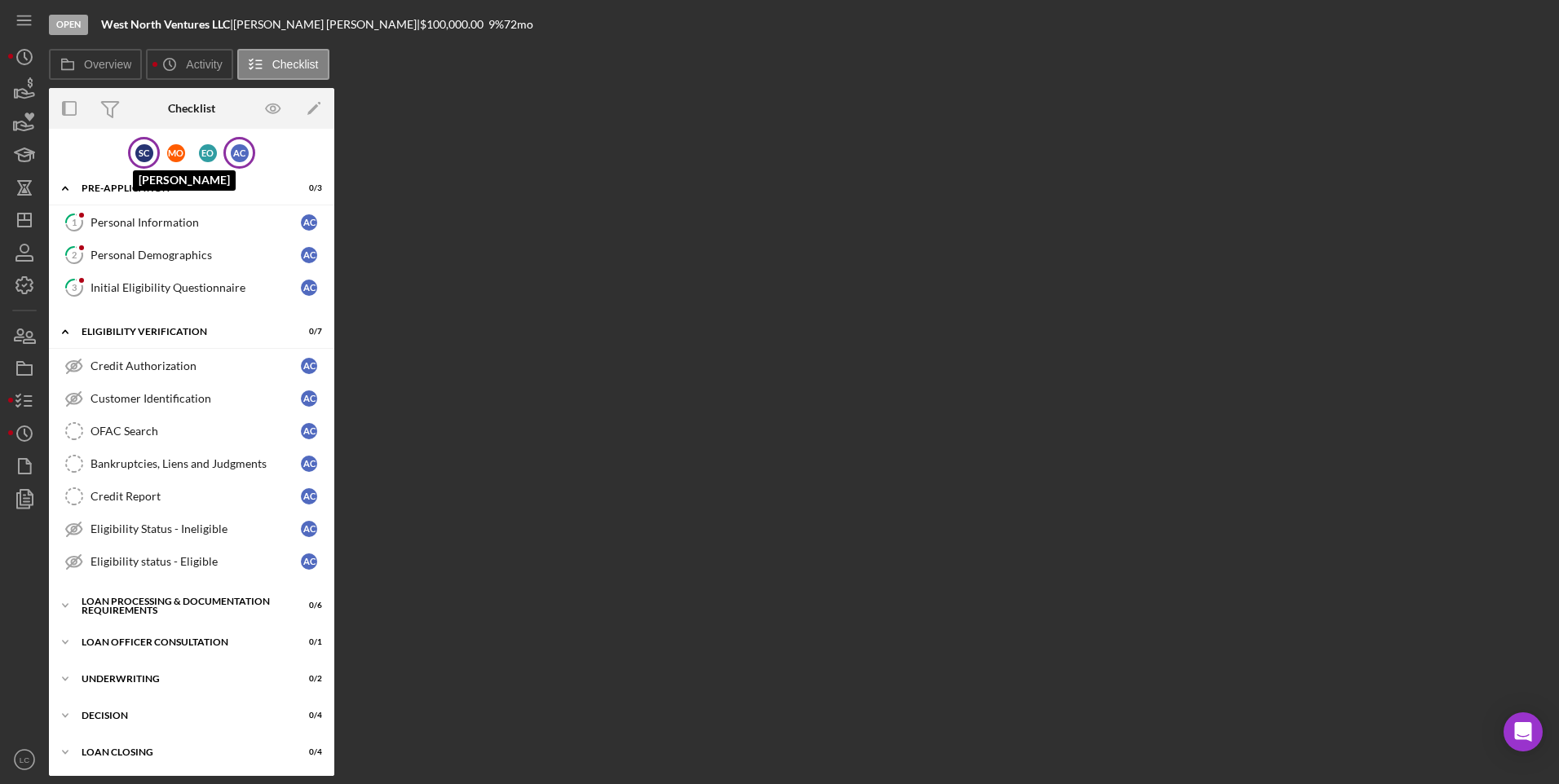
click at [135, 160] on div "S C" at bounding box center [144, 153] width 18 height 18
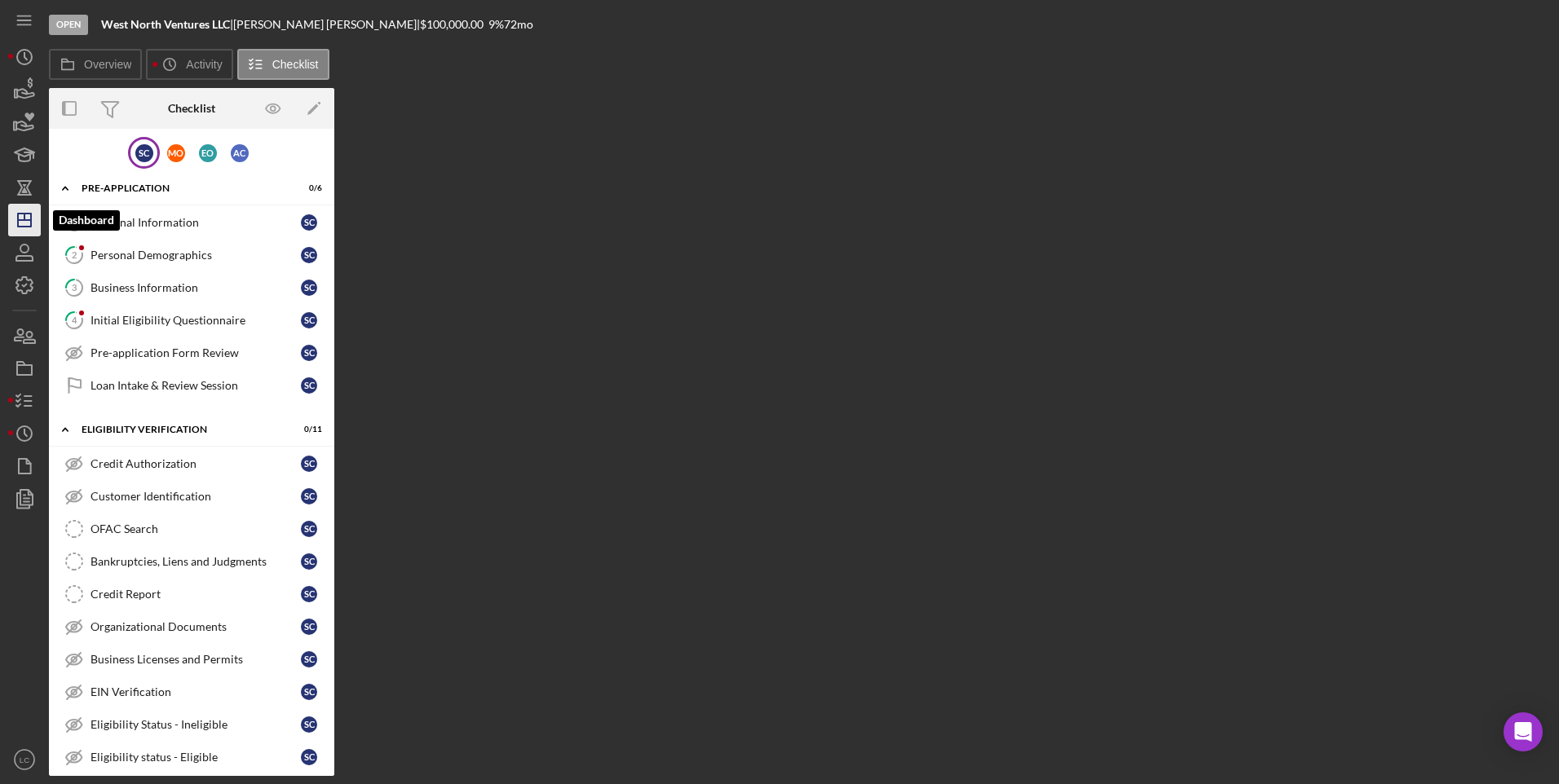
click at [8, 214] on icon "Icon/Dashboard" at bounding box center [24, 220] width 41 height 41
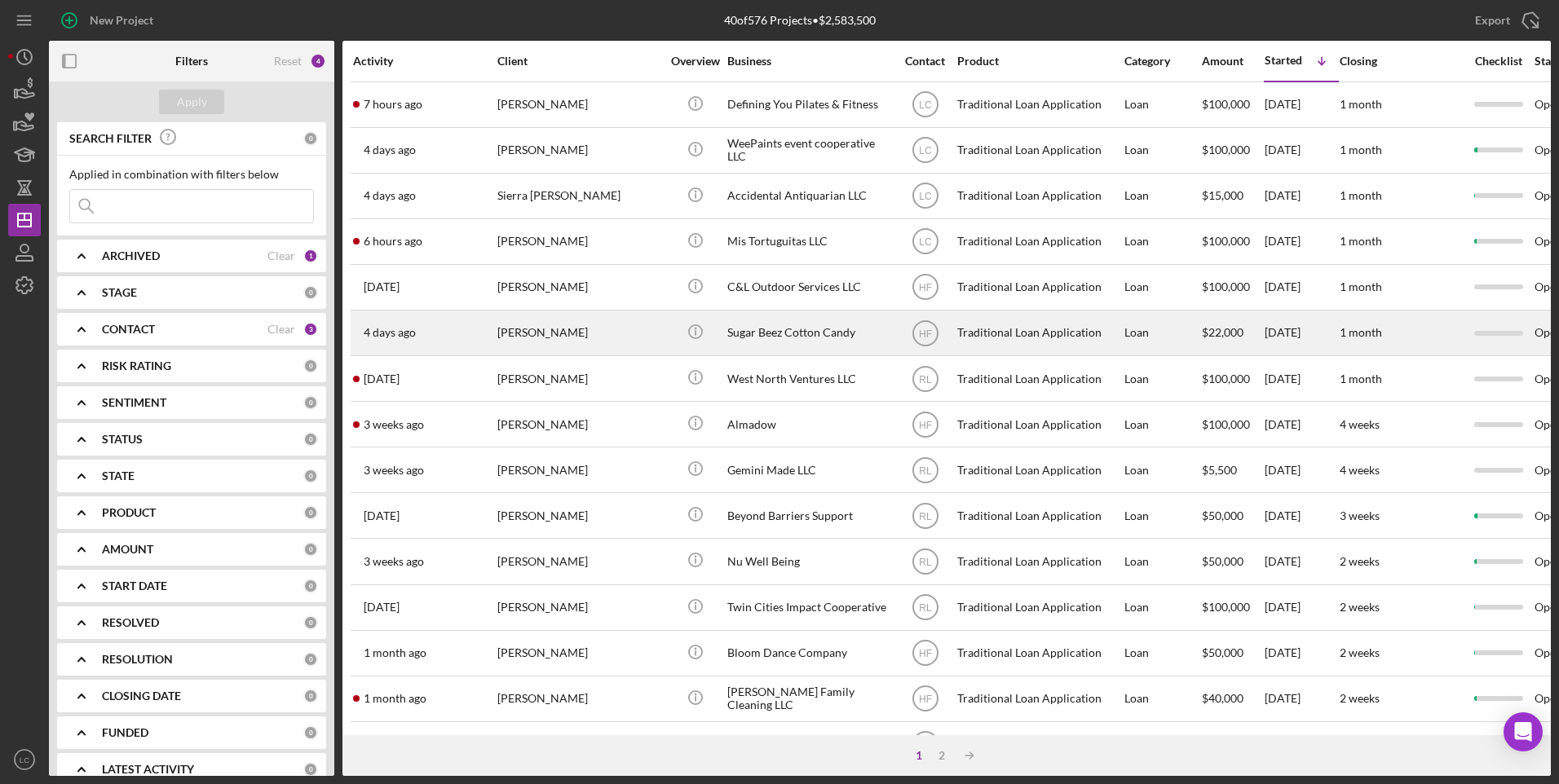
click at [643, 319] on div "[PERSON_NAME]" at bounding box center [579, 333] width 163 height 43
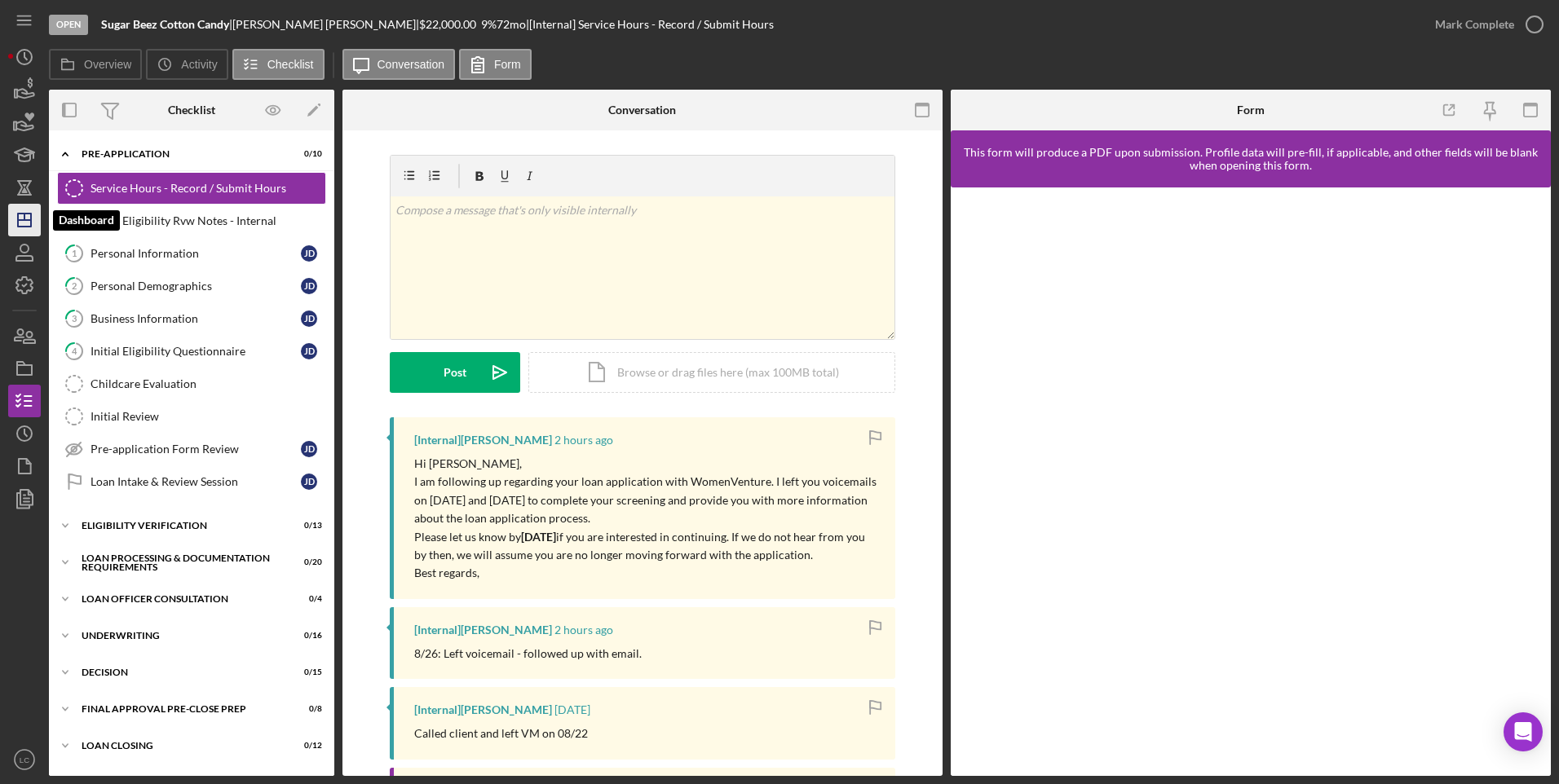
click at [15, 221] on icon "Icon/Dashboard" at bounding box center [24, 220] width 41 height 41
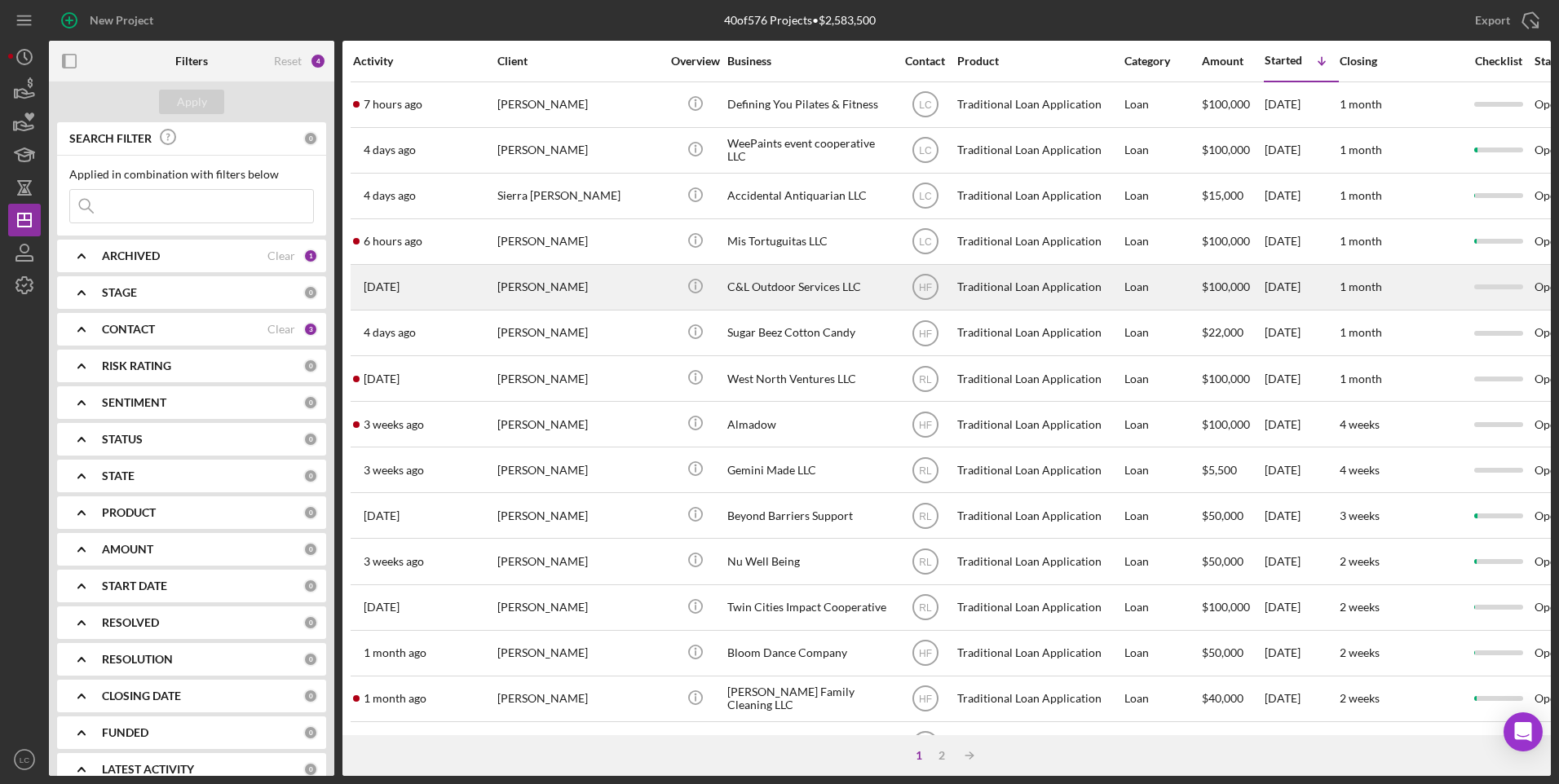
click at [822, 287] on div "C&L Outdoor Services LLC" at bounding box center [809, 287] width 163 height 43
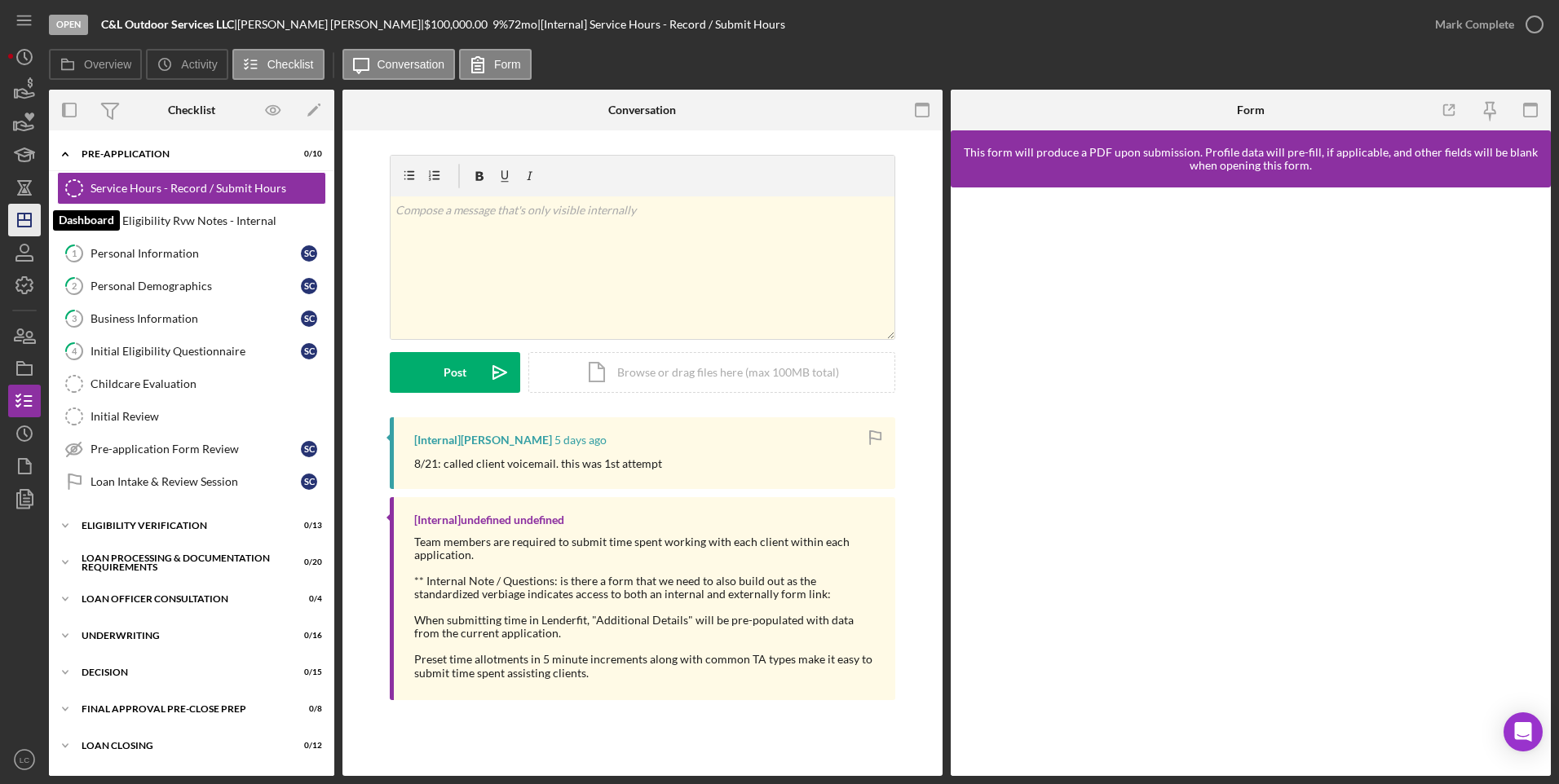
click at [20, 229] on icon "Icon/Dashboard" at bounding box center [24, 220] width 41 height 41
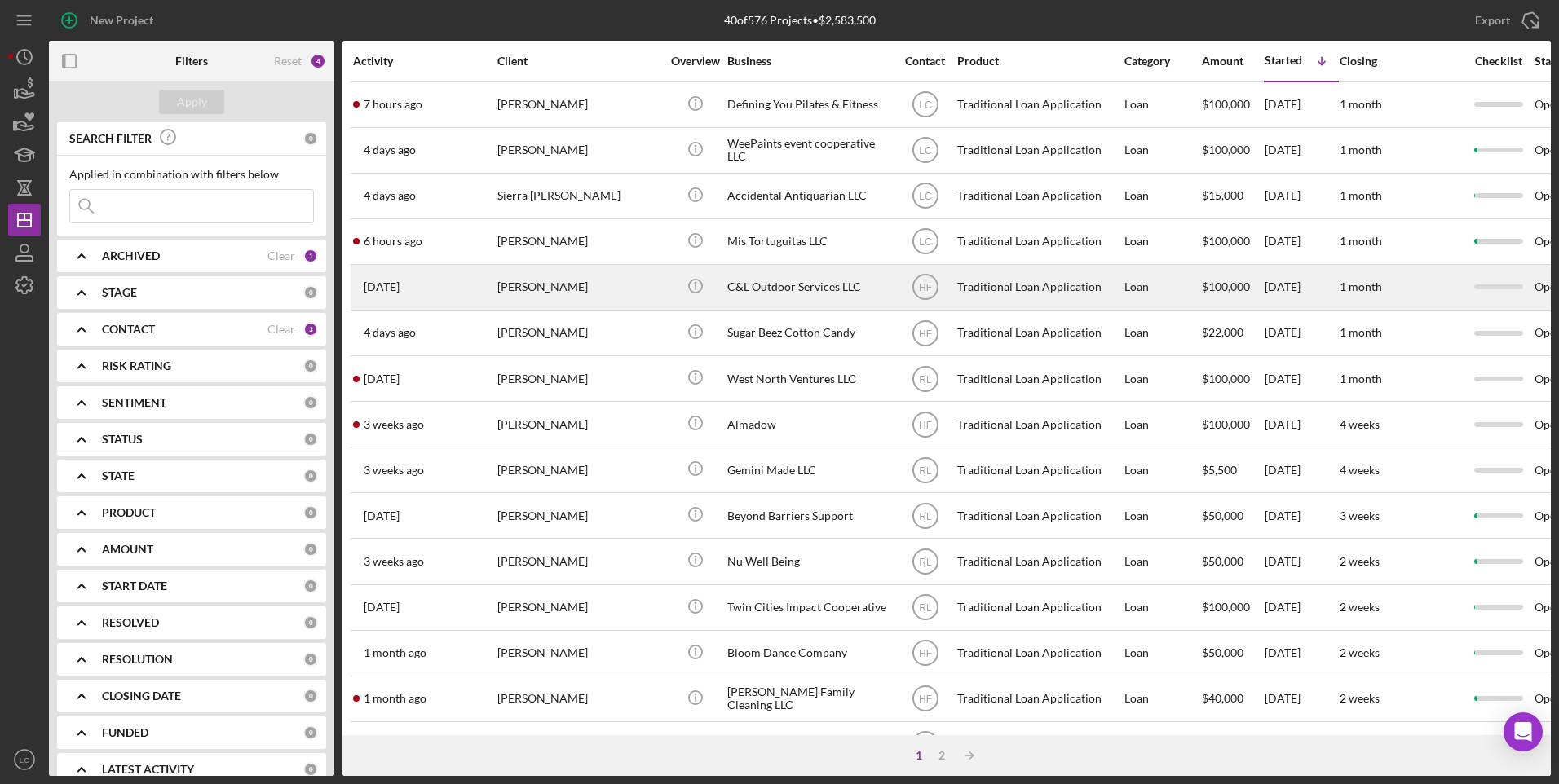
click at [811, 287] on div "C&L Outdoor Services LLC" at bounding box center [809, 287] width 163 height 43
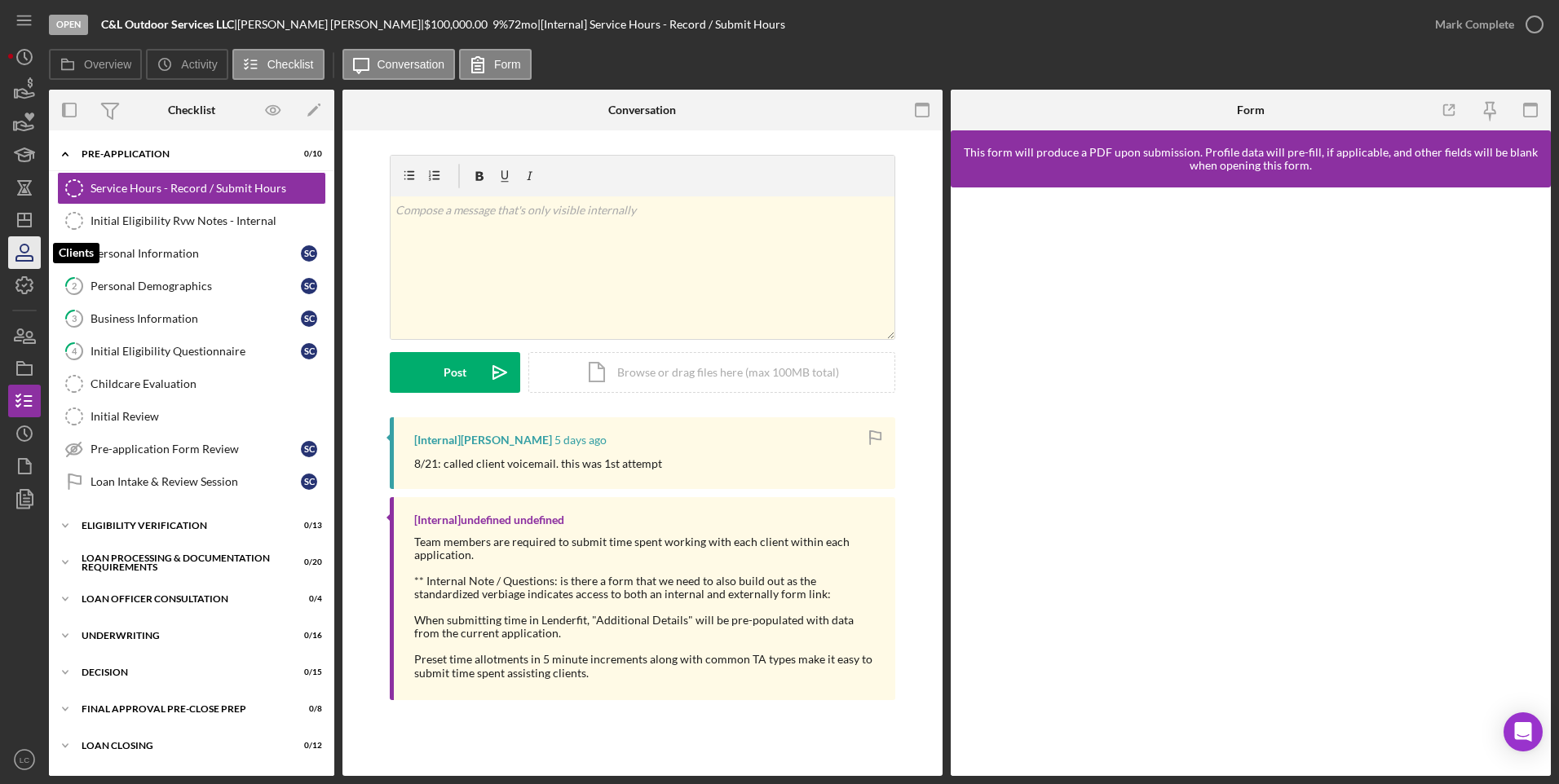
click at [19, 243] on icon "button" at bounding box center [24, 253] width 41 height 41
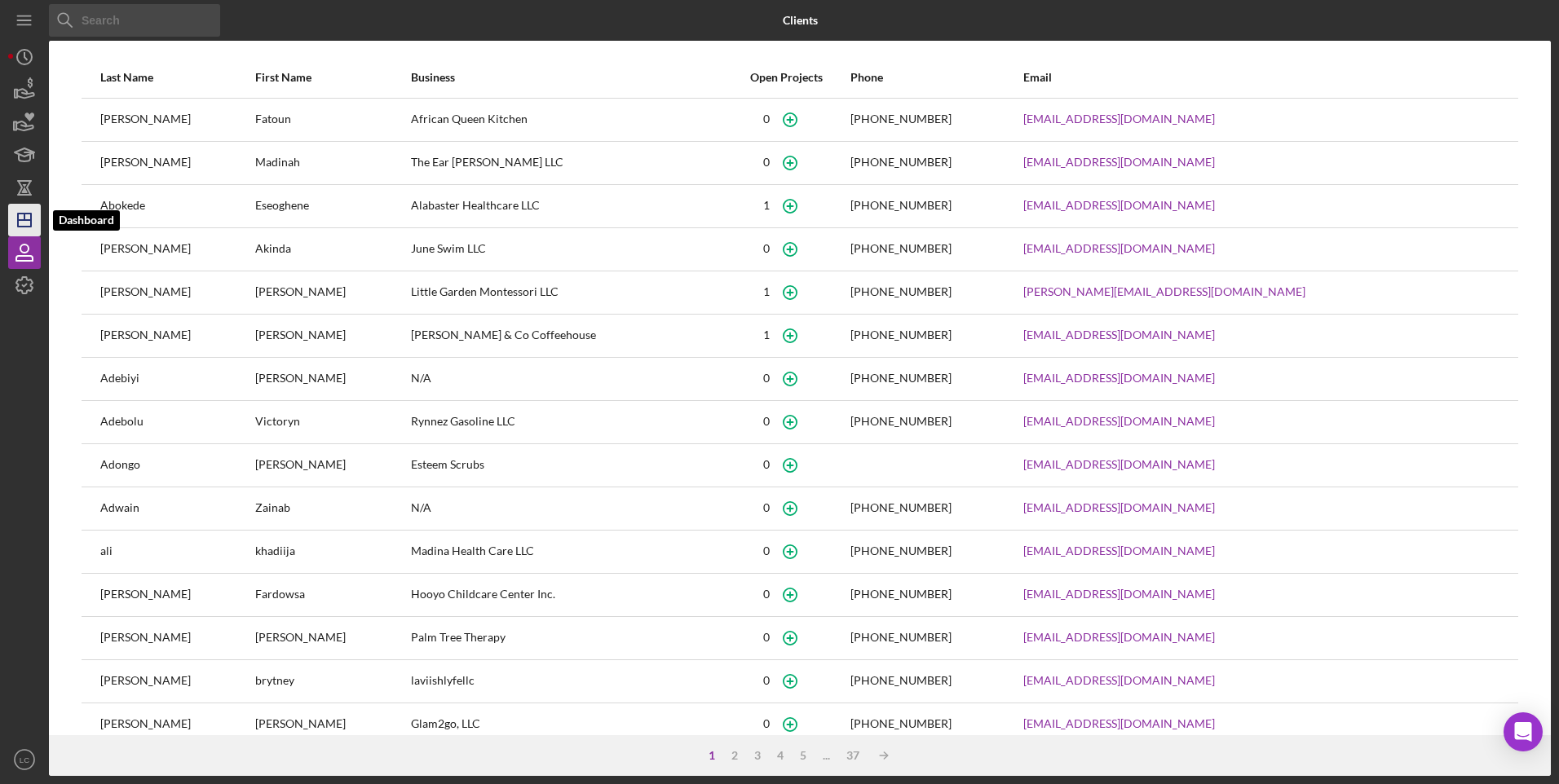
click at [24, 207] on icon "Icon/Dashboard" at bounding box center [24, 220] width 41 height 41
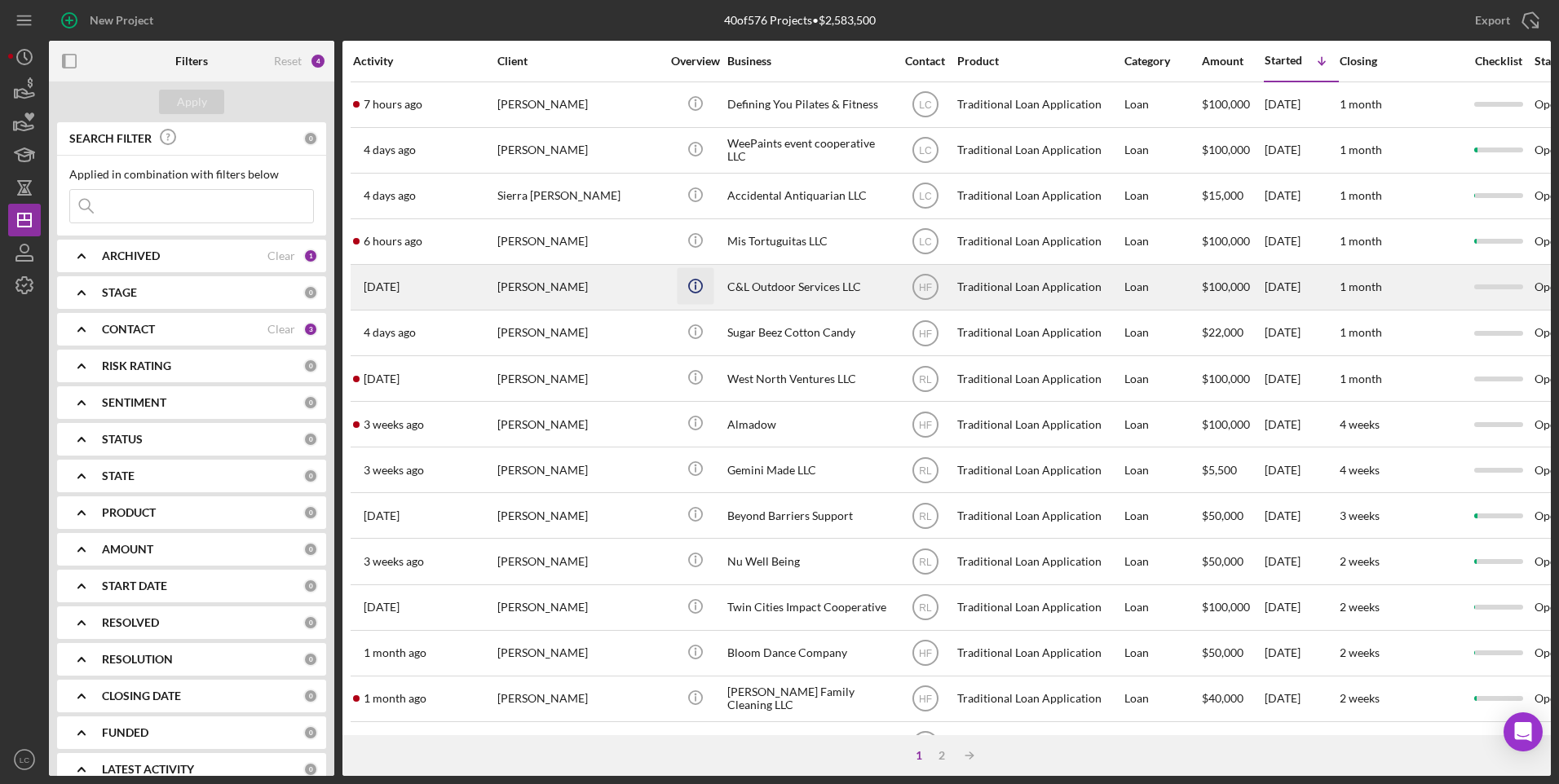
click at [690, 273] on icon "Icon/Info" at bounding box center [695, 286] width 36 height 36
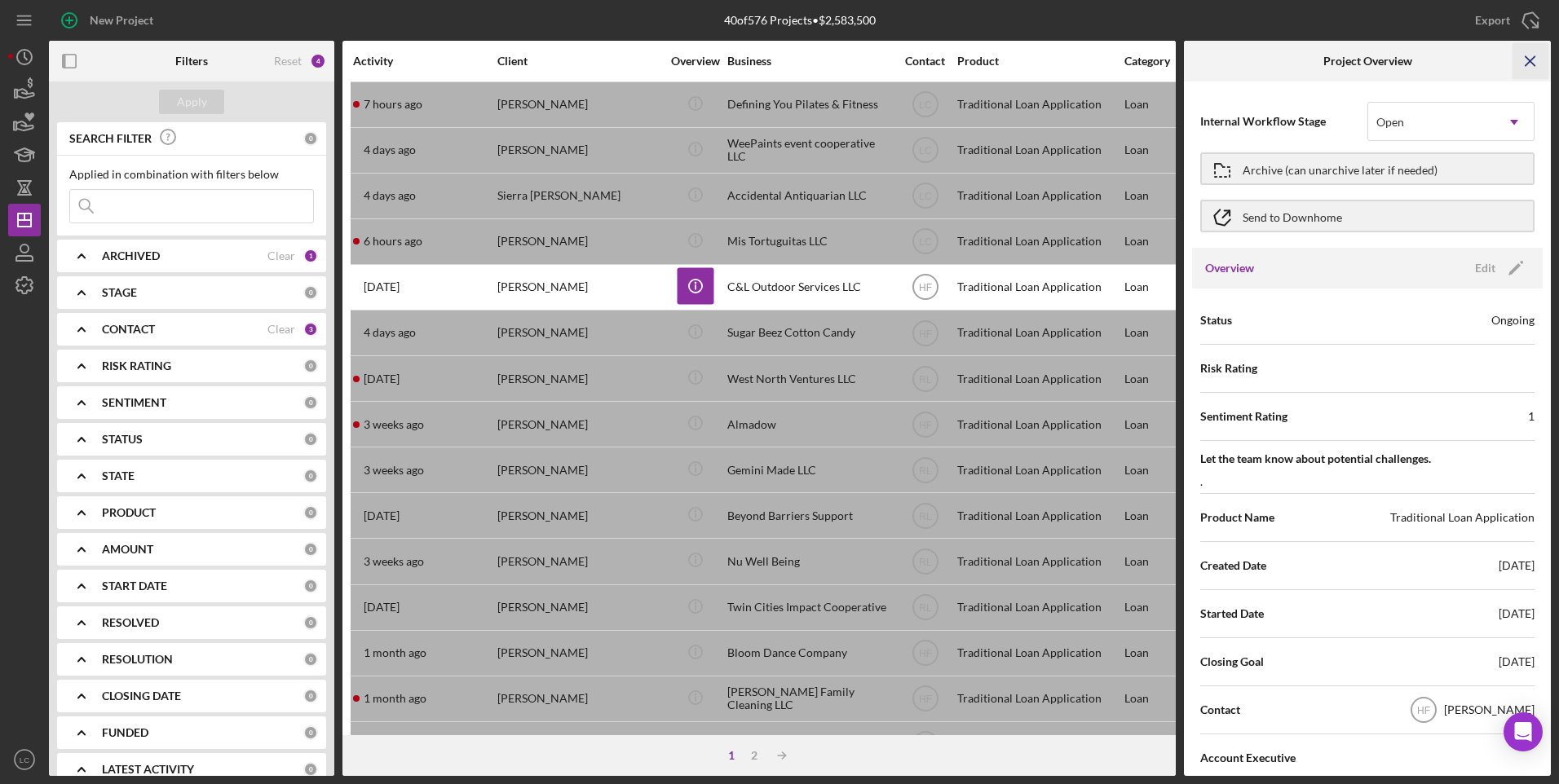
click at [1245, 56] on icon "Icon/Menu Close" at bounding box center [1531, 62] width 36 height 36
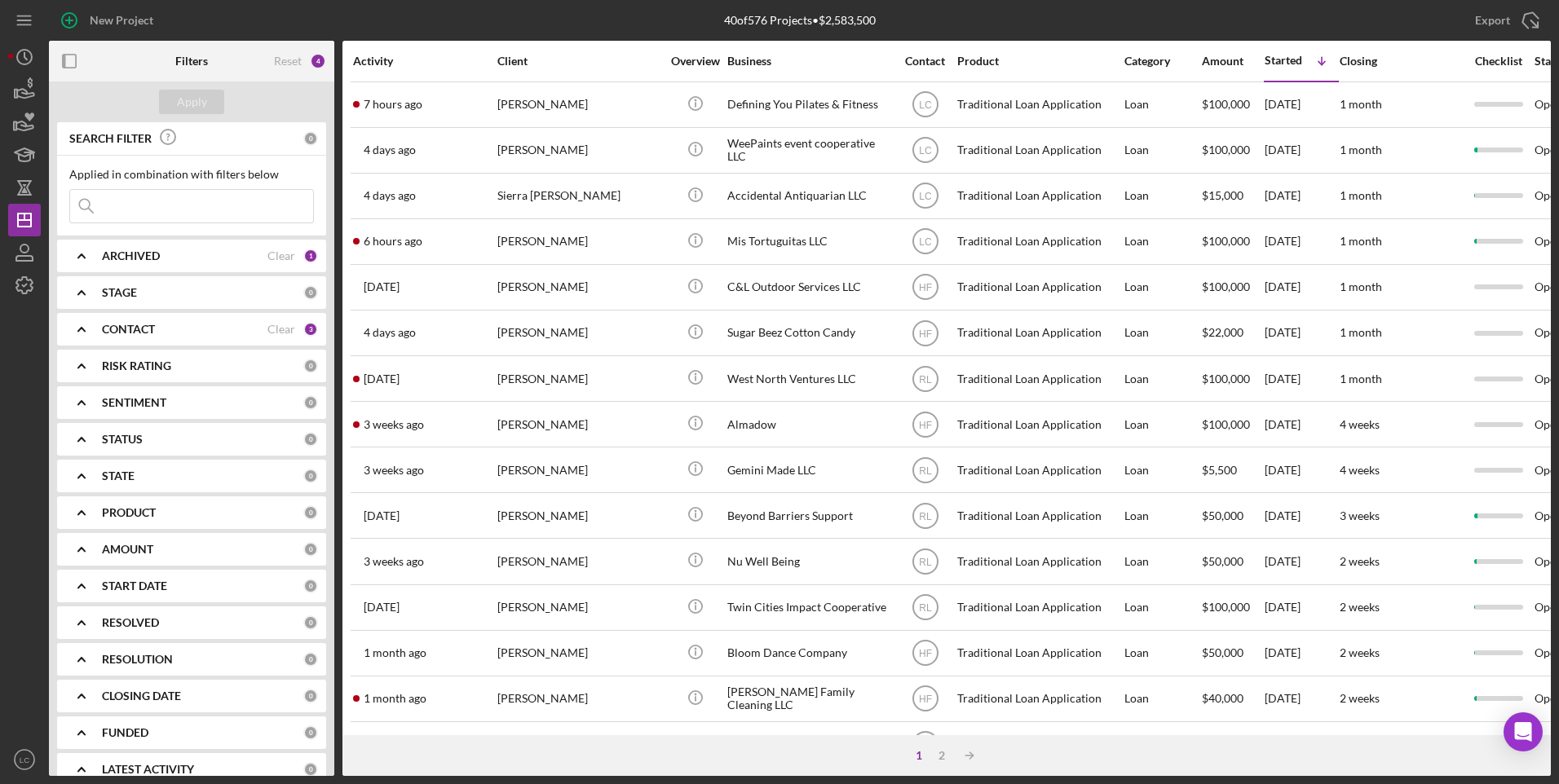
click at [81, 607] on icon "Icon/Expander" at bounding box center [81, 623] width 41 height 41
click at [87, 607] on icon "Icon/Expander" at bounding box center [81, 659] width 41 height 41
click at [72, 607] on input "Approved" at bounding box center [78, 752] width 17 height 16
checkbox input "true"
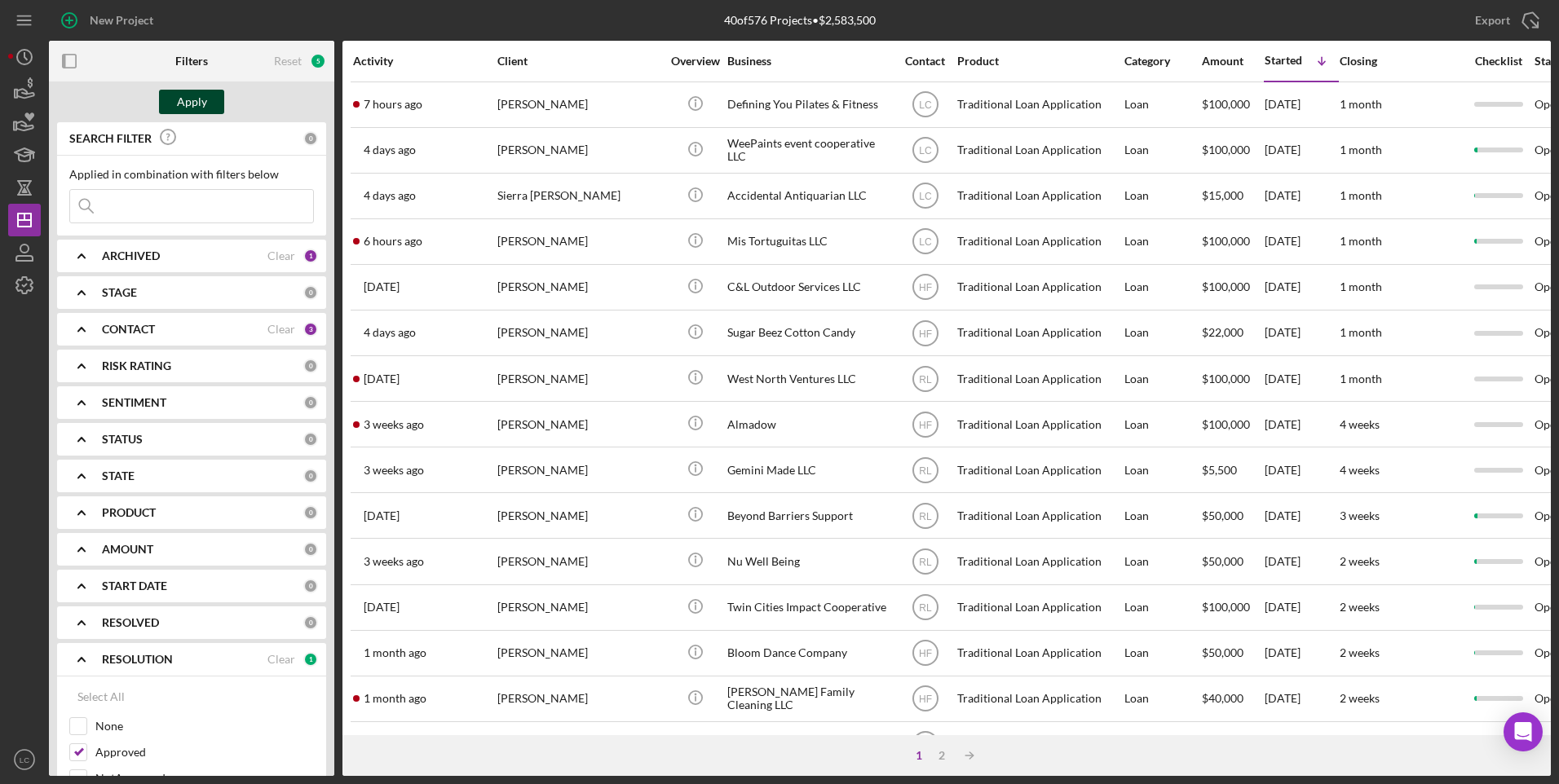
click at [171, 103] on button "Apply" at bounding box center [191, 102] width 65 height 24
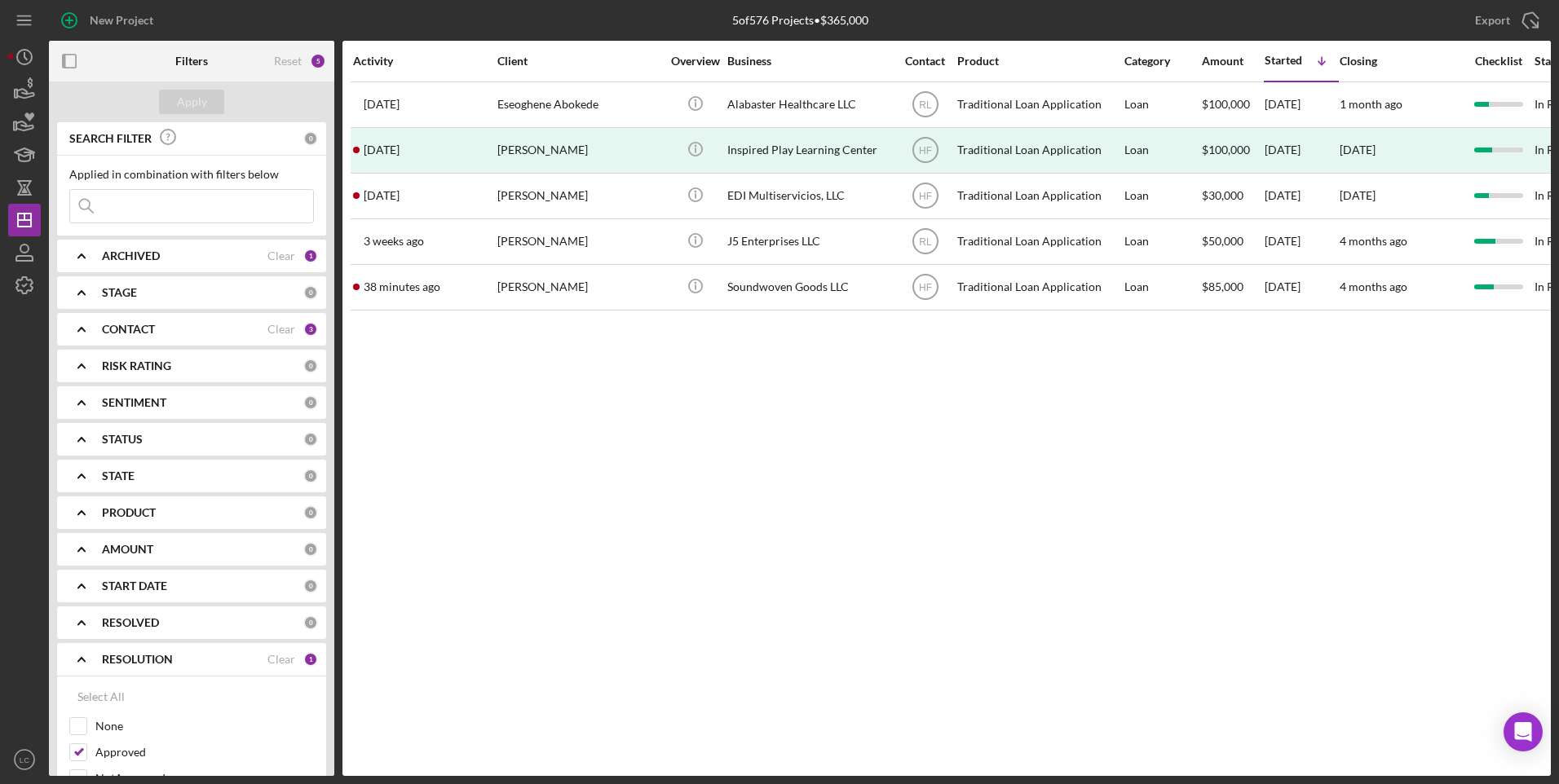
click at [155, 320] on div "CONTACT Clear 3" at bounding box center [209, 330] width 216 height 33
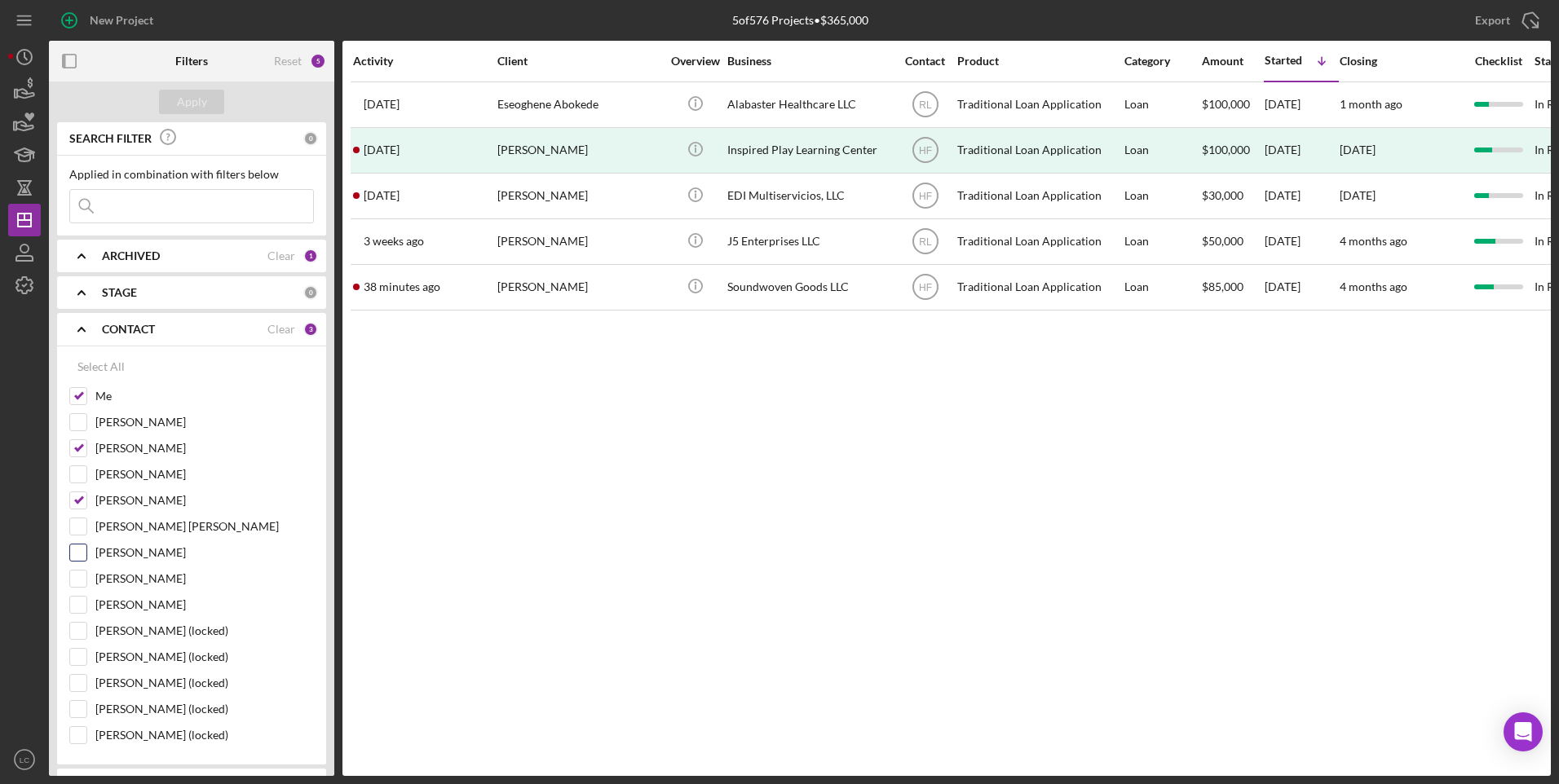
click at [79, 553] on input "[PERSON_NAME]" at bounding box center [78, 552] width 17 height 16
checkbox input "true"
click at [202, 90] on div "Apply" at bounding box center [192, 102] width 30 height 24
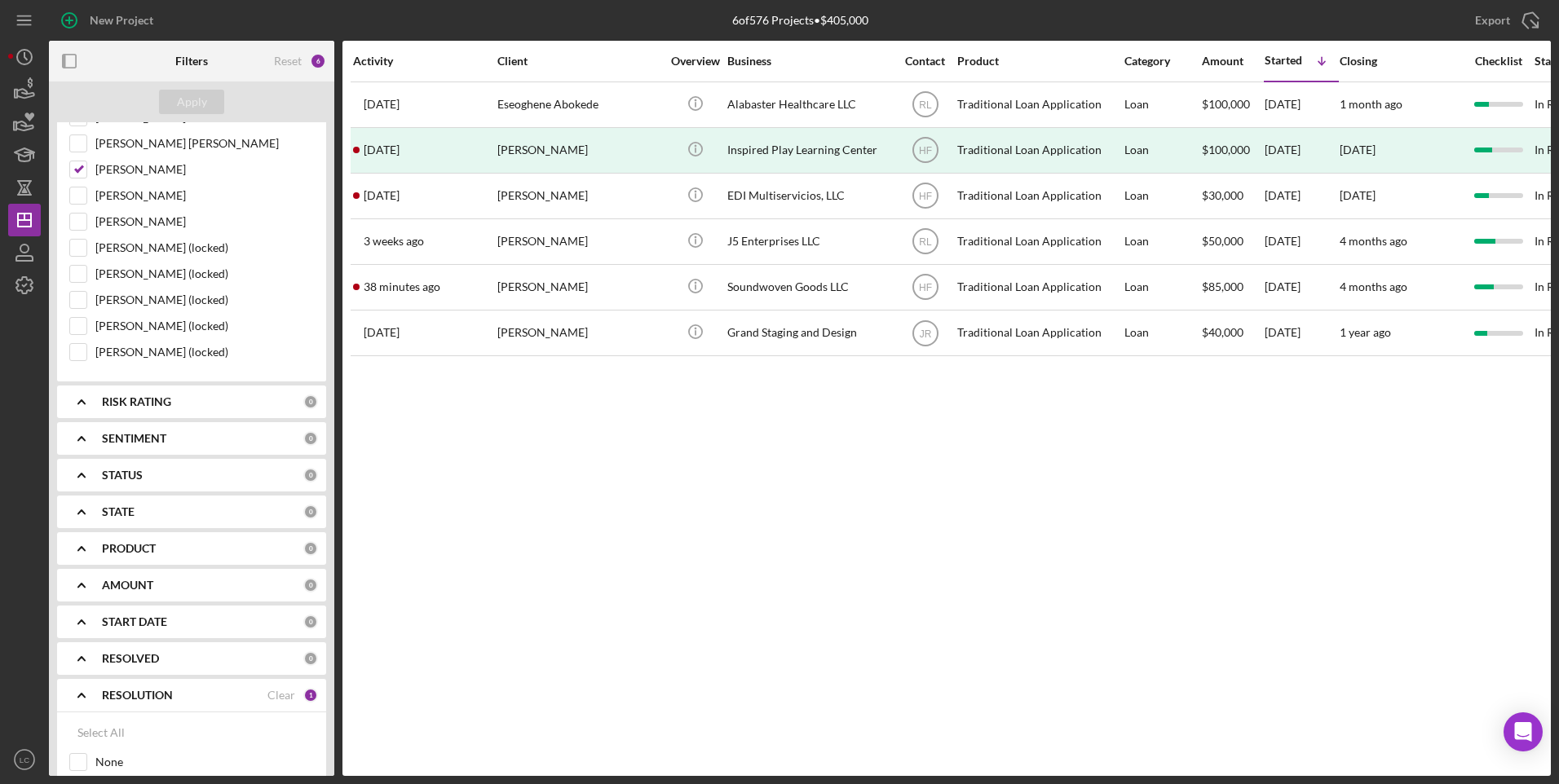
scroll to position [407, 0]
